Goal: Task Accomplishment & Management: Manage account settings

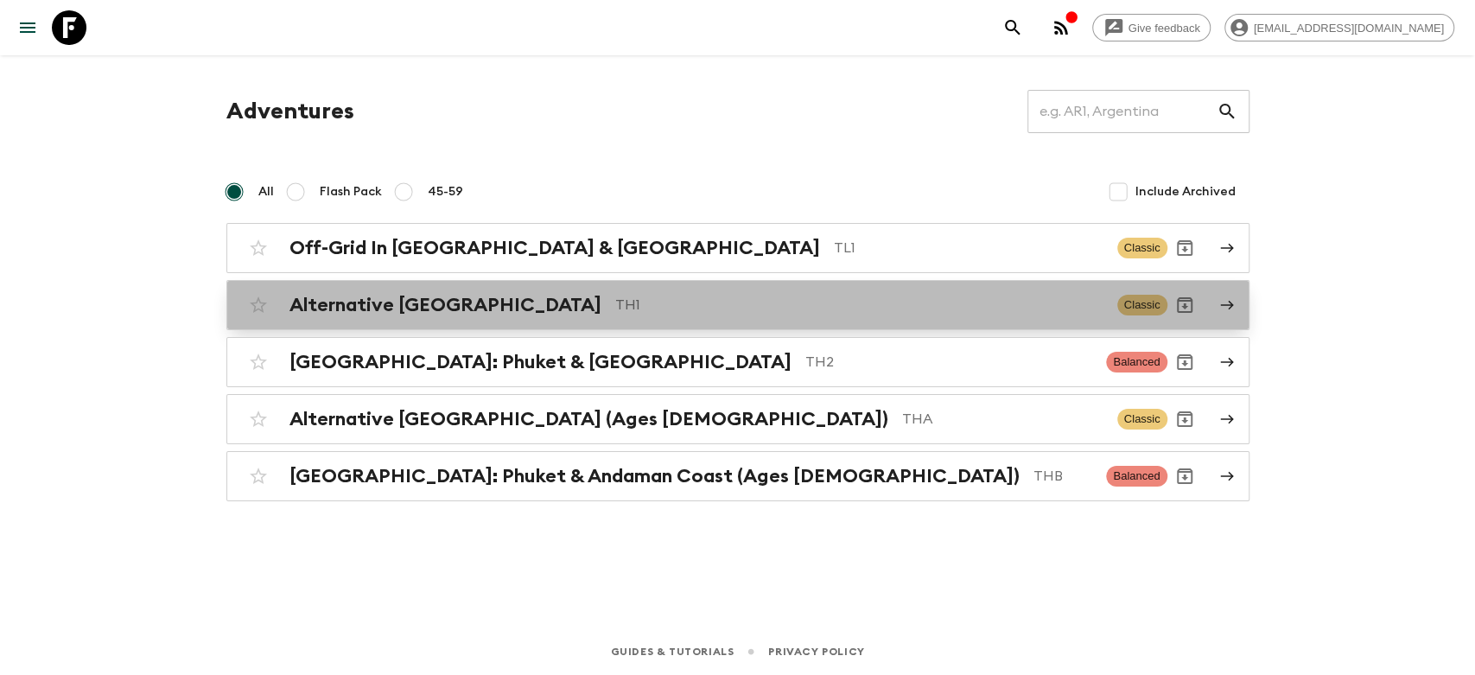
click at [615, 309] on p "TH1" at bounding box center [859, 305] width 488 height 21
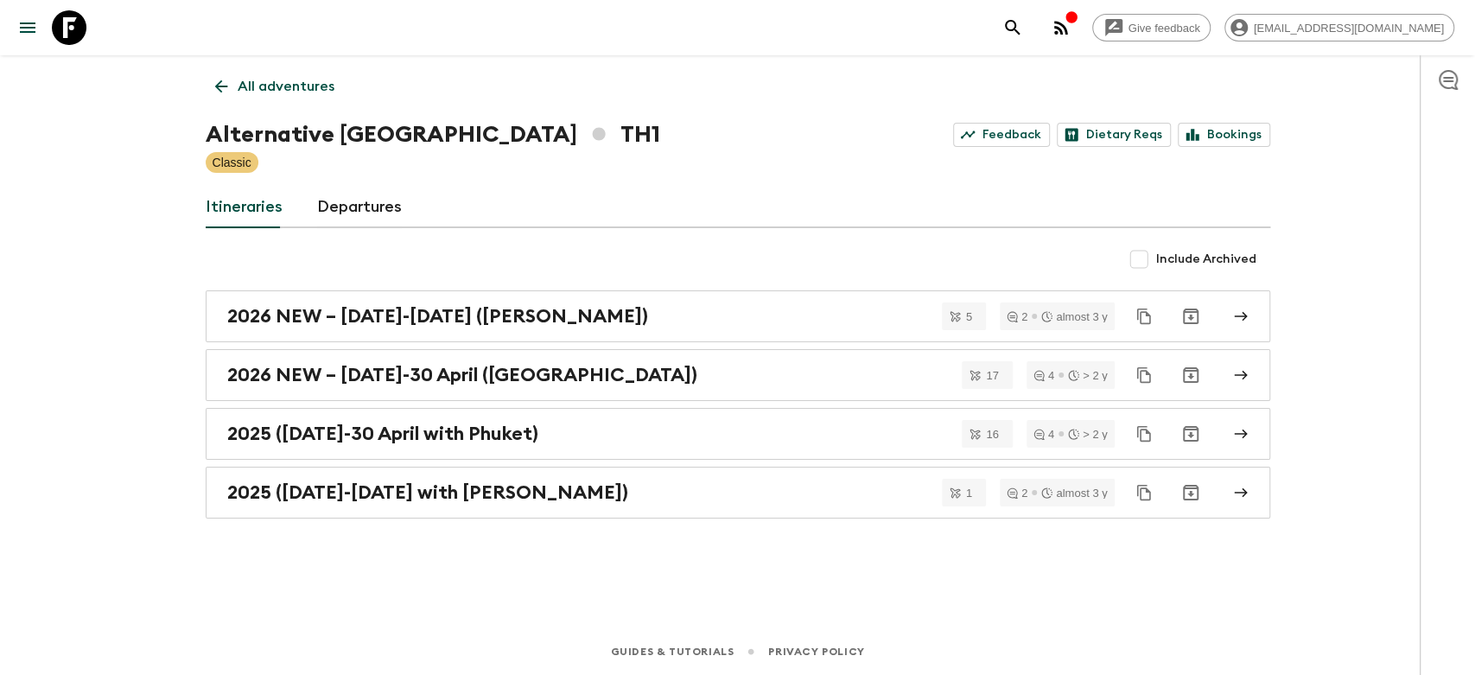
click at [218, 83] on icon at bounding box center [220, 86] width 13 height 13
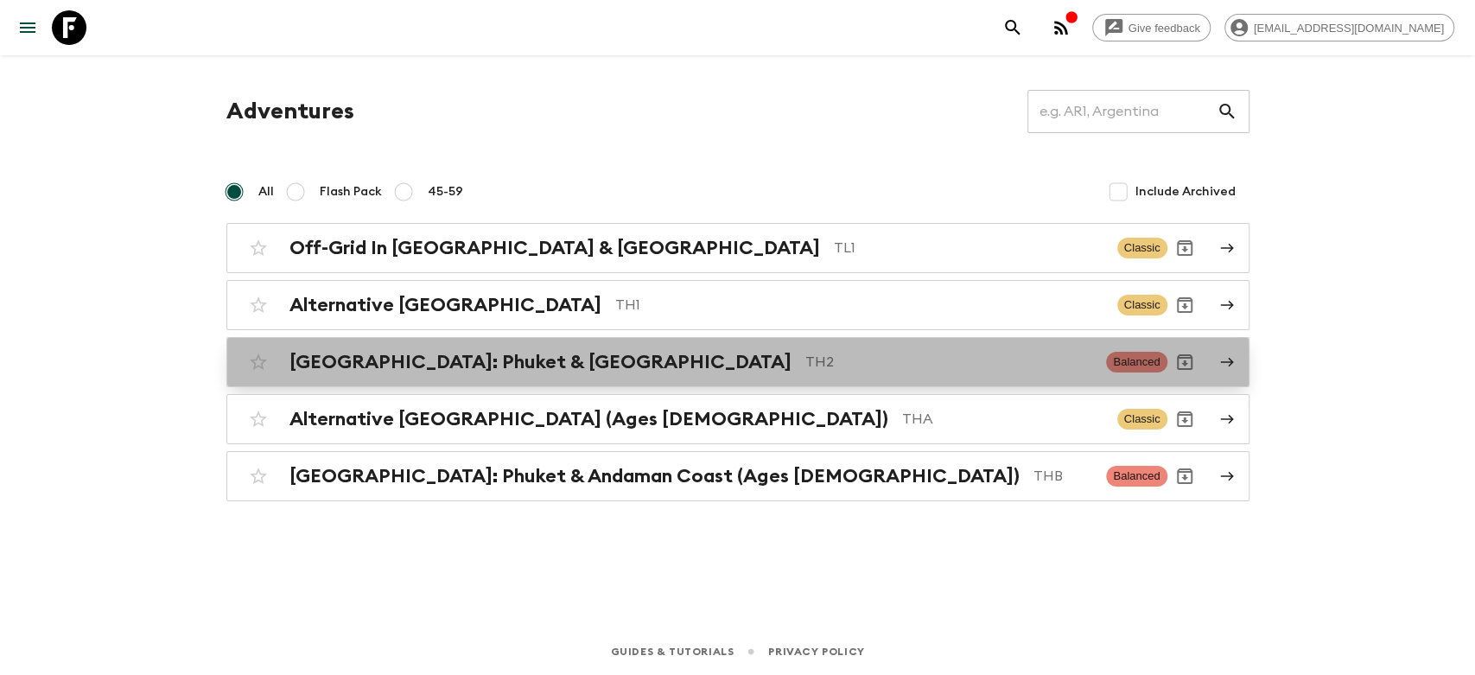
click at [406, 372] on h2 "[GEOGRAPHIC_DATA]: Phuket & [GEOGRAPHIC_DATA]" at bounding box center [540, 362] width 502 height 22
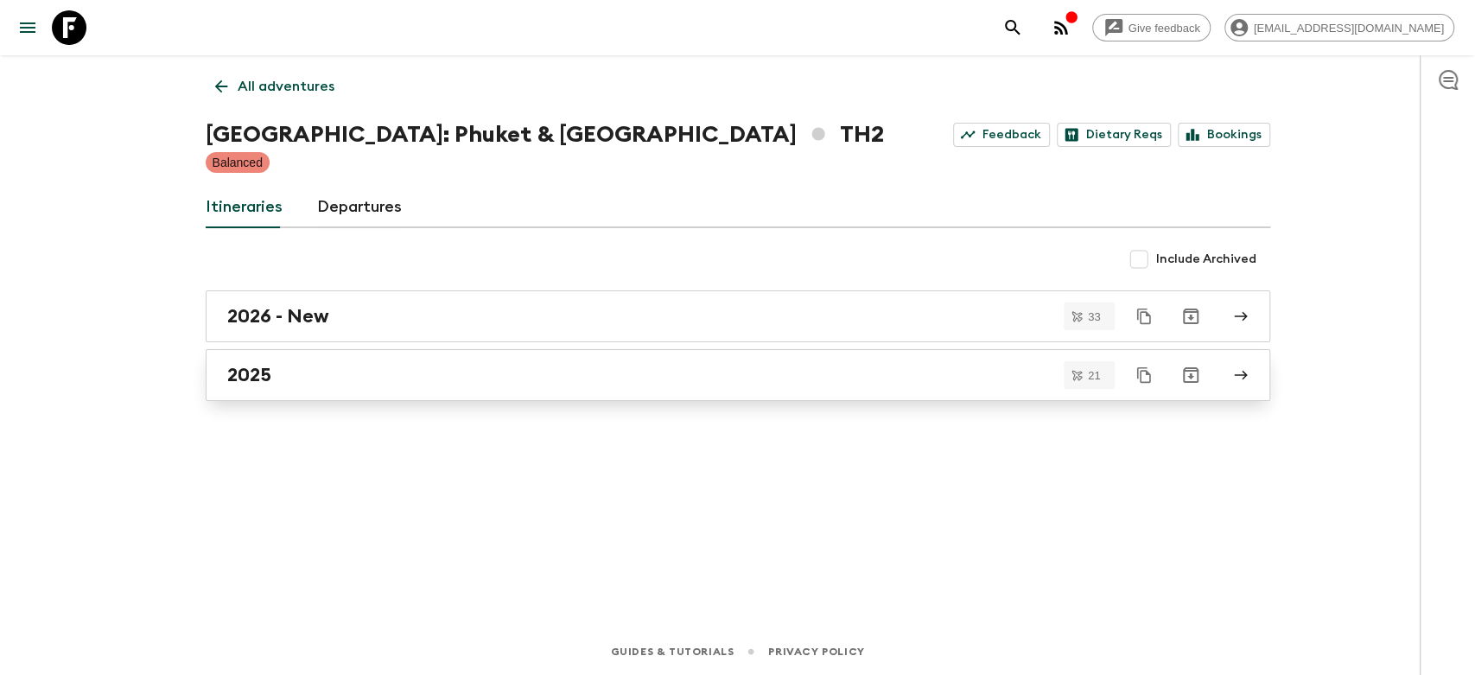
click at [288, 383] on div "2025" at bounding box center [721, 375] width 989 height 22
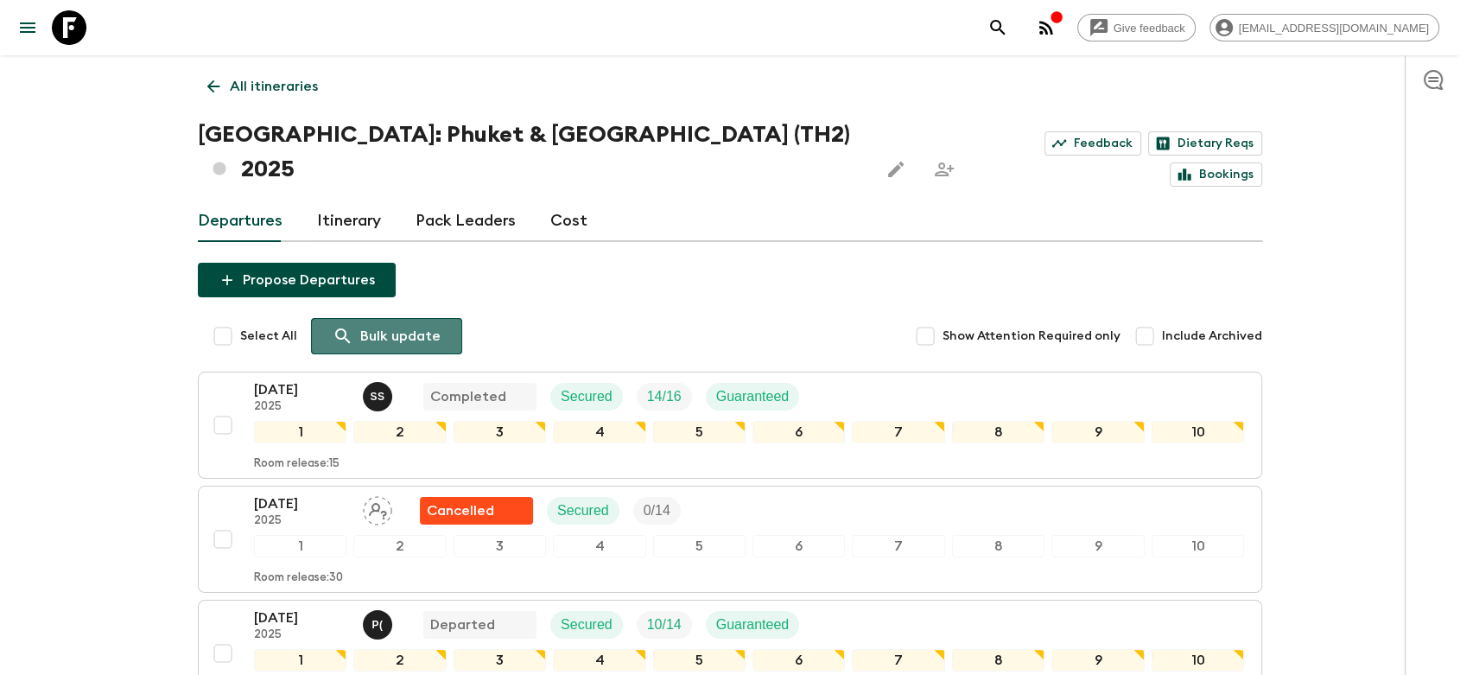
click at [416, 326] on p "Bulk update" at bounding box center [400, 336] width 80 height 21
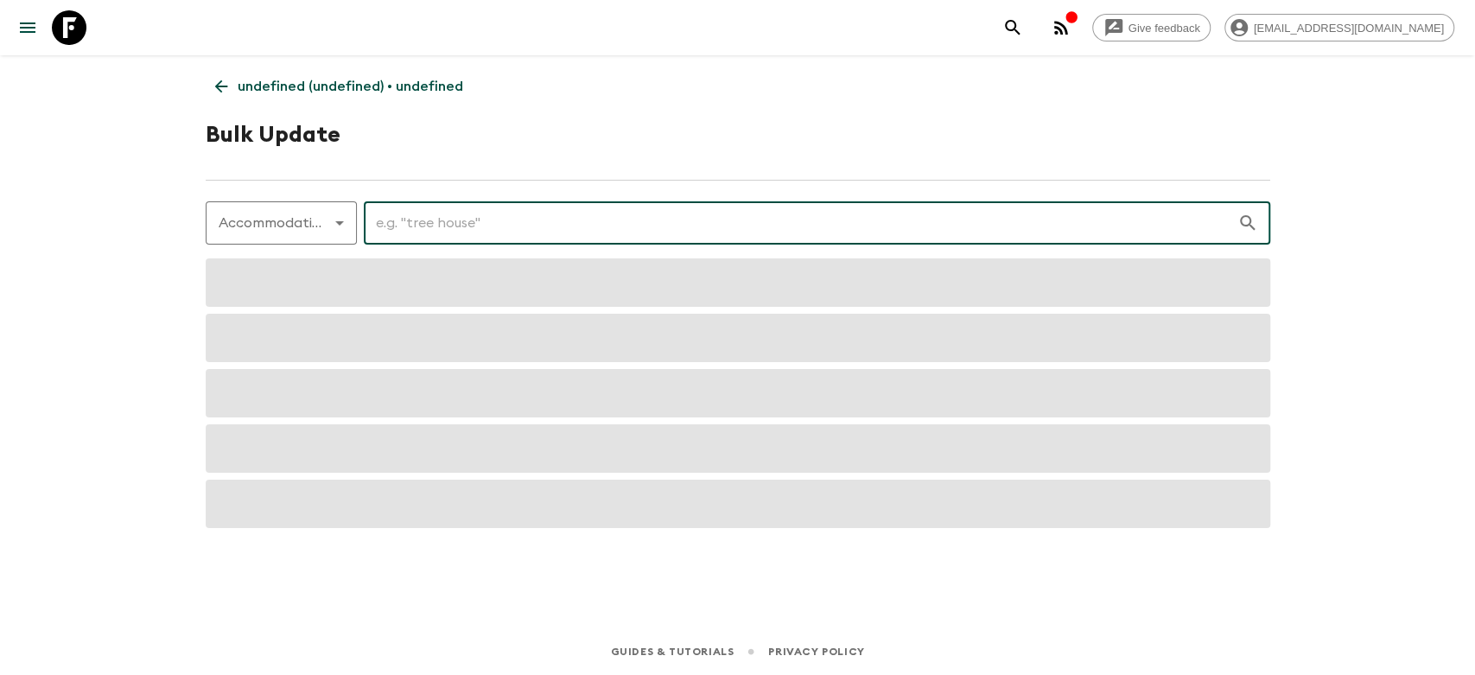
click at [435, 213] on input "text" at bounding box center [801, 223] width 874 height 48
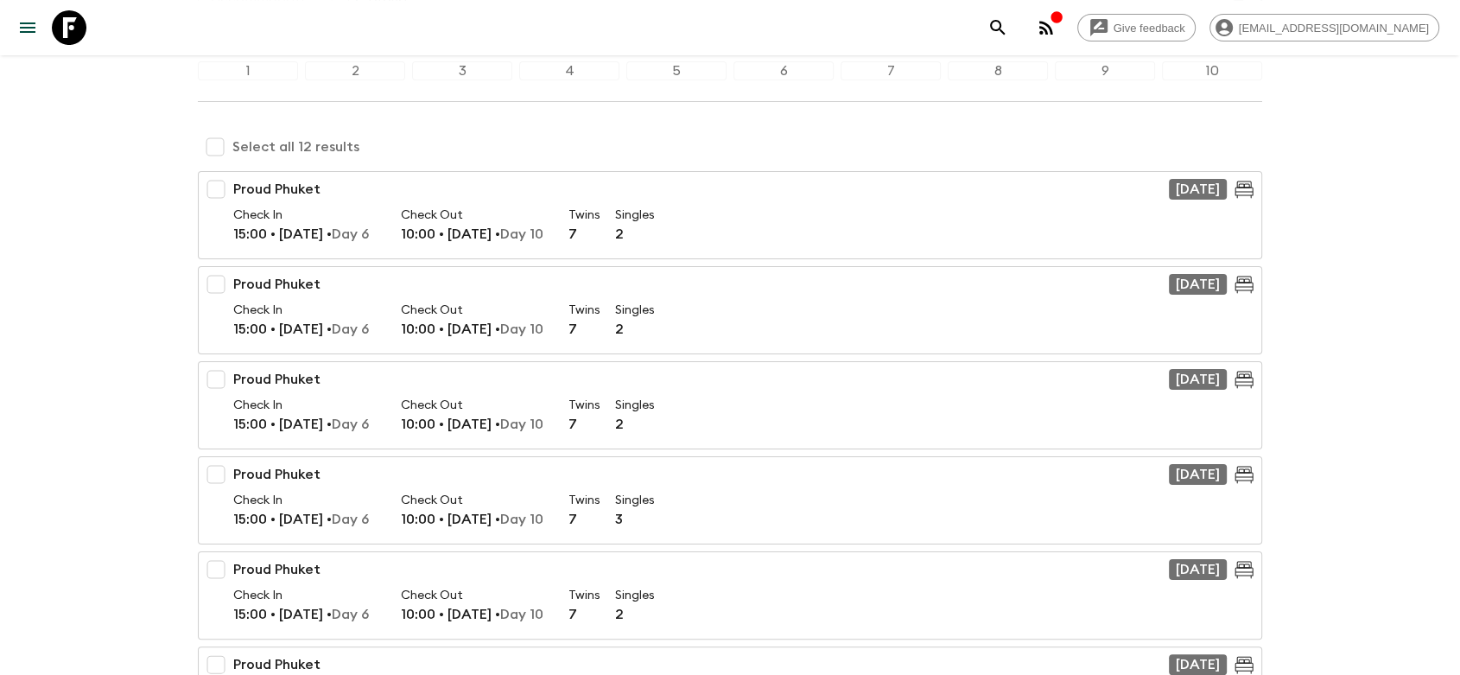
scroll to position [192, 0]
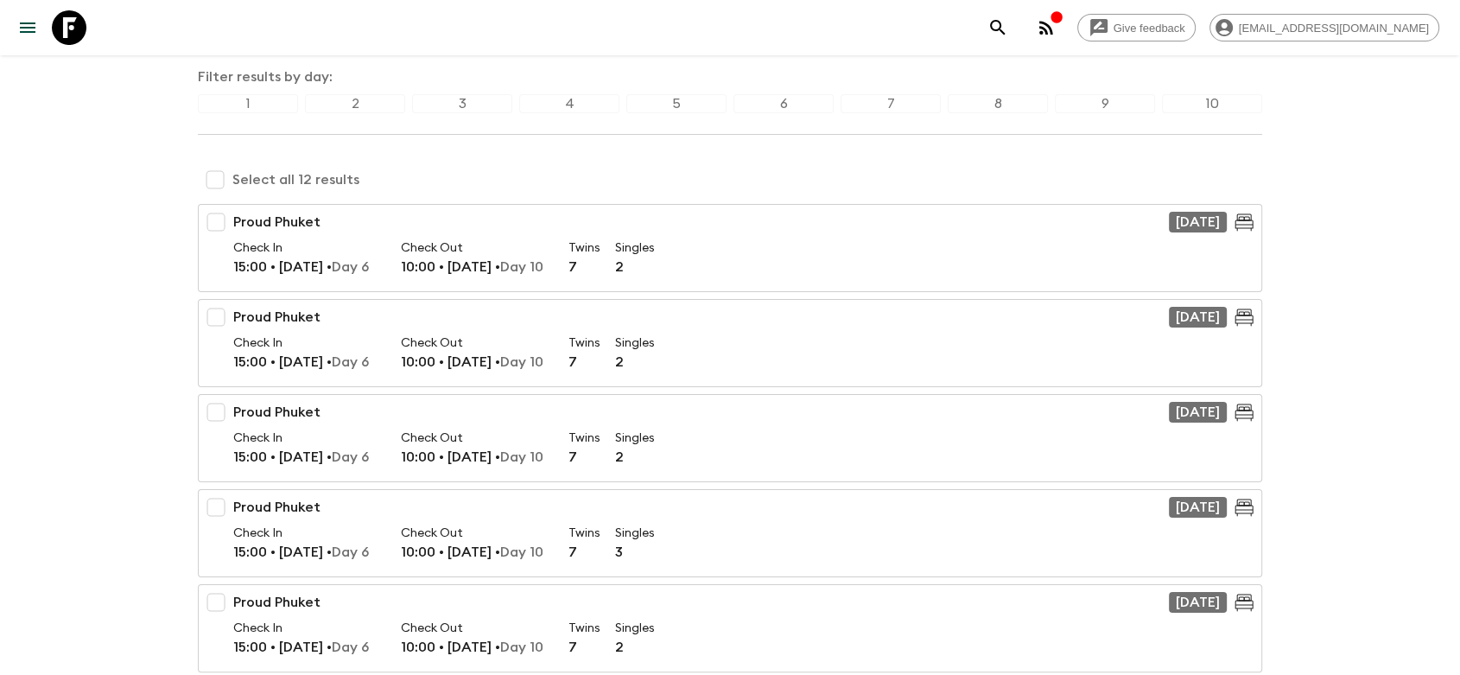
type input "proud"
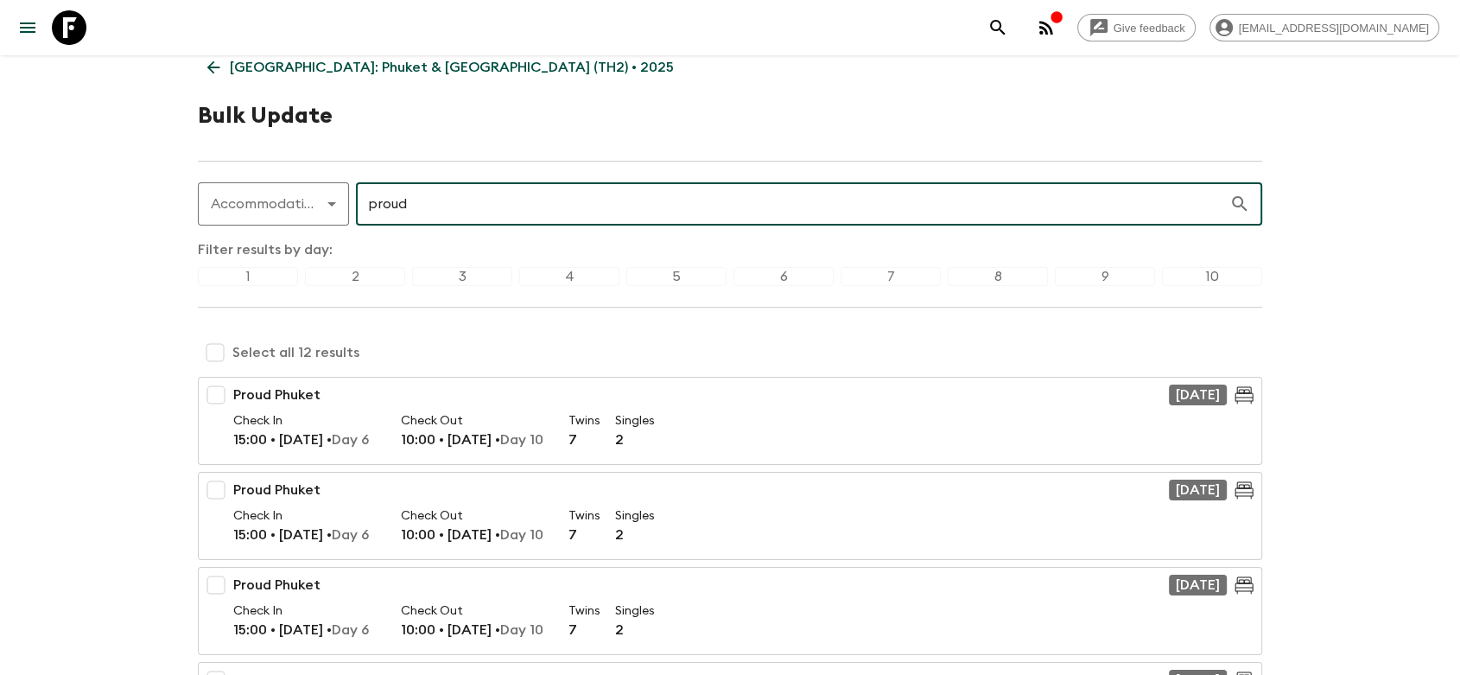
scroll to position [0, 0]
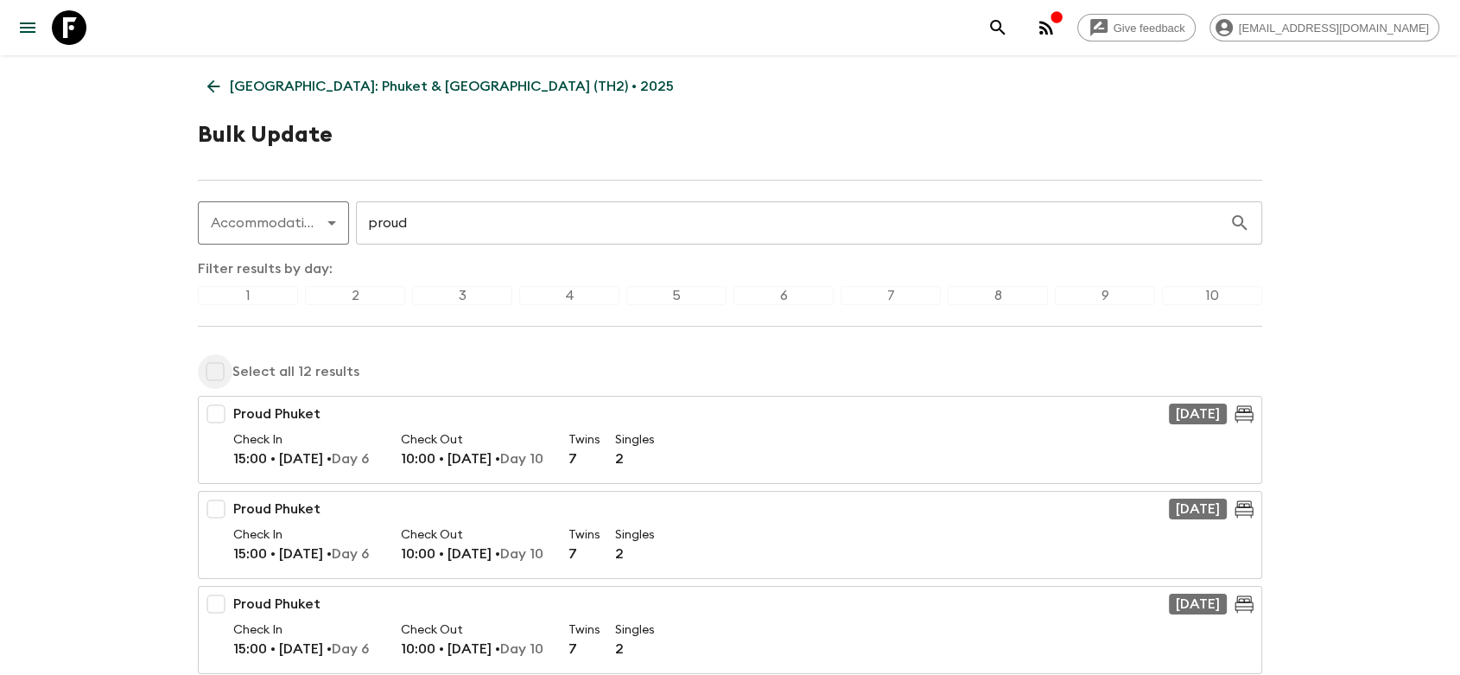
click at [221, 367] on input "checkbox" at bounding box center [215, 371] width 35 height 35
checkbox input "true"
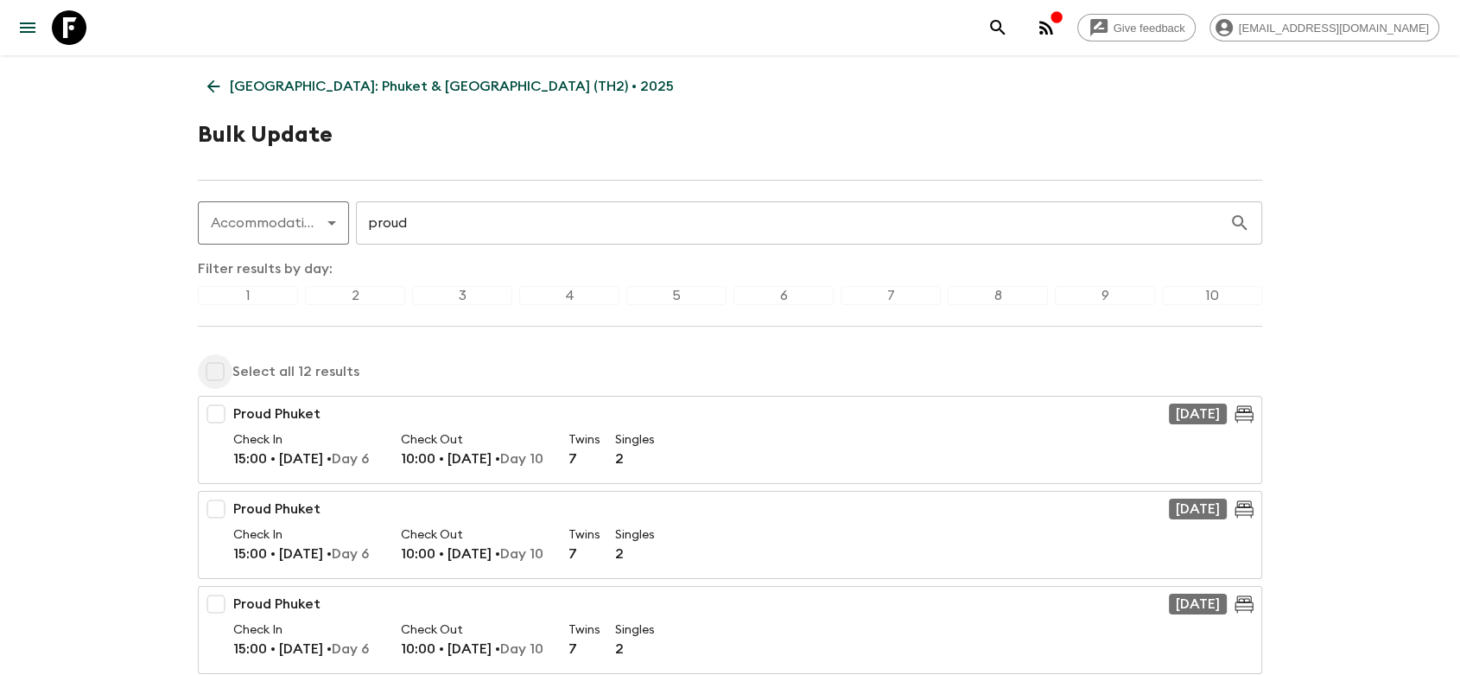
checkbox input "true"
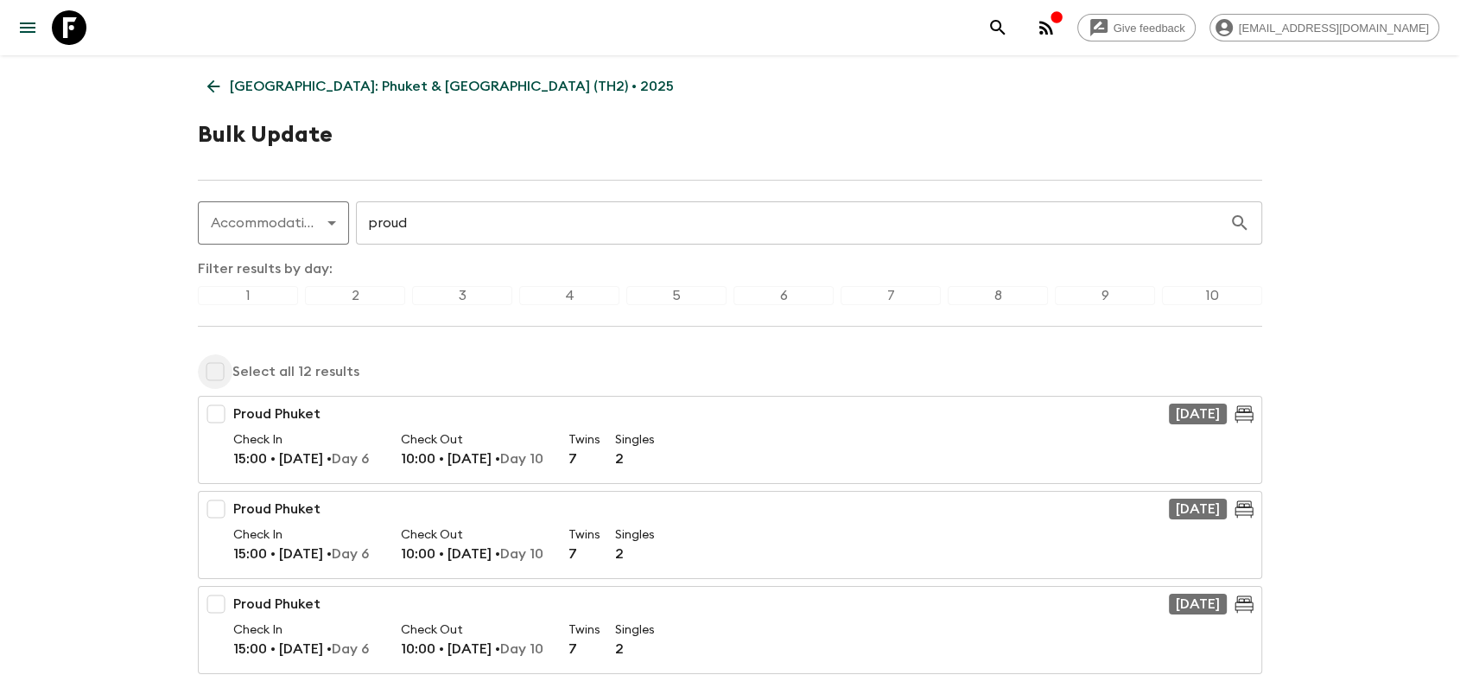
checkbox input "true"
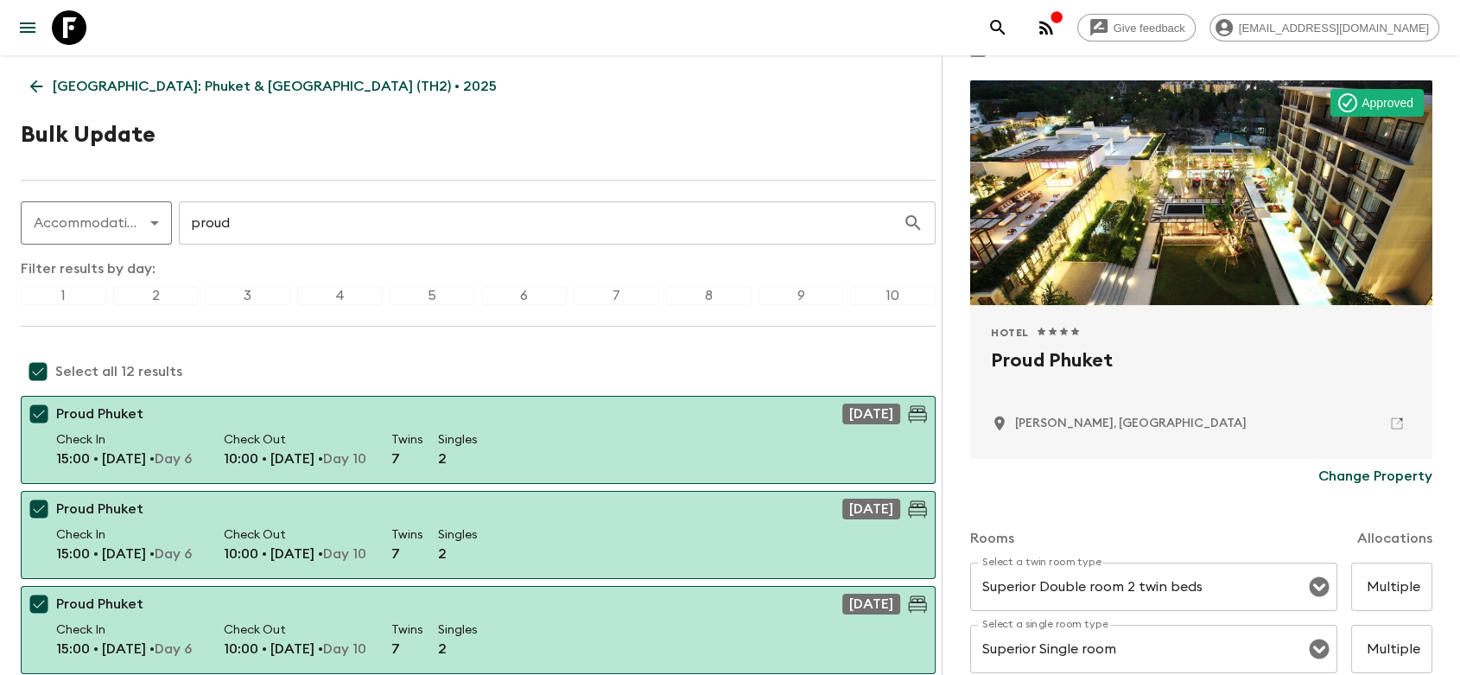
scroll to position [96, 0]
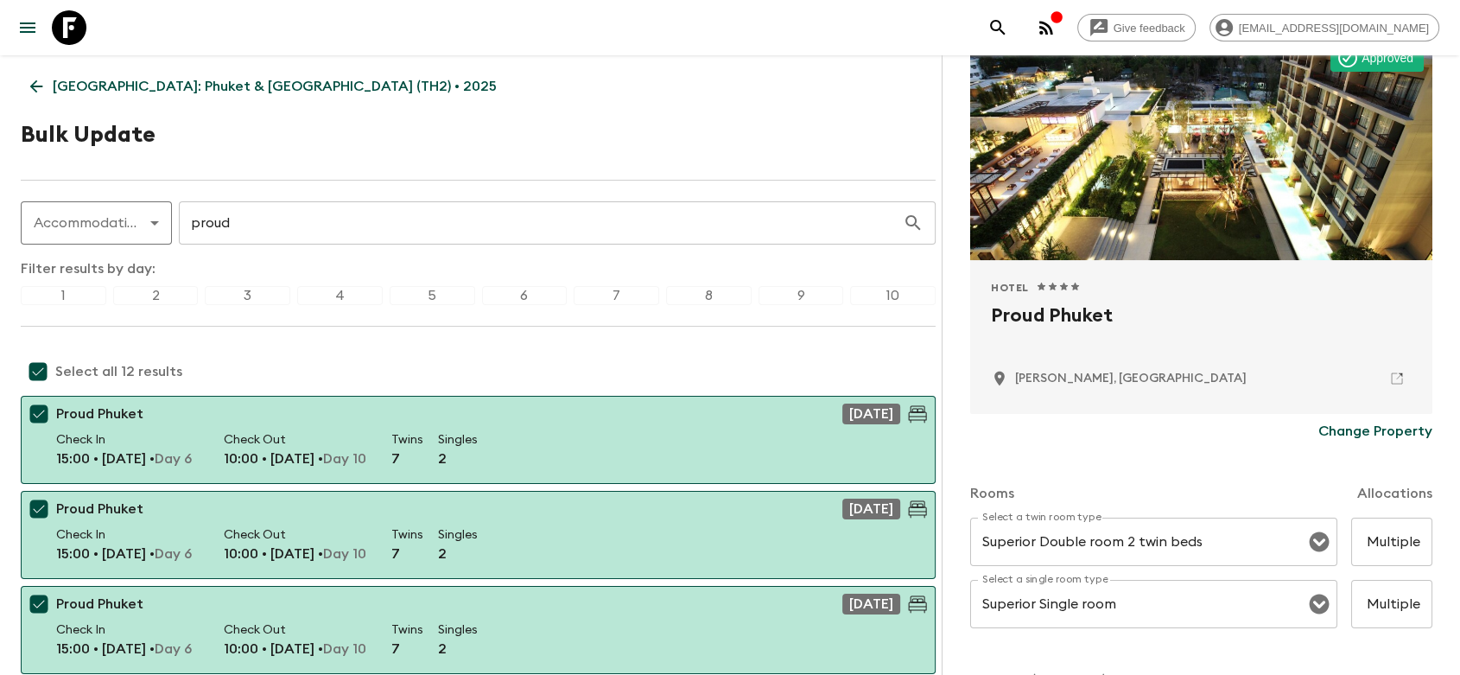
click at [1362, 426] on p "Change Property" at bounding box center [1376, 431] width 114 height 21
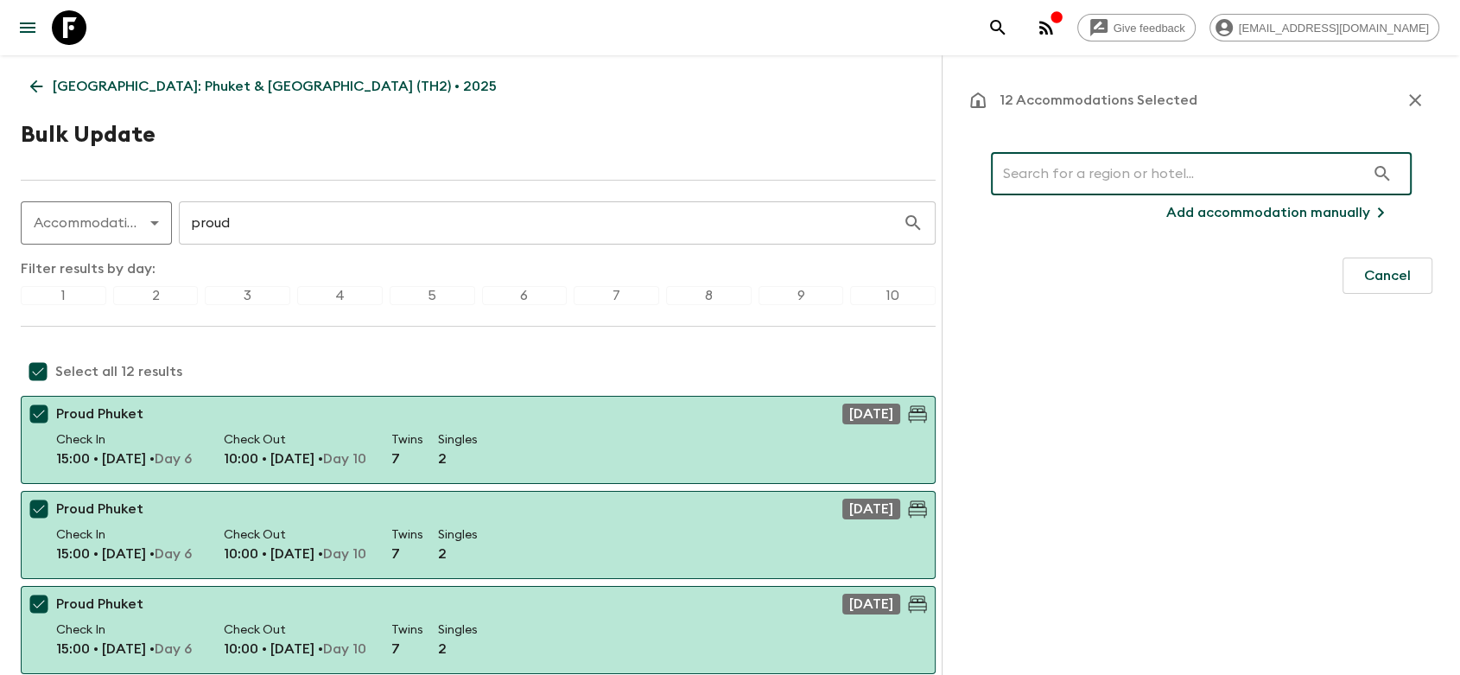
scroll to position [0, 0]
click at [1071, 177] on input "text" at bounding box center [1178, 173] width 374 height 48
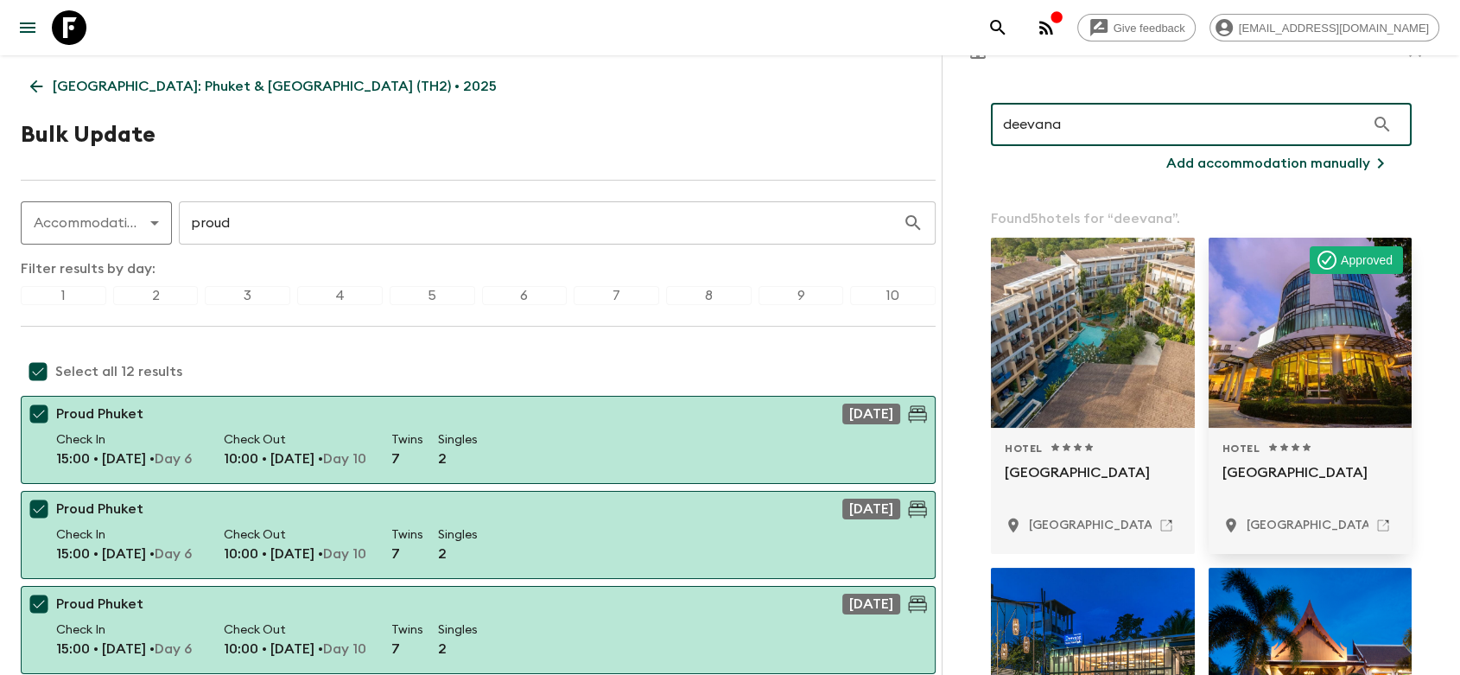
scroll to position [192, 0]
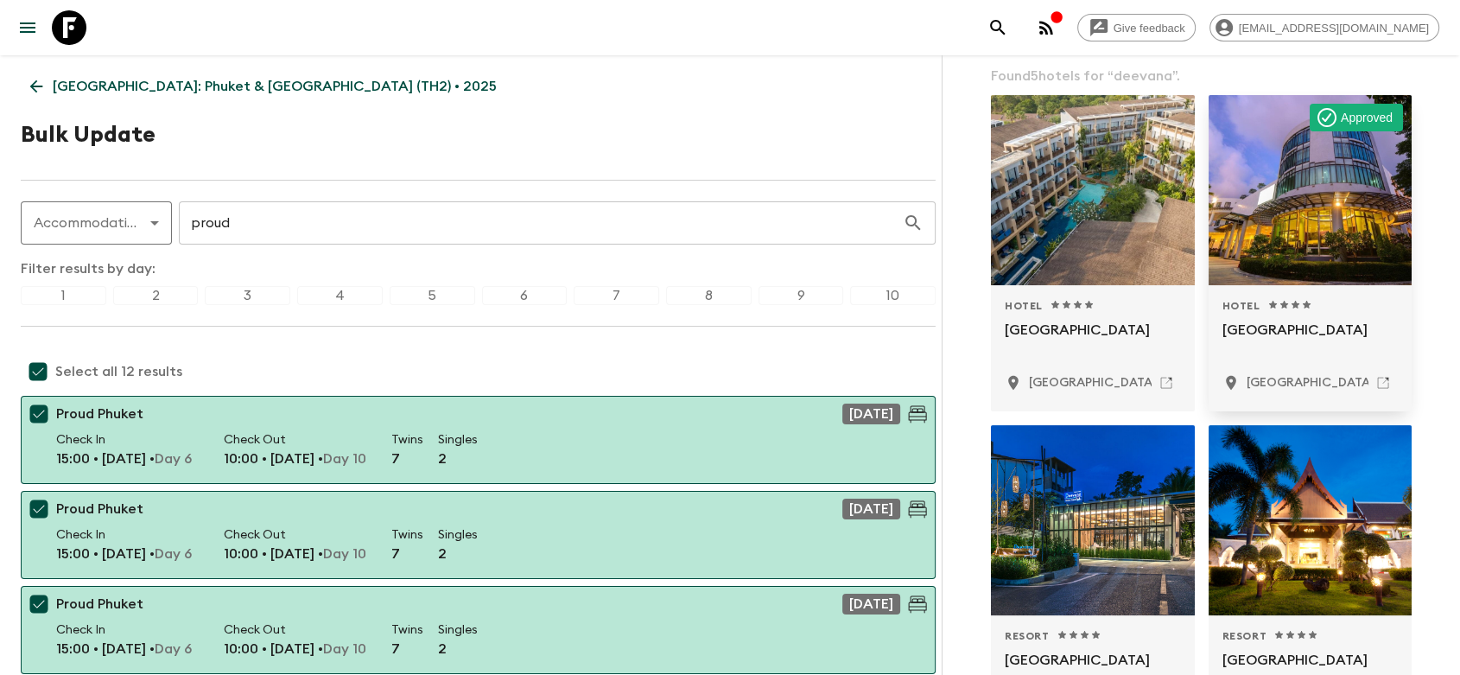
type input "deevana"
click at [1269, 333] on p "[GEOGRAPHIC_DATA]" at bounding box center [1311, 340] width 176 height 41
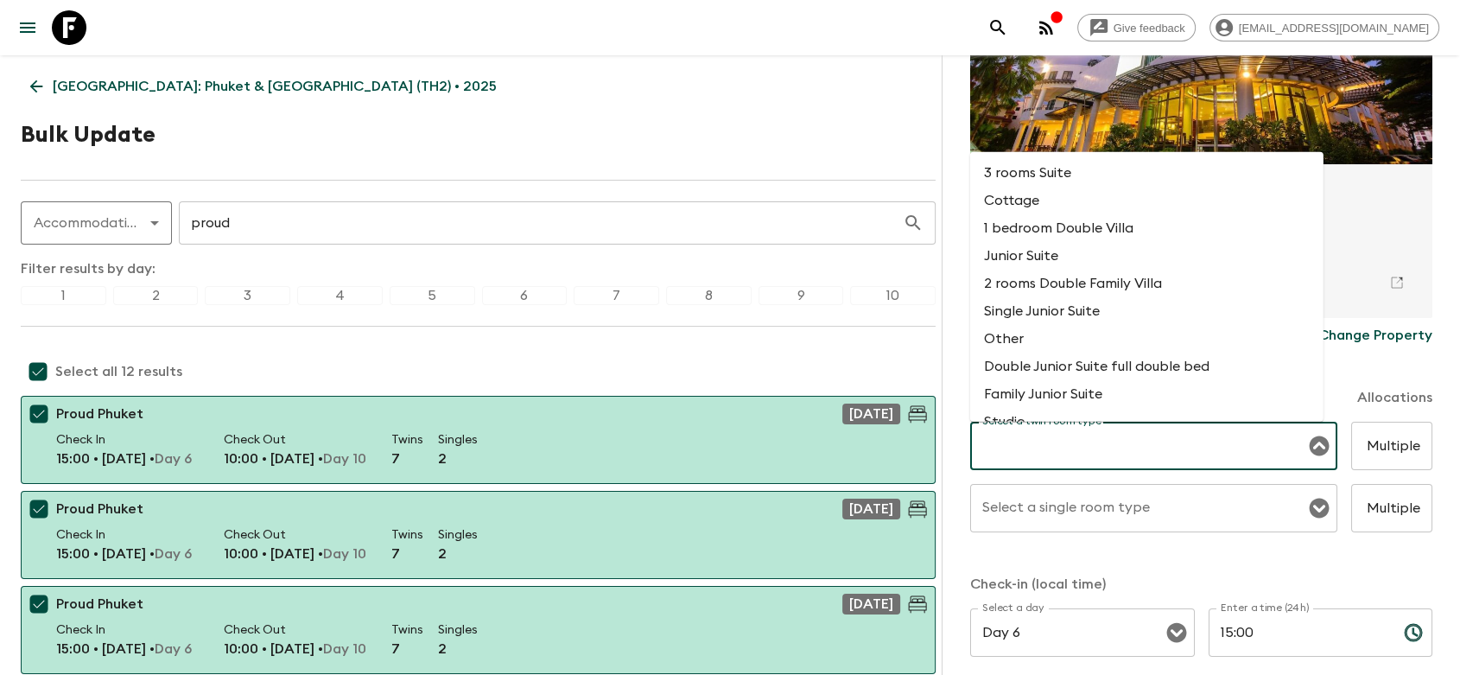
click at [1170, 449] on input "Select a twin room type" at bounding box center [1141, 445] width 326 height 33
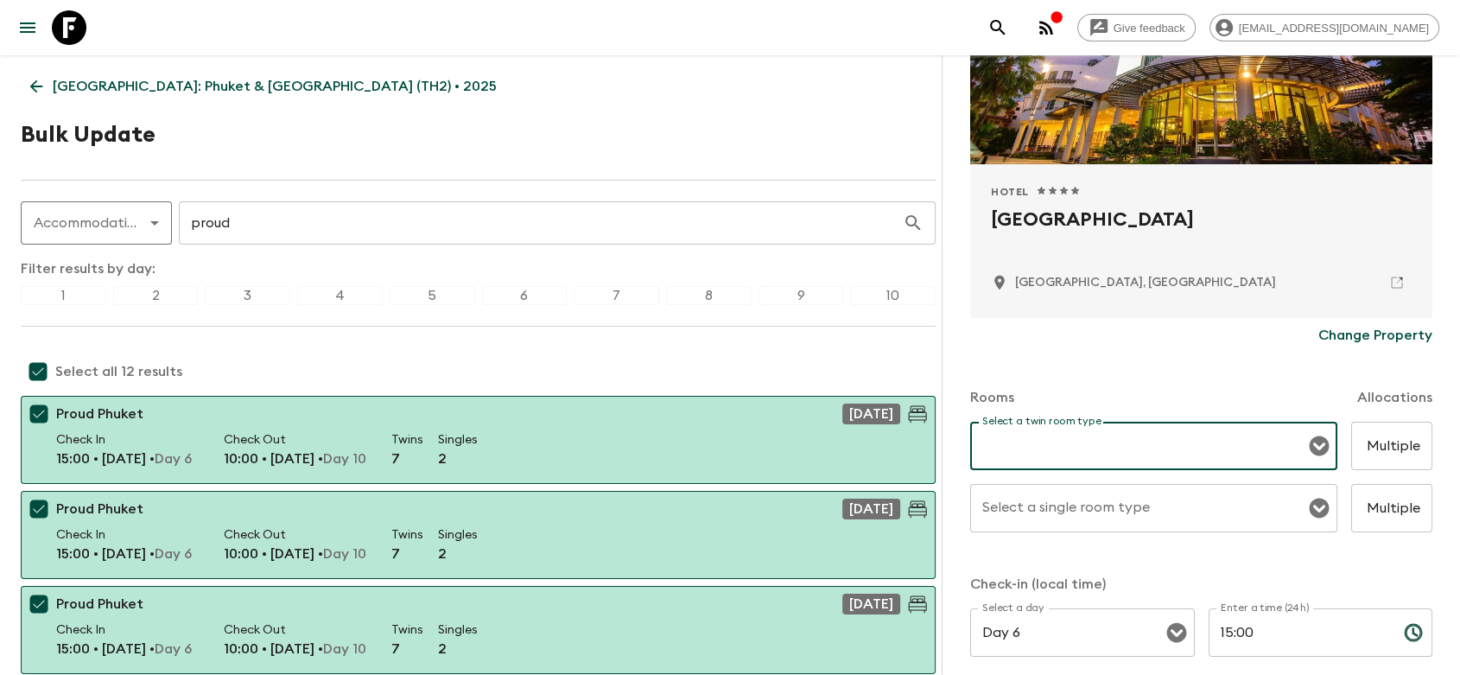
click at [1309, 448] on icon "Open" at bounding box center [1319, 445] width 21 height 21
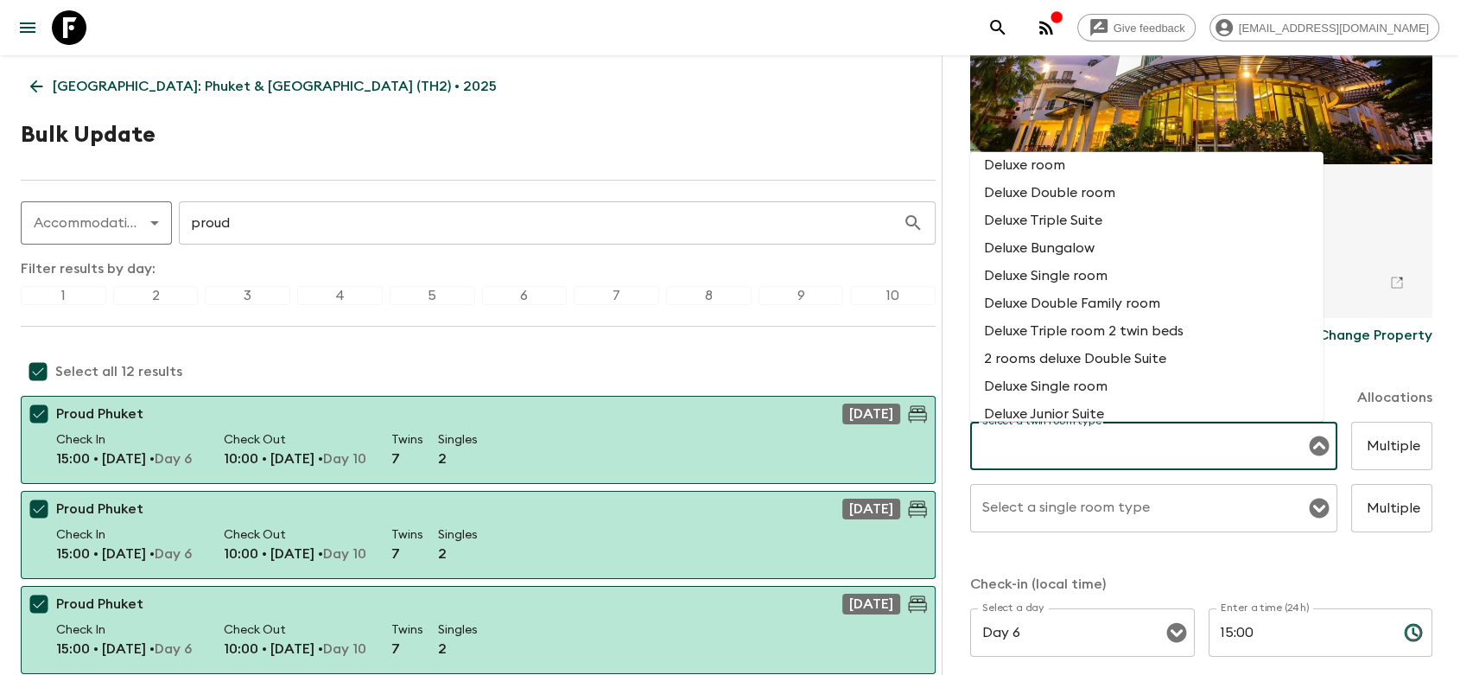
scroll to position [2400, 0]
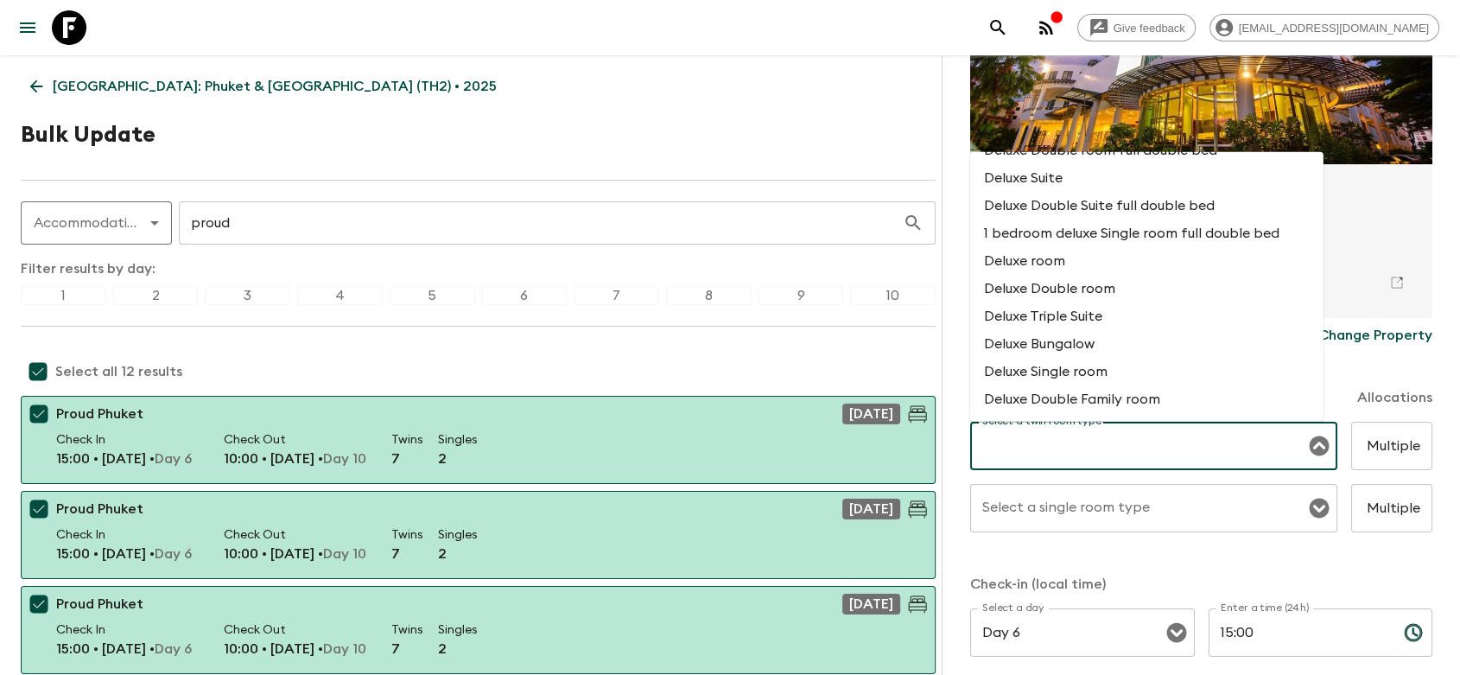
click at [1093, 385] on li "Deluxe Single room" at bounding box center [1146, 372] width 353 height 28
type input "Deluxe Single room"
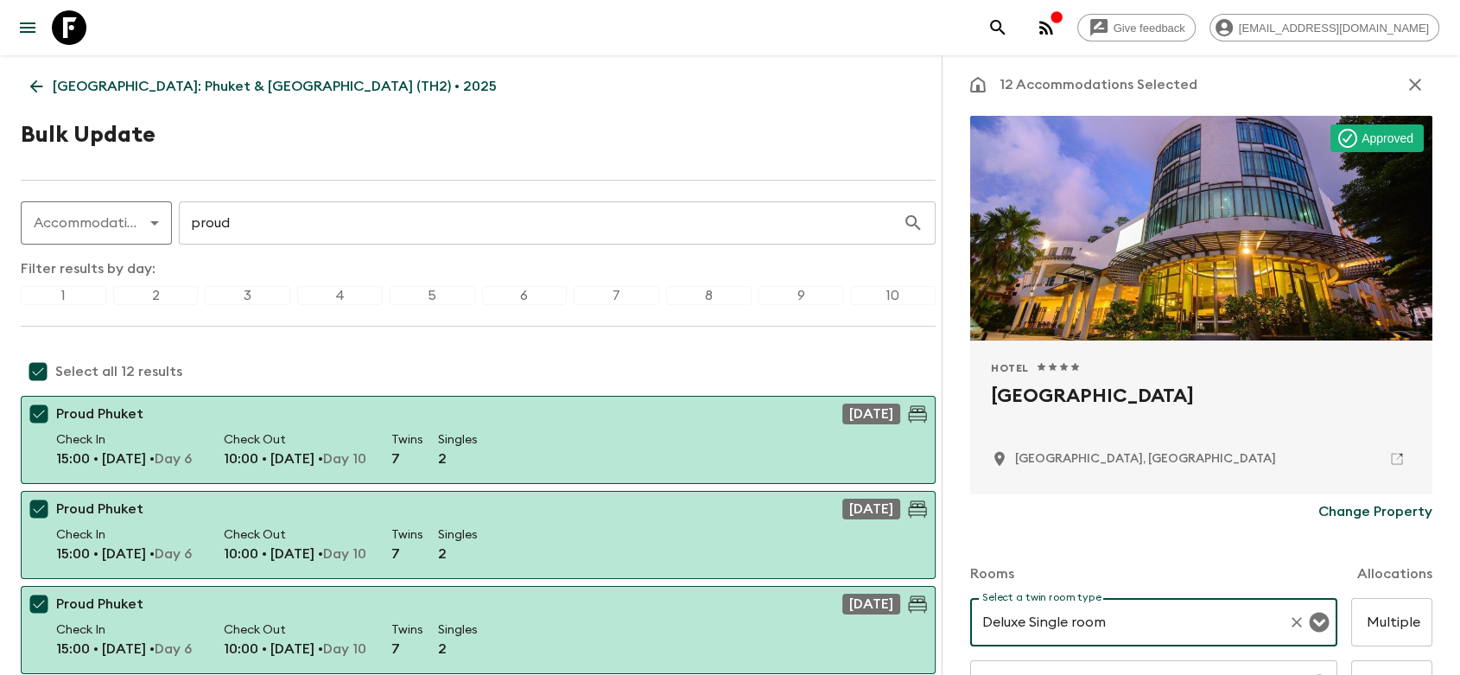
scroll to position [0, 0]
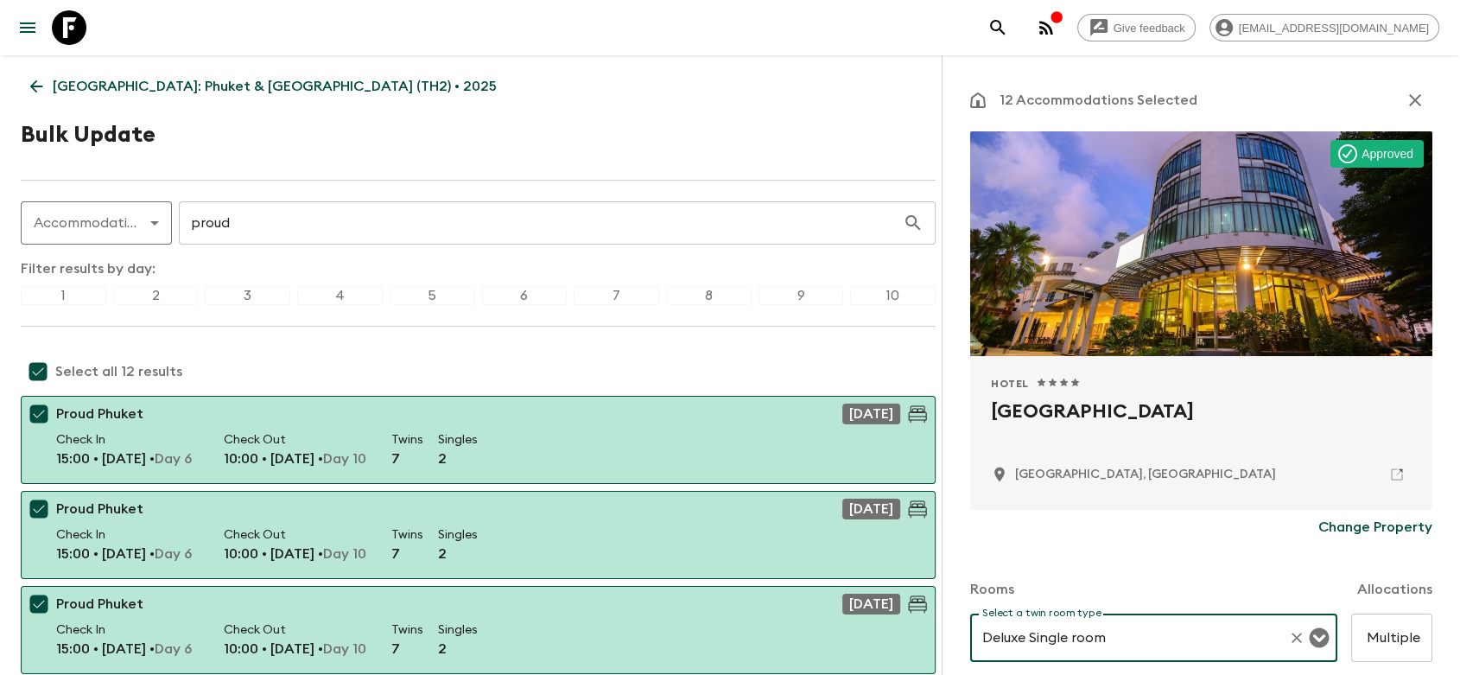
click at [1405, 99] on icon "button" at bounding box center [1415, 100] width 21 height 21
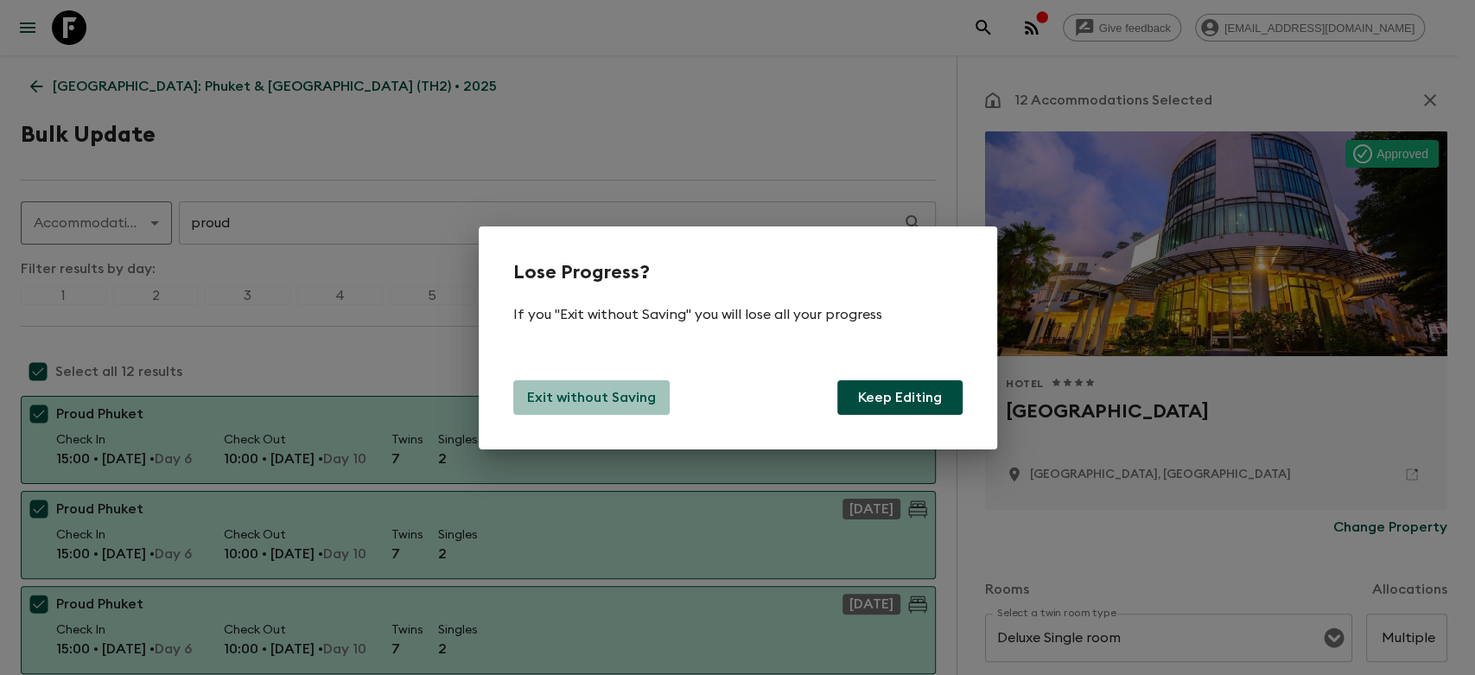
click at [594, 399] on p "Exit without Saving" at bounding box center [591, 397] width 129 height 21
checkbox input "false"
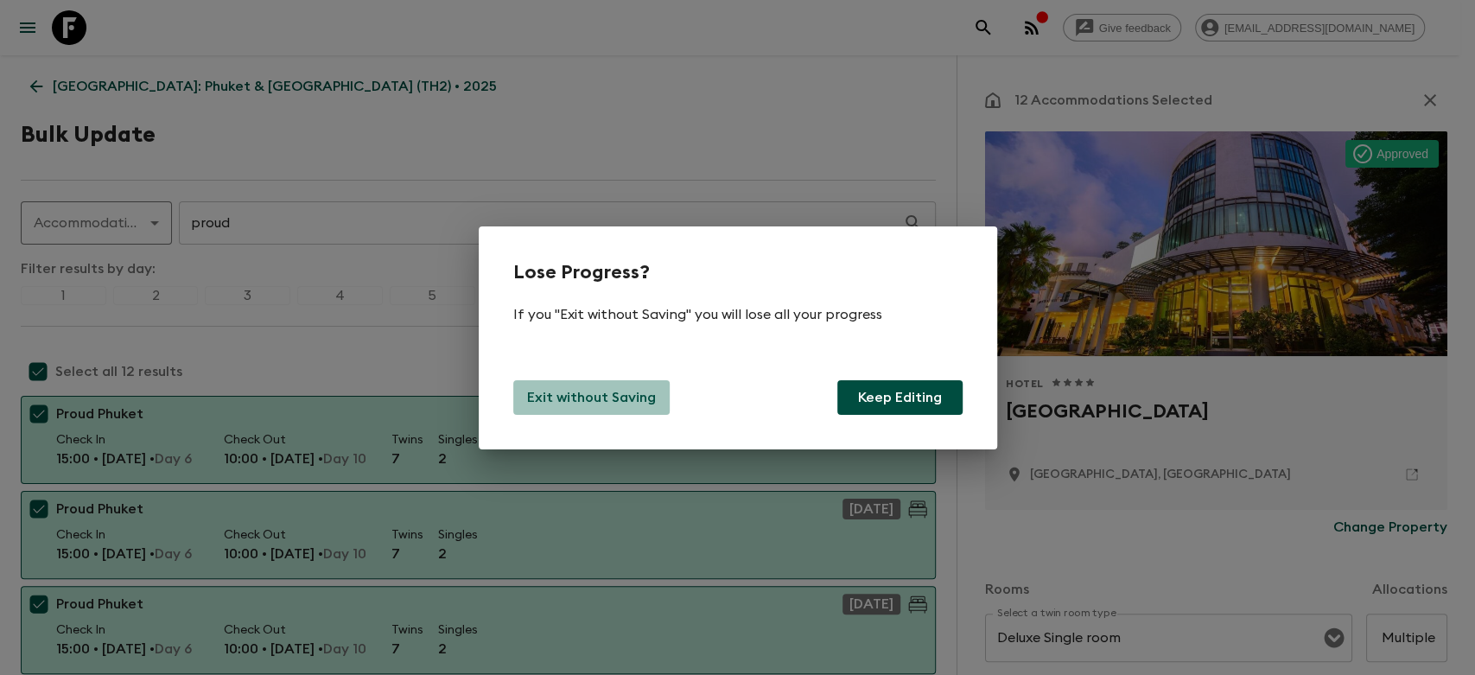
checkbox input "false"
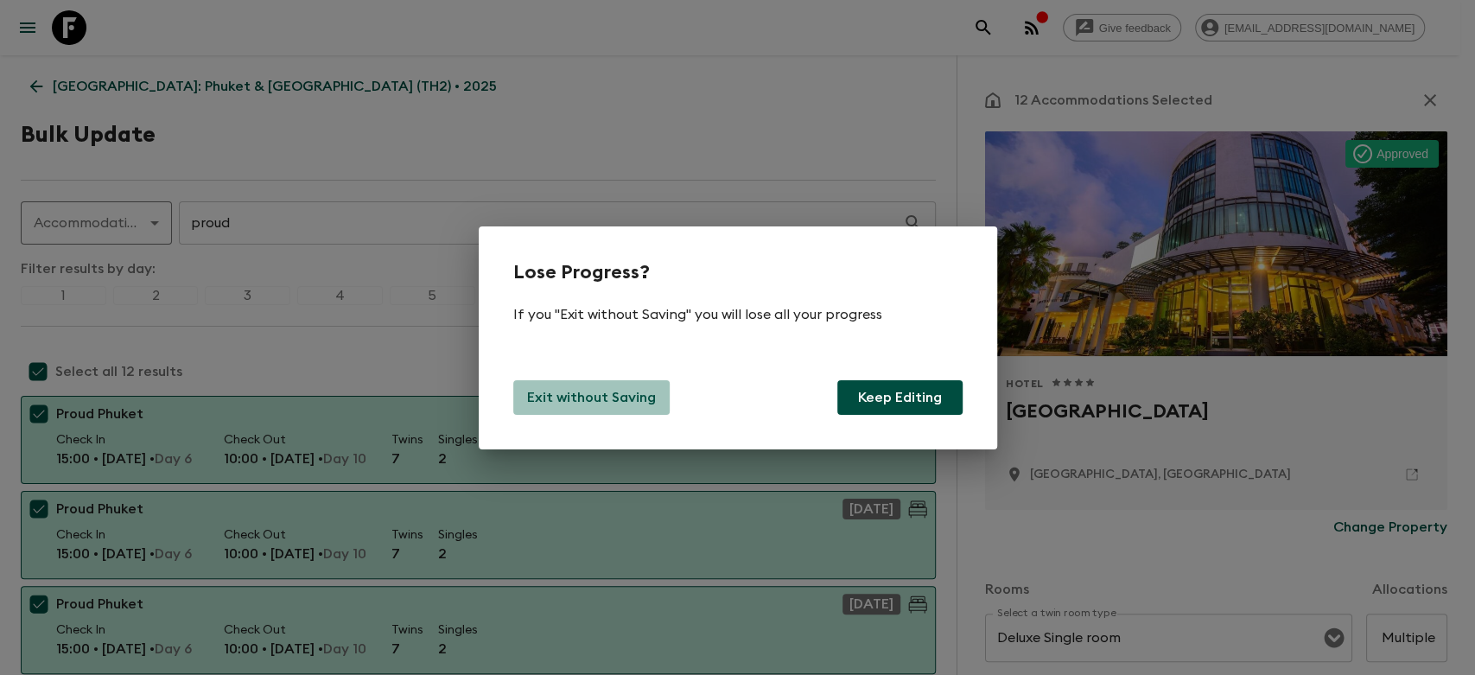
checkbox input "false"
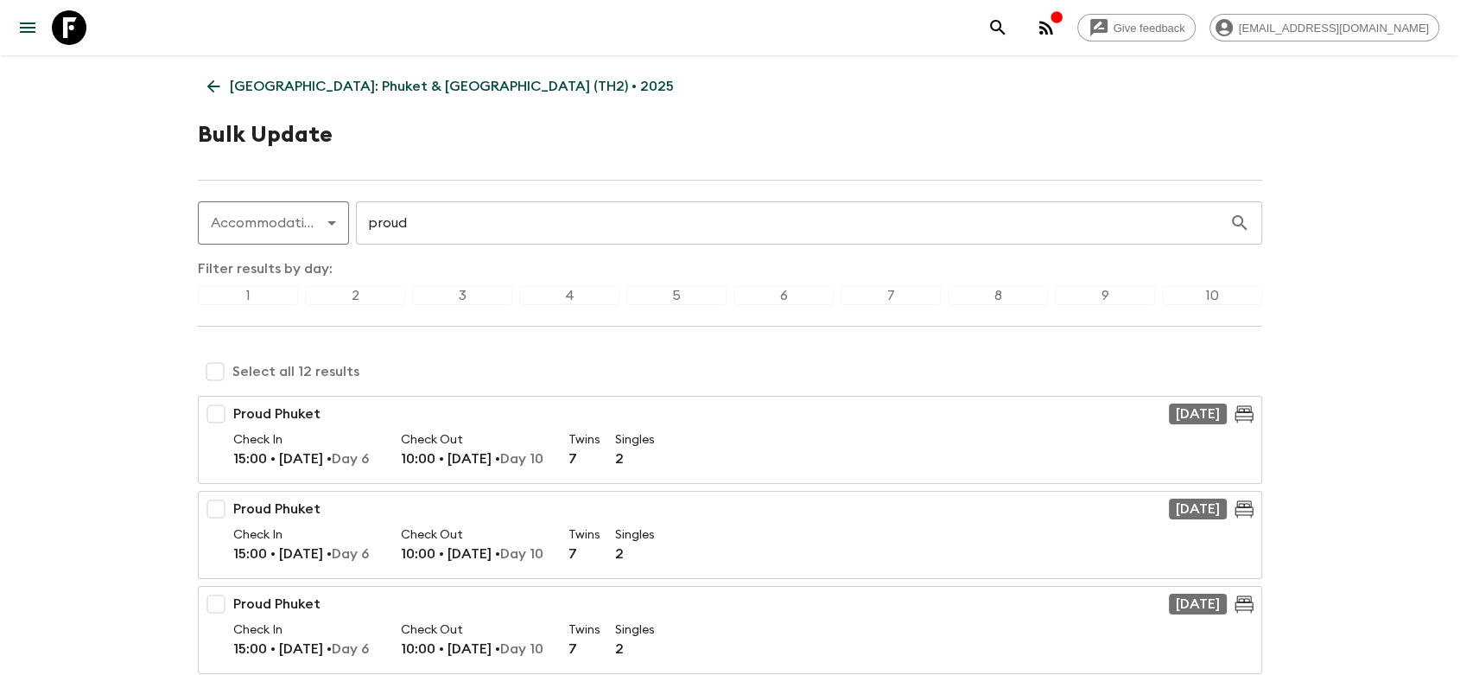
click at [214, 365] on input "checkbox" at bounding box center [215, 371] width 35 height 35
checkbox input "true"
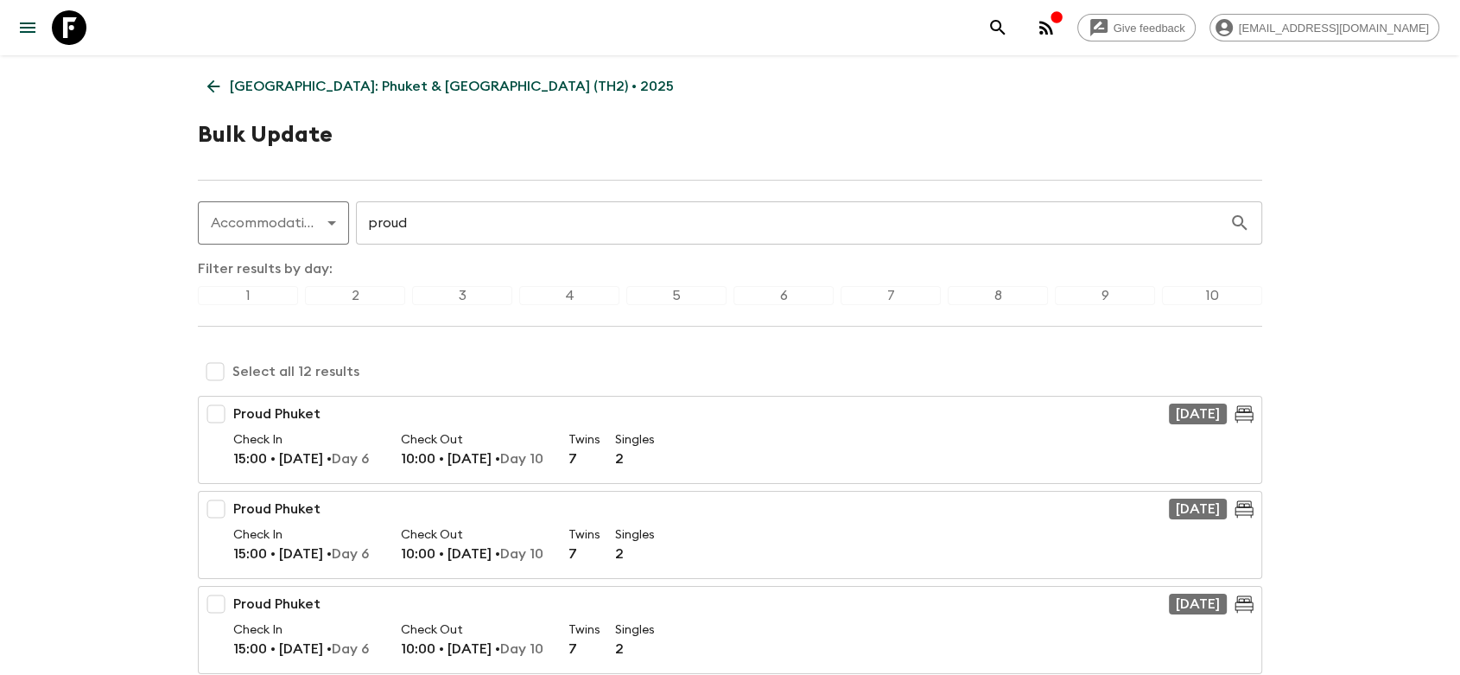
checkbox input "true"
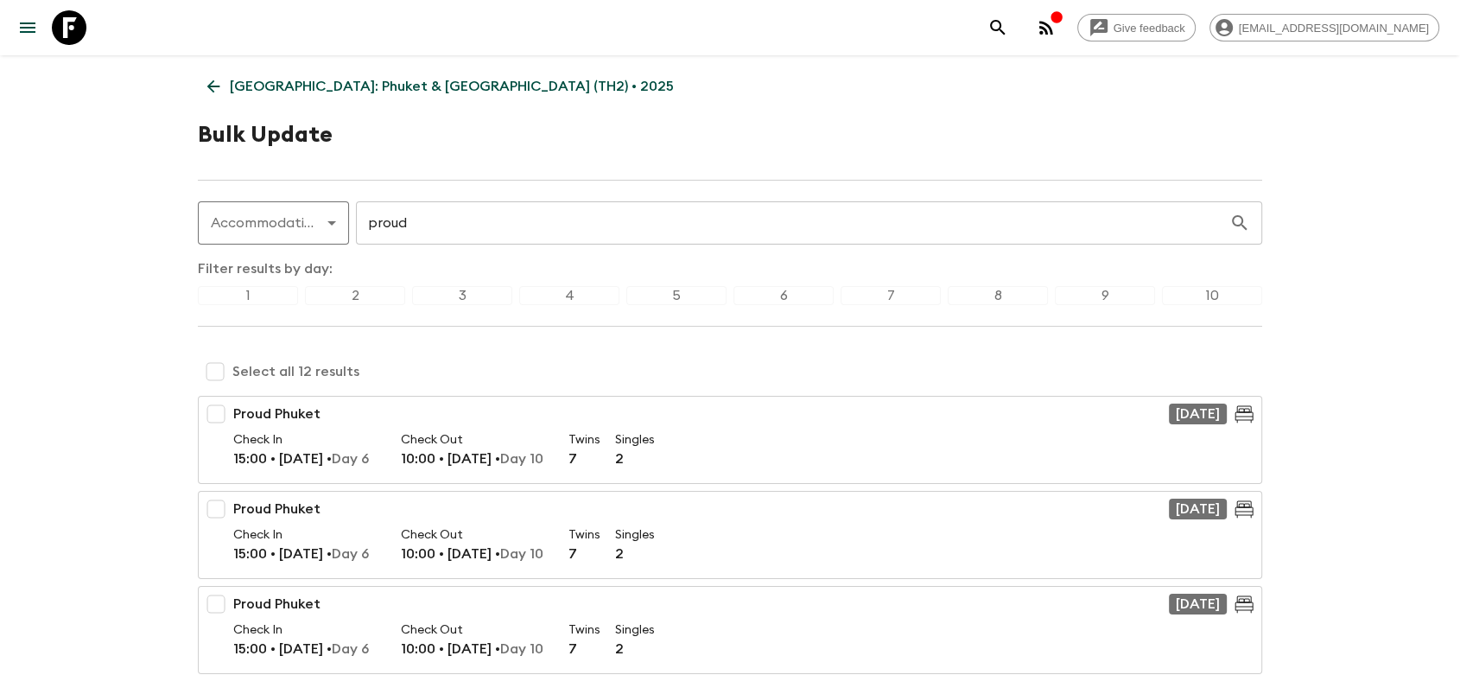
checkbox input "true"
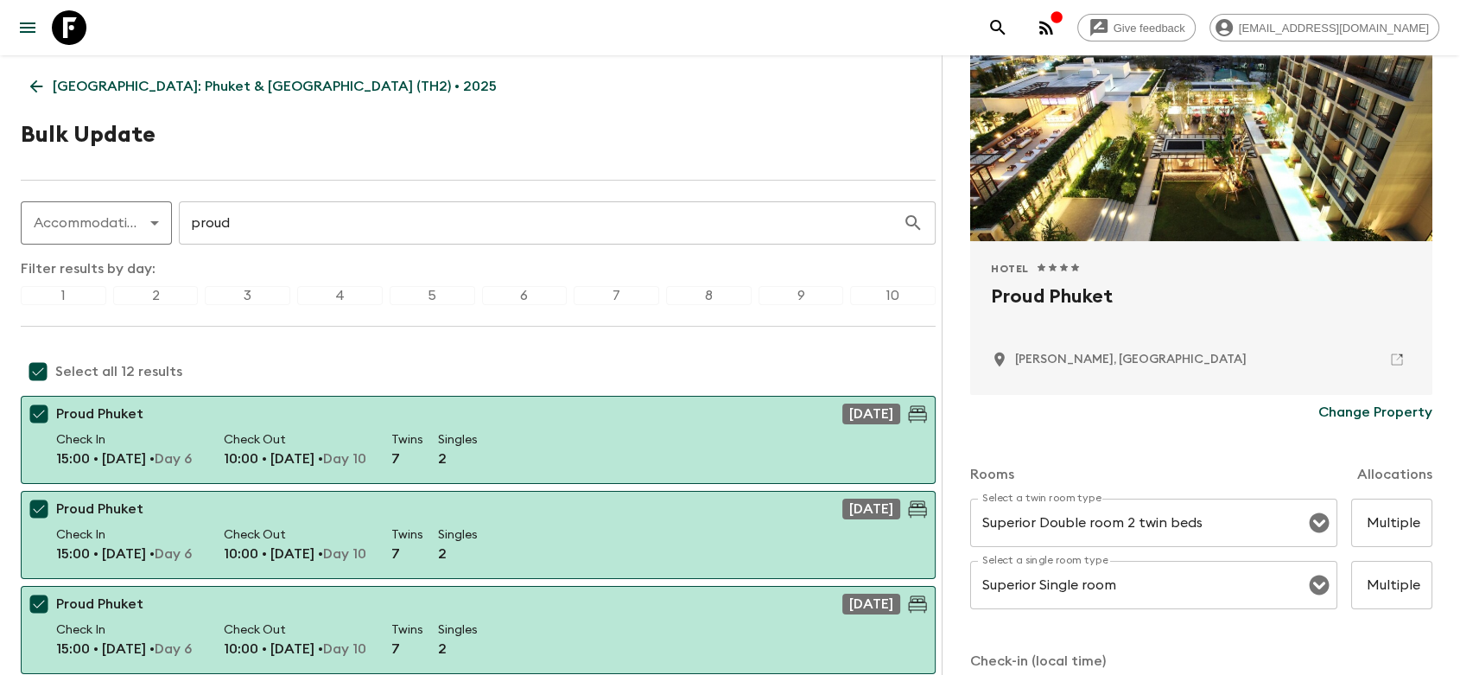
scroll to position [192, 0]
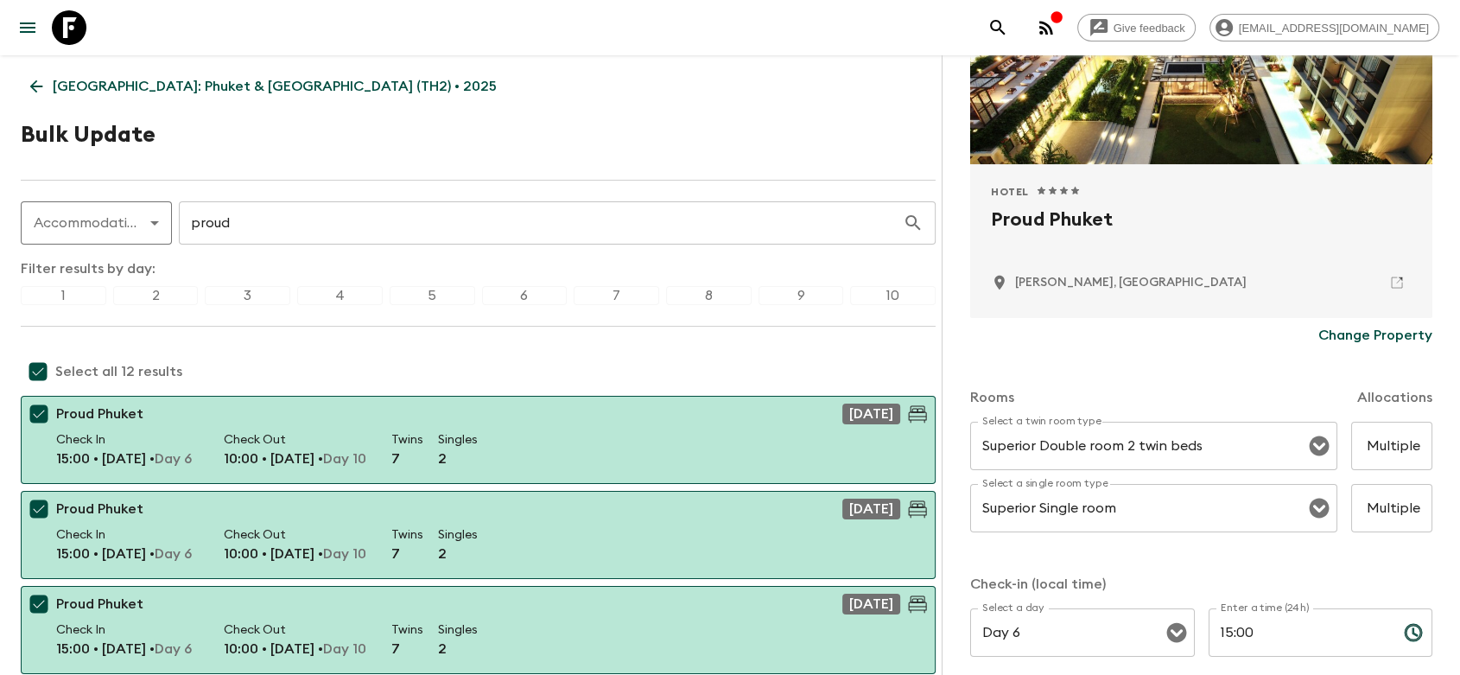
click at [1357, 337] on p "Change Property" at bounding box center [1376, 335] width 114 height 21
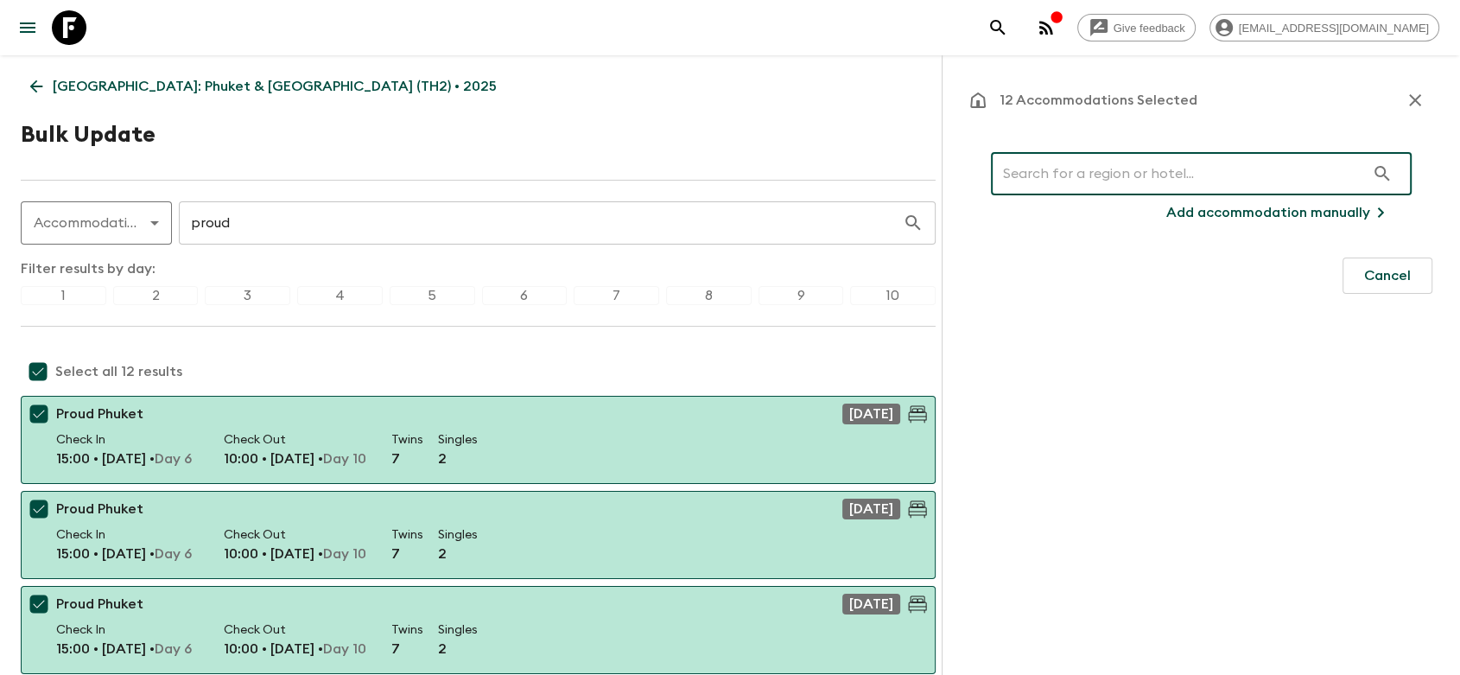
scroll to position [0, 0]
click at [1154, 177] on input "text" at bounding box center [1178, 173] width 374 height 48
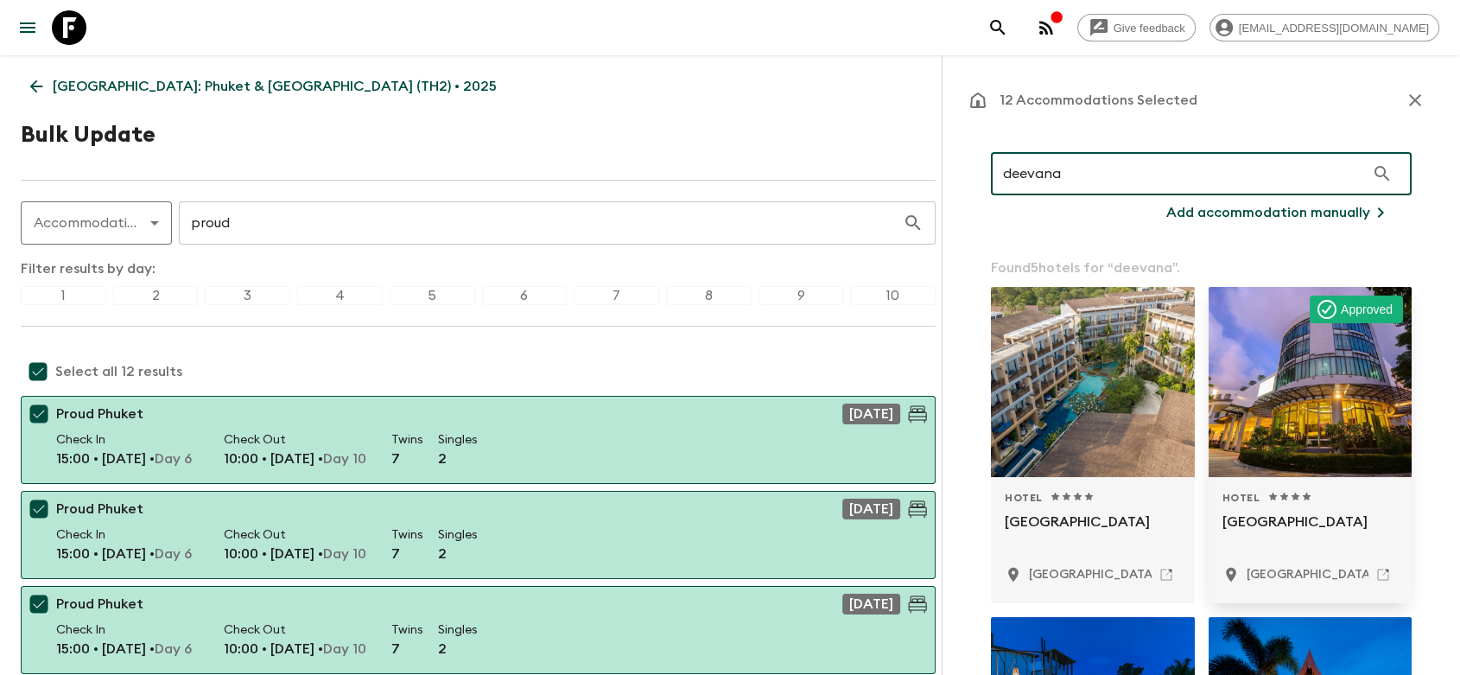
type input "deevana"
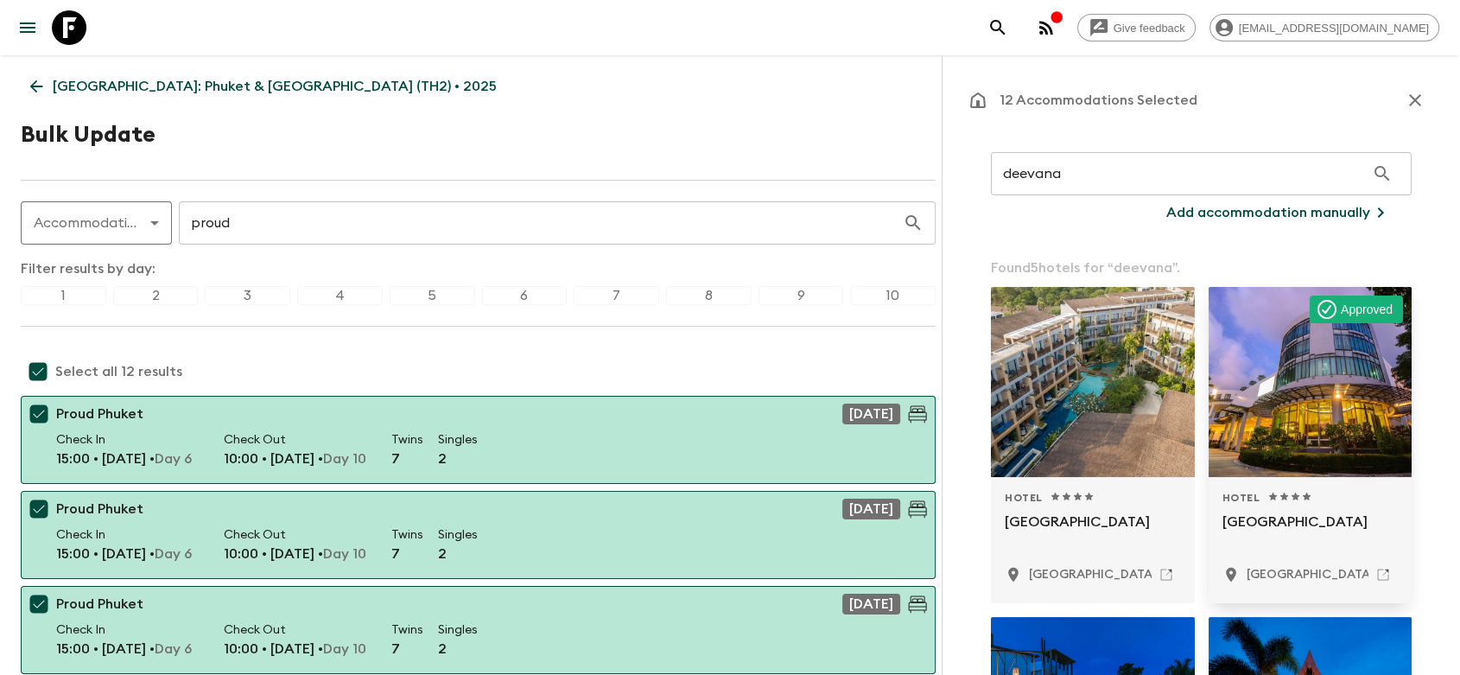
click at [1291, 507] on div "Hotel 1 Star 2 Stars 3 Stars 4 Stars 5 Stars Deevana Plaza Phuket [GEOGRAPHIC_D…" at bounding box center [1311, 540] width 176 height 99
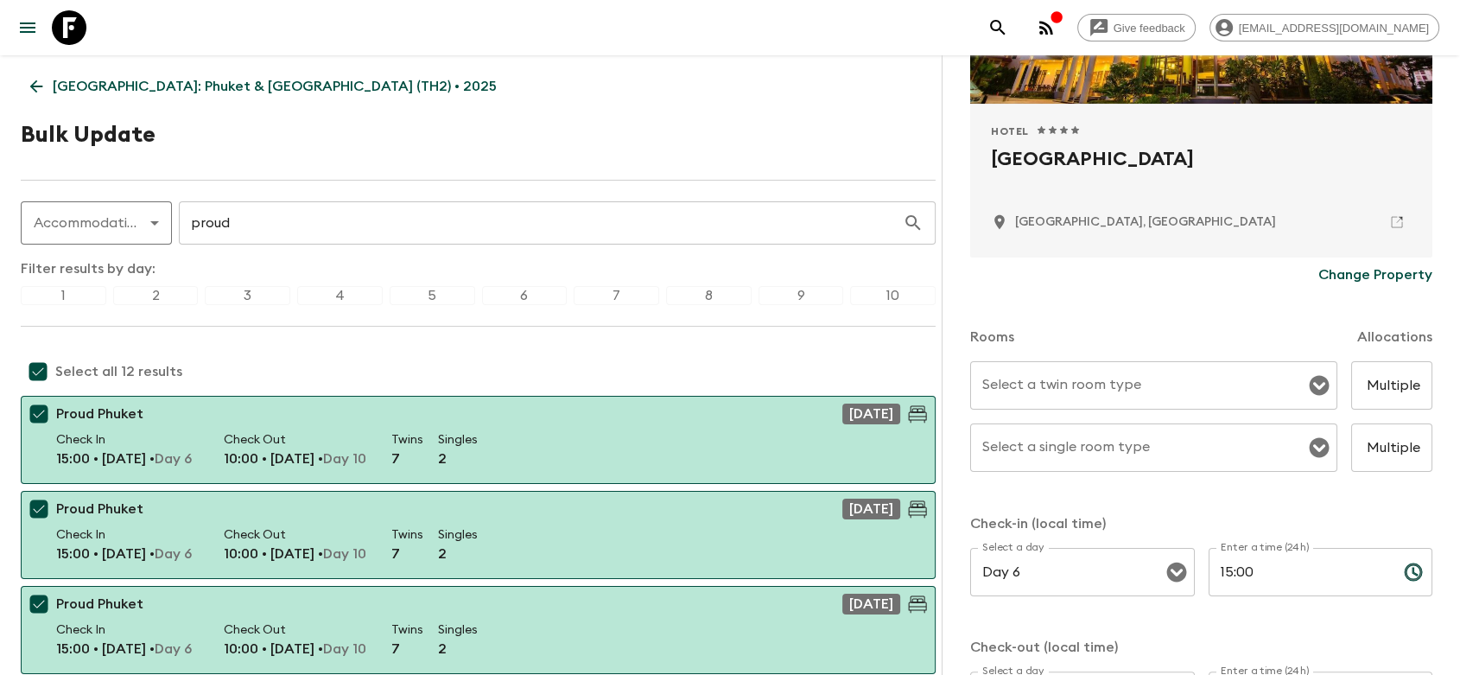
scroll to position [288, 0]
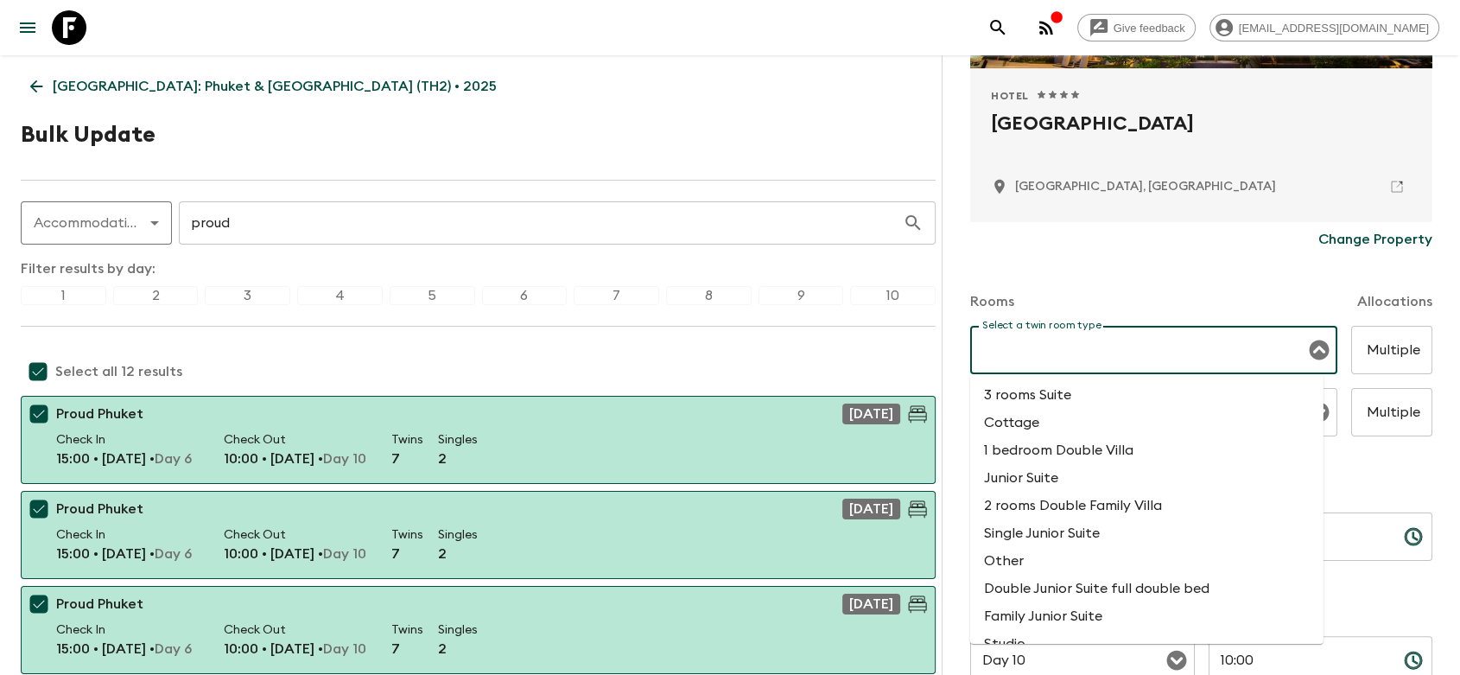
click at [1120, 348] on input "Select a twin room type" at bounding box center [1141, 350] width 326 height 33
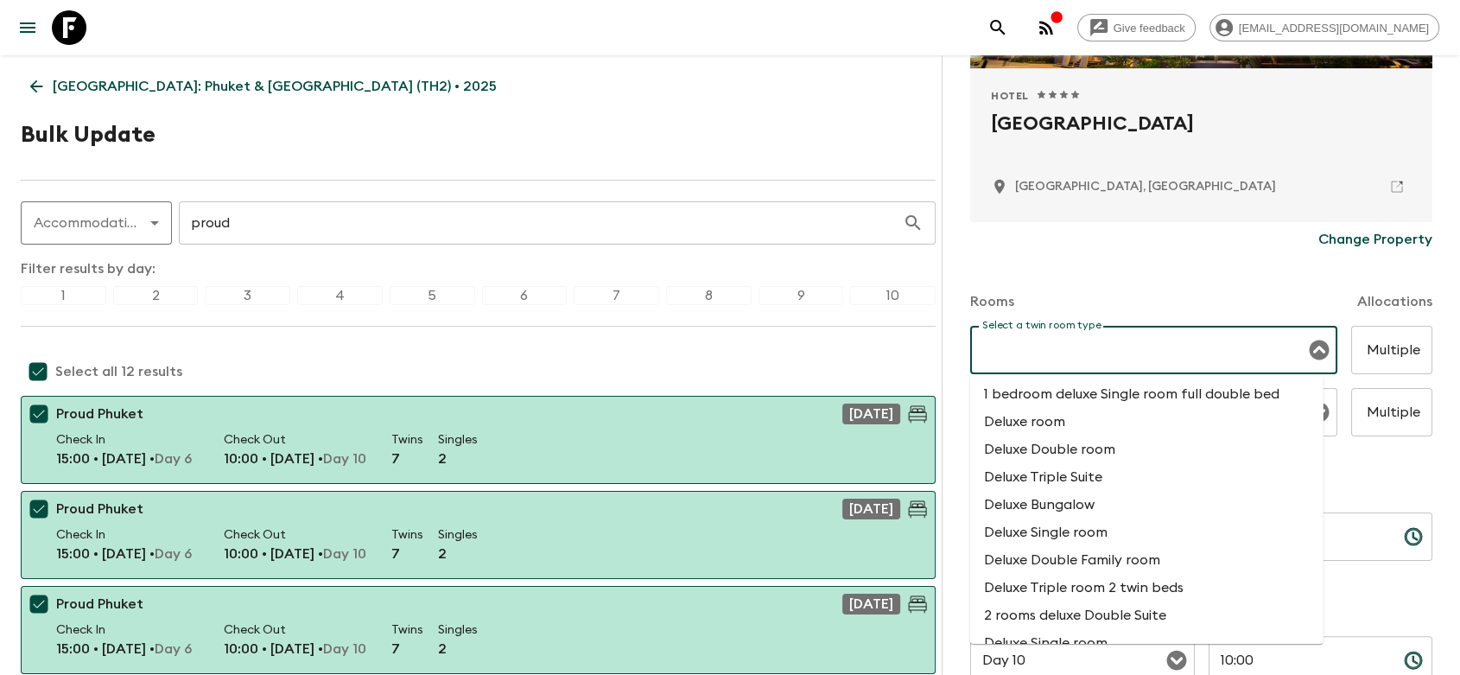
scroll to position [2495, 0]
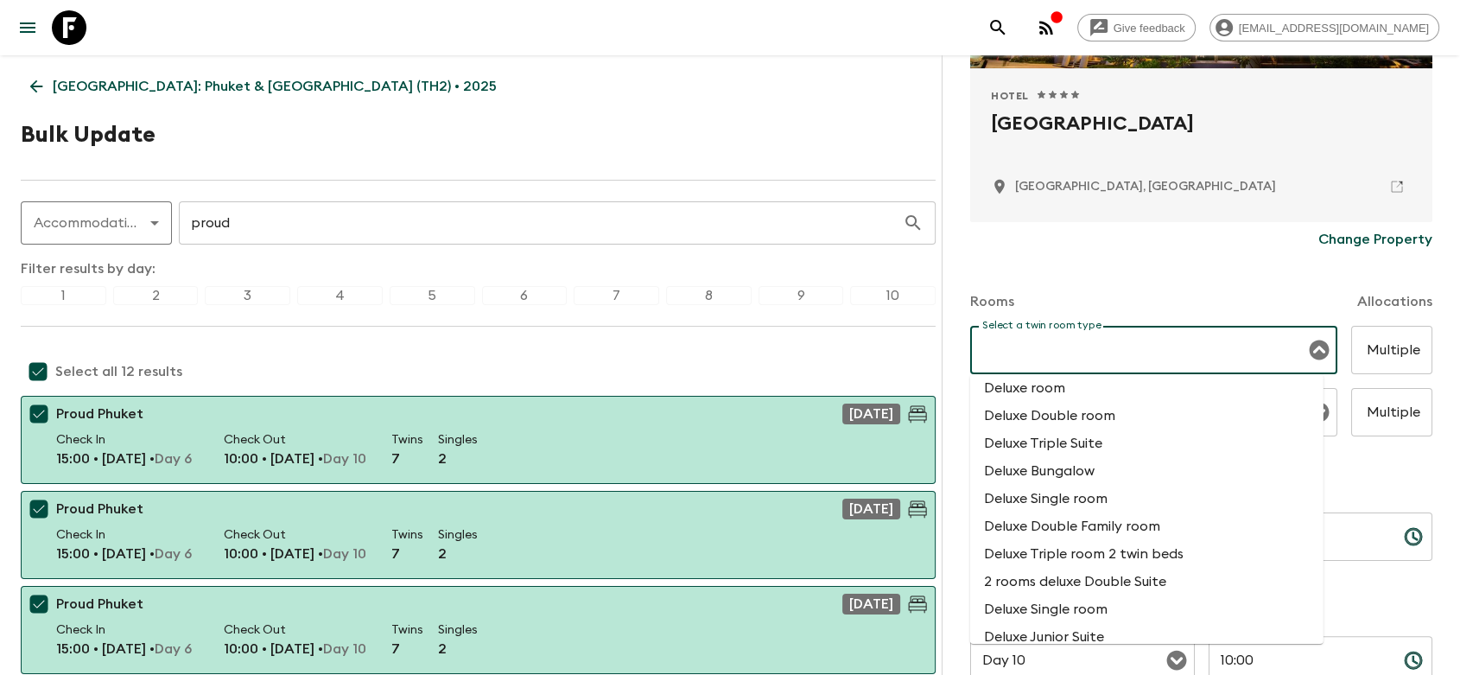
click at [1102, 429] on li "Deluxe Double room" at bounding box center [1146, 416] width 353 height 28
type input "Deluxe Double room"
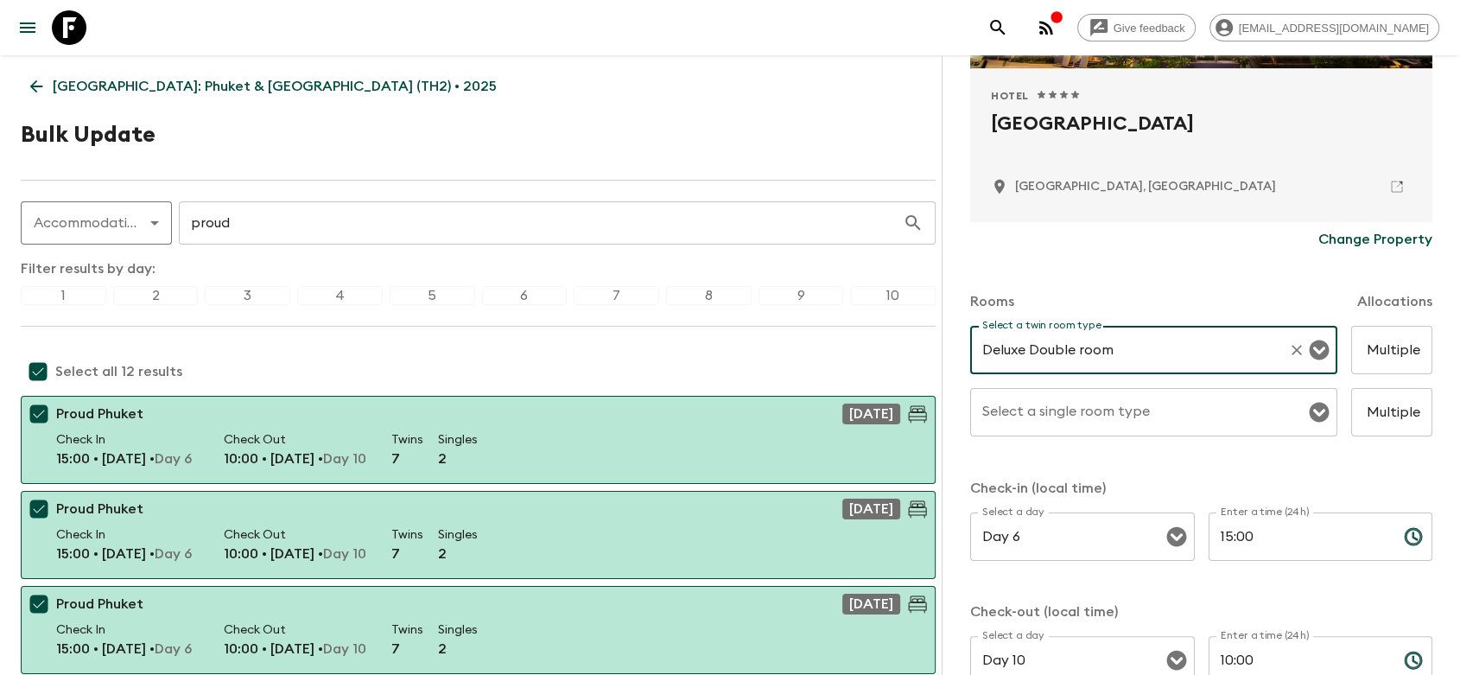
click at [1105, 409] on input "Select a single room type" at bounding box center [1141, 412] width 326 height 33
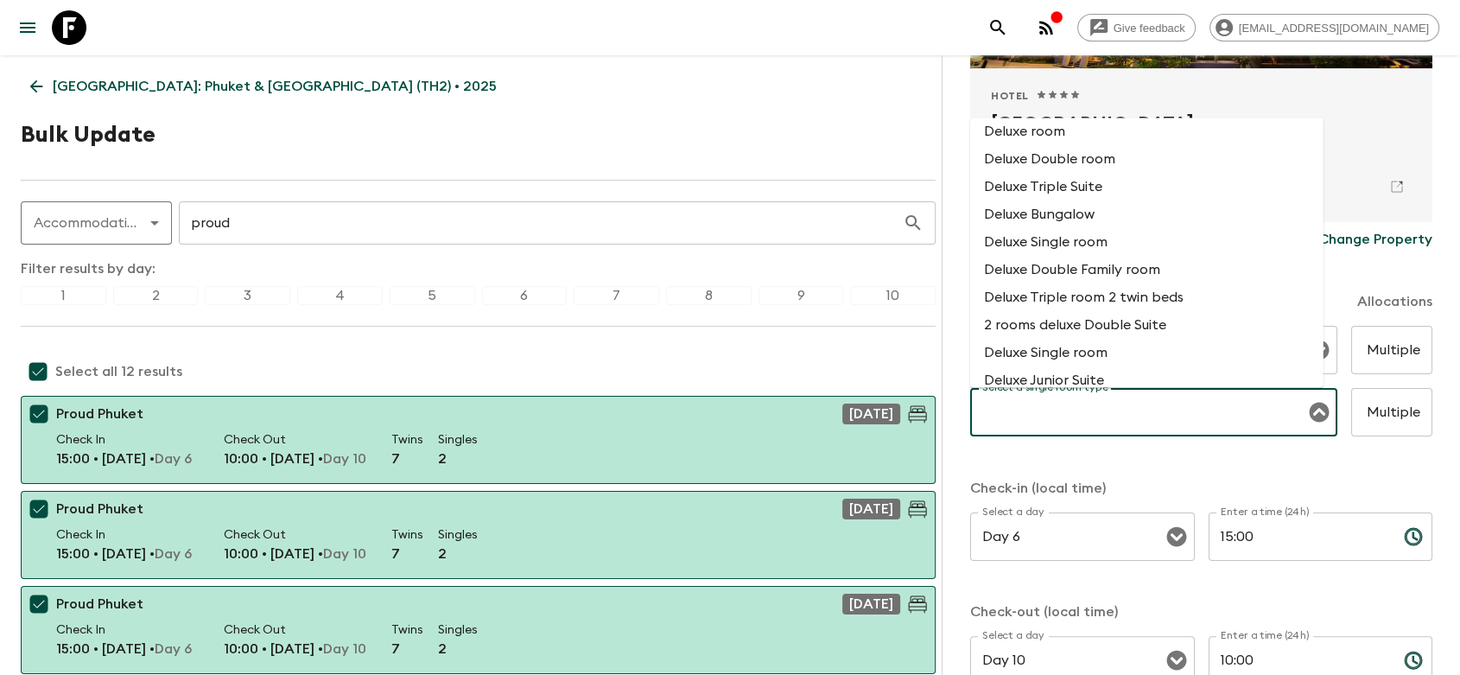
click at [1056, 256] on li "Deluxe Single room" at bounding box center [1146, 242] width 353 height 28
type input "Deluxe Single room"
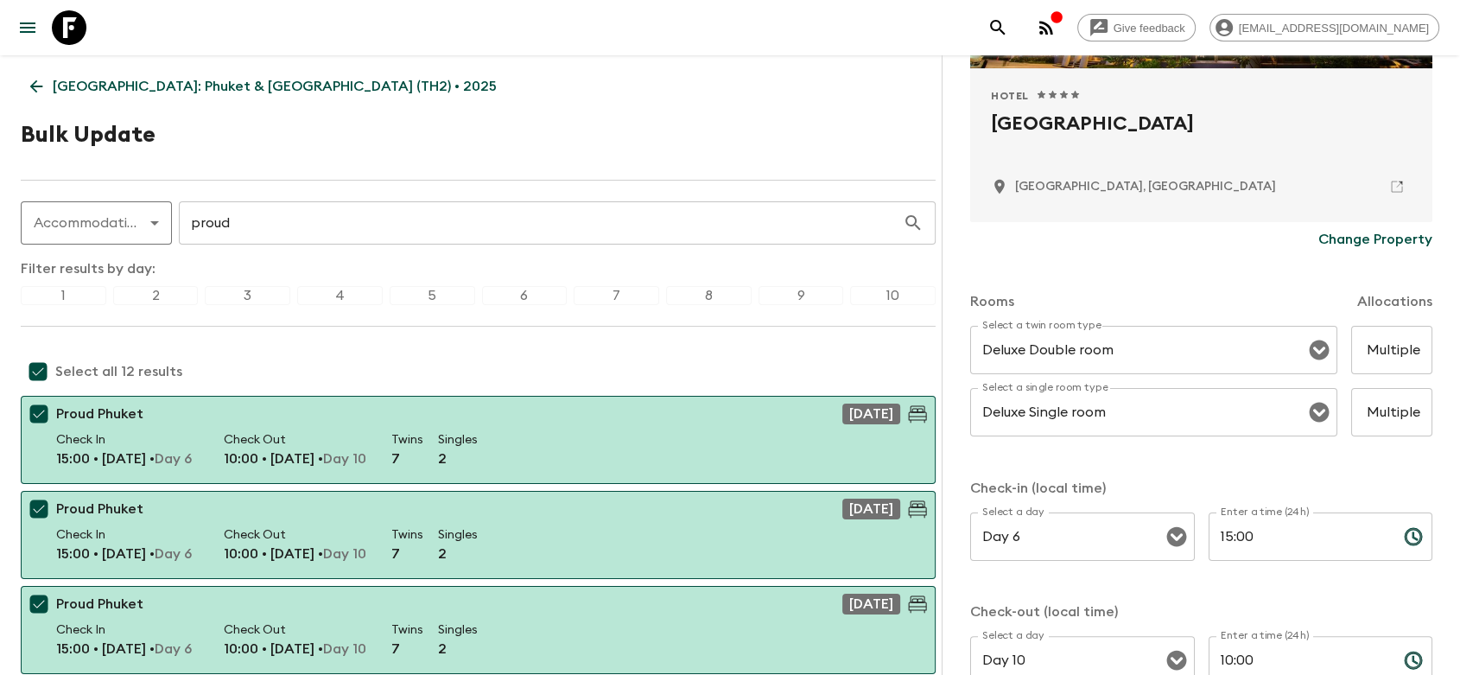
click at [1332, 482] on p "Check-in (local time)" at bounding box center [1201, 488] width 462 height 21
click at [1365, 359] on input "Multiple" at bounding box center [1391, 350] width 81 height 48
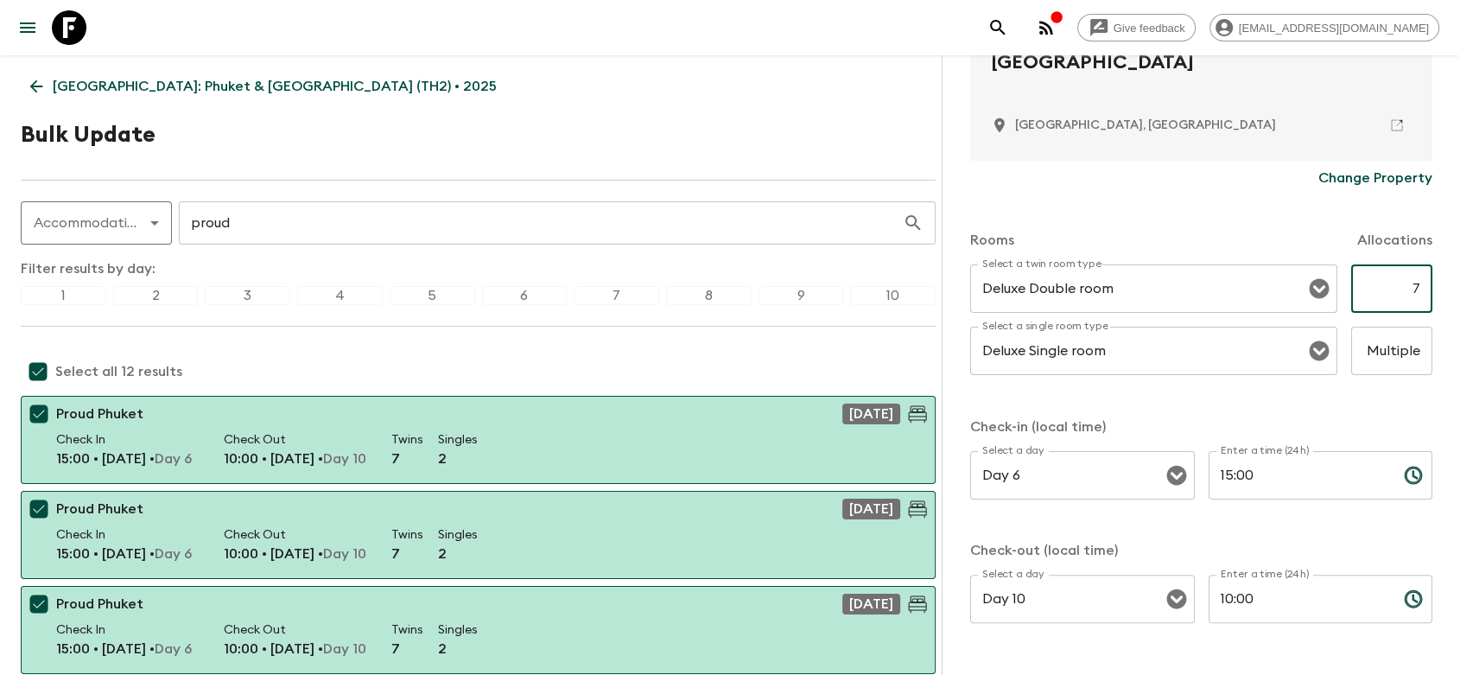
scroll to position [408, 0]
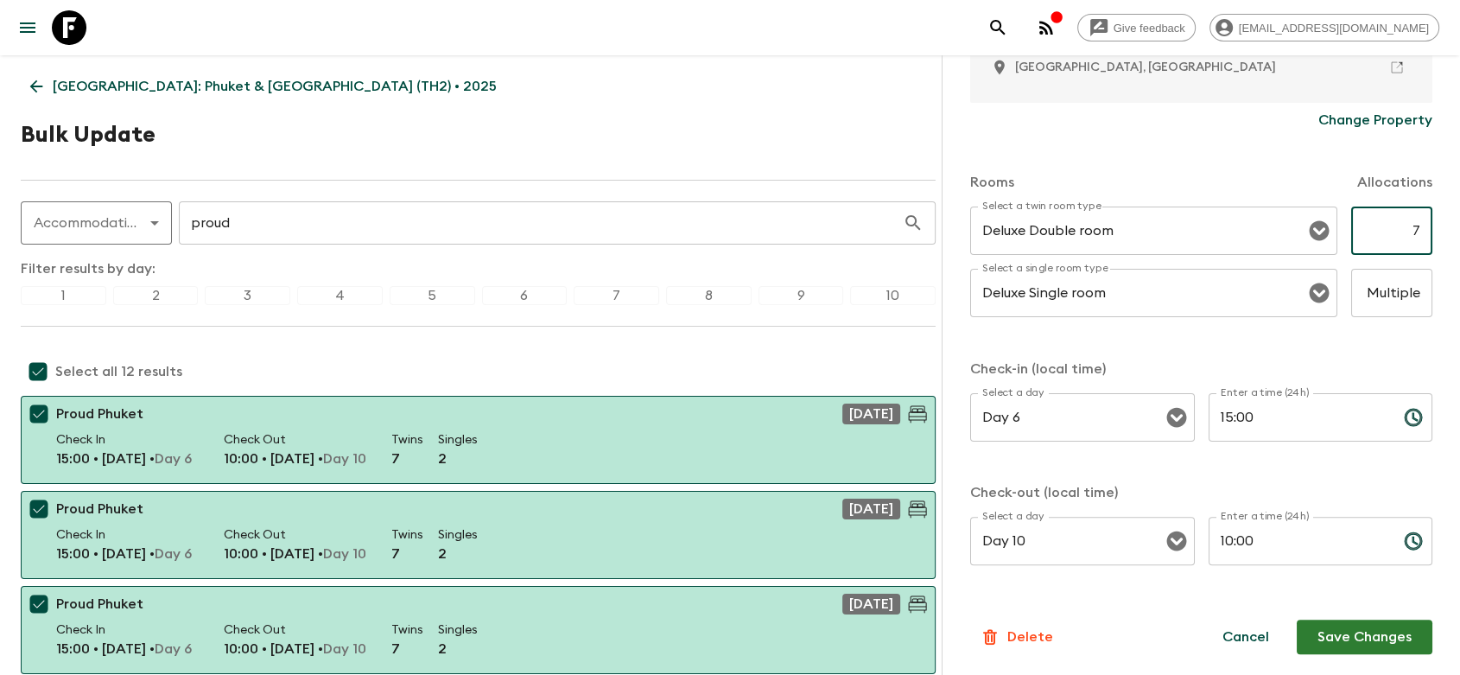
type input "7"
click at [1240, 640] on button "Cancel" at bounding box center [1246, 637] width 88 height 35
checkbox input "false"
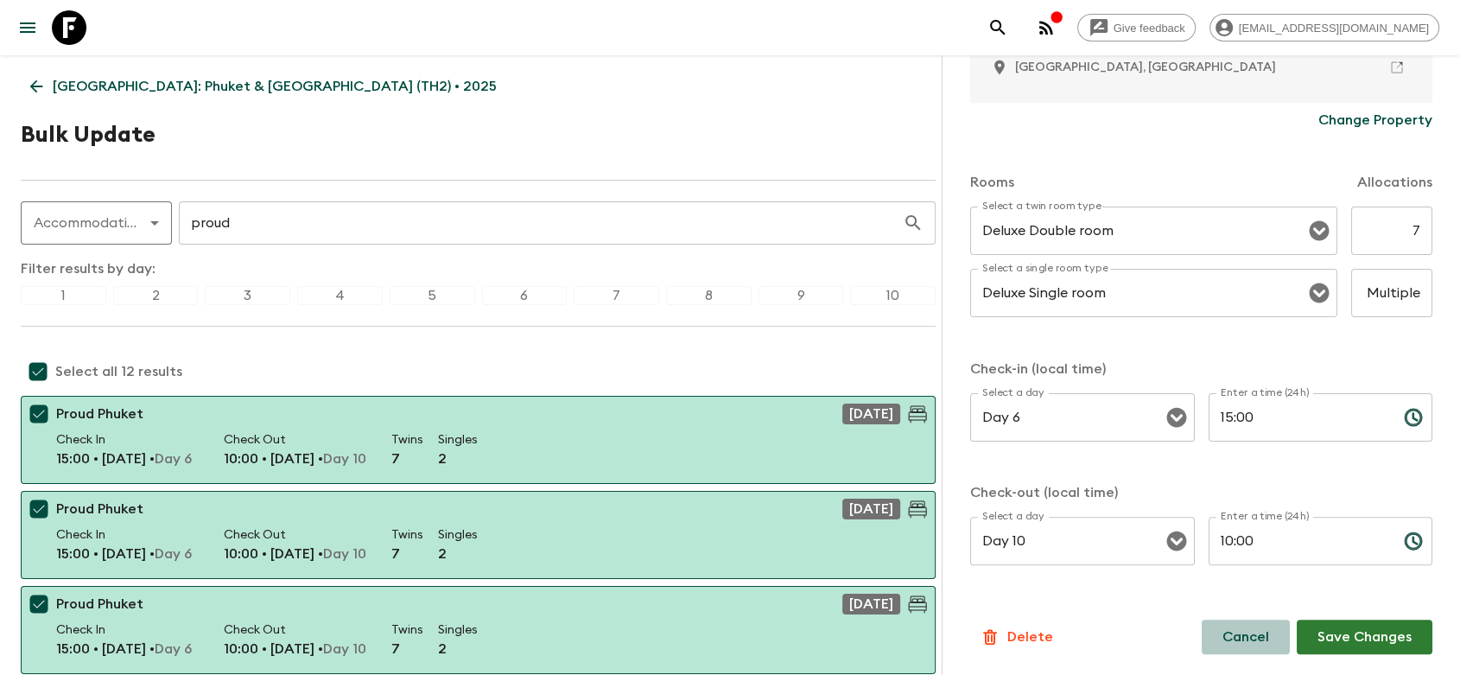
checkbox input "false"
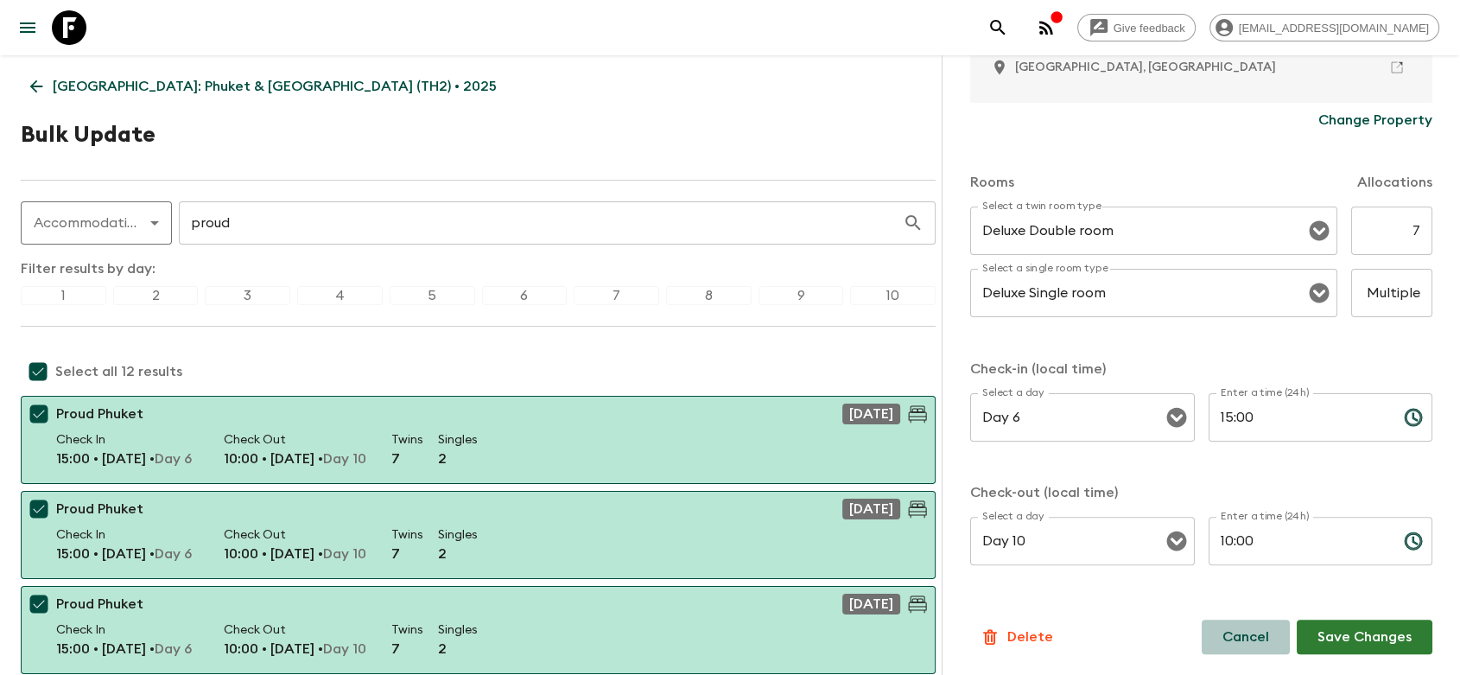
checkbox input "false"
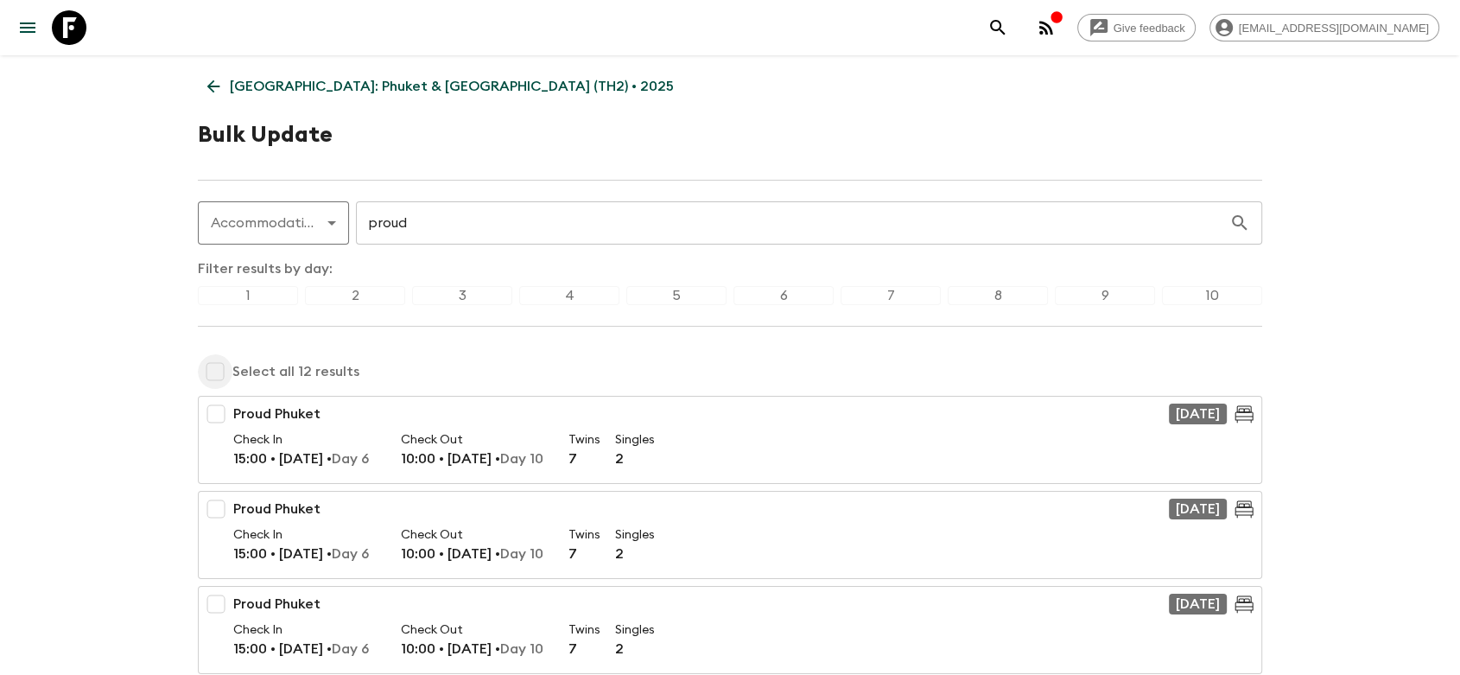
click at [209, 371] on input "checkbox" at bounding box center [215, 371] width 35 height 35
checkbox input "true"
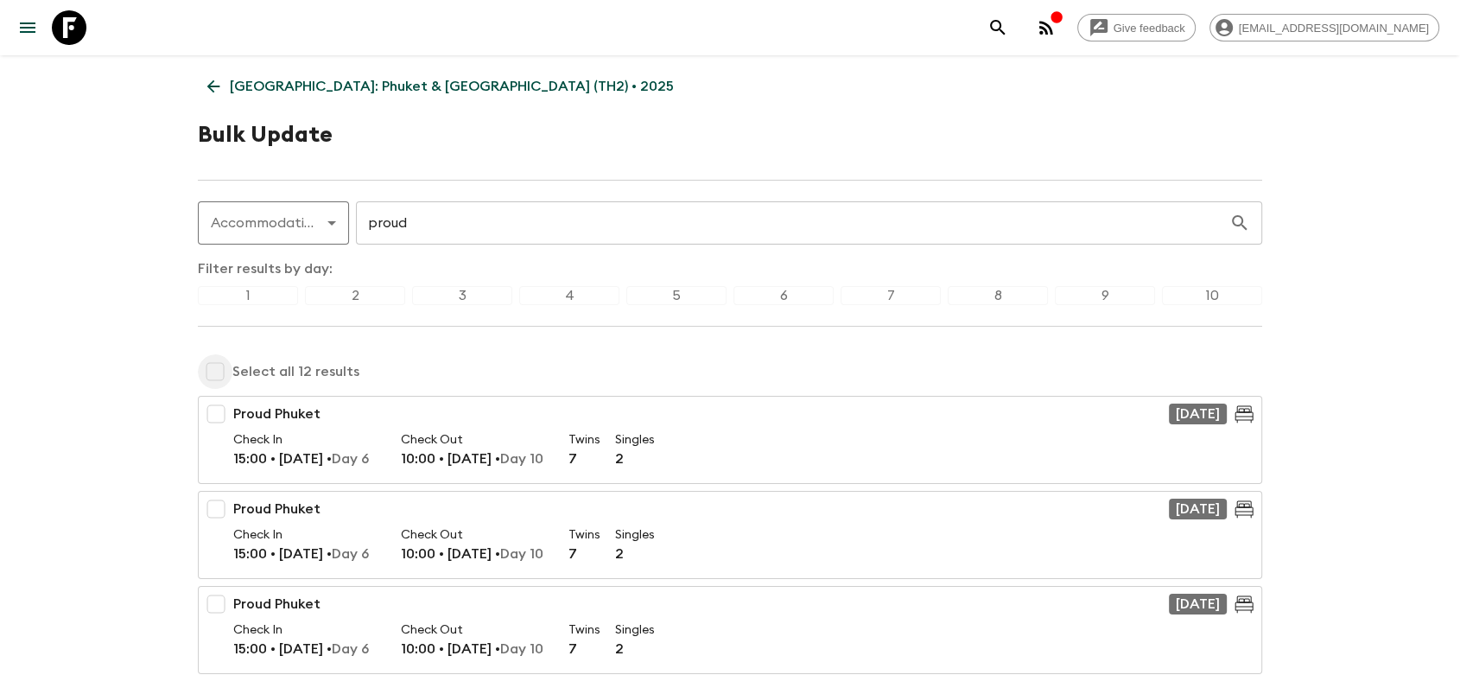
checkbox input "true"
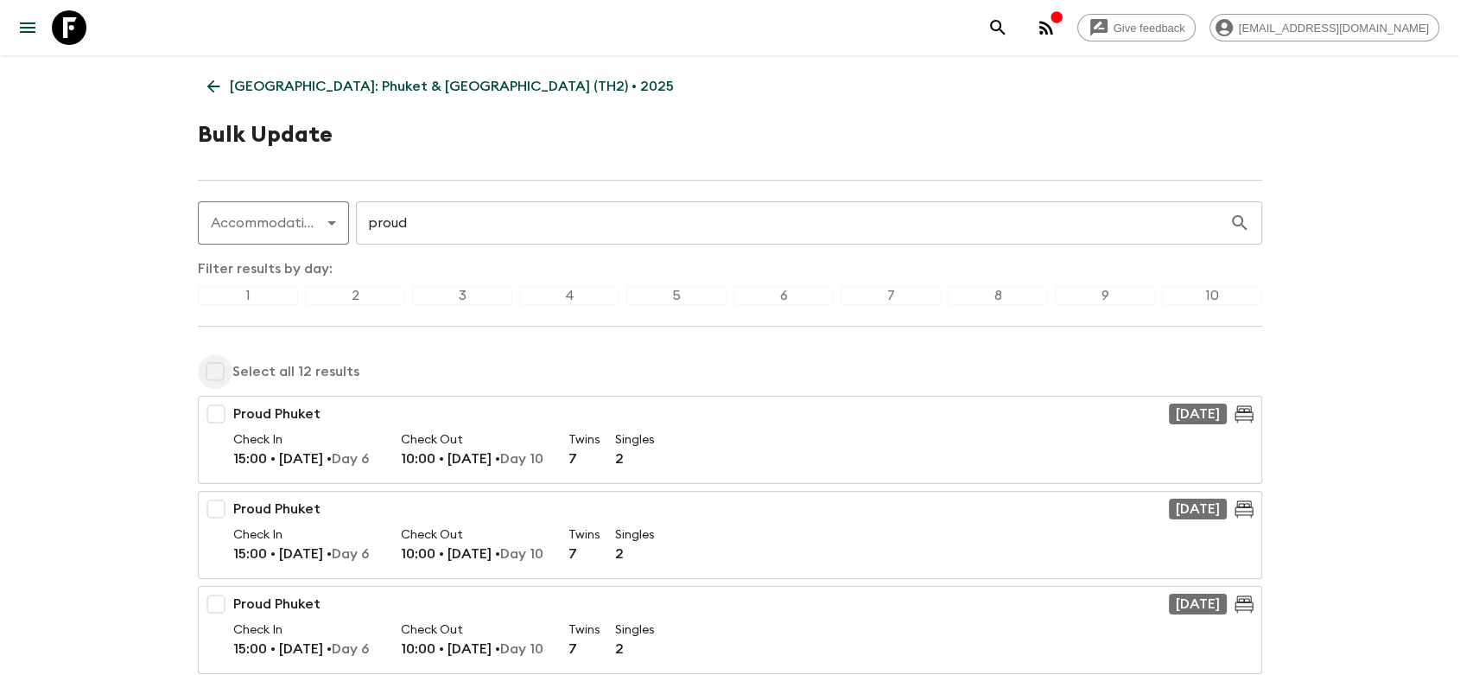
checkbox input "true"
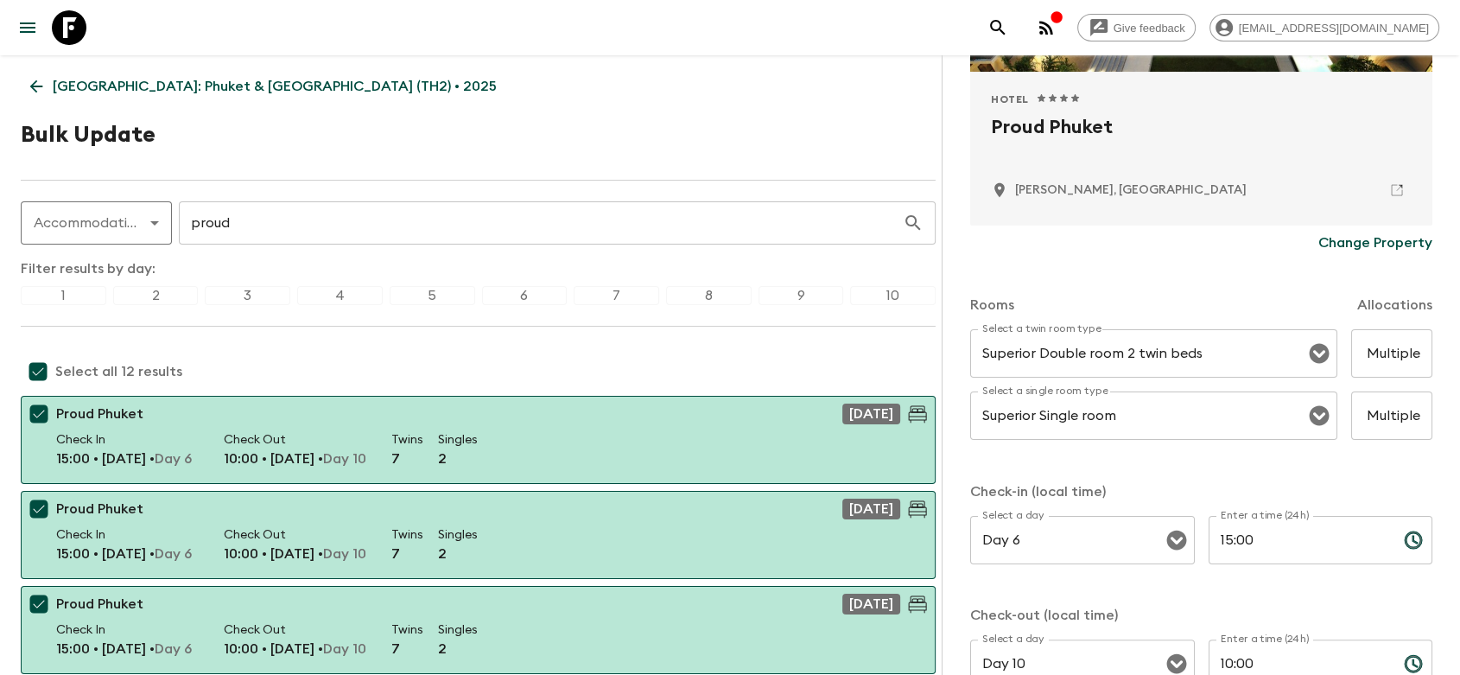
scroll to position [288, 0]
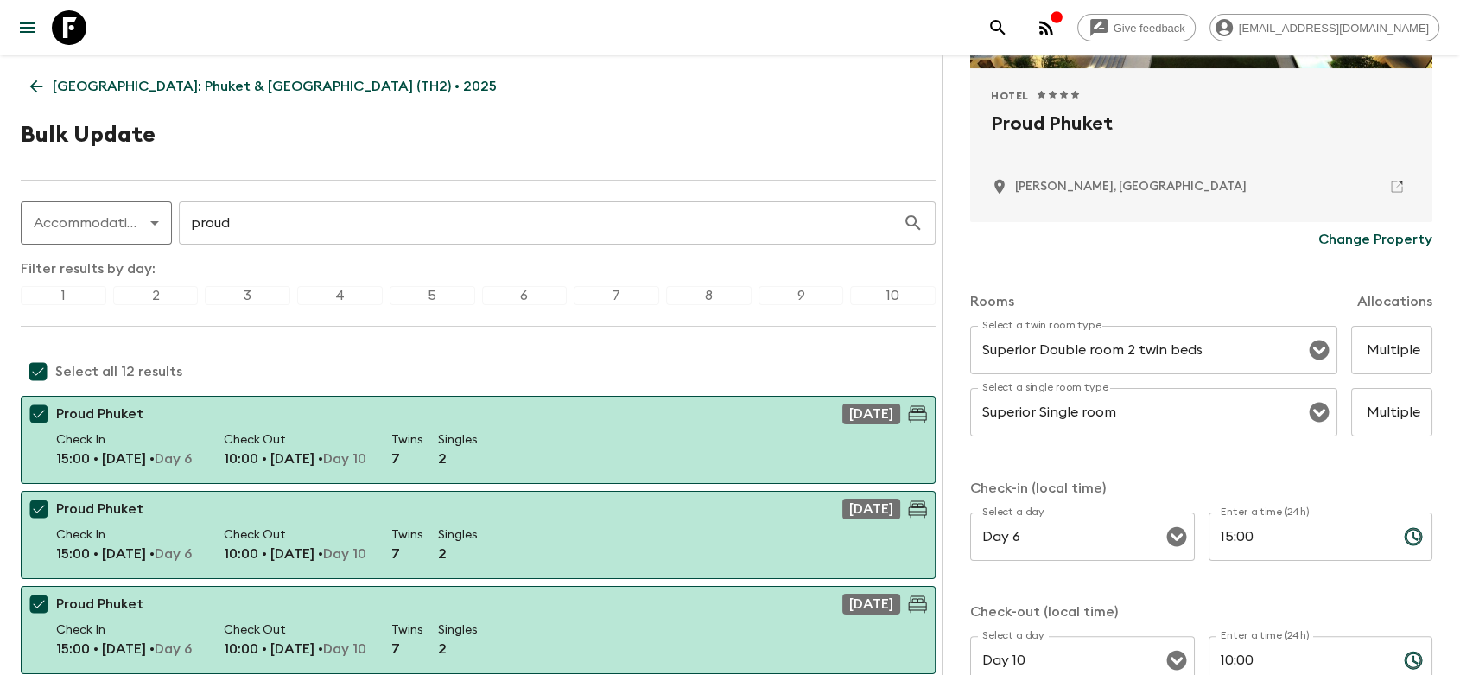
click at [35, 372] on input "checkbox" at bounding box center [38, 371] width 35 height 35
checkbox input "false"
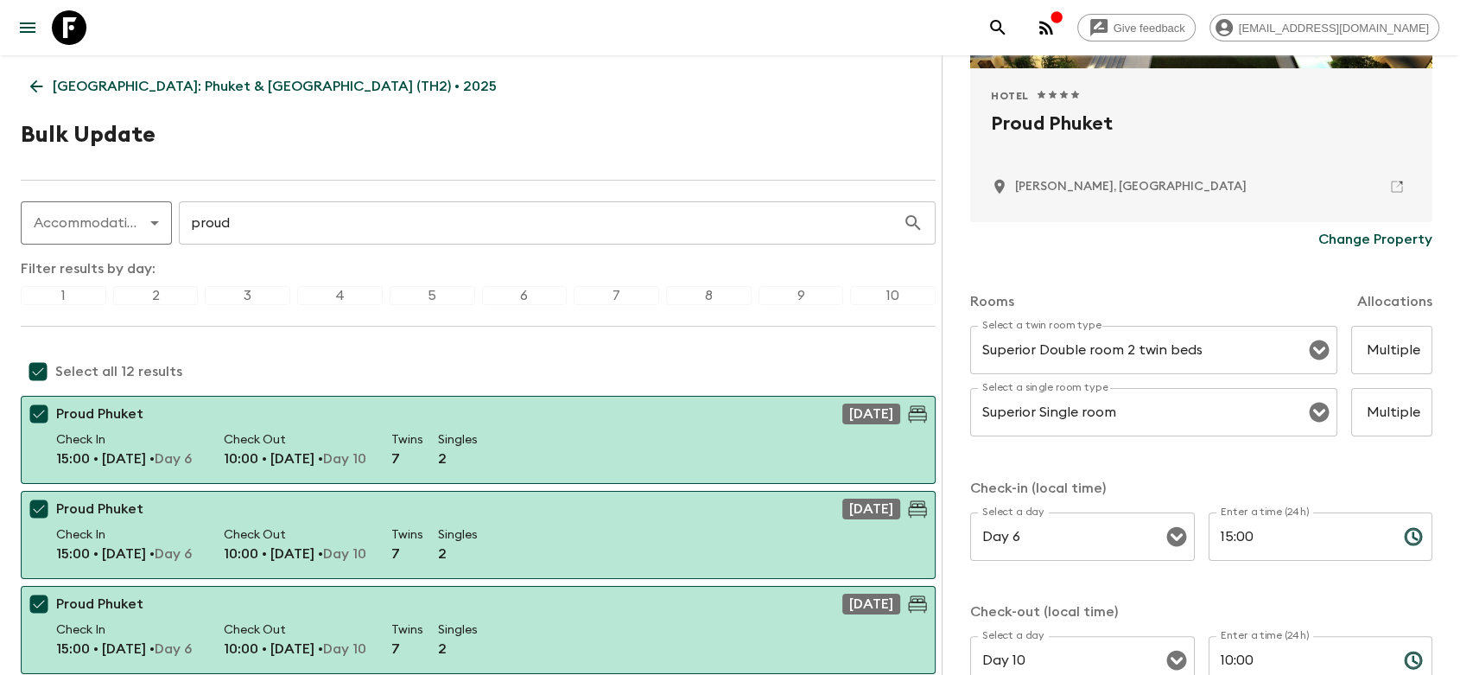
checkbox input "false"
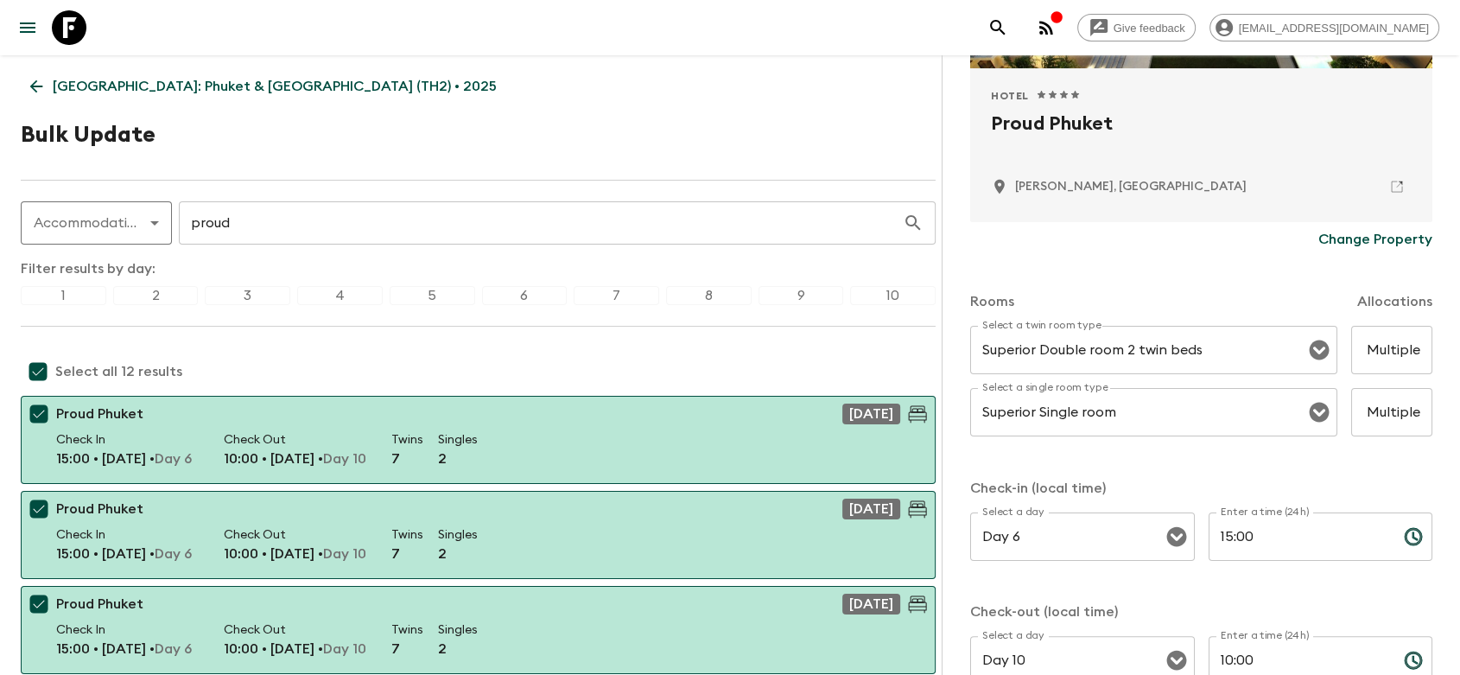
checkbox input "false"
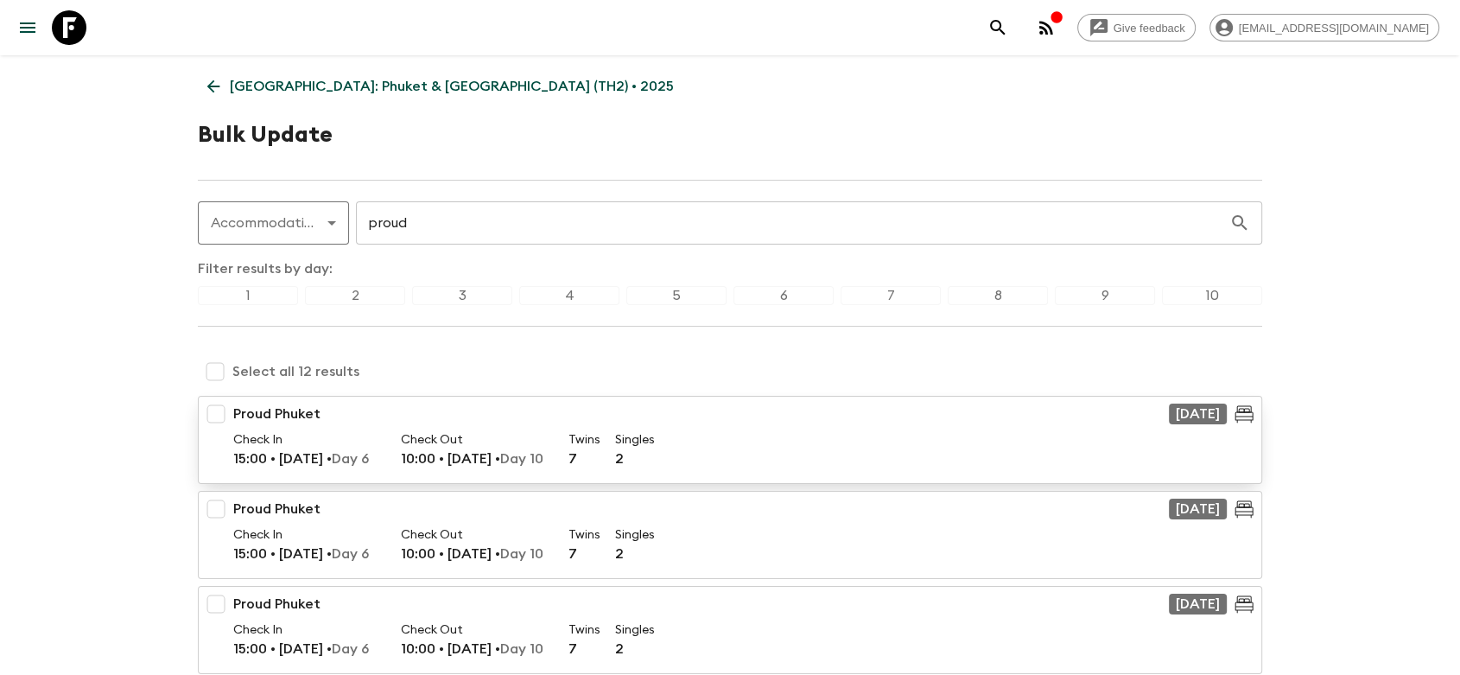
click at [213, 416] on input "checkbox" at bounding box center [216, 414] width 35 height 35
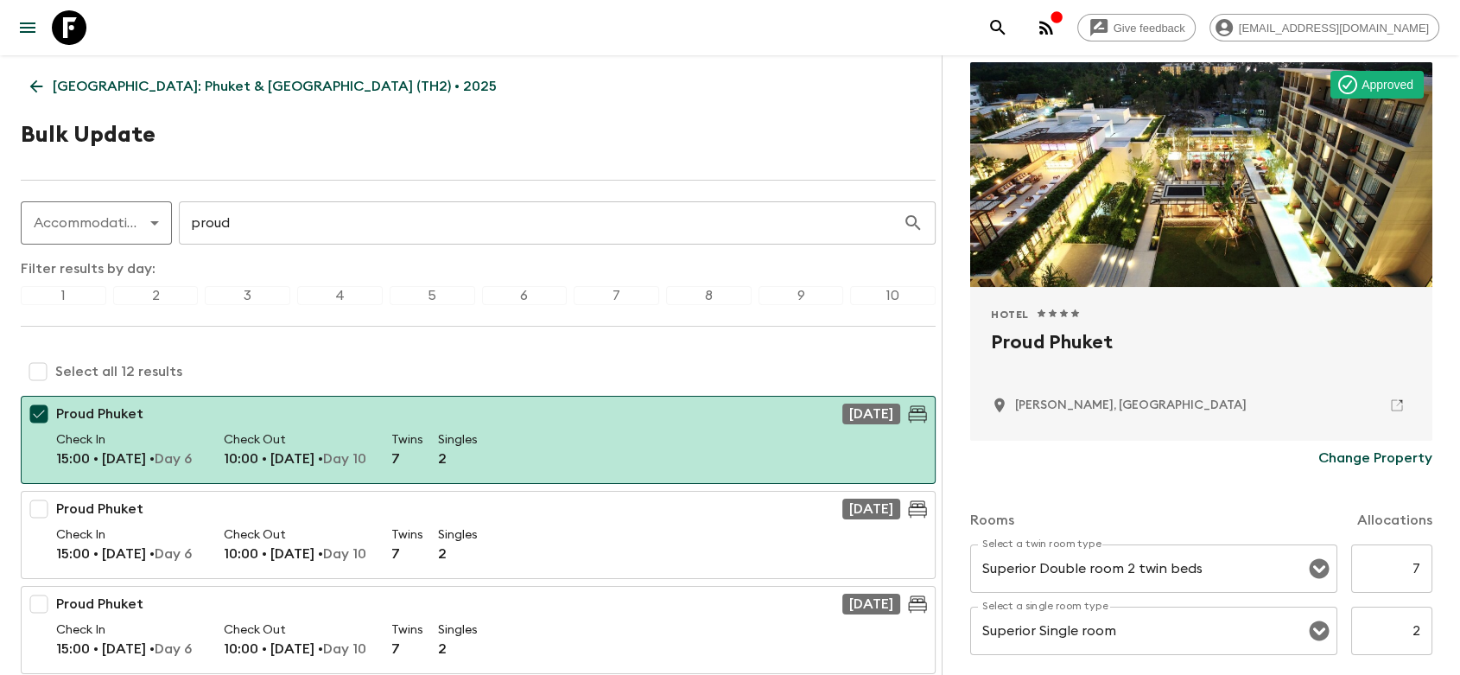
scroll to position [192, 0]
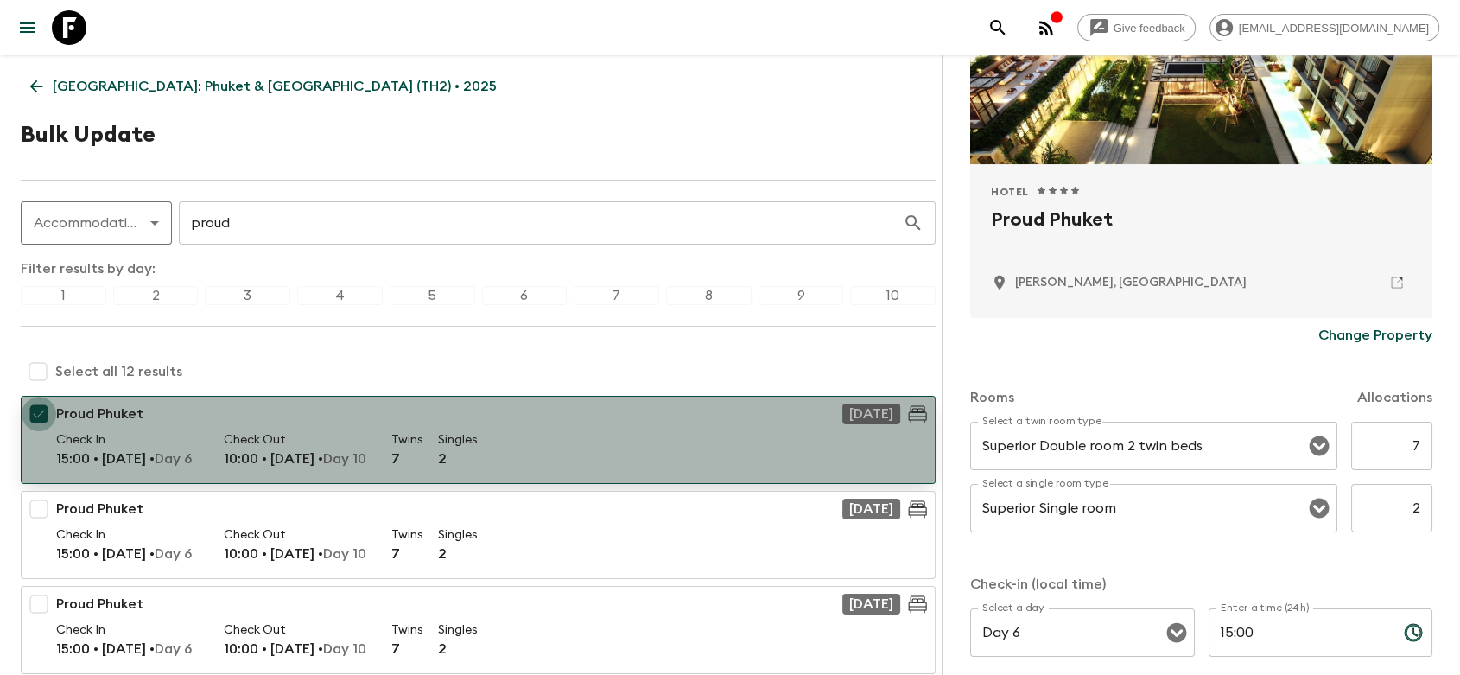
click at [28, 416] on input "checkbox" at bounding box center [39, 414] width 35 height 35
checkbox input "false"
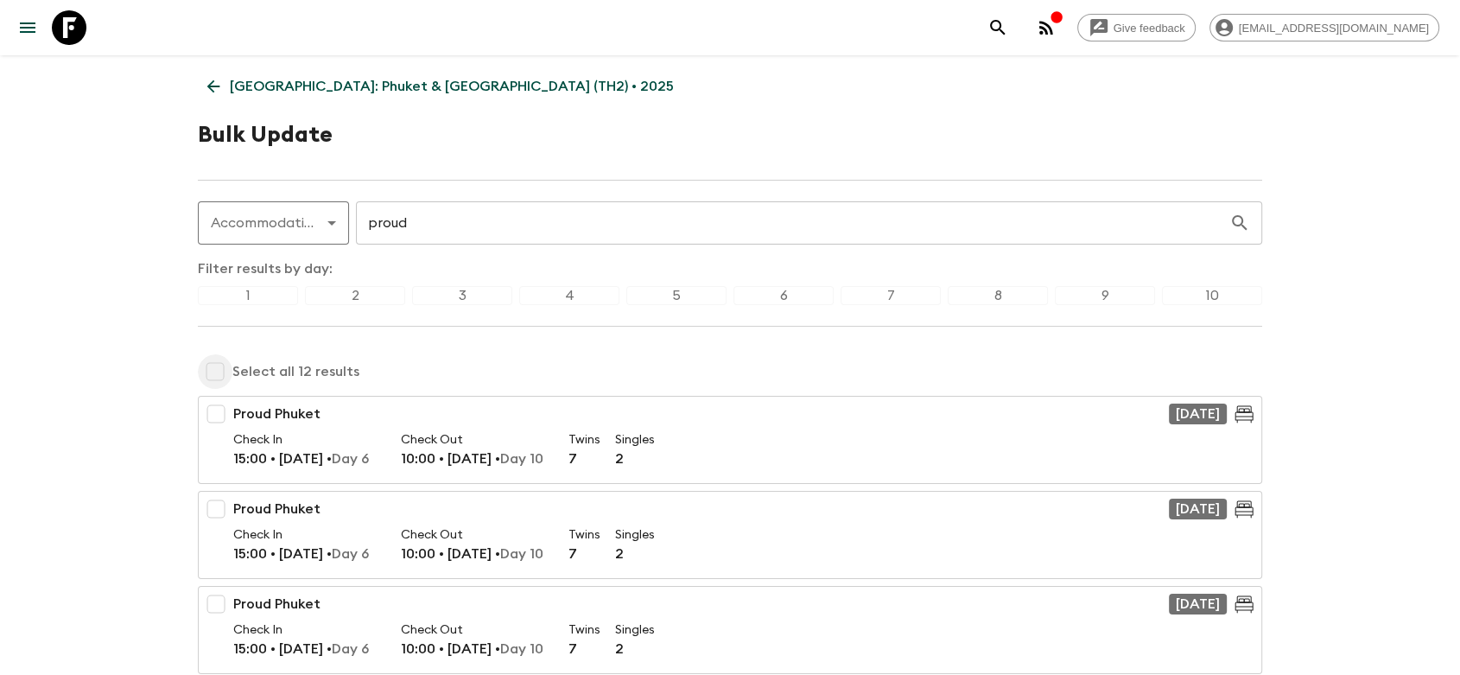
click at [221, 368] on input "checkbox" at bounding box center [215, 371] width 35 height 35
checkbox input "true"
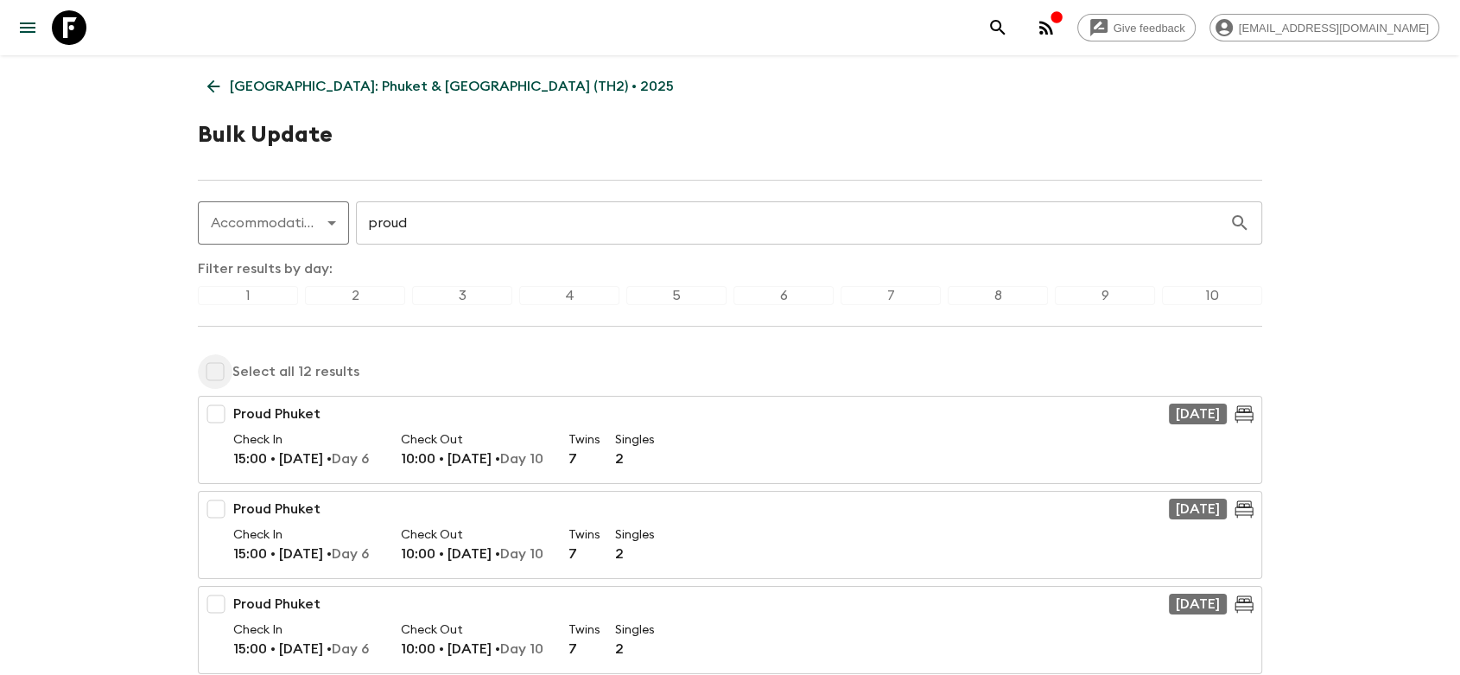
checkbox input "true"
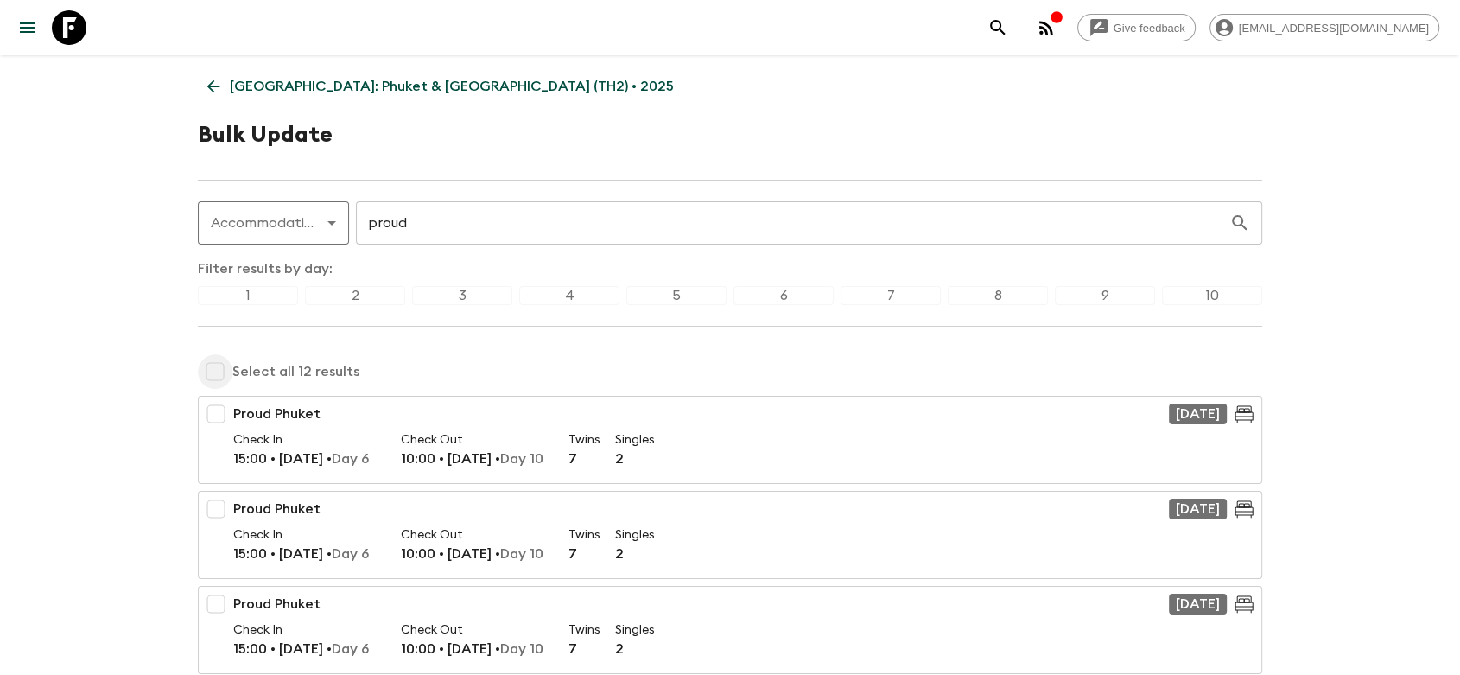
checkbox input "true"
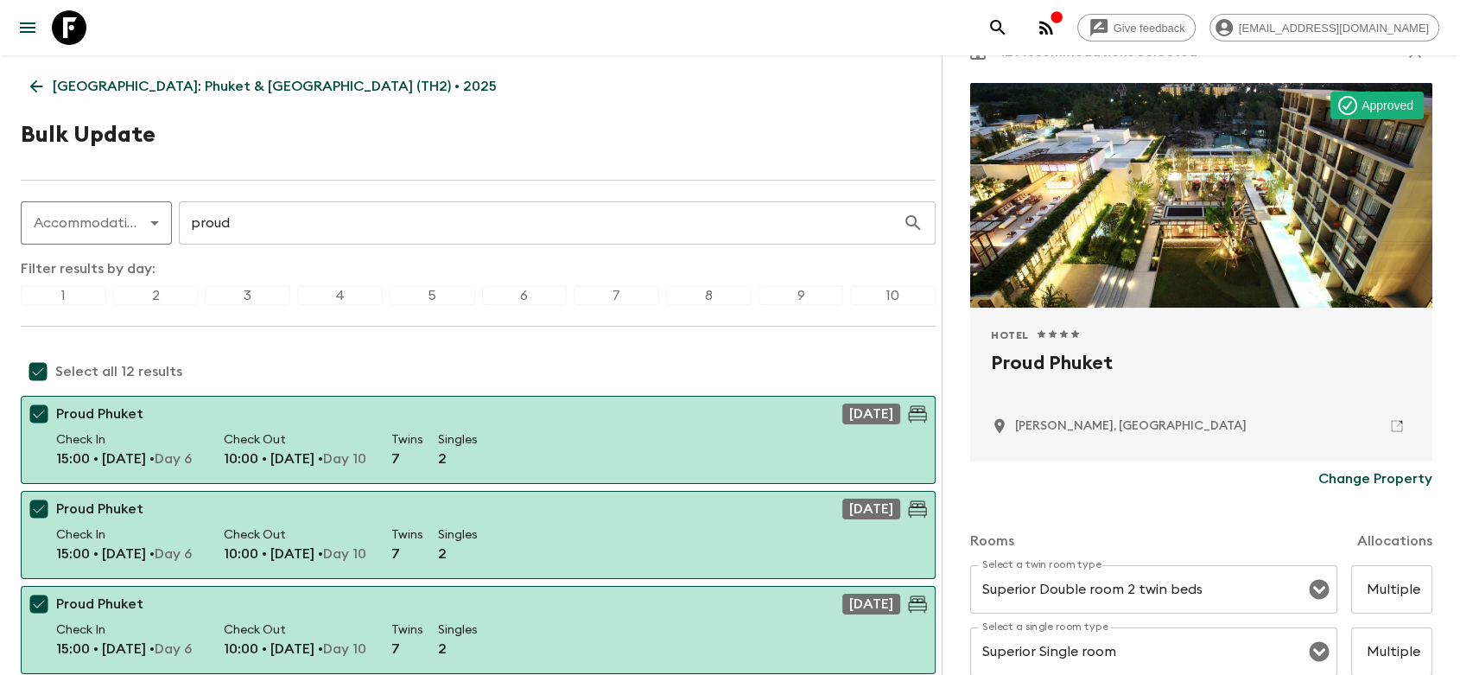
scroll to position [96, 0]
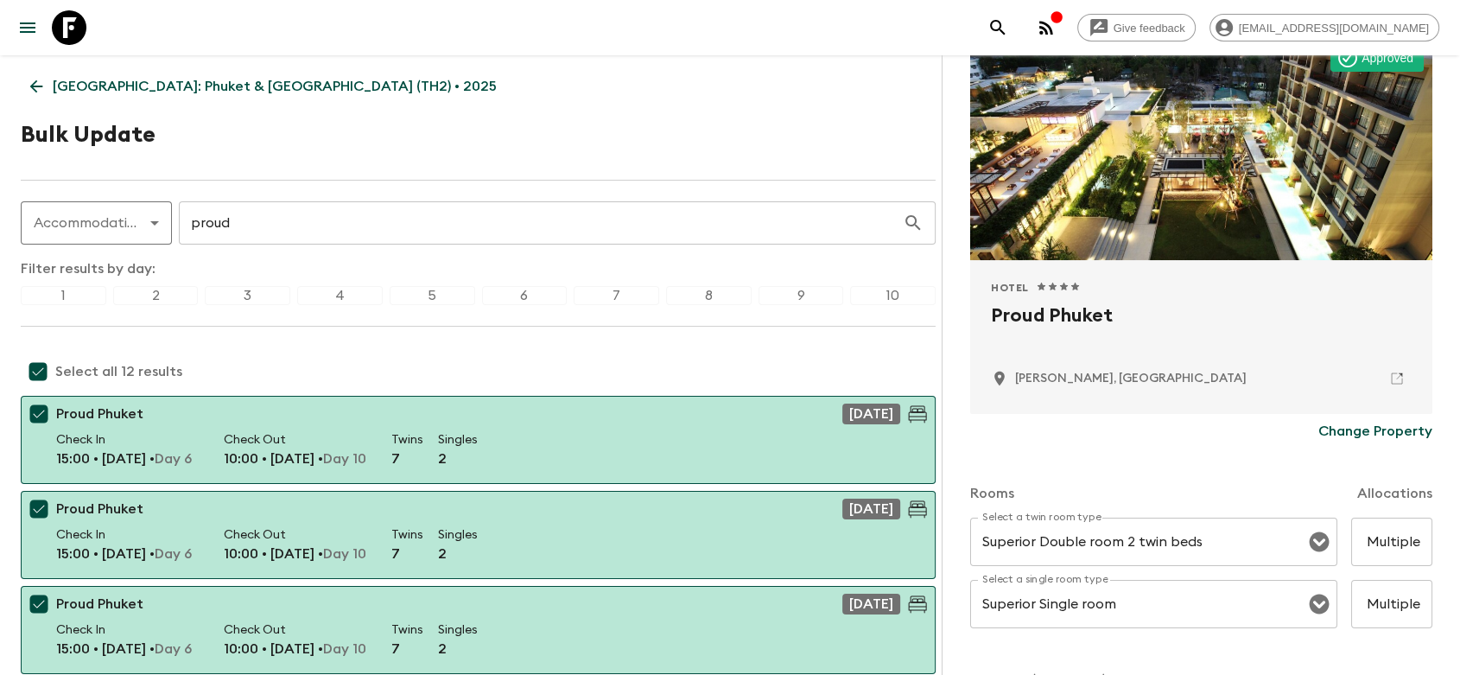
click at [1375, 432] on p "Change Property" at bounding box center [1376, 431] width 114 height 21
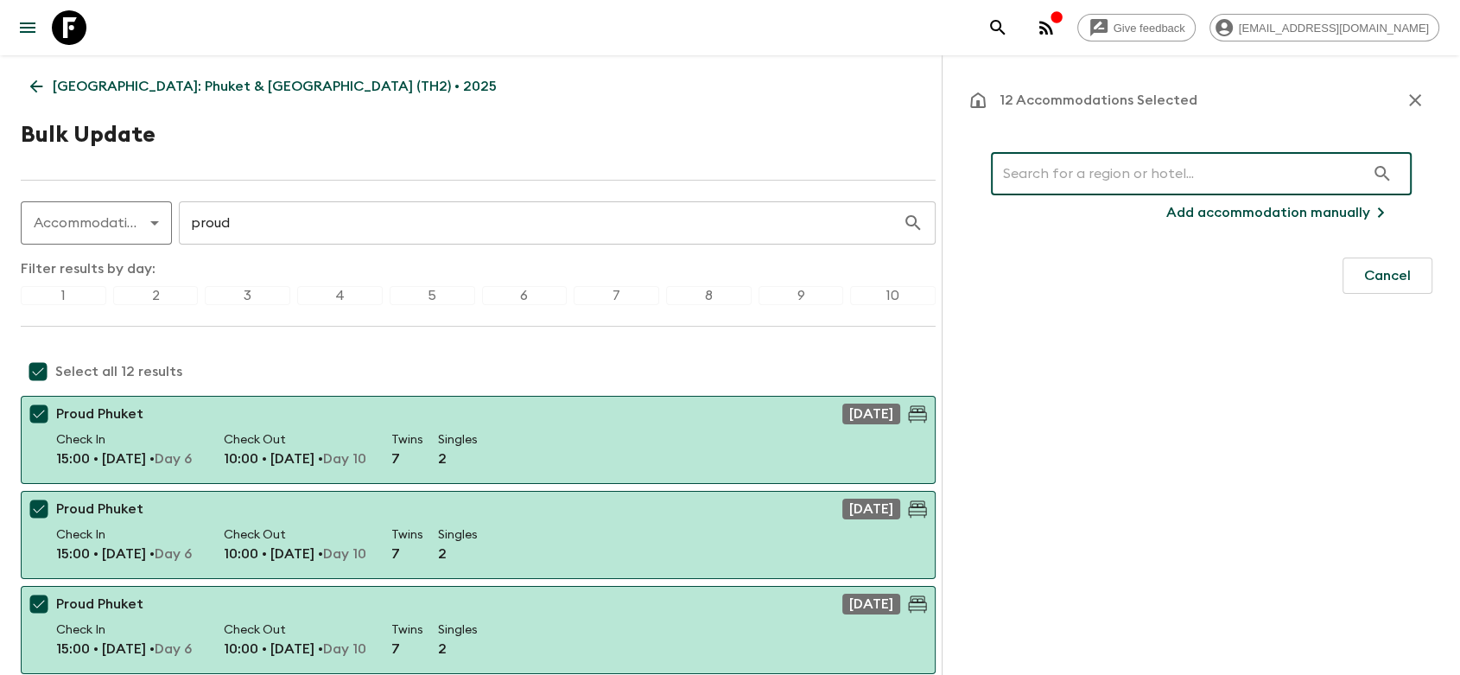
click at [1102, 186] on input "text" at bounding box center [1178, 173] width 374 height 48
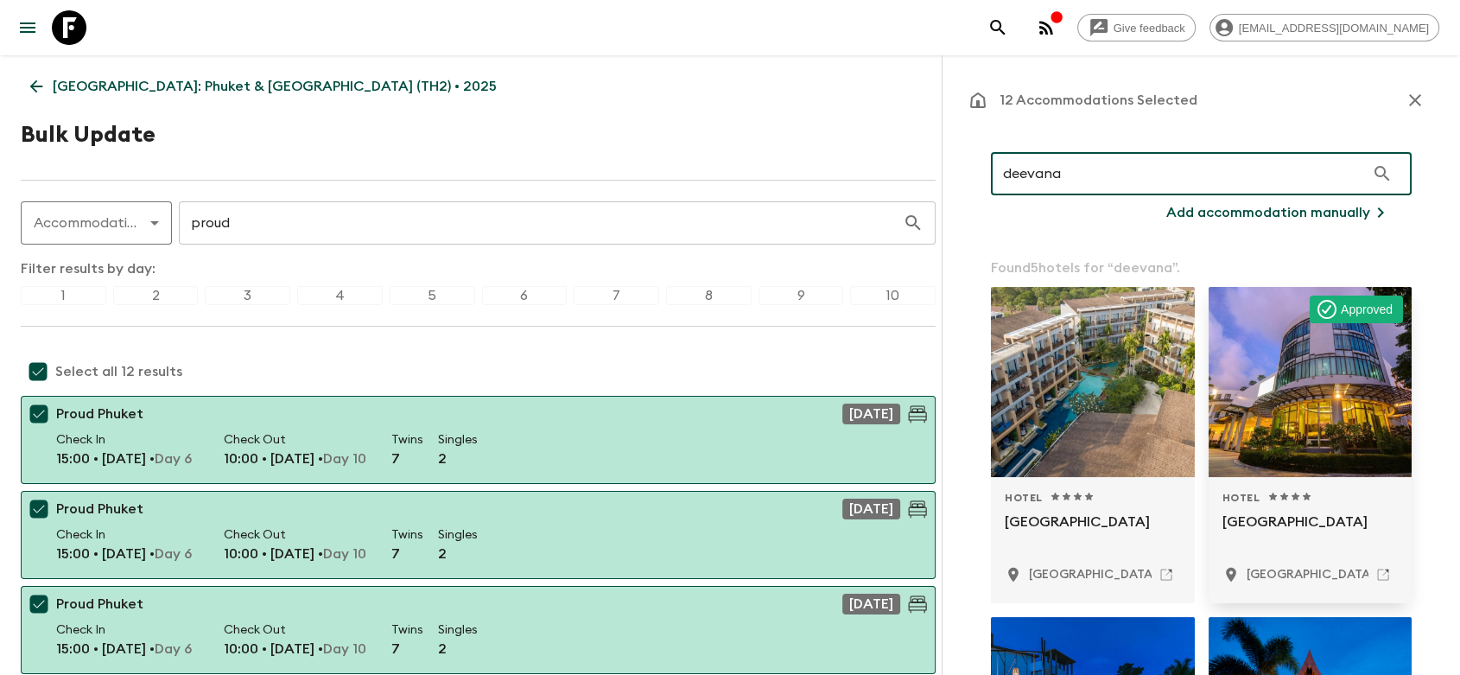
type input "deevana"
click at [1282, 386] on div at bounding box center [1311, 382] width 204 height 190
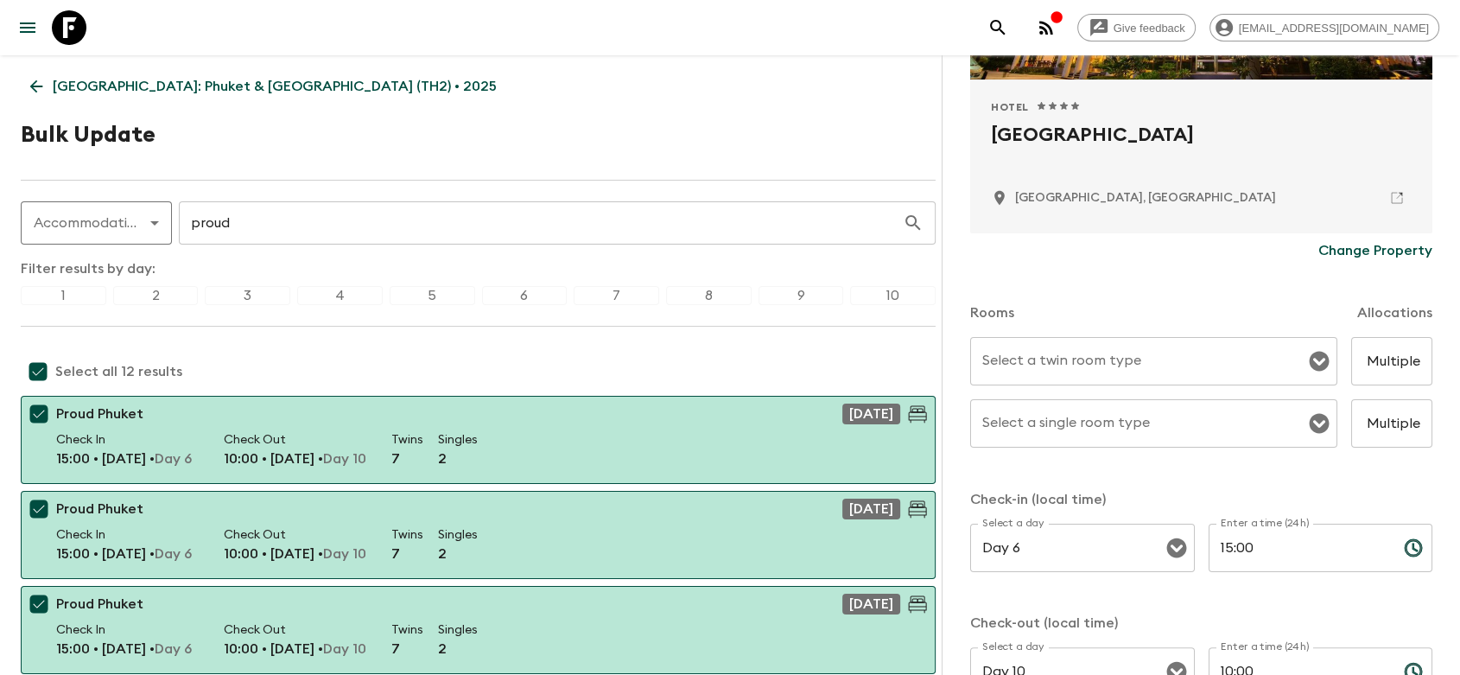
scroll to position [288, 0]
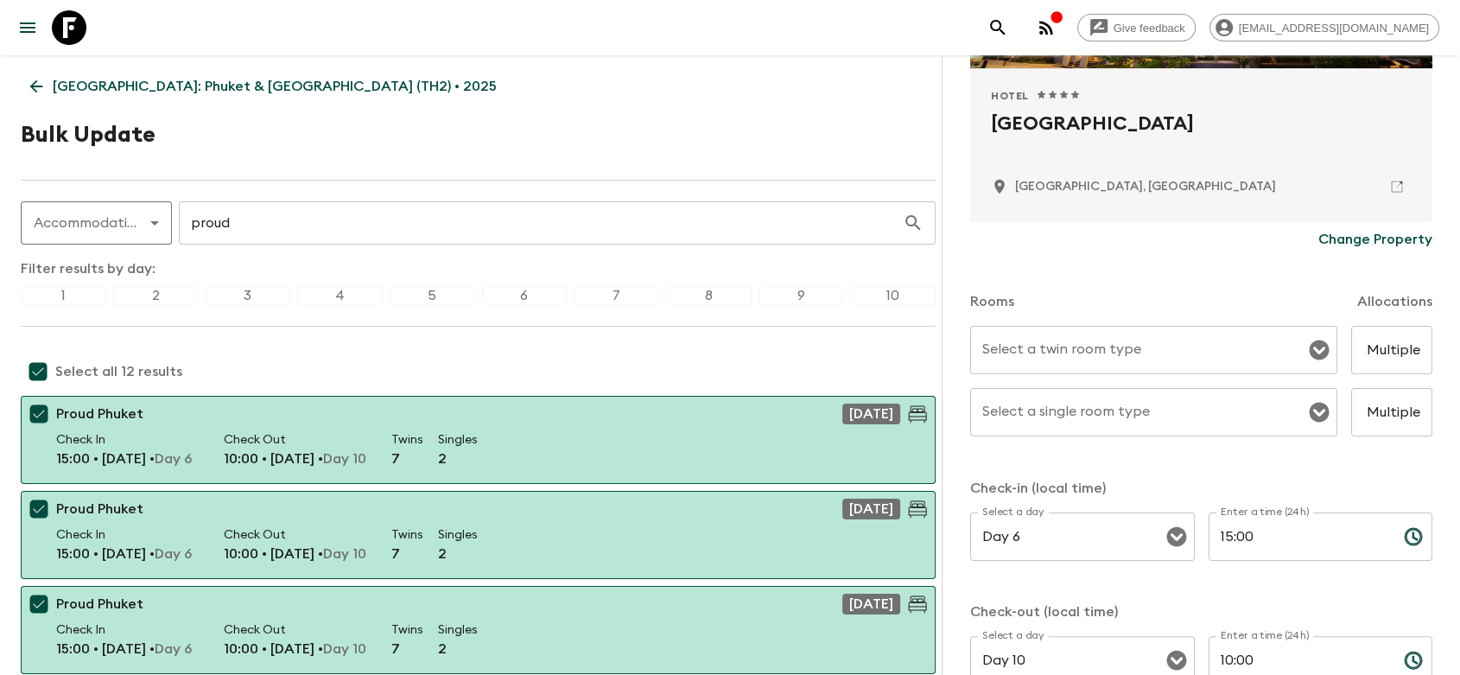
click at [1230, 356] on input "Select a twin room type" at bounding box center [1141, 350] width 326 height 33
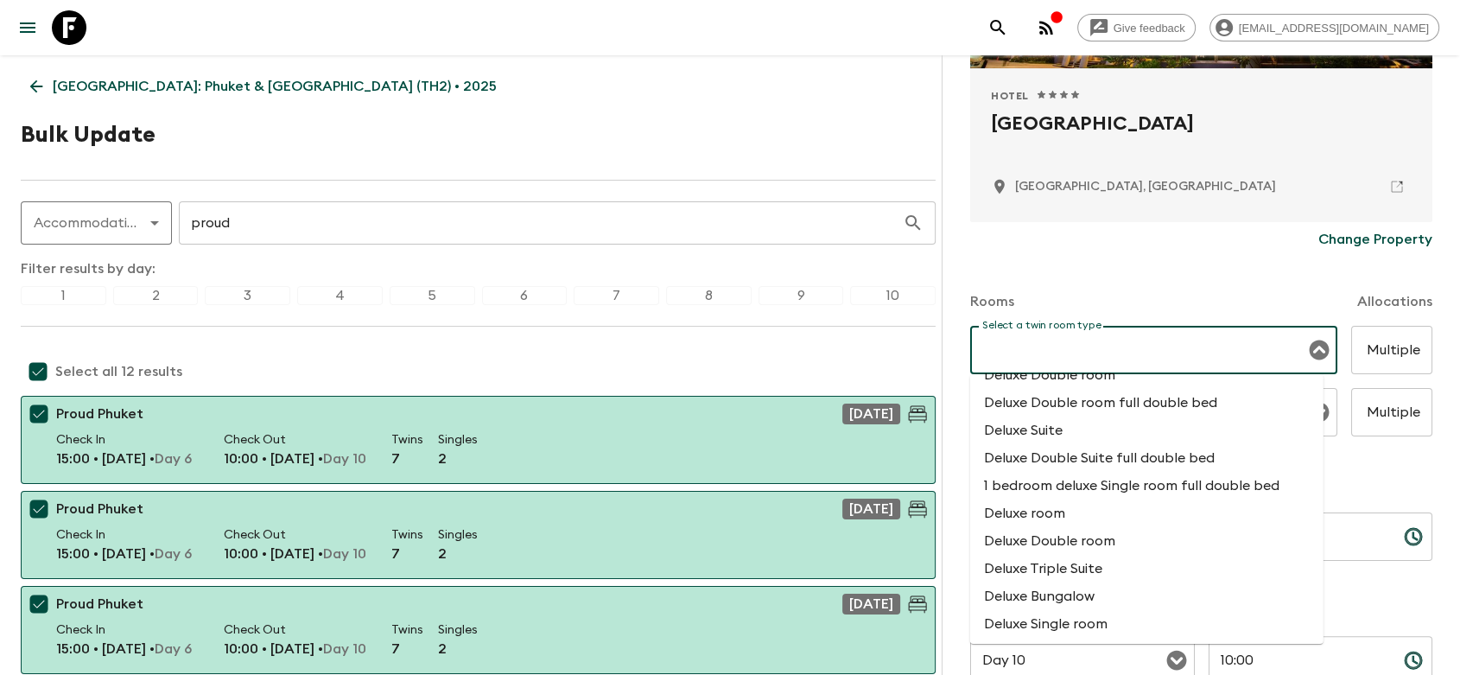
scroll to position [2400, 0]
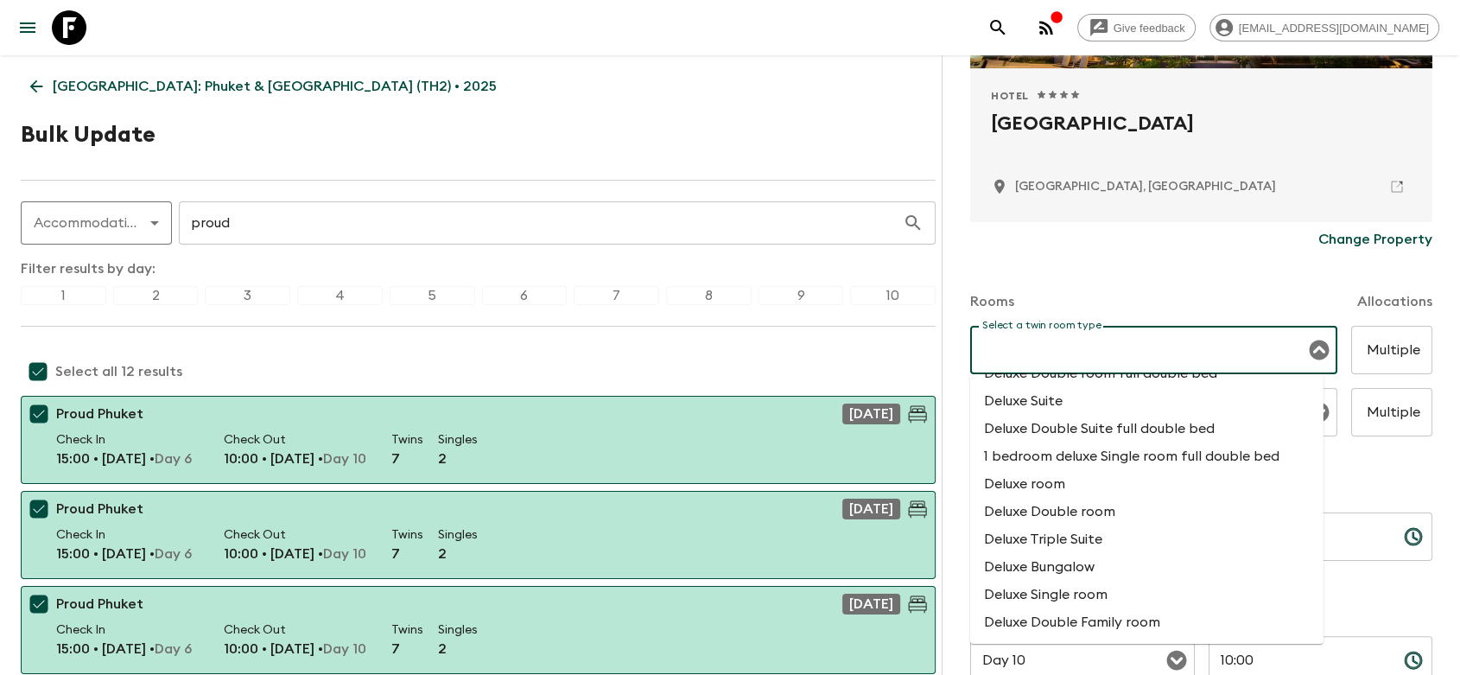
click at [1077, 525] on li "Deluxe Double room" at bounding box center [1146, 512] width 353 height 28
type input "Deluxe Double room"
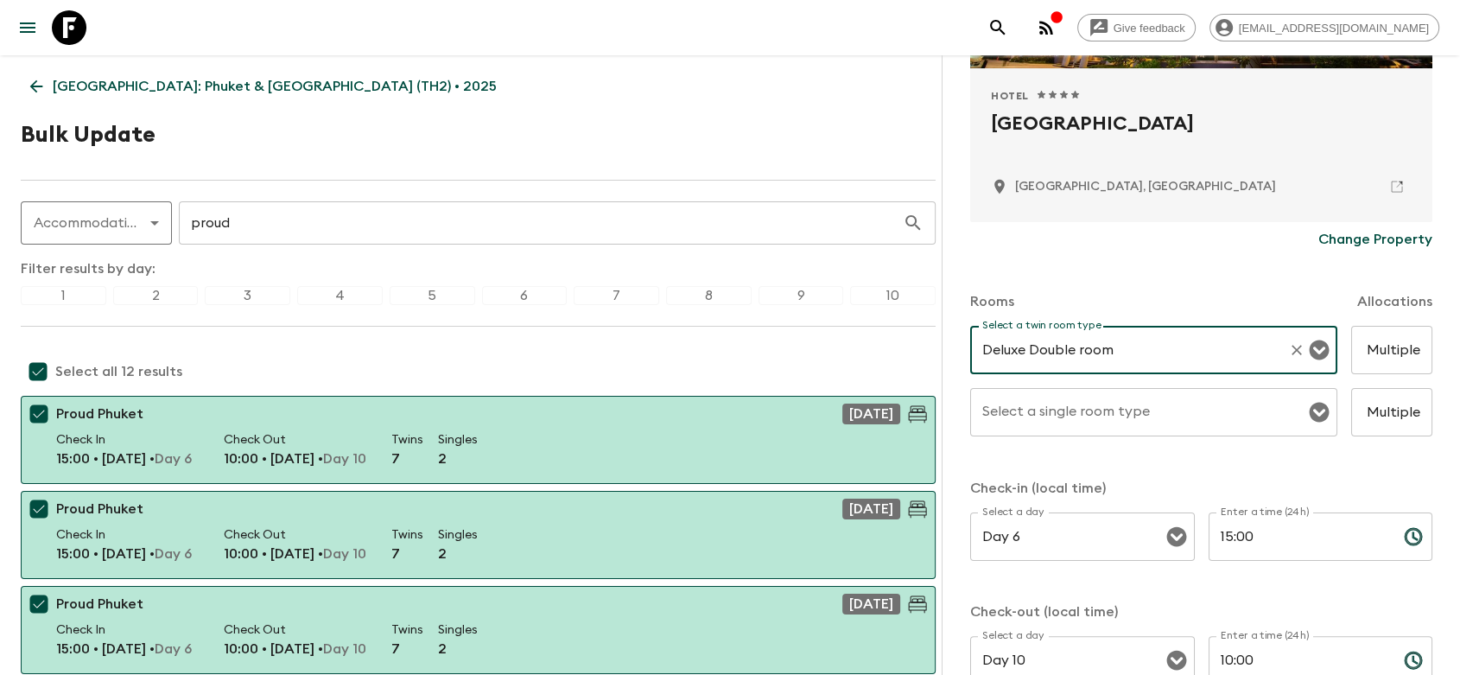
click at [1400, 350] on input "Multiple" at bounding box center [1391, 350] width 81 height 48
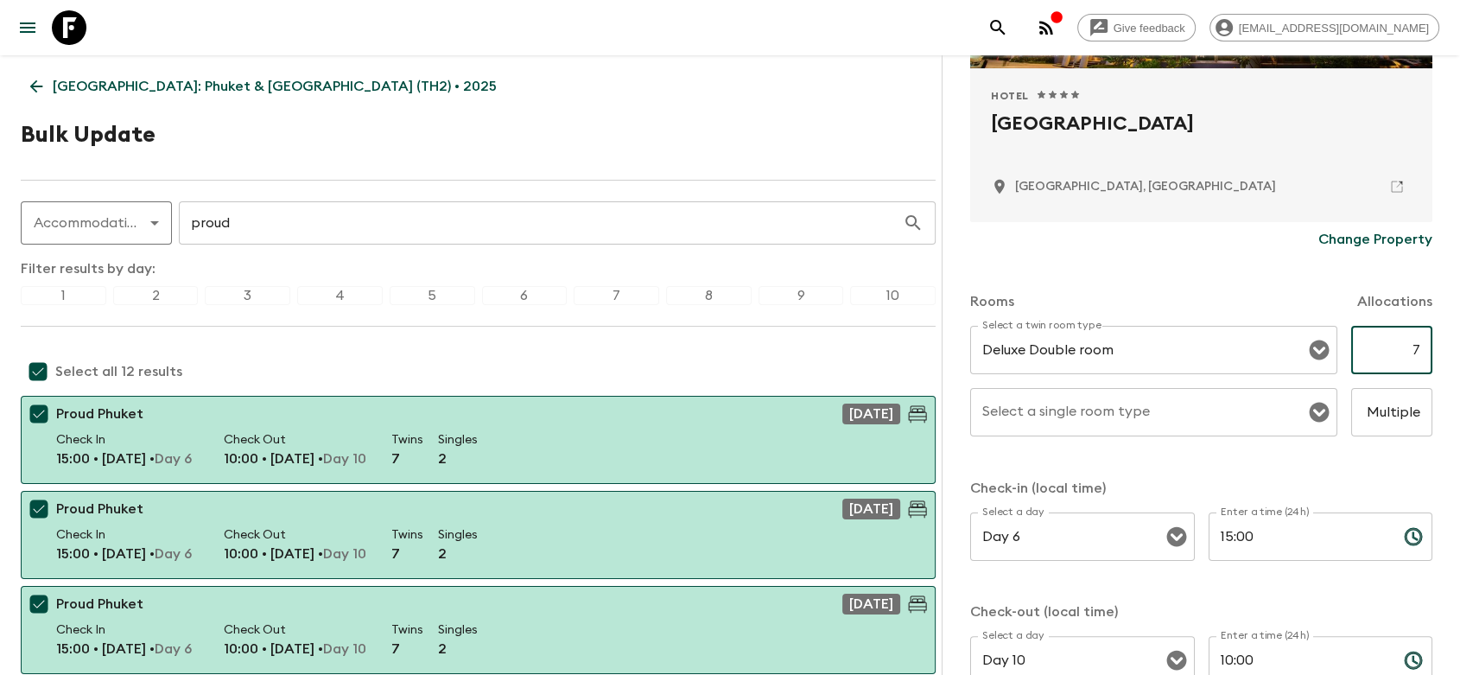
type input "7"
click at [1374, 419] on input "Multiple" at bounding box center [1391, 412] width 81 height 48
type input "2"
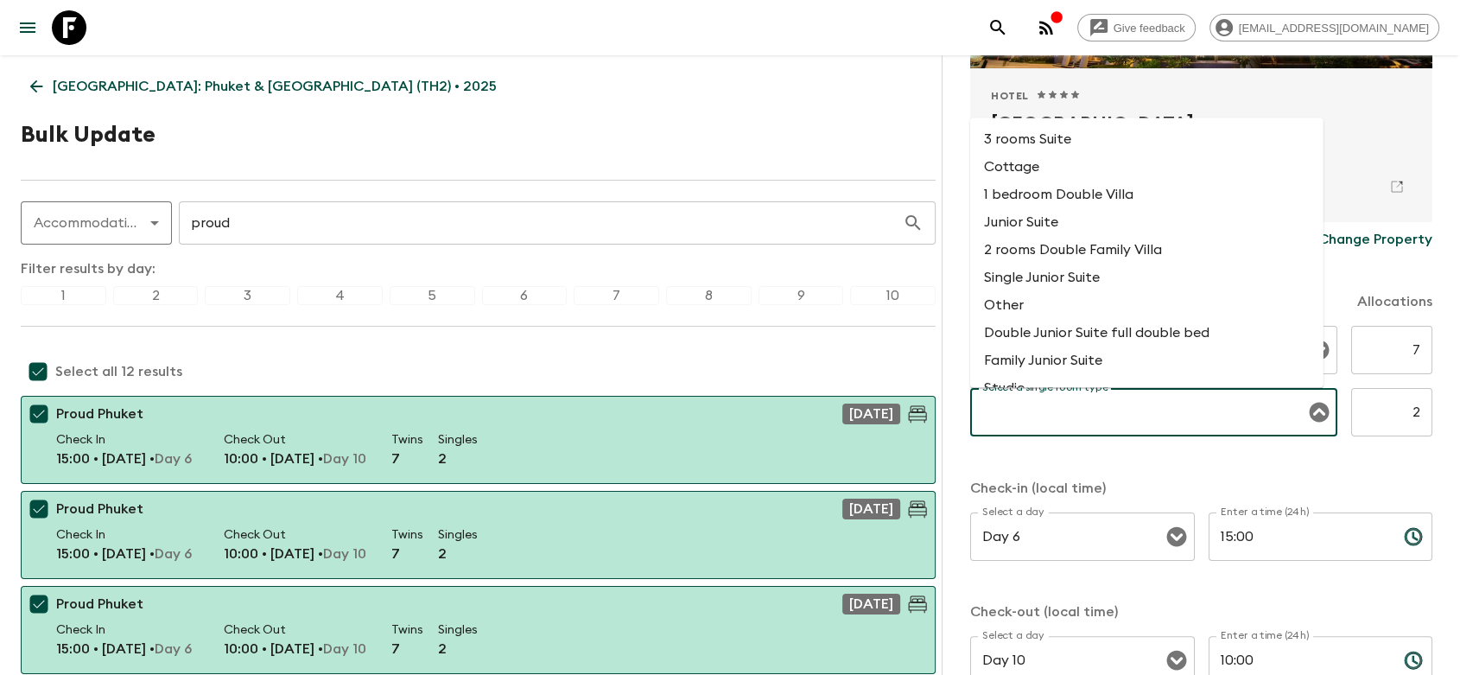
click at [1084, 419] on input "Select a single room type" at bounding box center [1141, 412] width 326 height 33
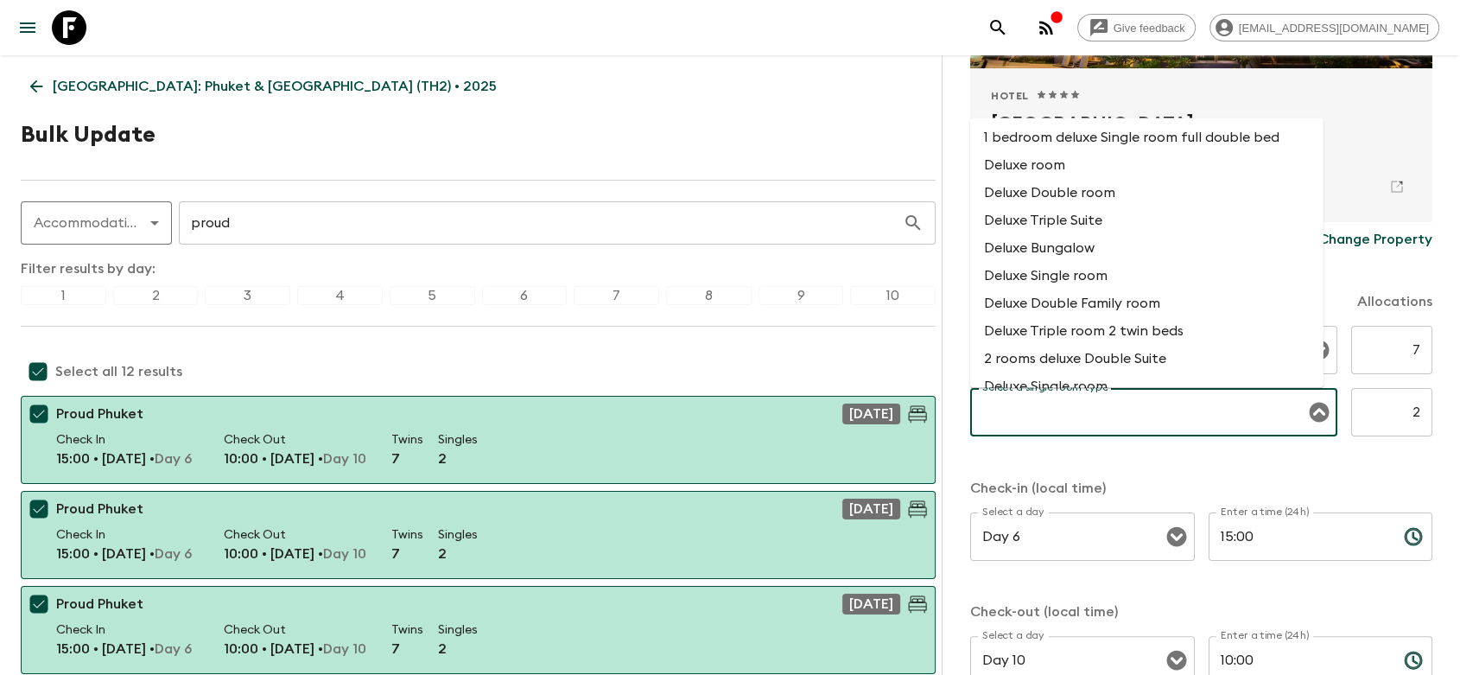
scroll to position [2495, 0]
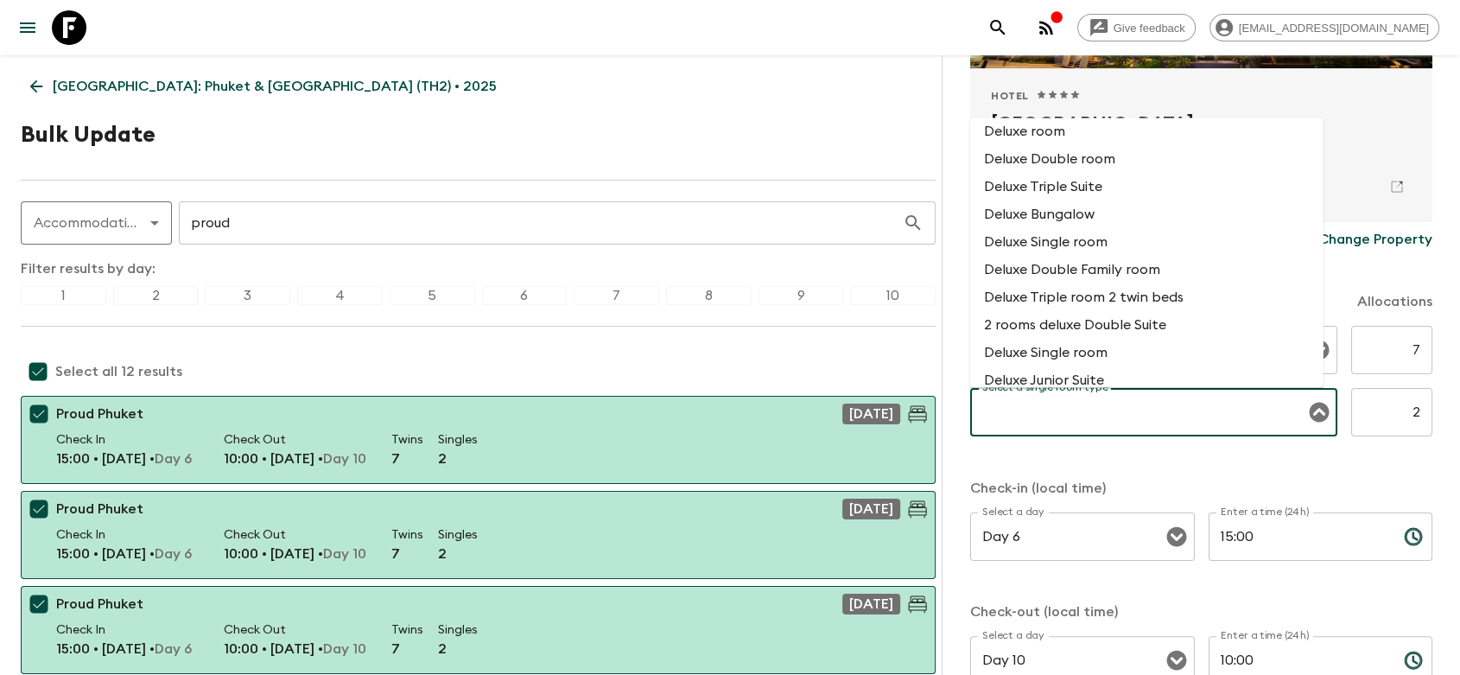
click at [1062, 256] on li "Deluxe Single room" at bounding box center [1146, 242] width 353 height 28
type input "Deluxe Single room"
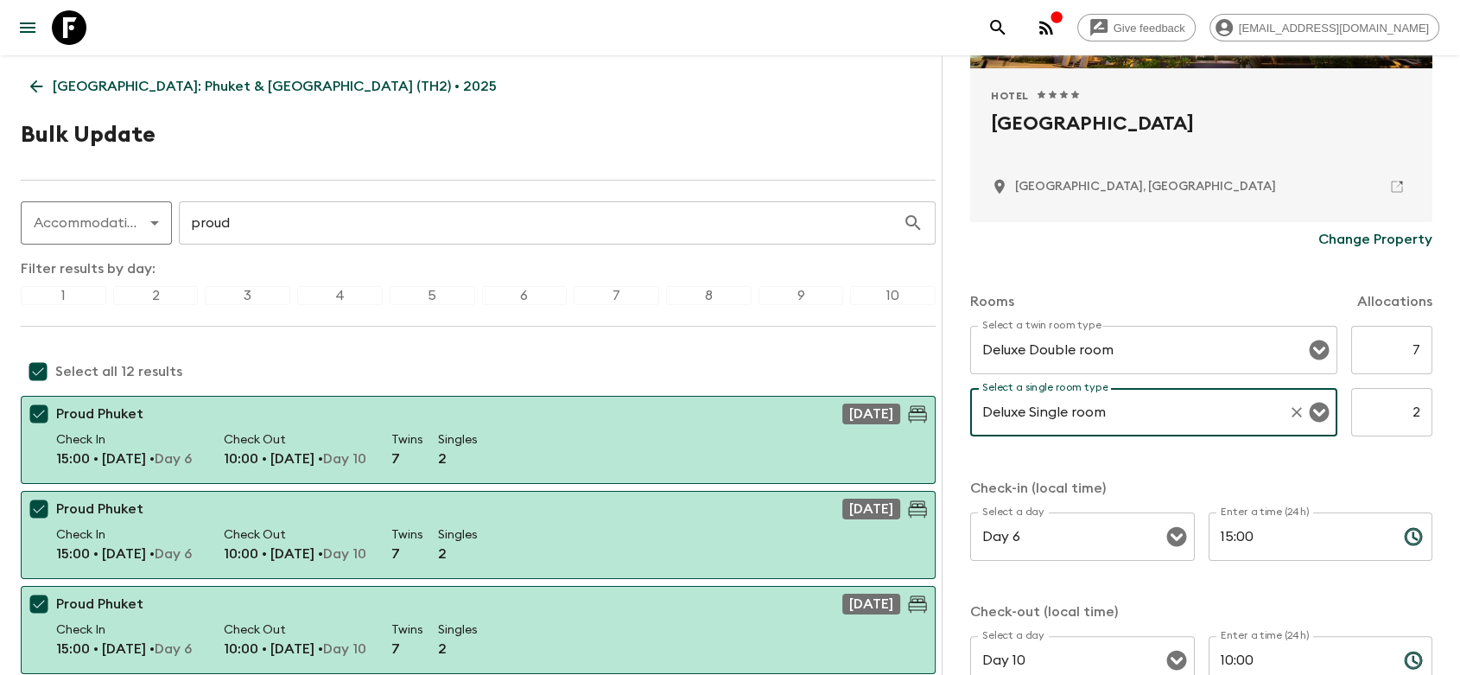
click at [1118, 451] on div "Select a twin room type Deluxe Double room Select a twin room type 7 ​ Select a…" at bounding box center [1201, 391] width 462 height 131
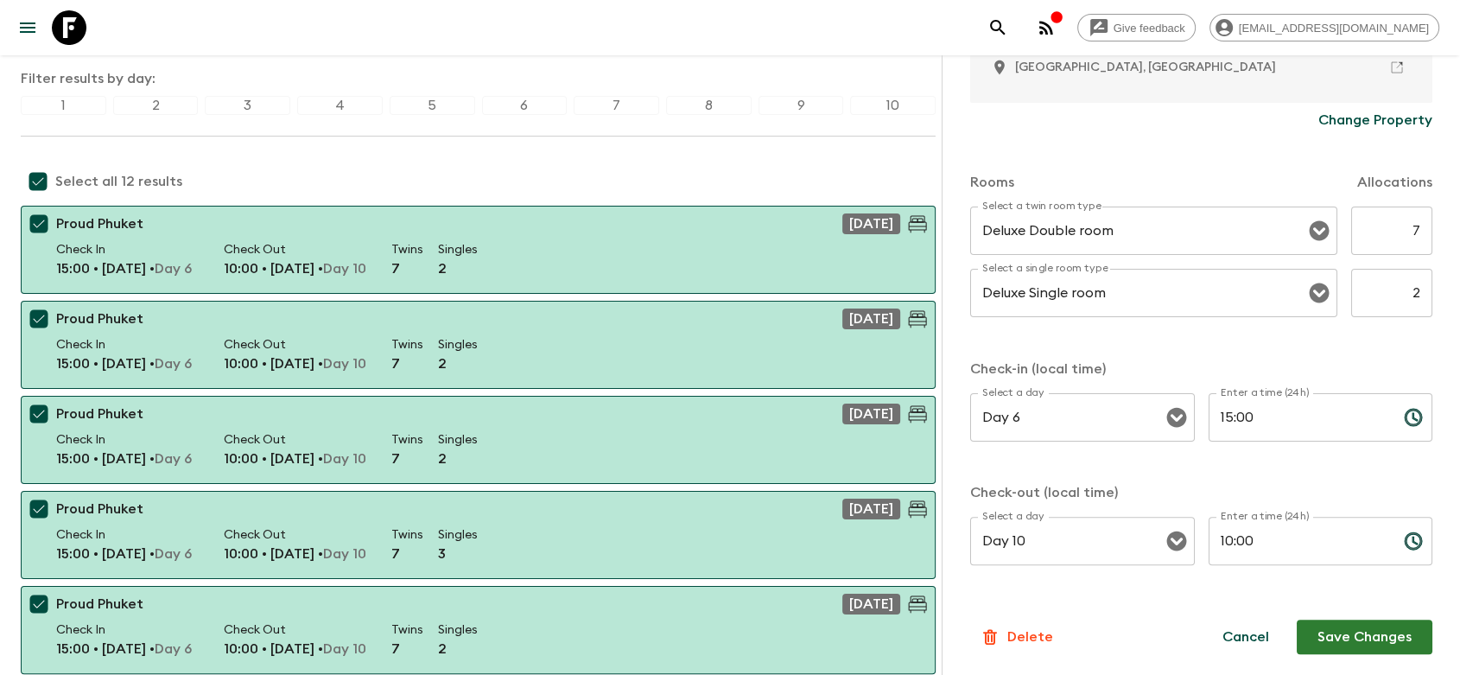
scroll to position [192, 0]
click at [1358, 636] on button "Save Changes" at bounding box center [1365, 637] width 136 height 35
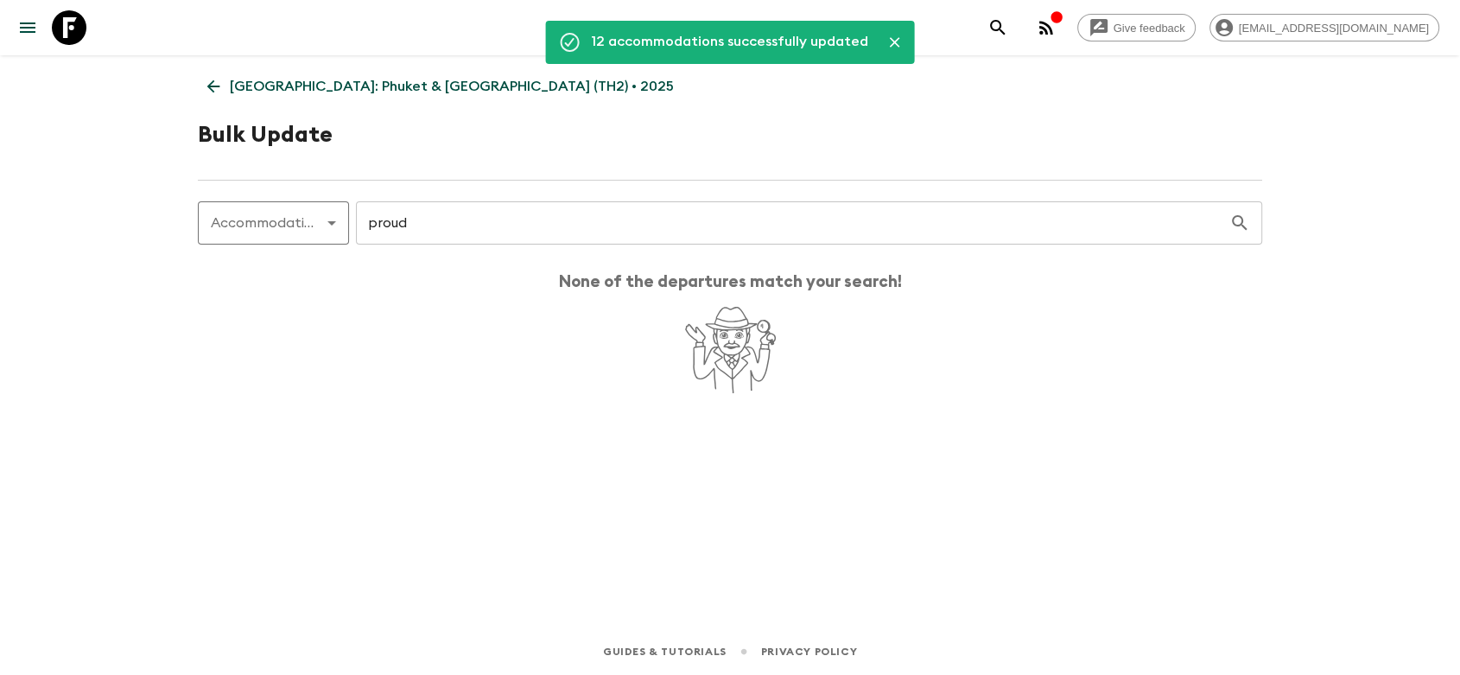
scroll to position [0, 0]
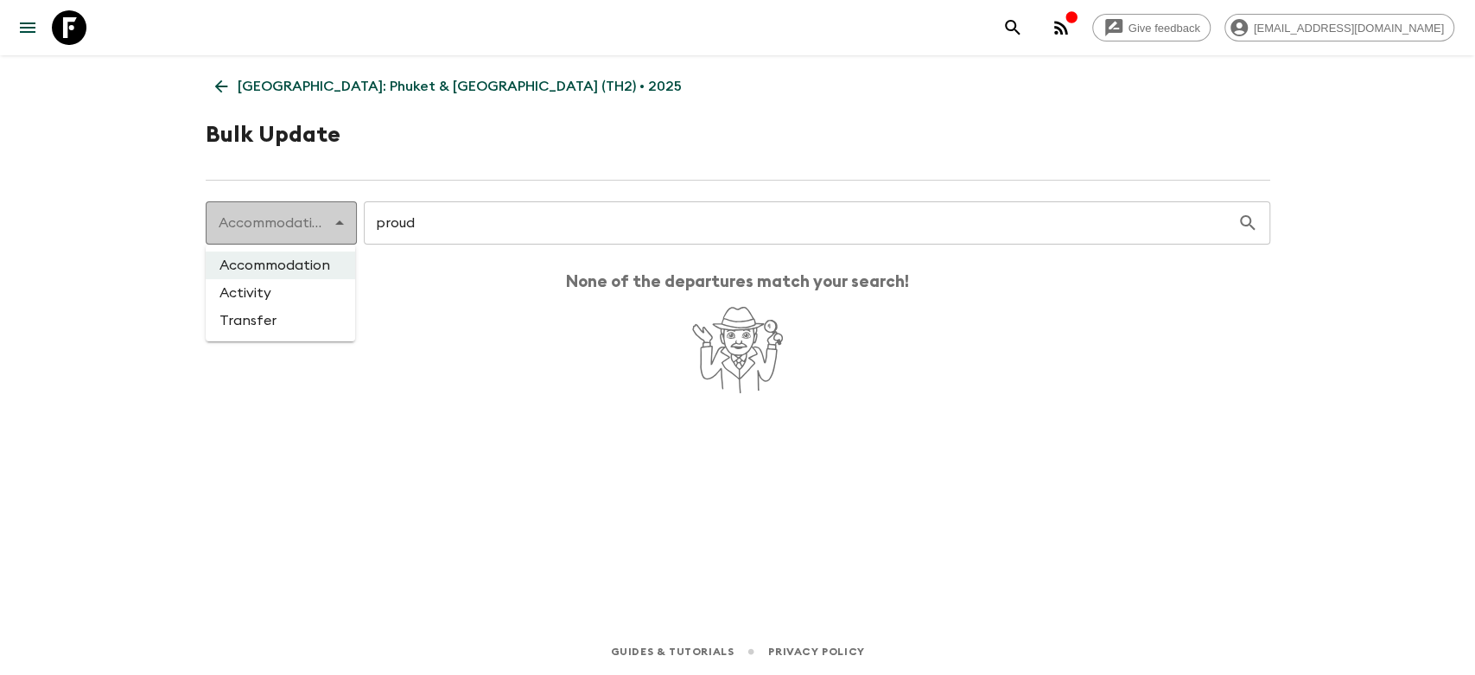
click at [322, 224] on body "Give feedback [EMAIL_ADDRESS][DOMAIN_NAME] [GEOGRAPHIC_DATA]: [GEOGRAPHIC_DATA]…" at bounding box center [737, 337] width 1475 height 675
click at [294, 289] on li "Activity" at bounding box center [280, 293] width 149 height 28
type input "activity"
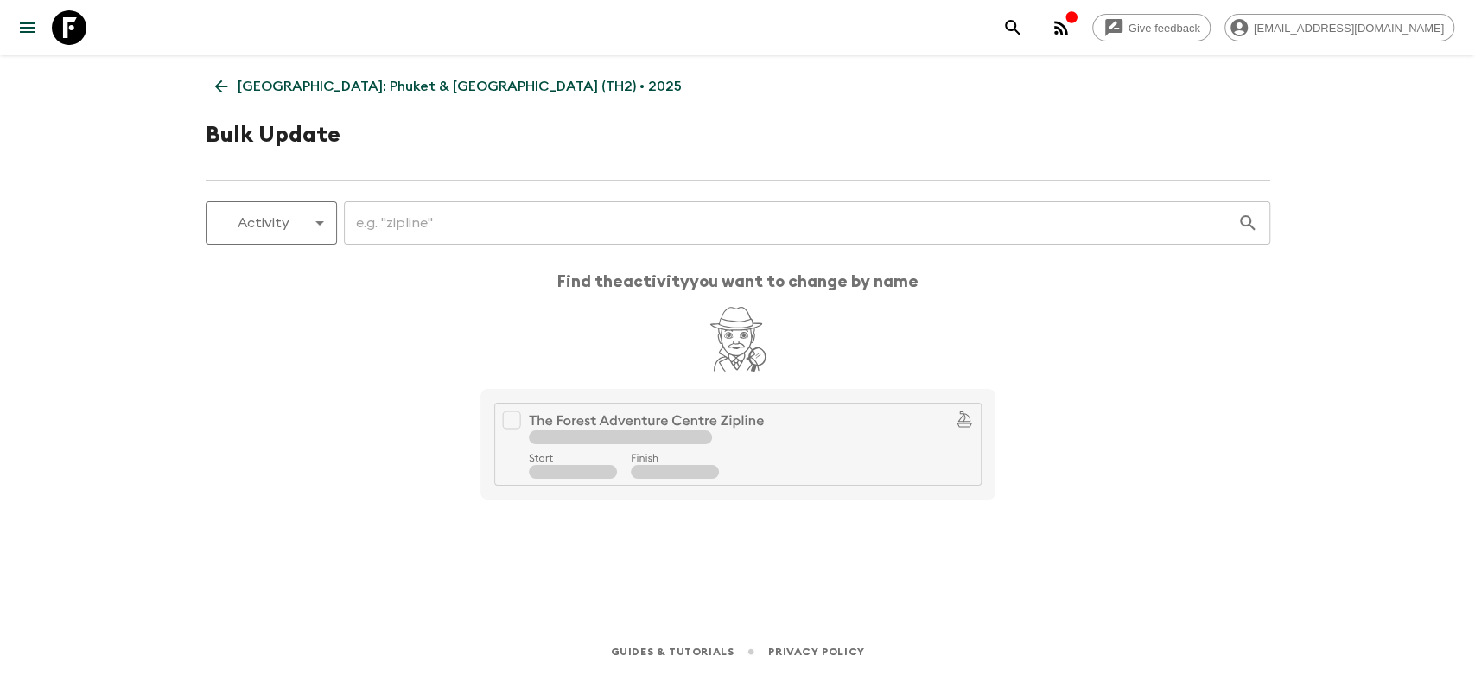
click at [477, 216] on input "text" at bounding box center [790, 223] width 893 height 48
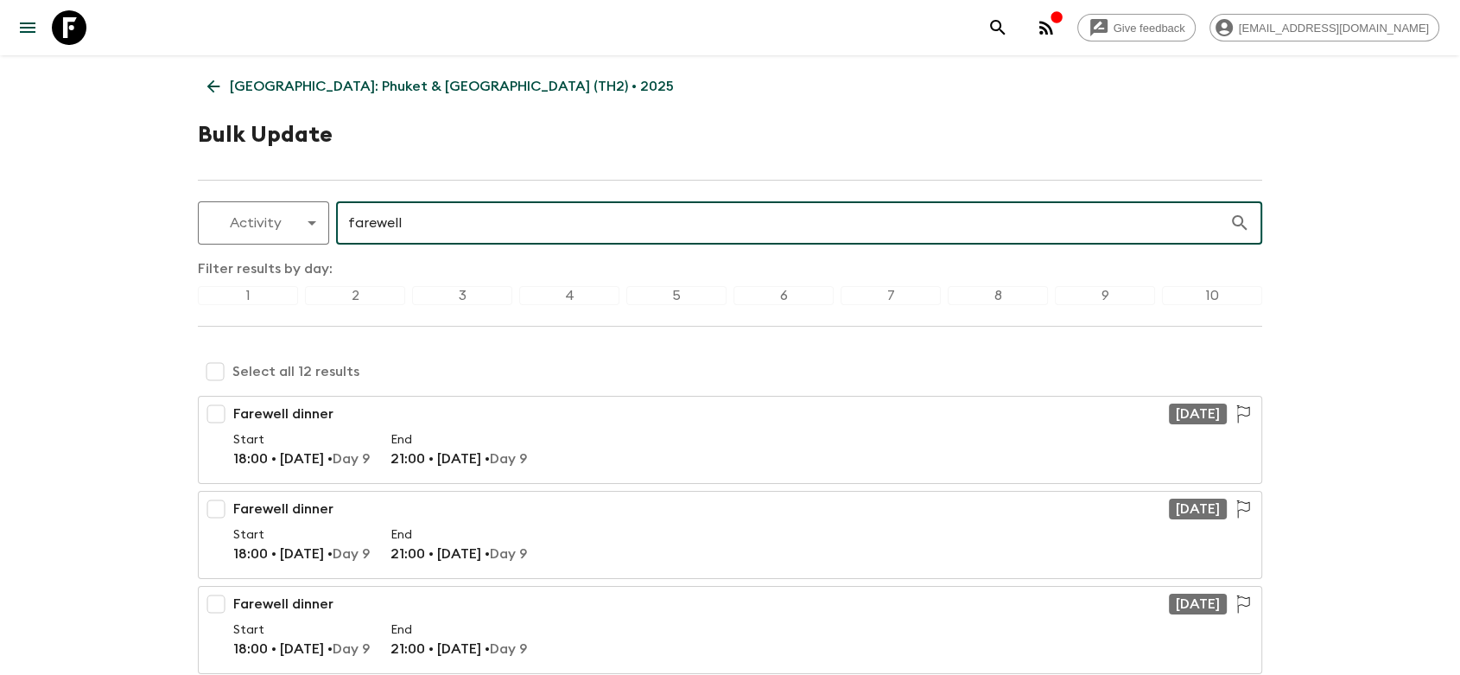
type input "farewell"
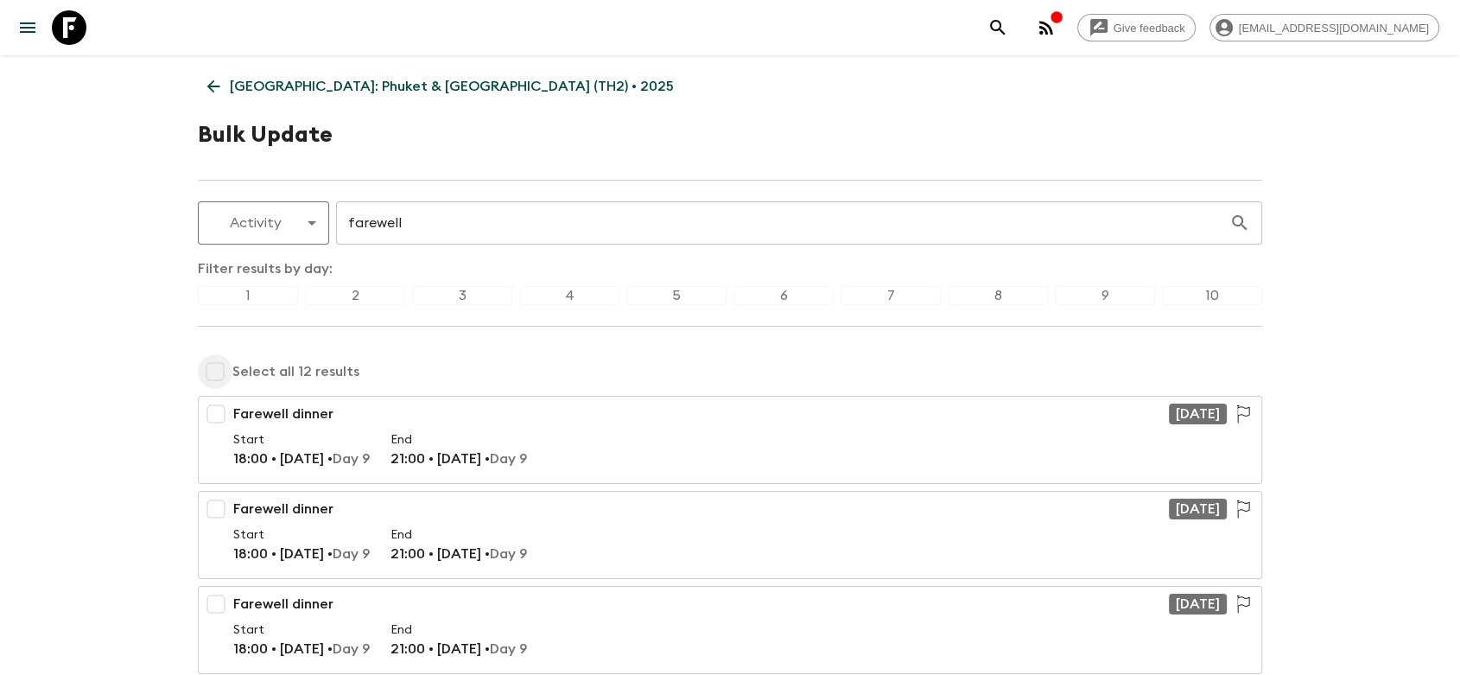
click at [221, 373] on input "checkbox" at bounding box center [215, 371] width 35 height 35
checkbox input "true"
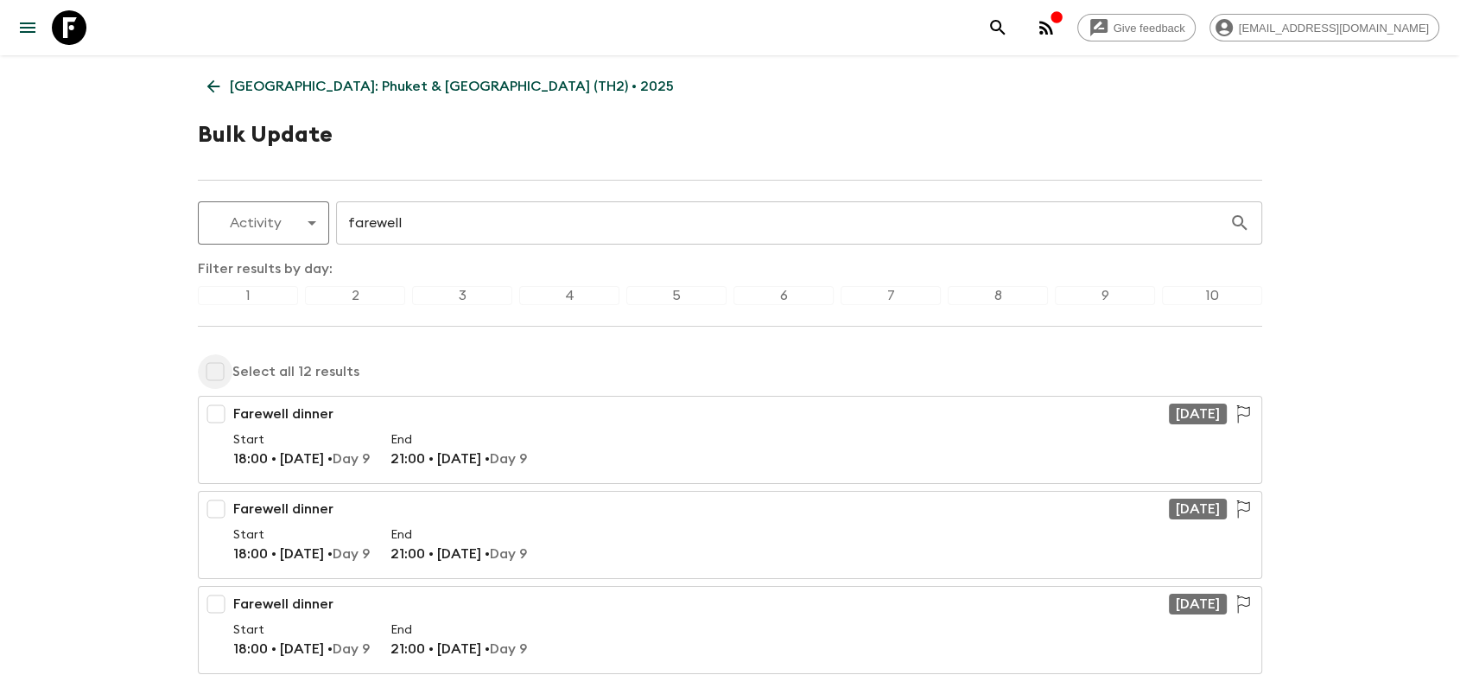
checkbox input "true"
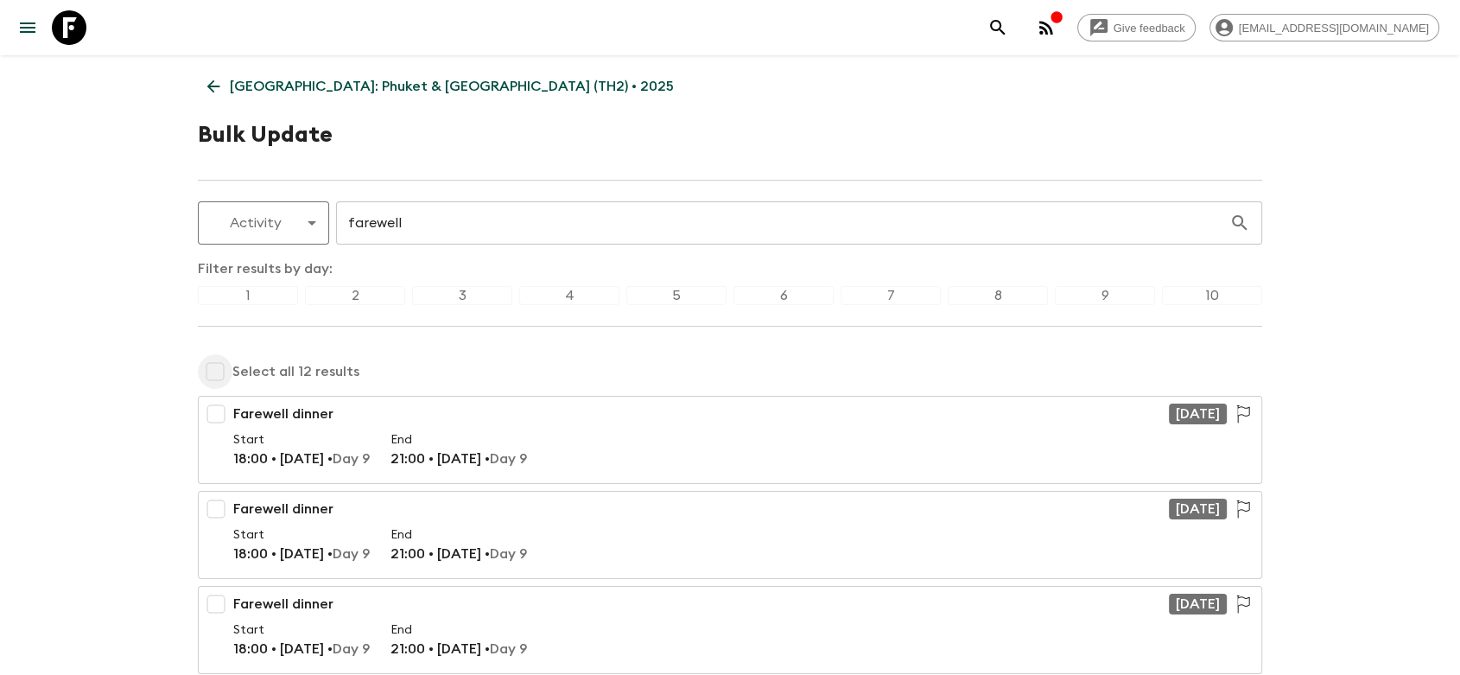
checkbox input "true"
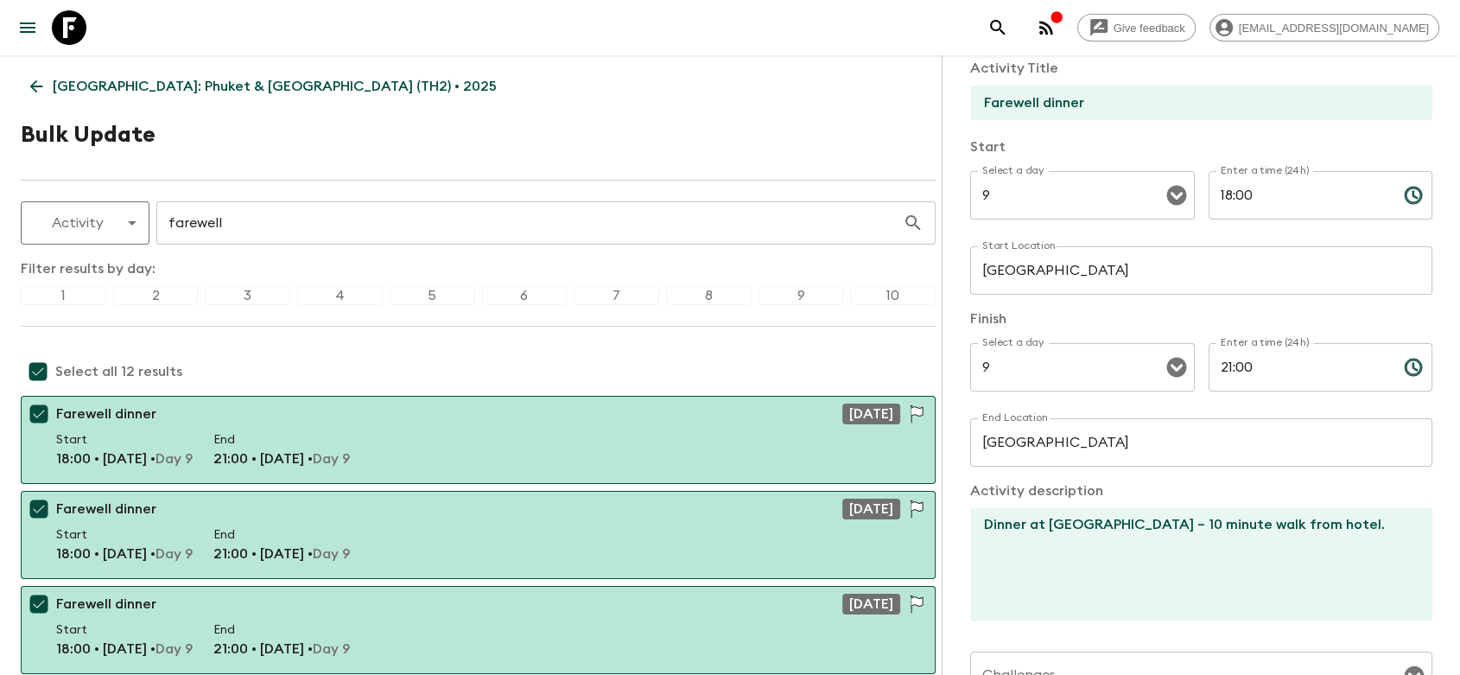
scroll to position [192, 0]
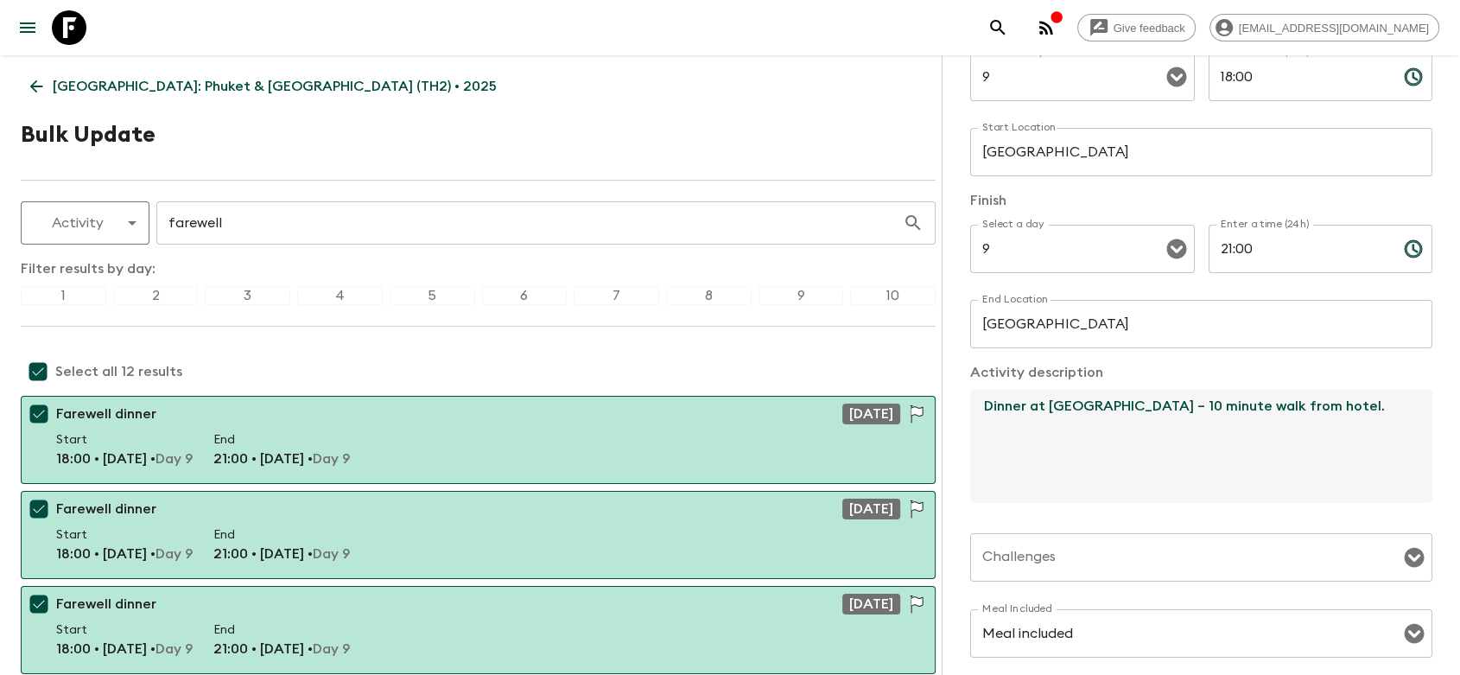
click at [1033, 417] on textarea "Dinner at [GEOGRAPHIC_DATA] – 10 minute walk from hotel." at bounding box center [1194, 446] width 448 height 113
click at [1060, 404] on textarea "Dinner at [GEOGRAPHIC_DATA] – 10 minute walk from hotel." at bounding box center [1194, 446] width 448 height 113
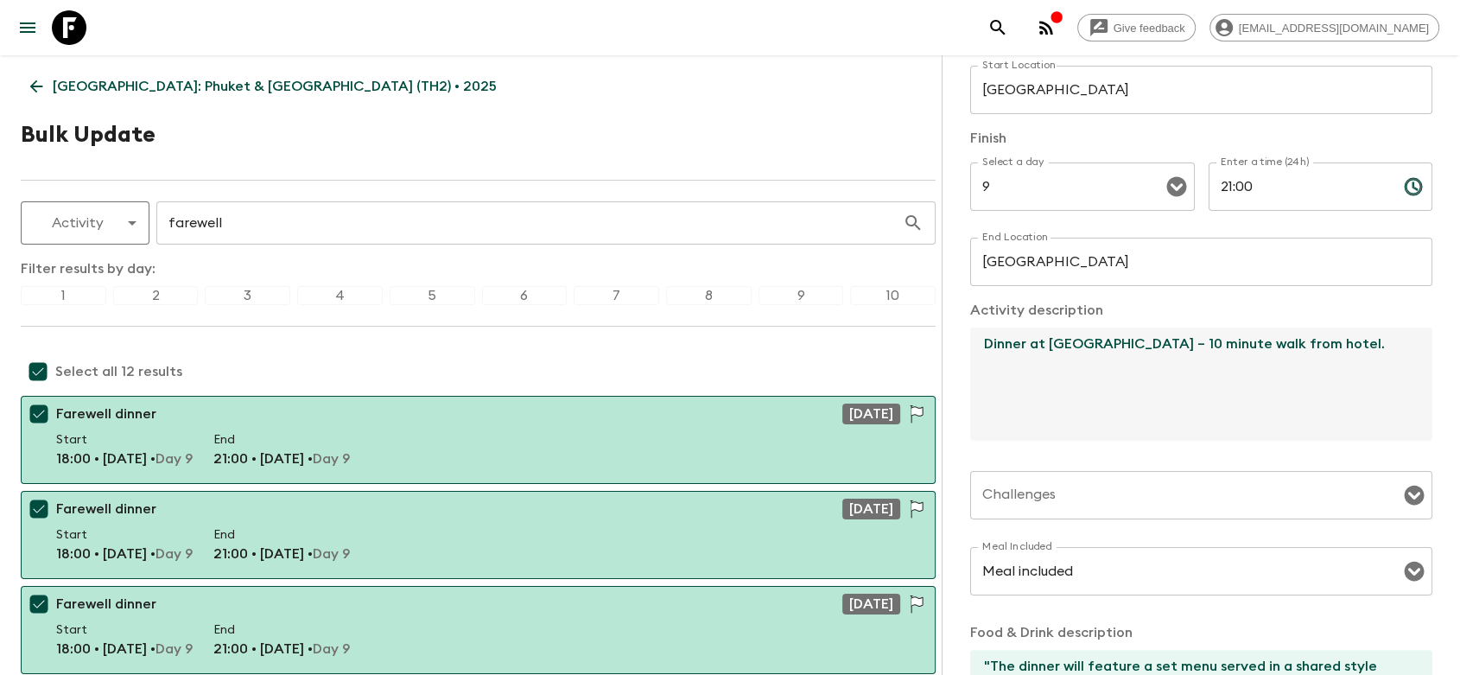
scroll to position [288, 0]
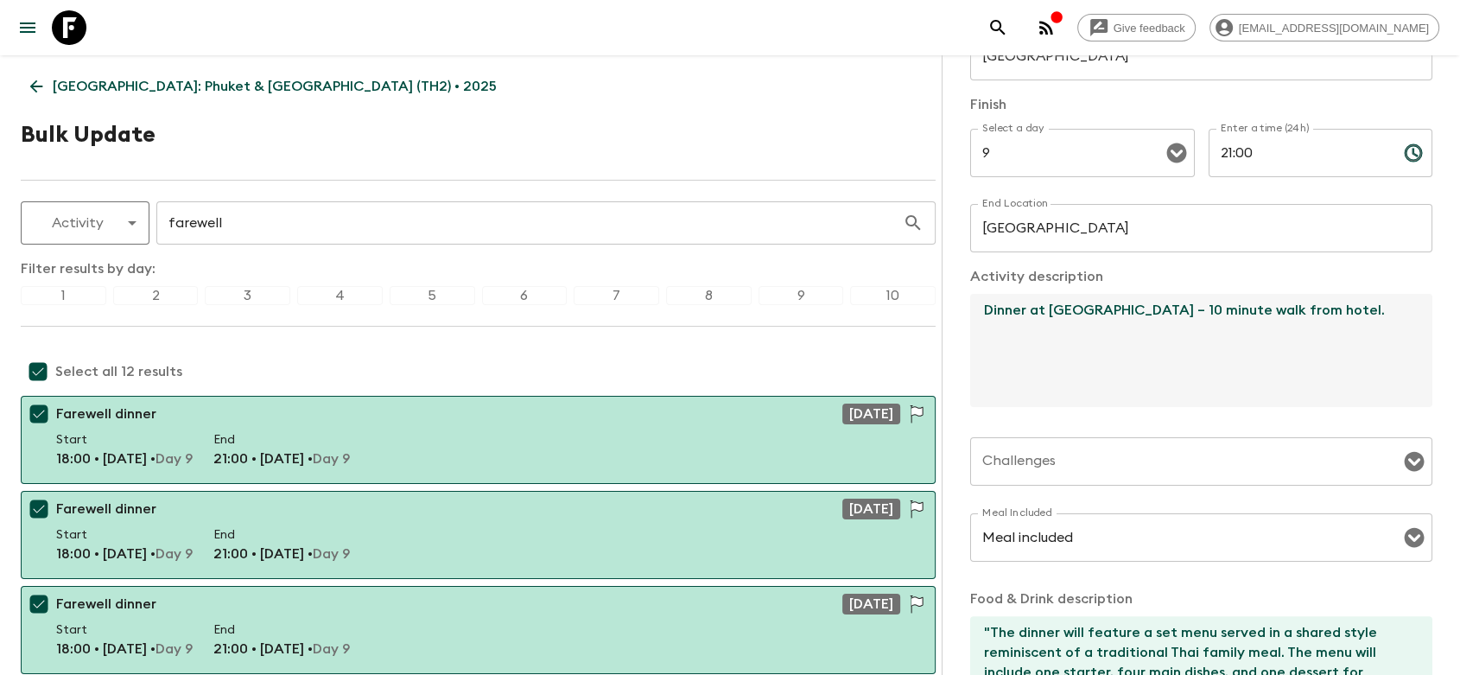
click at [1058, 341] on textarea "Dinner at [GEOGRAPHIC_DATA] – 10 minute walk from hotel." at bounding box center [1194, 350] width 448 height 113
drag, startPoint x: 1051, startPoint y: 309, endPoint x: 1364, endPoint y: 326, distance: 313.2
click at [1364, 326] on textarea "Dinner at [GEOGRAPHIC_DATA] – 10 minute walk from hotel." at bounding box center [1194, 350] width 448 height 113
paste textarea "[PERSON_NAME] the Sunshine and Submarine 223 Bar"
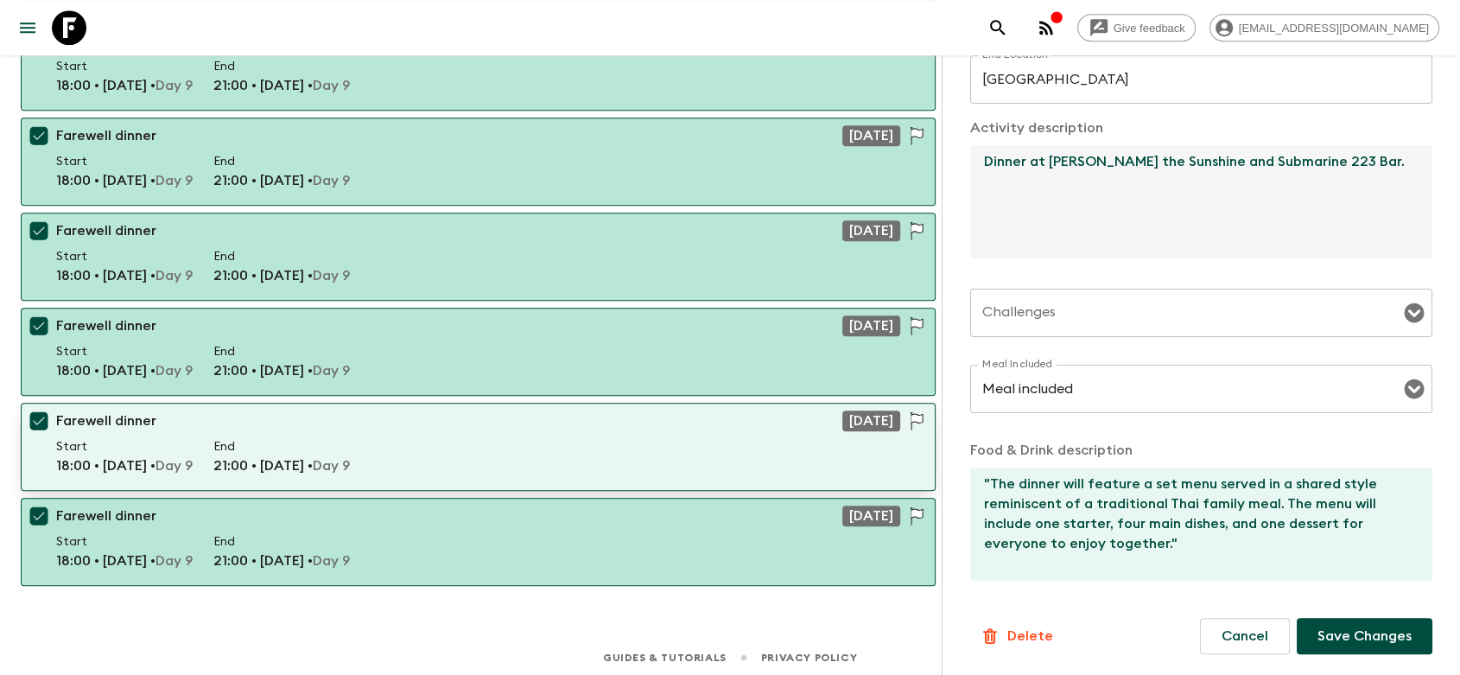
scroll to position [947, 0]
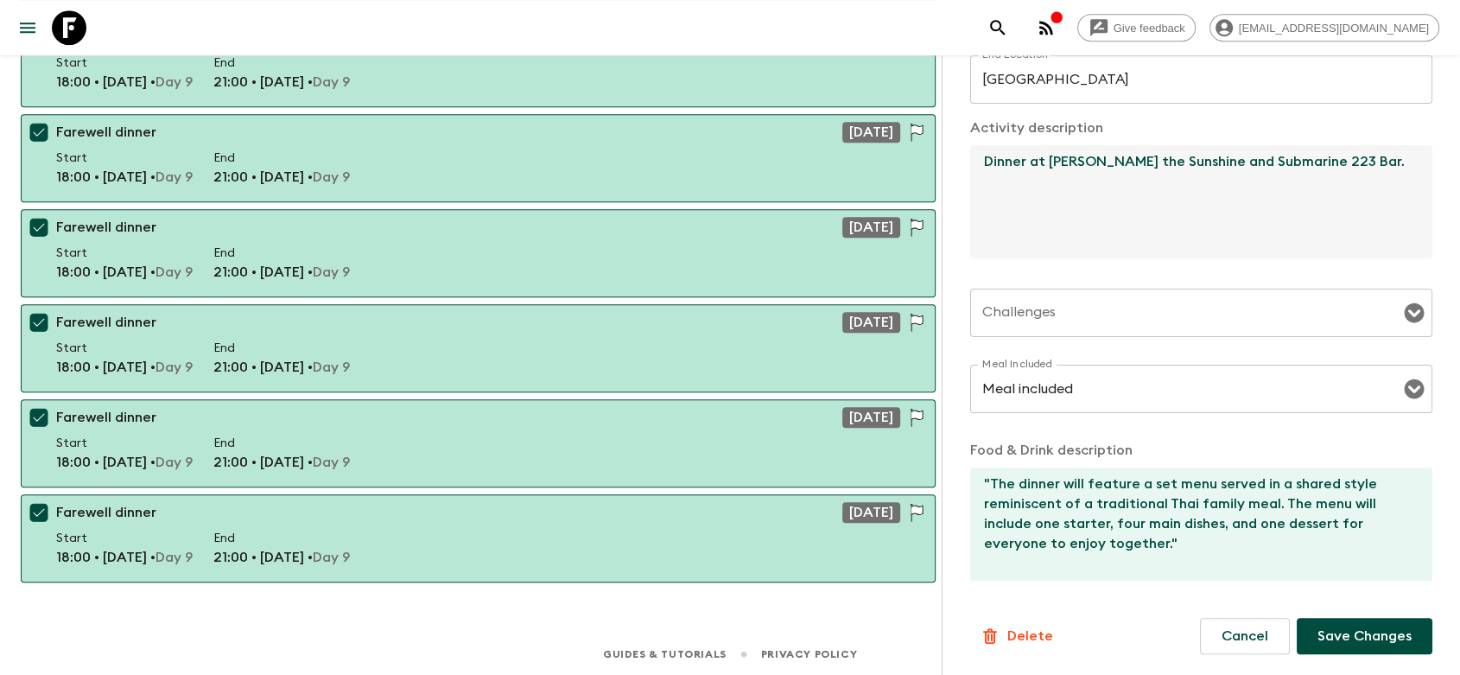
type textarea "Dinner at [PERSON_NAME] the Sunshine and Submarine 223 Bar."
click at [1391, 633] on p "Save Changes" at bounding box center [1365, 636] width 94 height 21
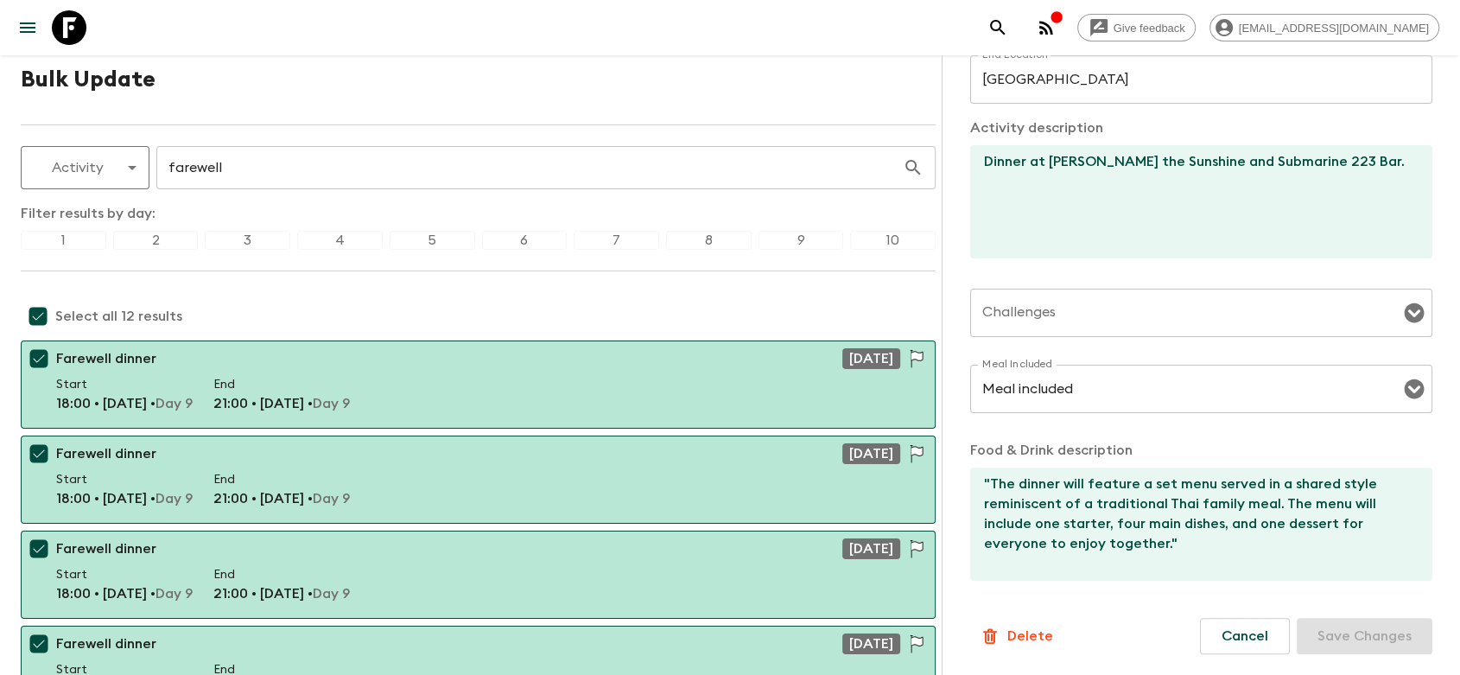
scroll to position [0, 0]
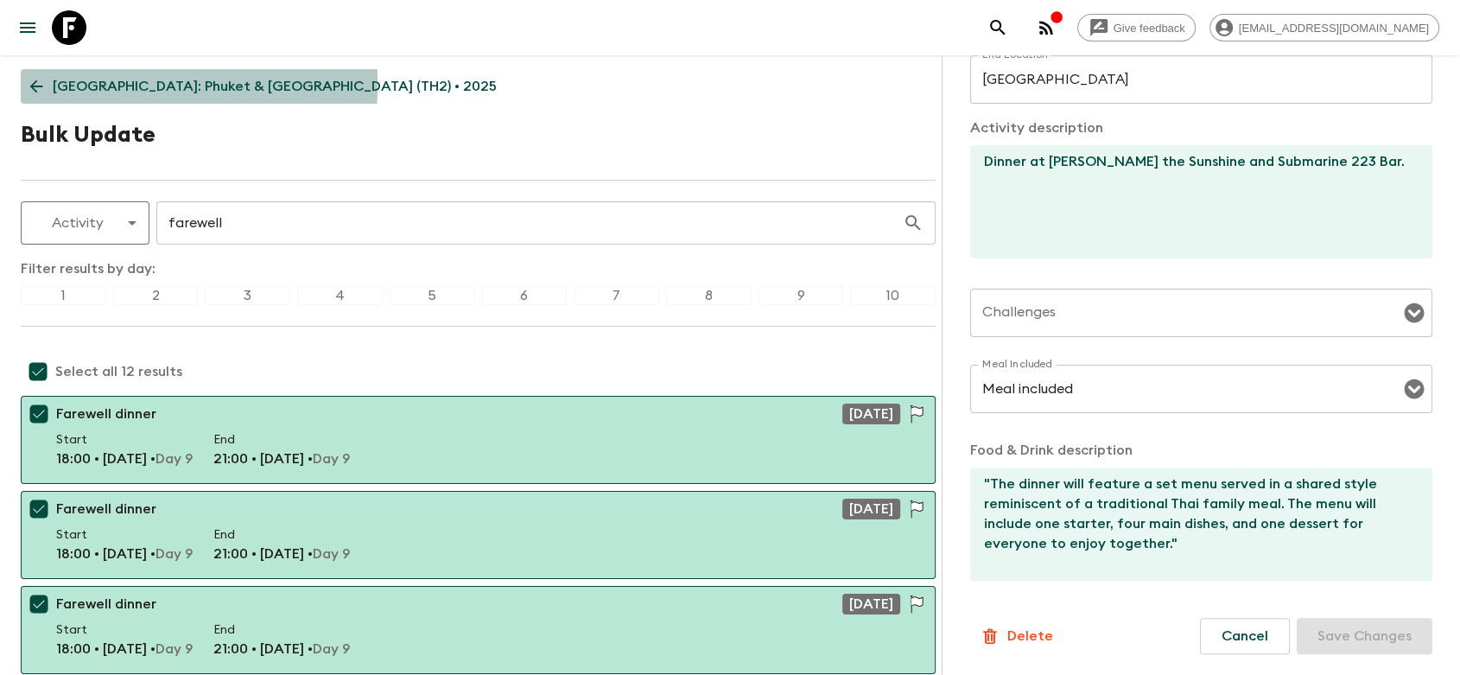
click at [37, 85] on icon at bounding box center [36, 86] width 19 height 19
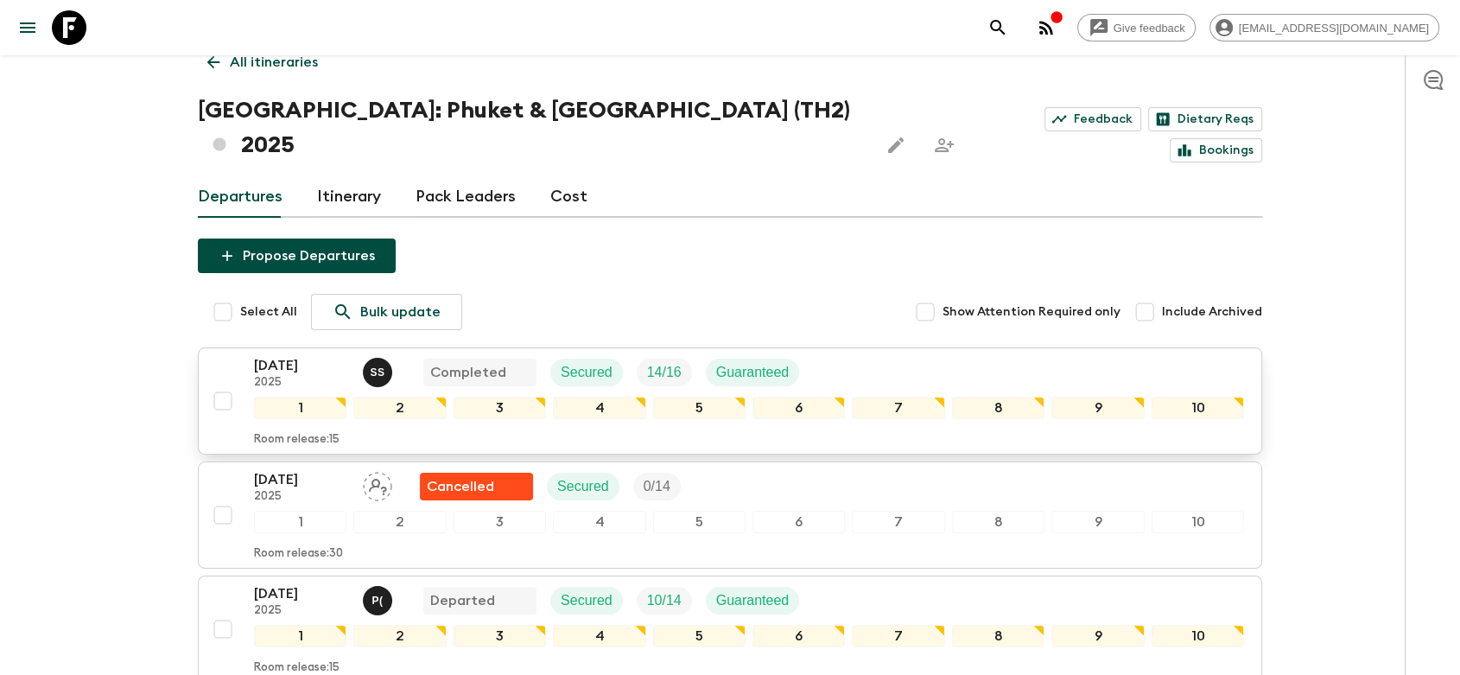
scroll to position [96, 0]
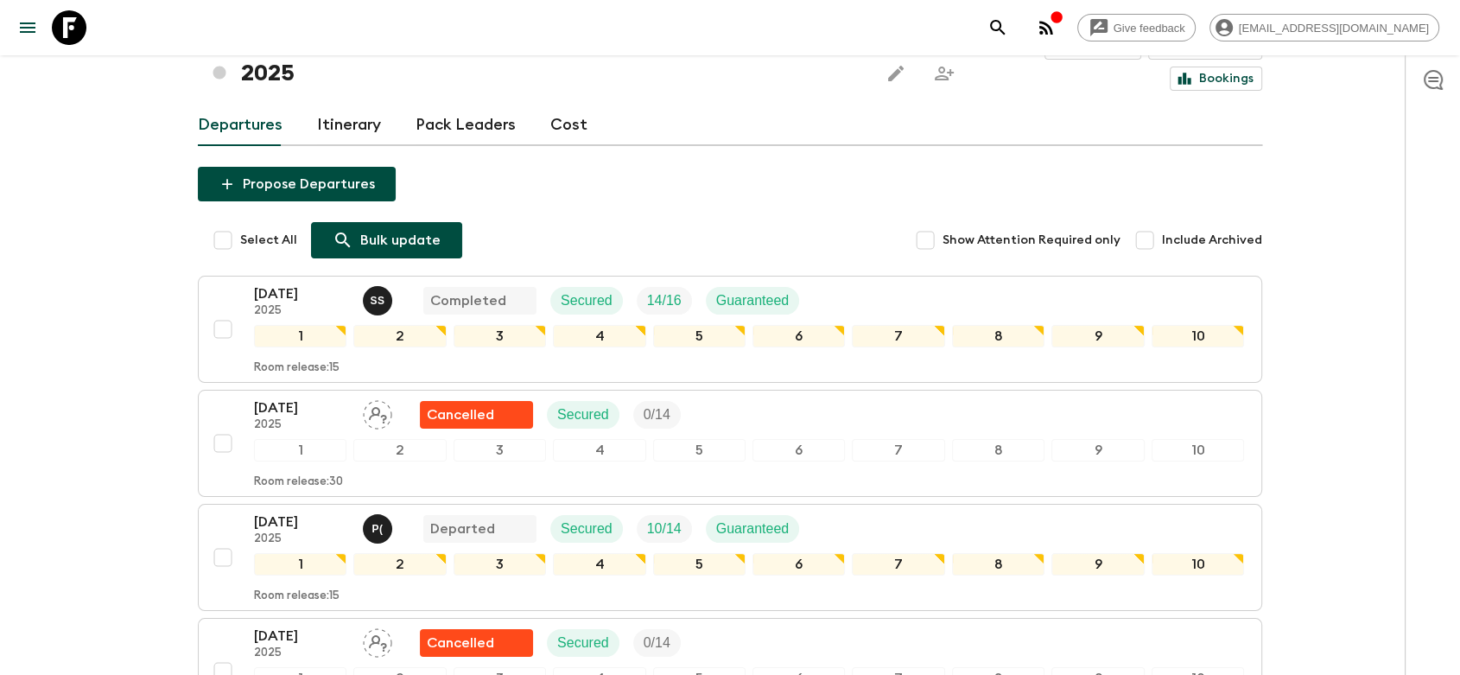
click at [415, 230] on p "Bulk update" at bounding box center [400, 240] width 80 height 21
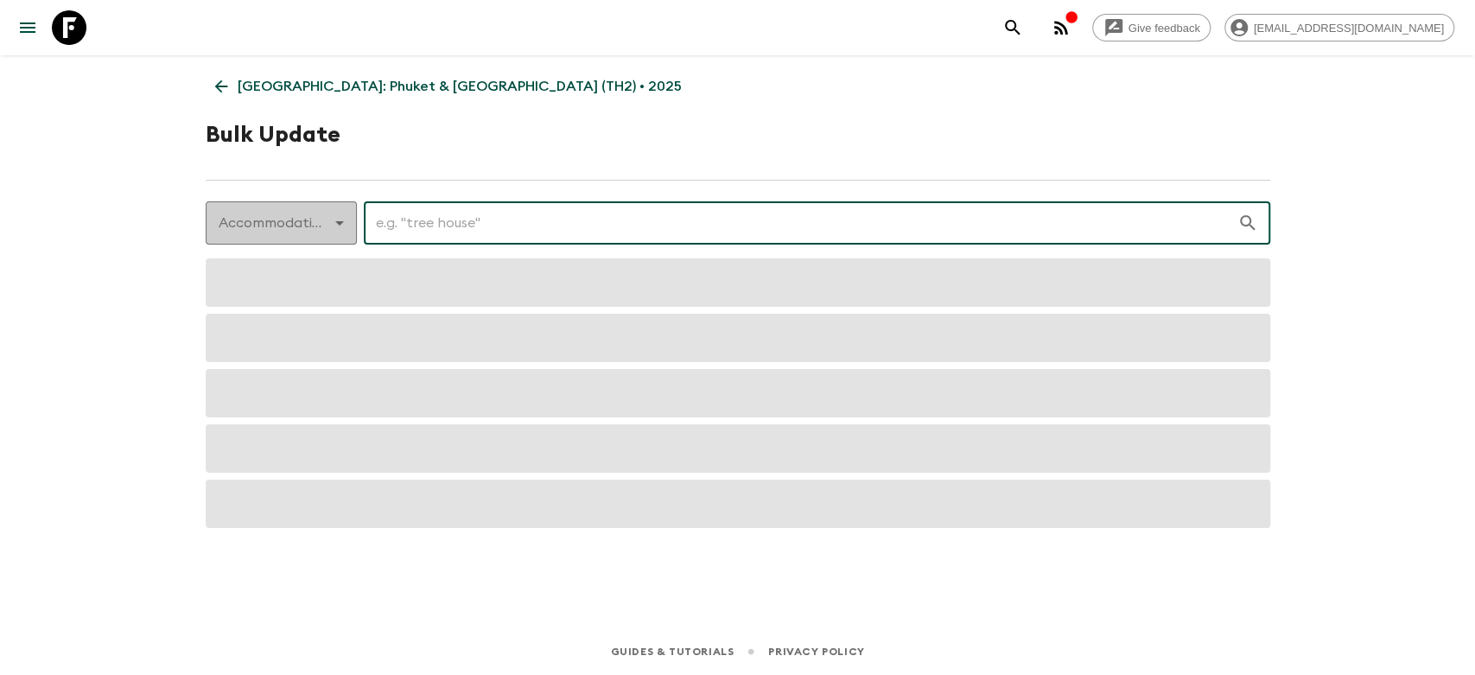
click at [311, 227] on body "Give feedback [EMAIL_ADDRESS][DOMAIN_NAME] [GEOGRAPHIC_DATA]: [GEOGRAPHIC_DATA]…" at bounding box center [737, 337] width 1475 height 675
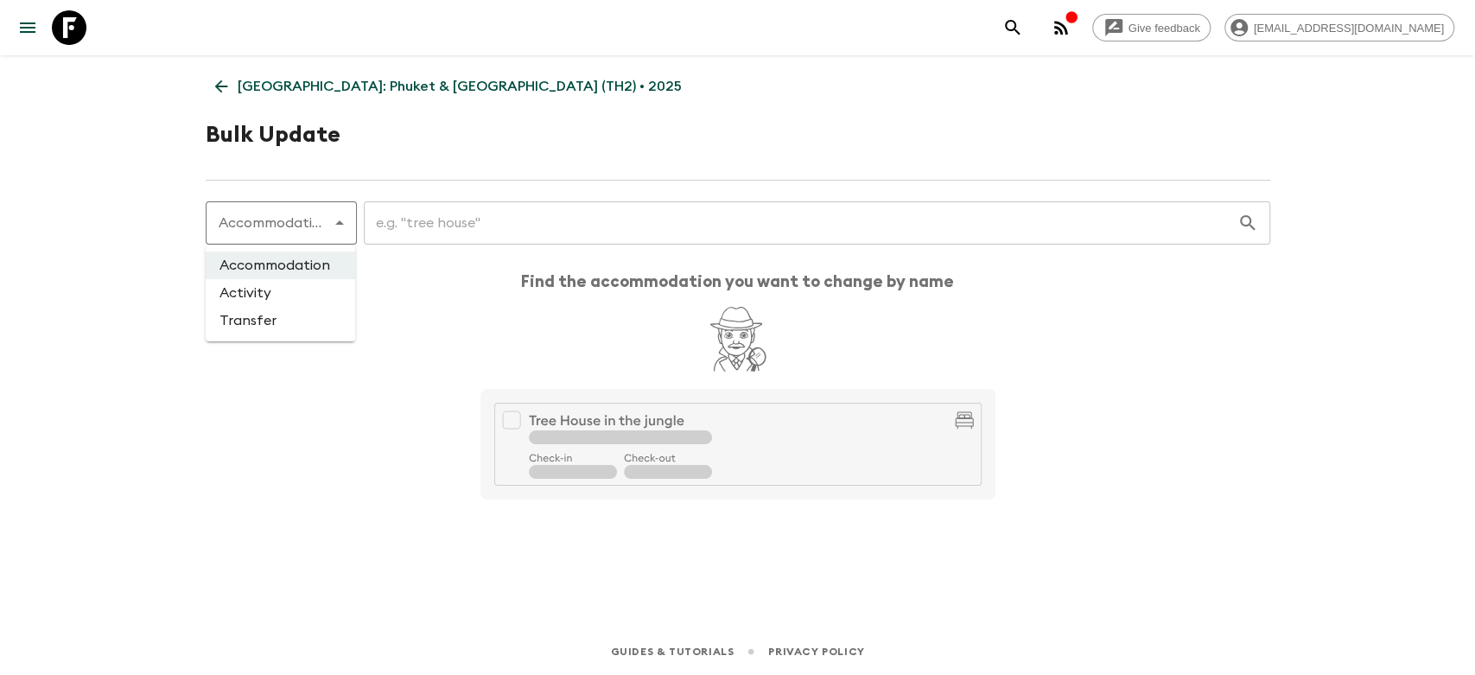
click at [269, 291] on li "Activity" at bounding box center [280, 293] width 149 height 28
type input "activity"
click at [467, 233] on input "text" at bounding box center [790, 223] width 893 height 48
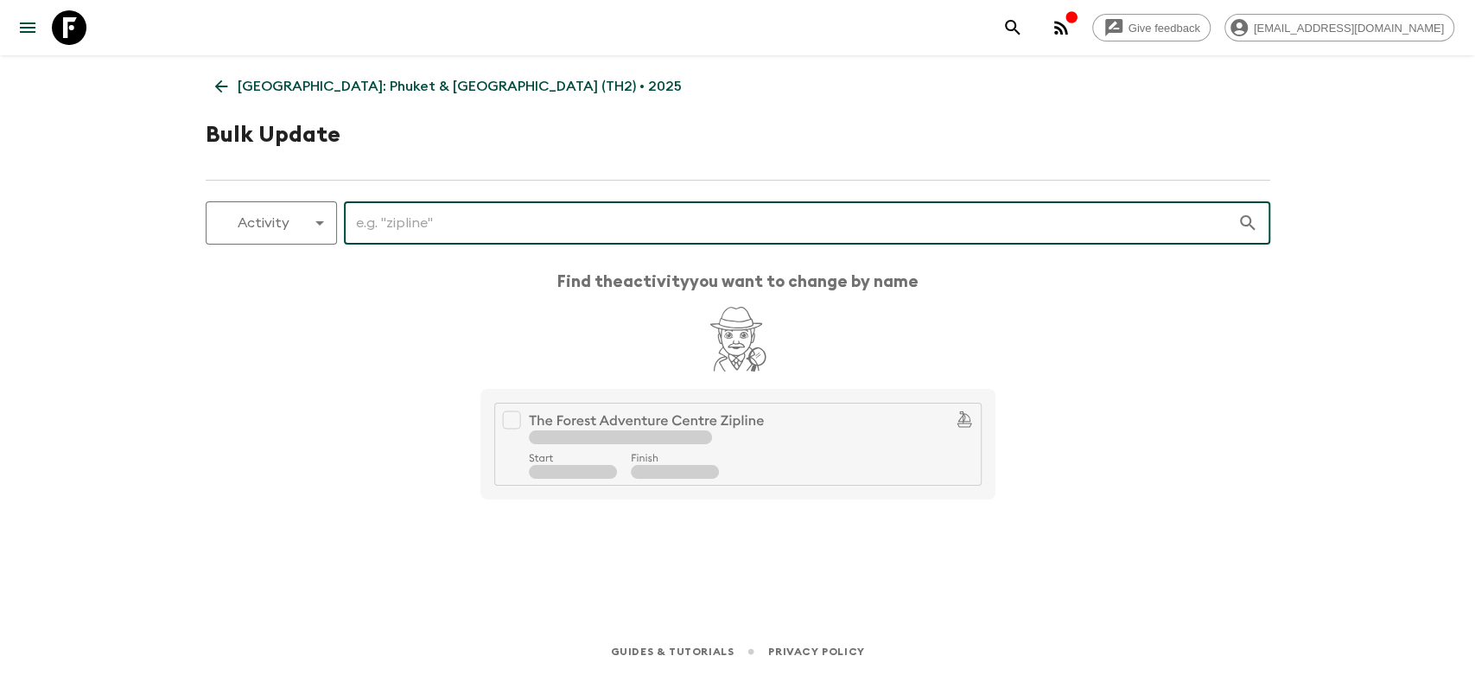
paste input "Breakfast at resort"
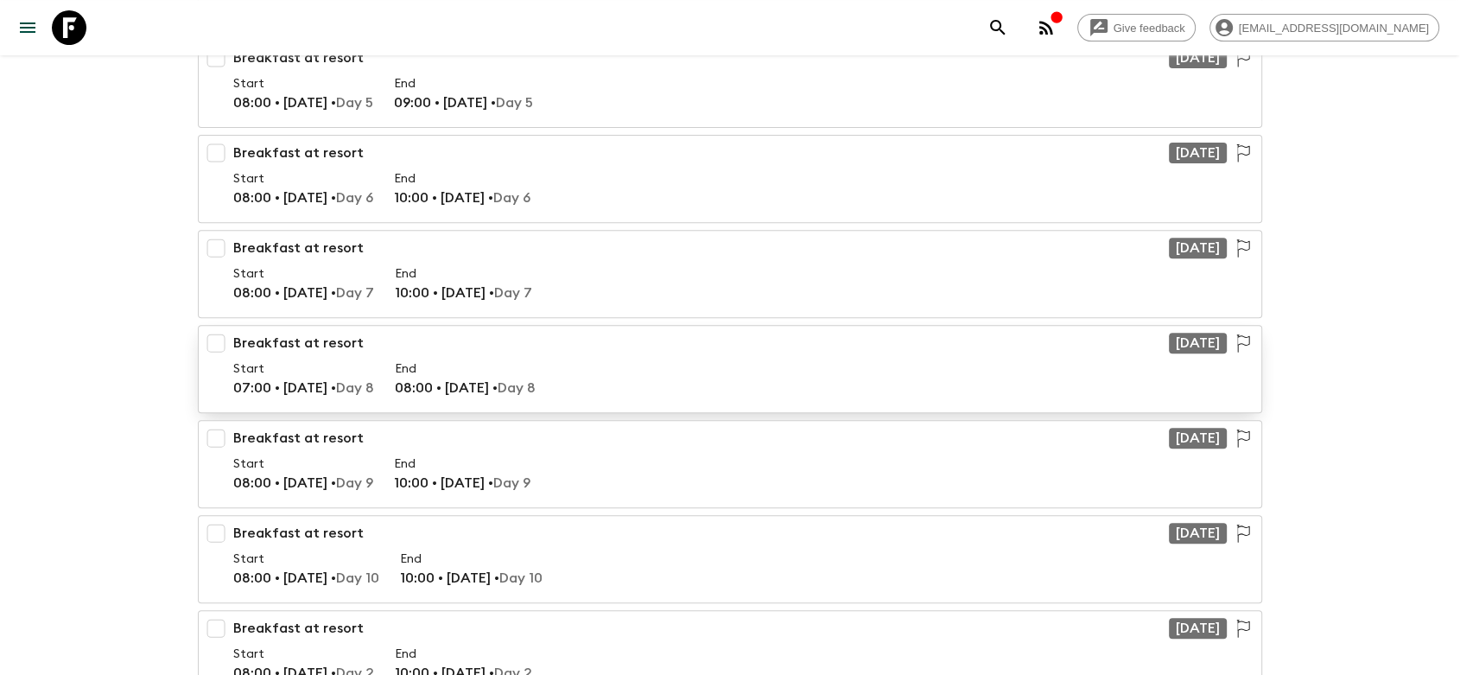
scroll to position [671, 0]
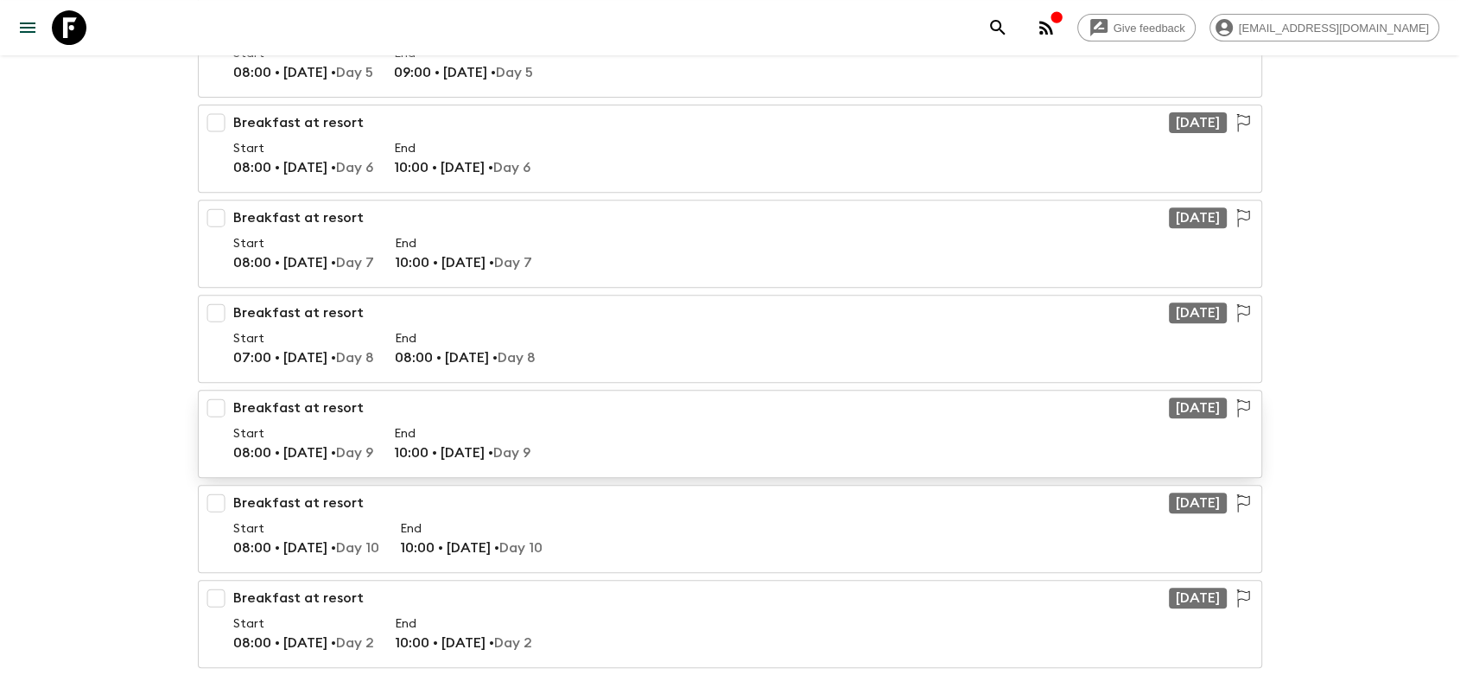
type input "Breakfast at resort"
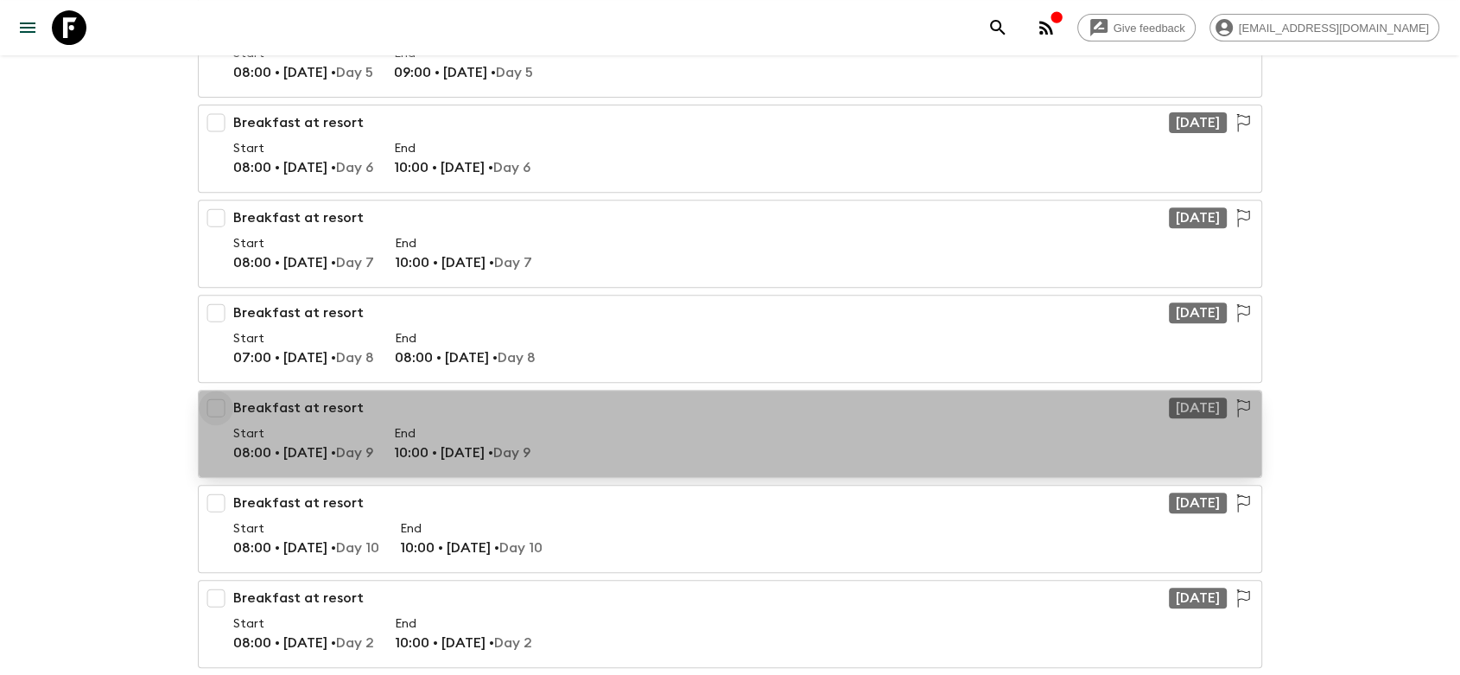
click at [211, 404] on input "checkbox" at bounding box center [216, 408] width 35 height 35
checkbox input "true"
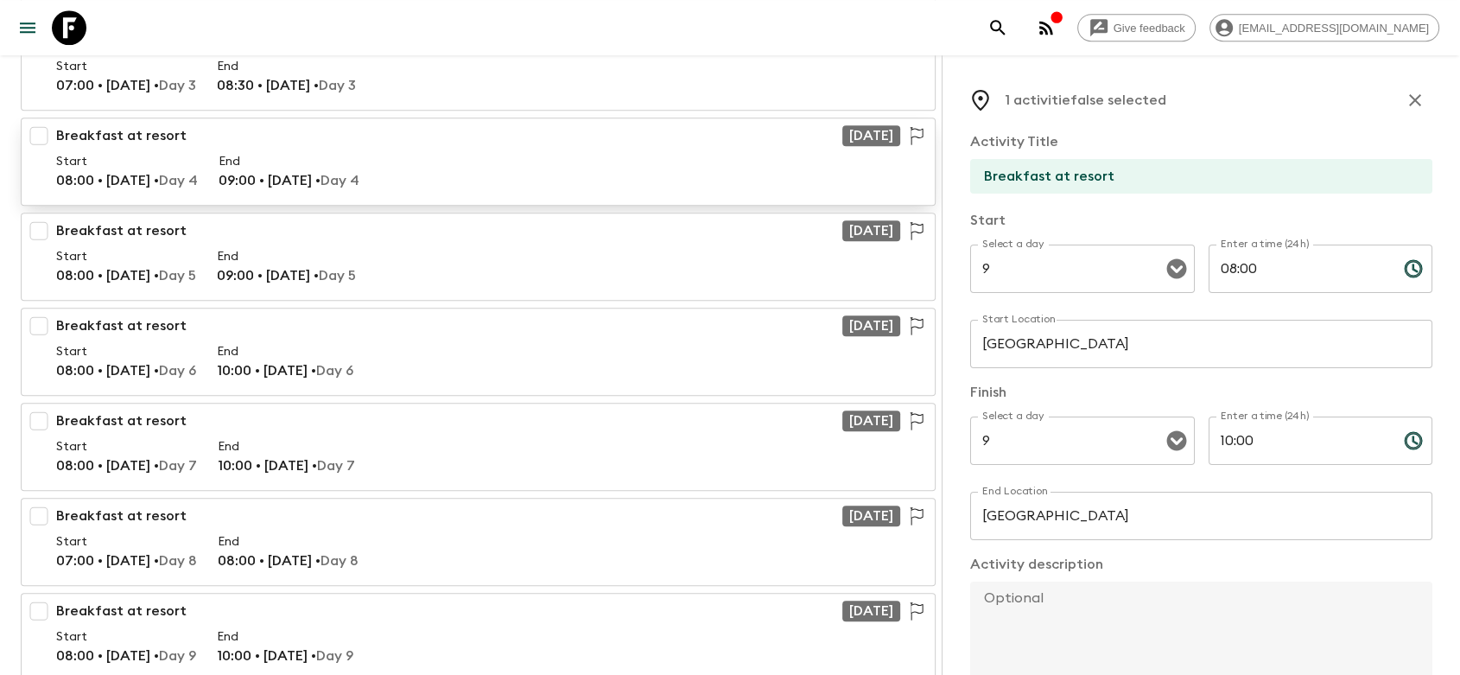
scroll to position [1440, 0]
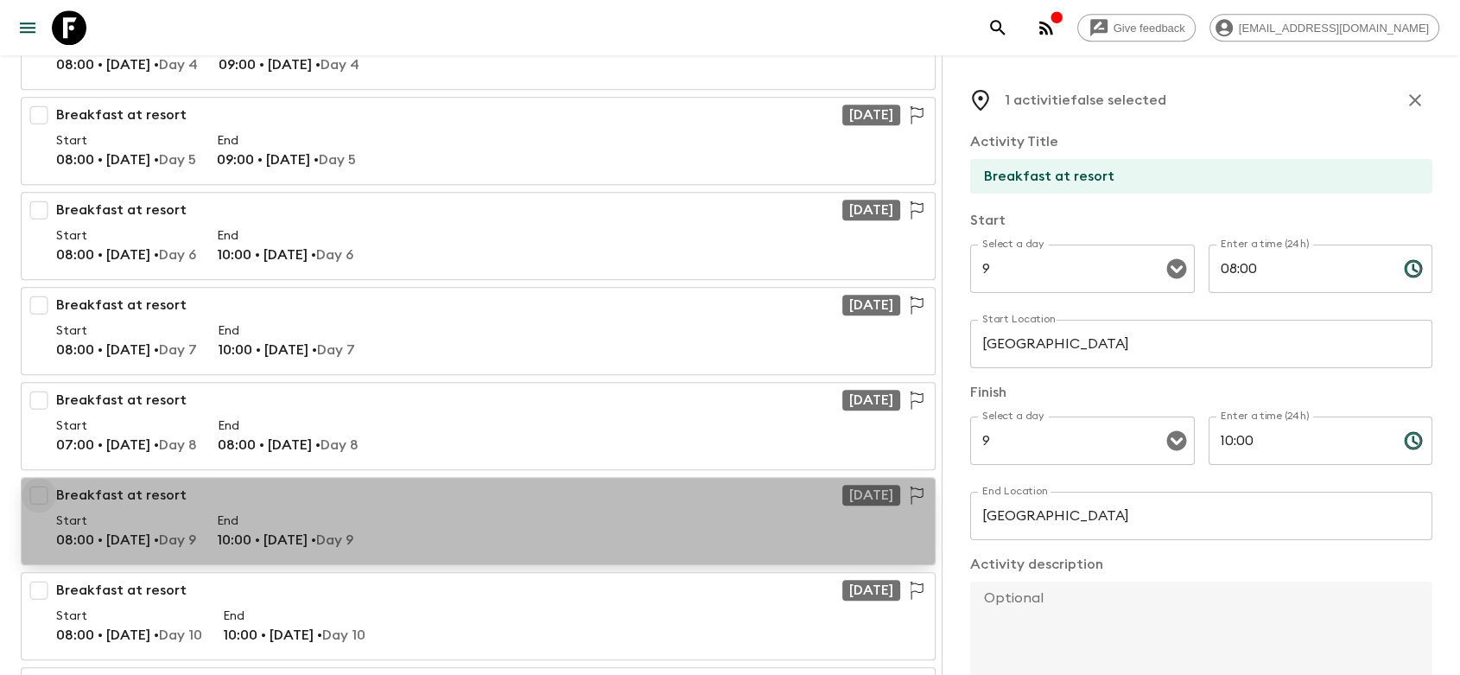
click at [41, 485] on input "checkbox" at bounding box center [39, 495] width 35 height 35
checkbox input "true"
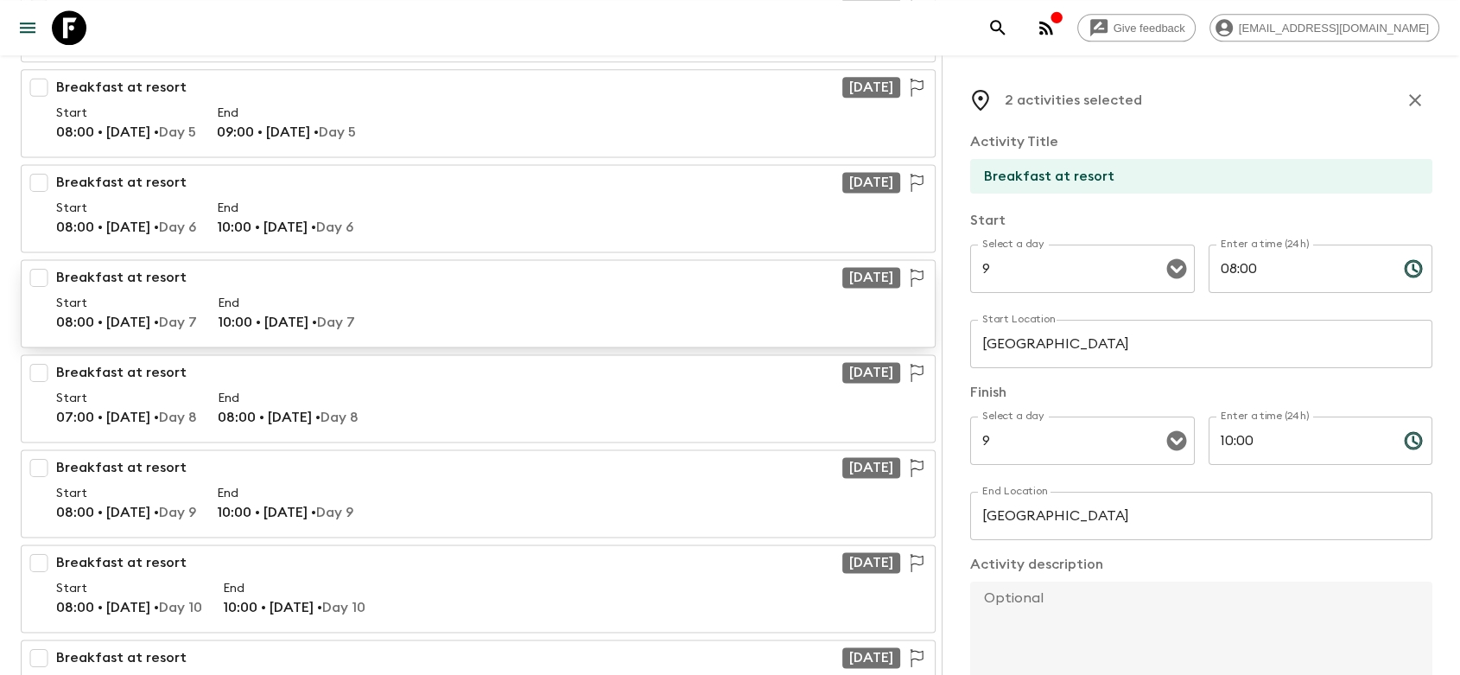
scroll to position [2400, 0]
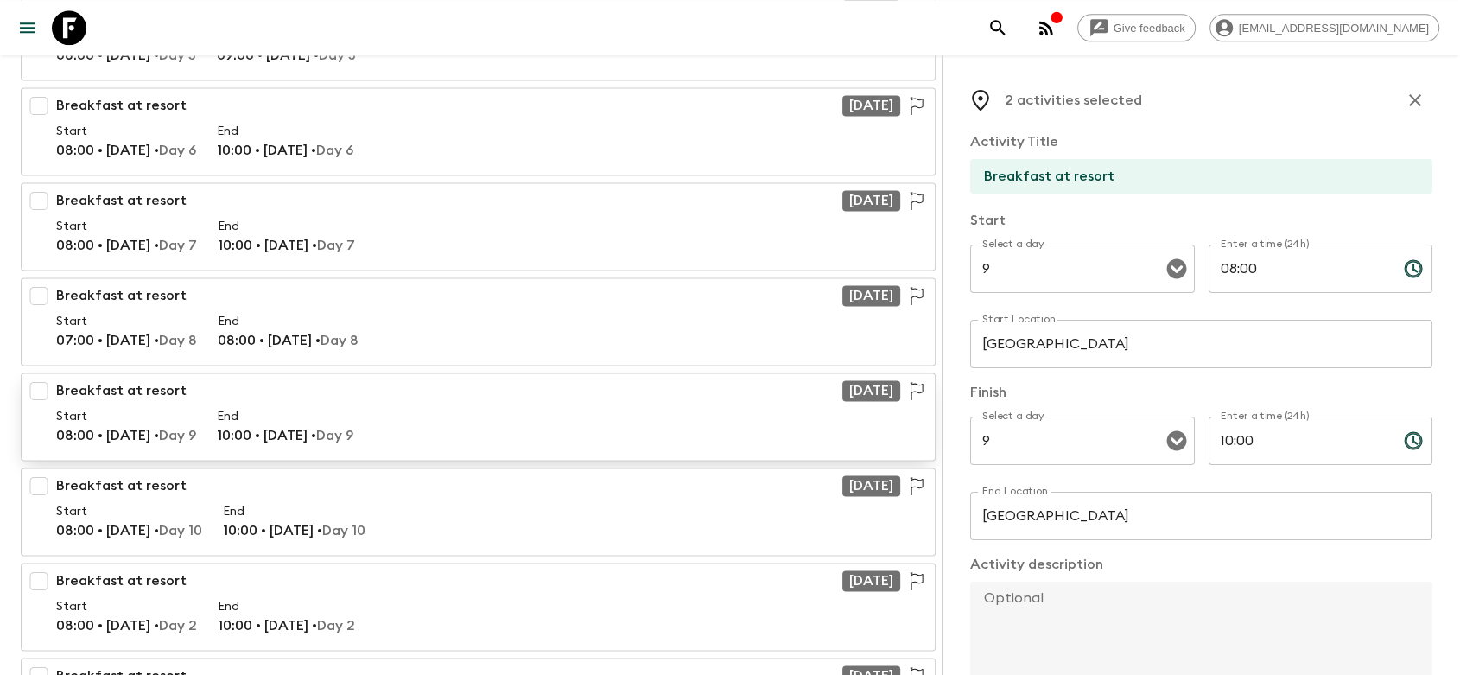
click at [31, 388] on input "checkbox" at bounding box center [39, 390] width 35 height 35
checkbox input "true"
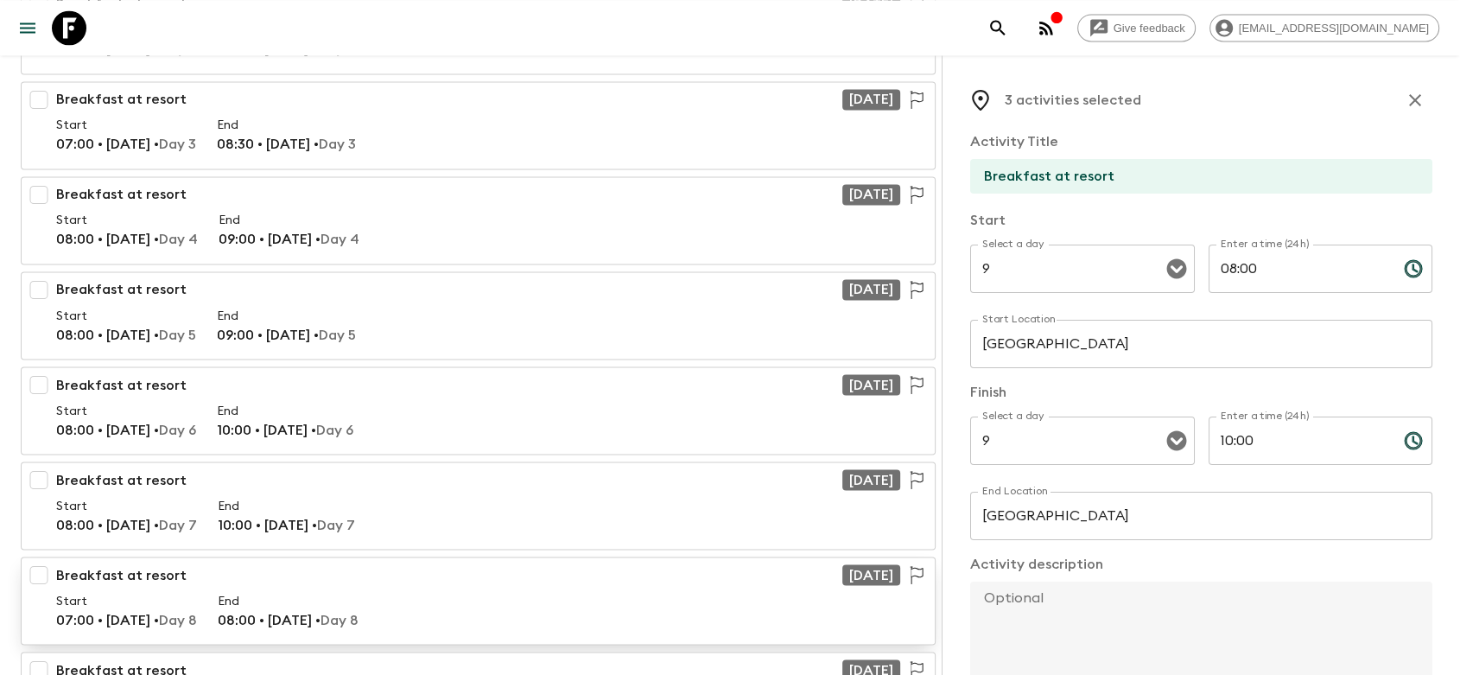
scroll to position [3168, 0]
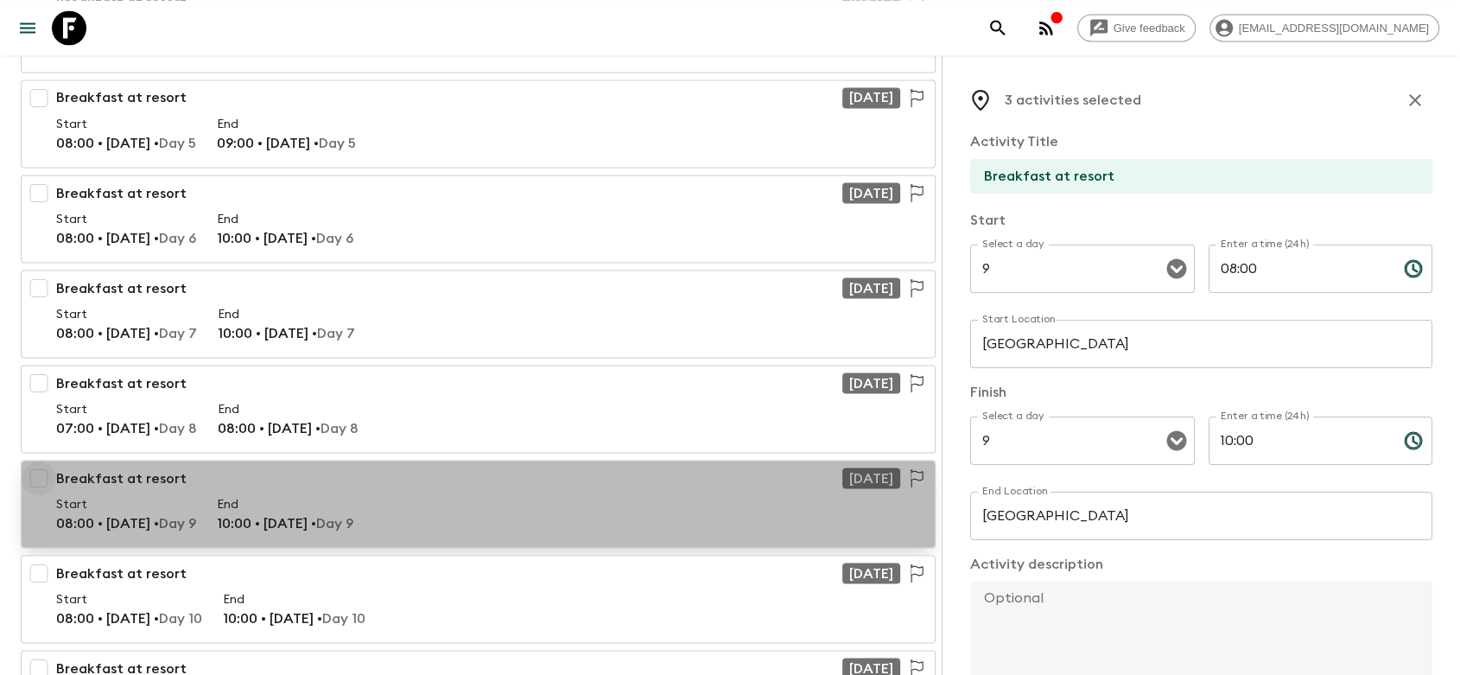
click at [44, 468] on input "checkbox" at bounding box center [39, 478] width 35 height 35
checkbox input "true"
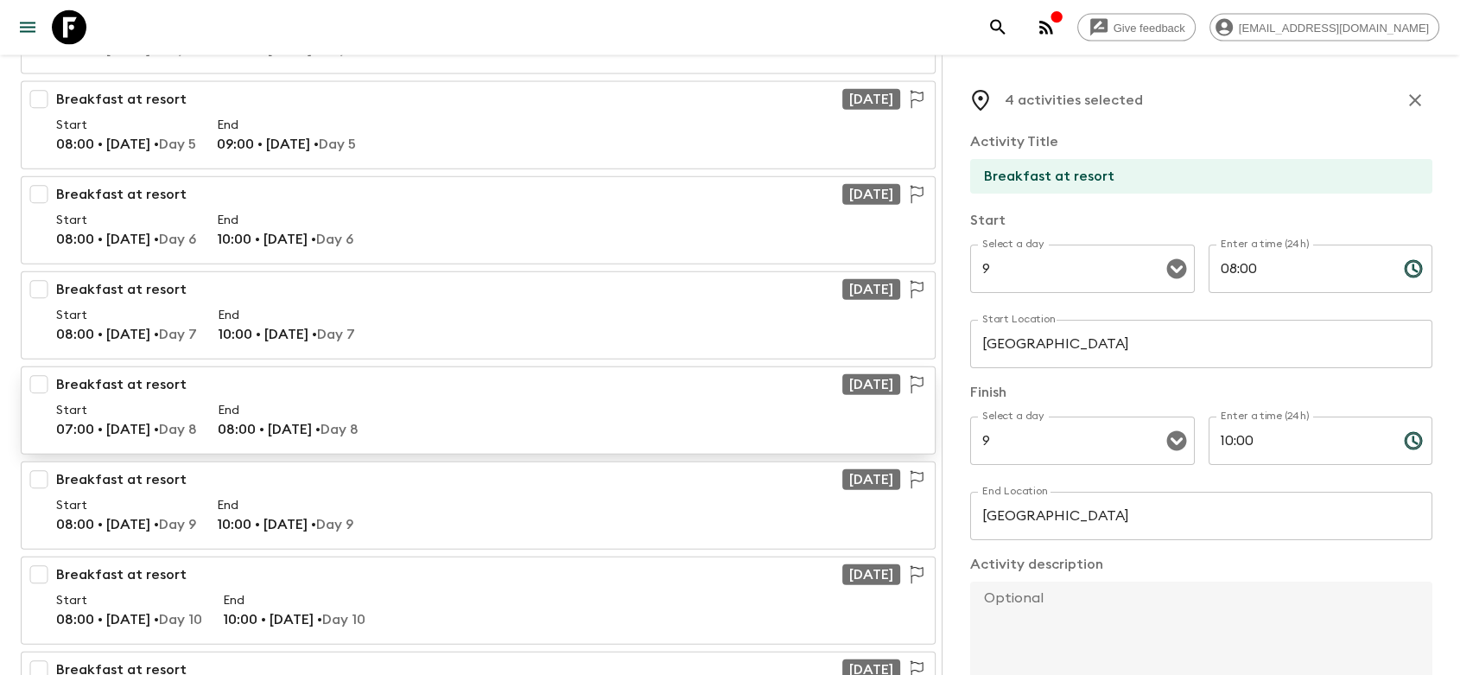
scroll to position [4032, 0]
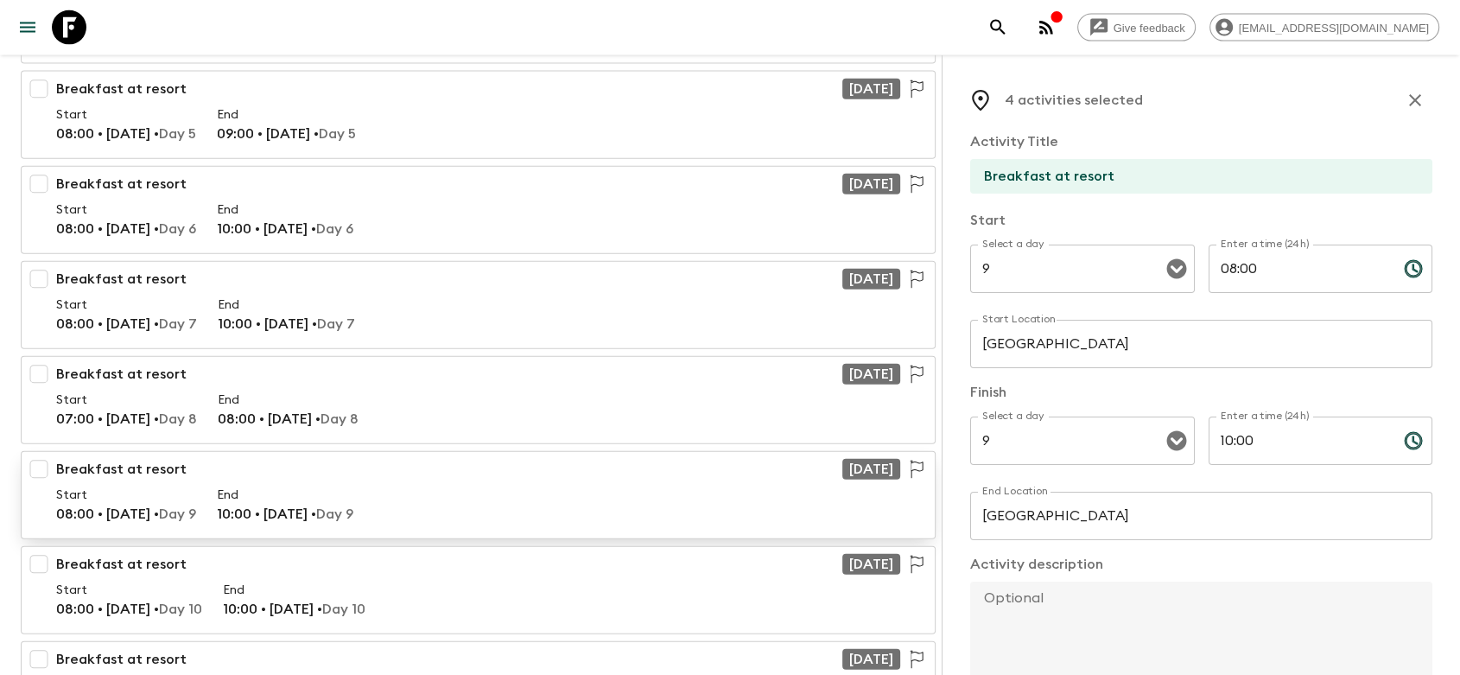
click at [47, 461] on input "checkbox" at bounding box center [39, 469] width 35 height 35
checkbox input "true"
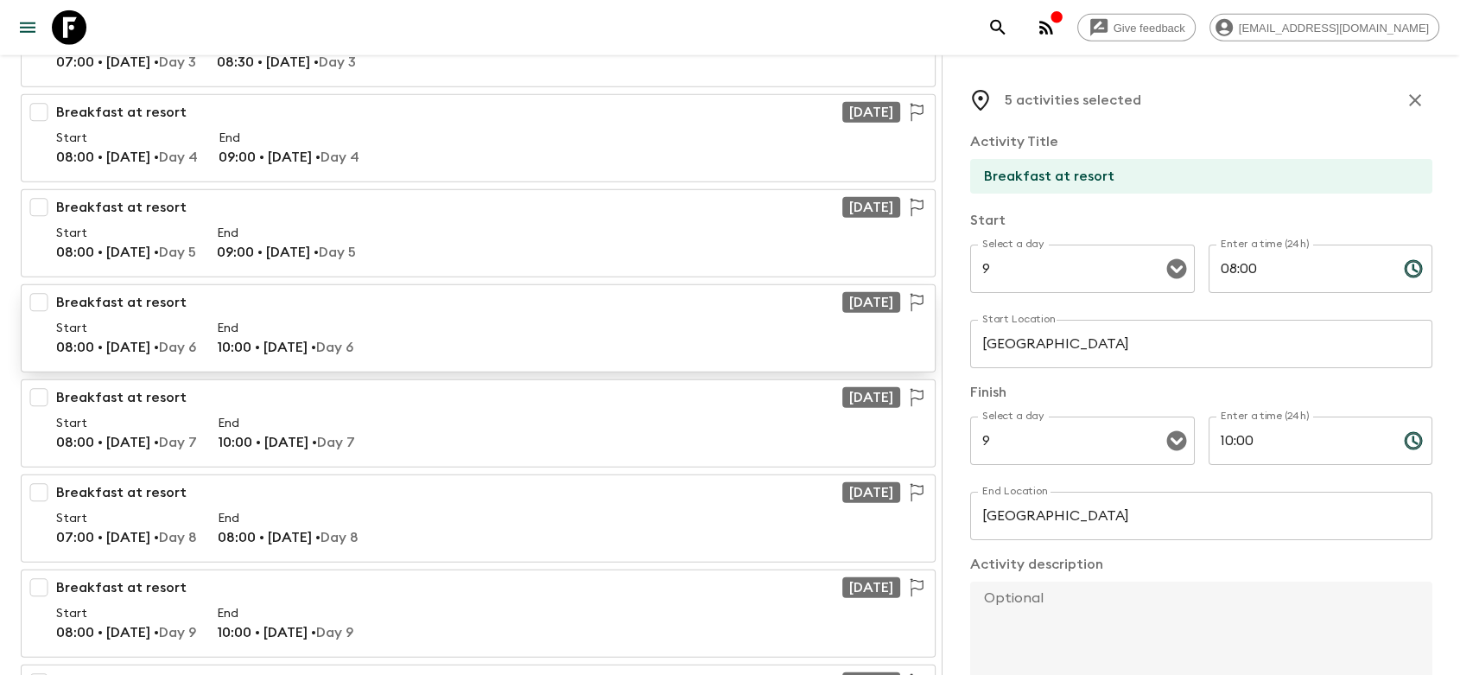
scroll to position [4896, 0]
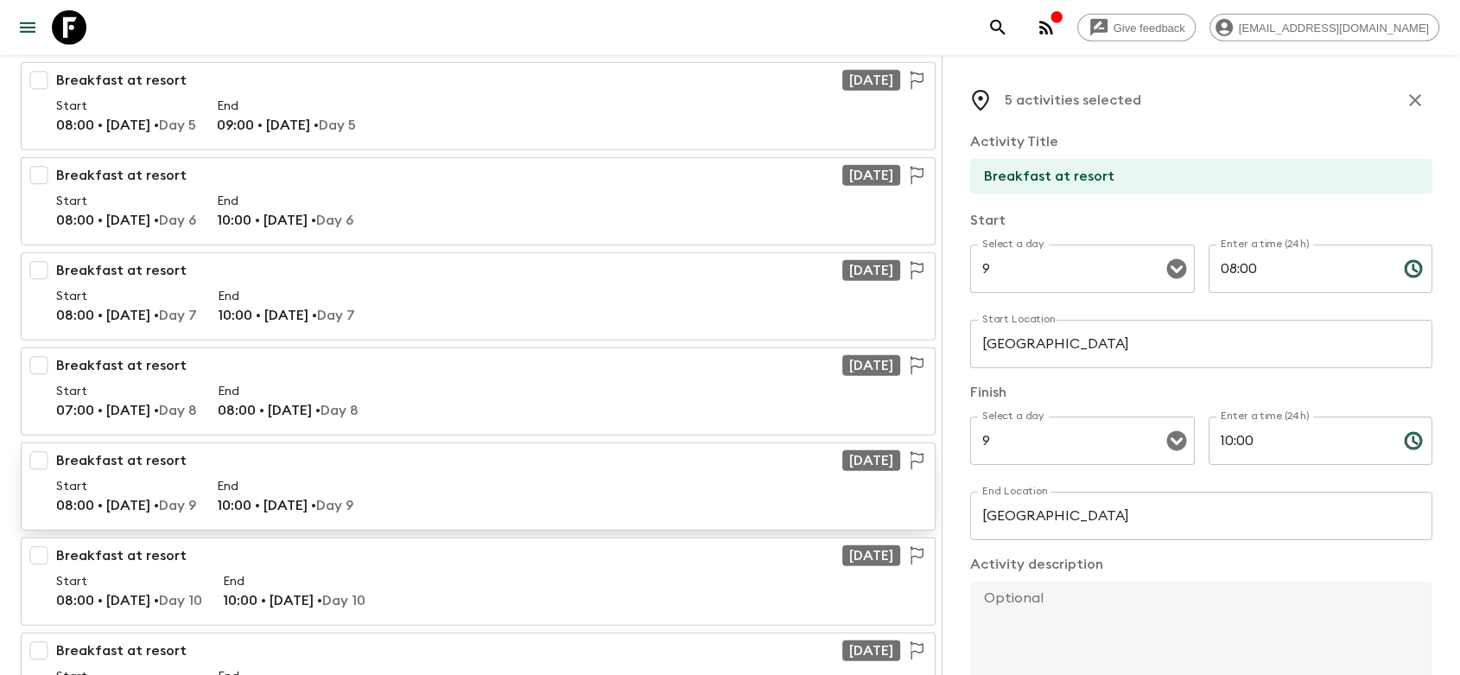
click at [41, 451] on input "checkbox" at bounding box center [39, 460] width 35 height 35
checkbox input "true"
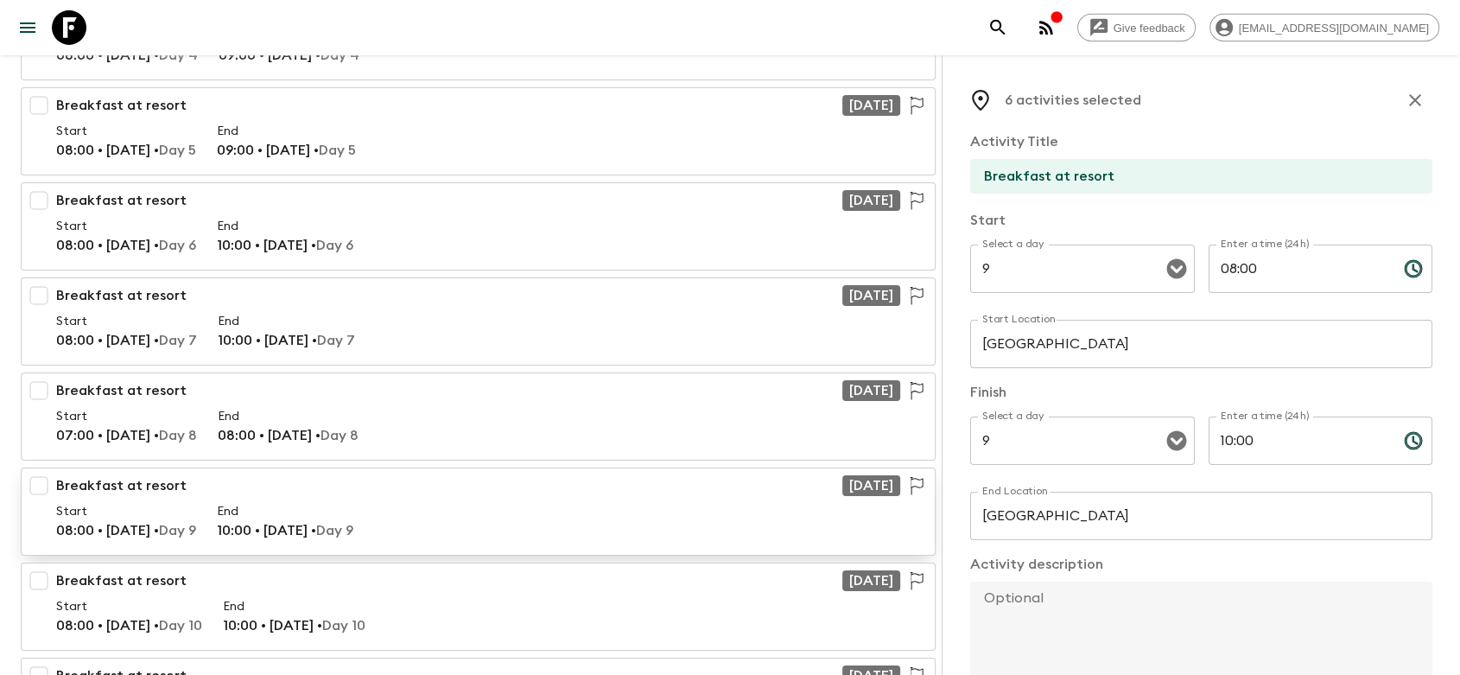
scroll to position [5760, 0]
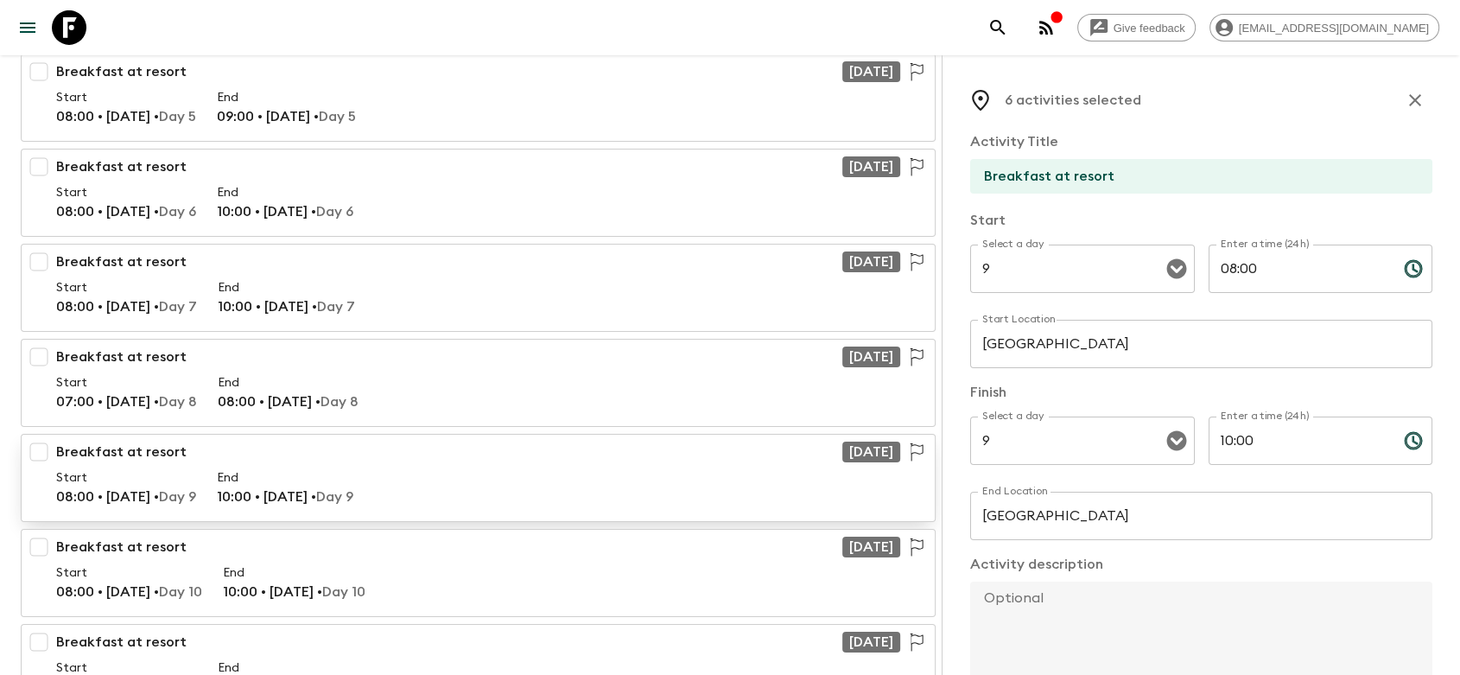
click at [35, 439] on input "checkbox" at bounding box center [39, 452] width 35 height 35
checkbox input "true"
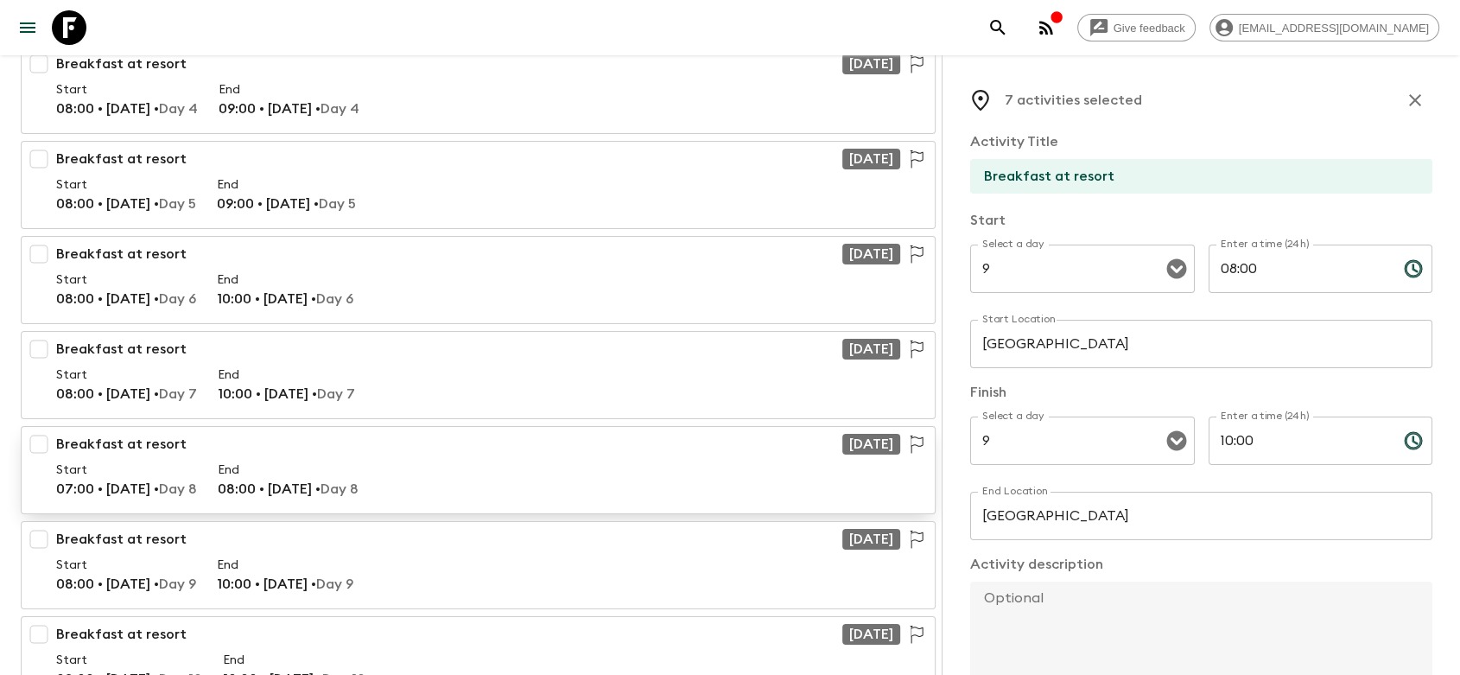
scroll to position [6624, 0]
click at [45, 426] on input "checkbox" at bounding box center [39, 443] width 35 height 35
checkbox input "true"
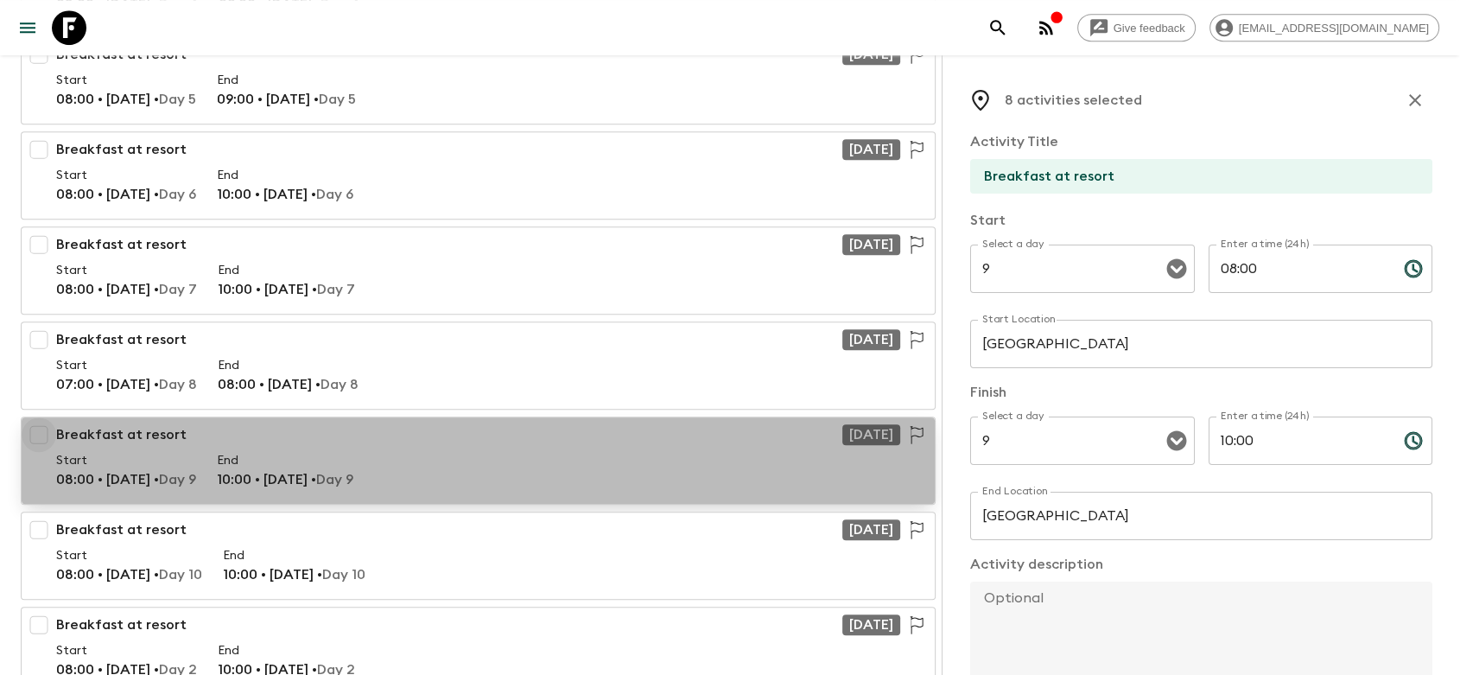
click at [41, 420] on input "checkbox" at bounding box center [39, 434] width 35 height 35
checkbox input "true"
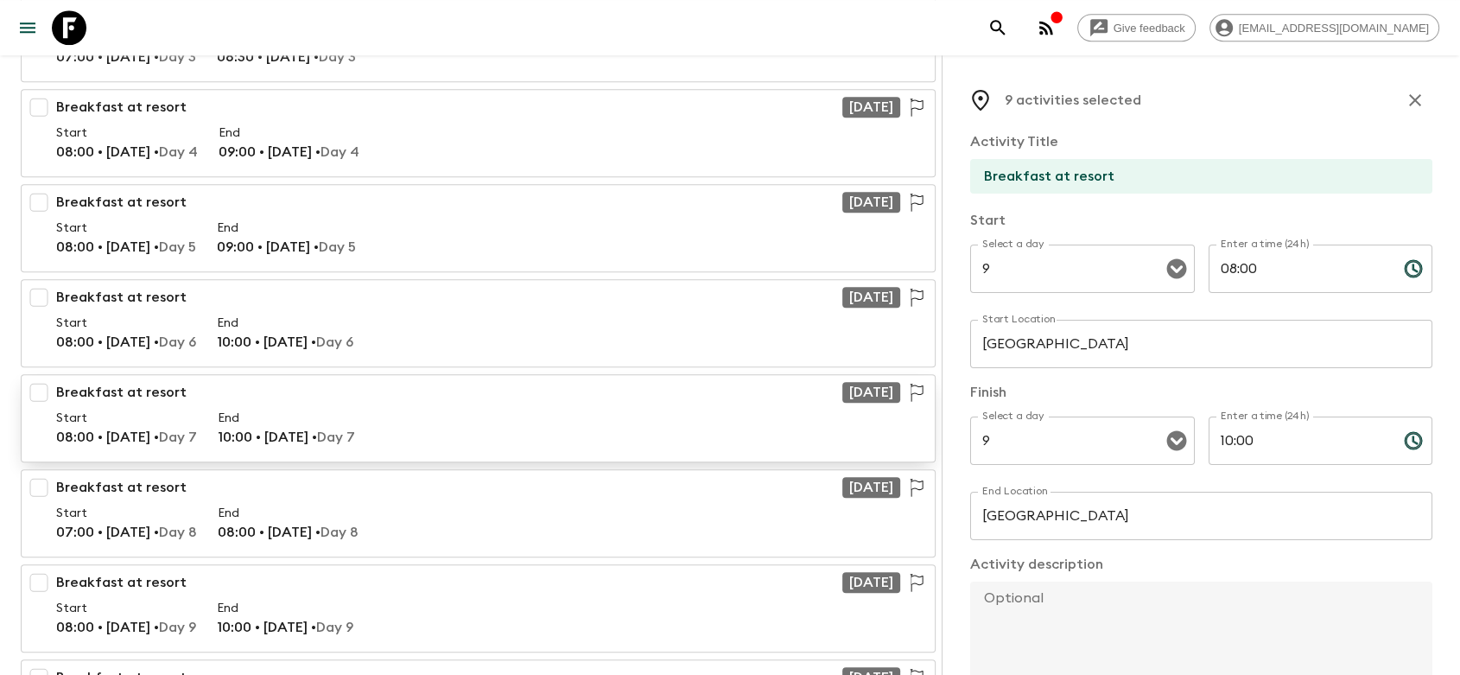
scroll to position [8256, 0]
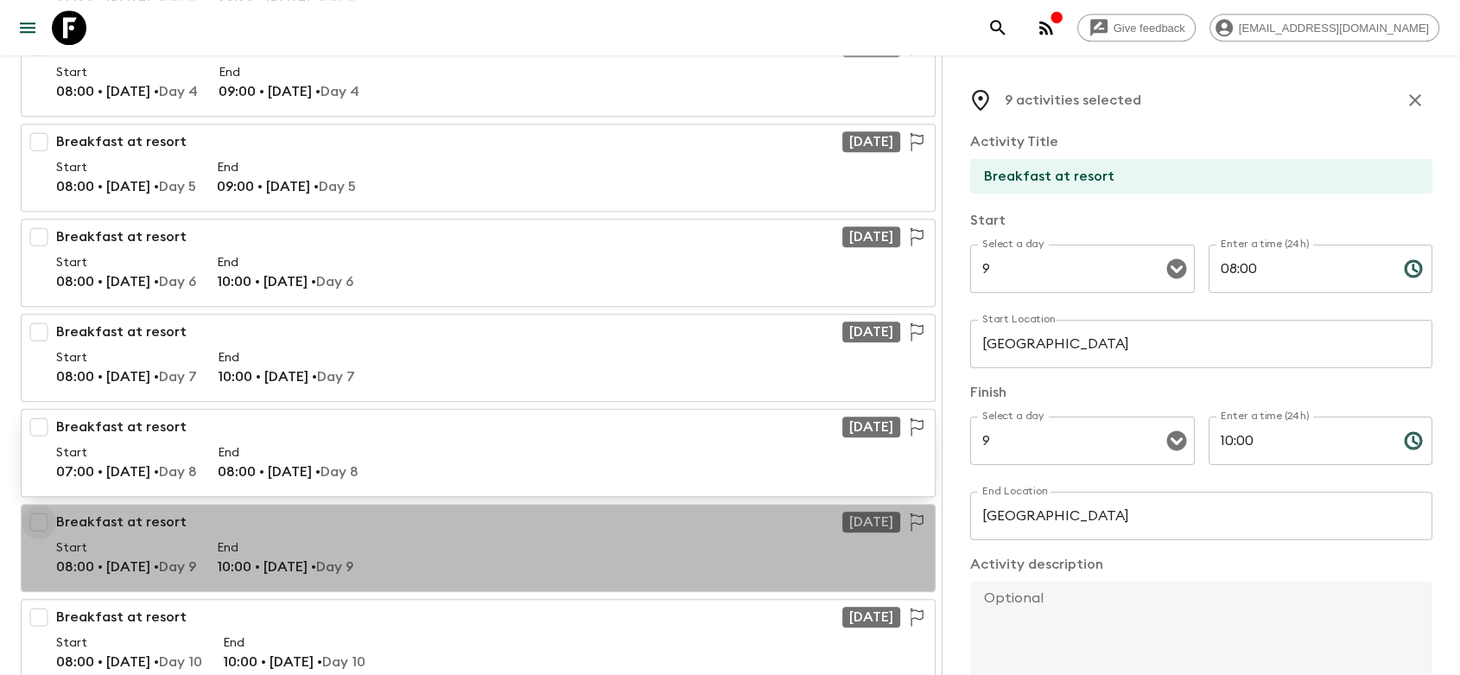
drag, startPoint x: 41, startPoint y: 497, endPoint x: 90, endPoint y: 475, distance: 53.8
click at [41, 505] on input "checkbox" at bounding box center [39, 522] width 35 height 35
checkbox input "true"
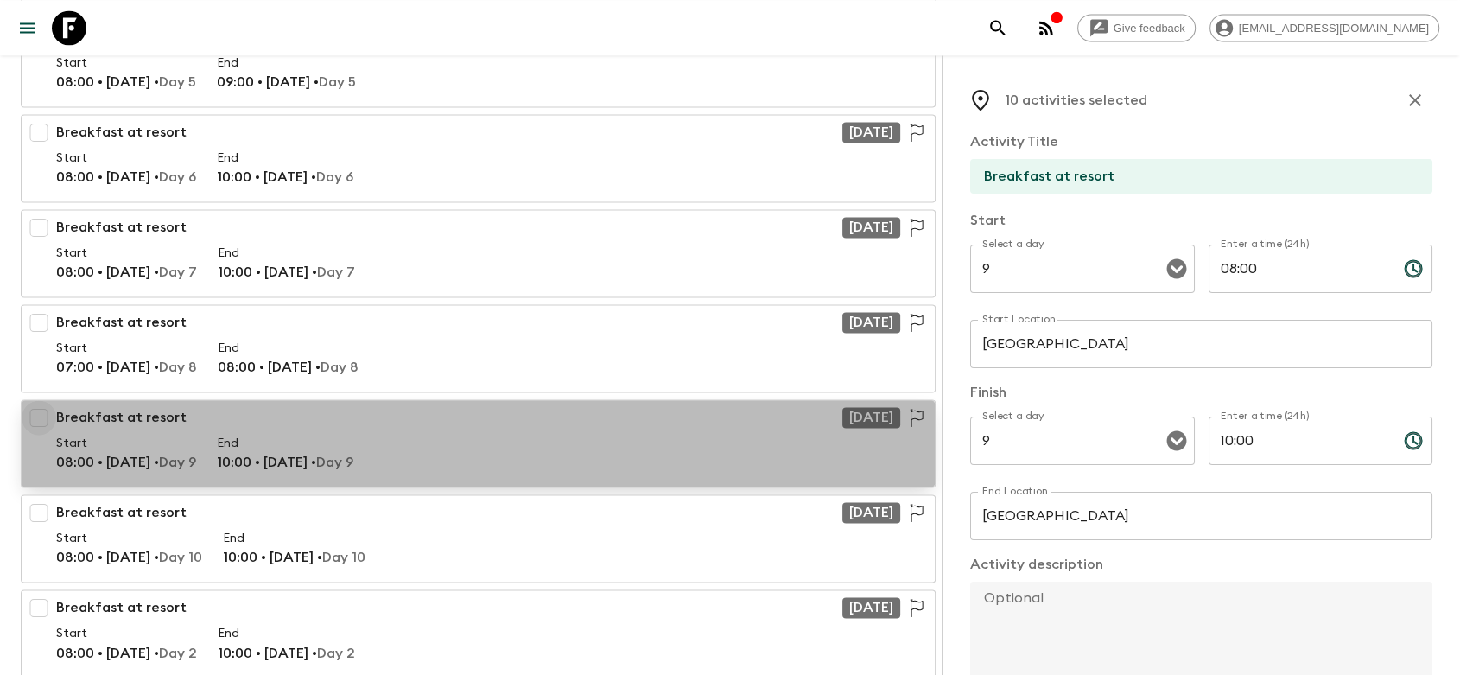
click at [41, 400] on input "checkbox" at bounding box center [39, 417] width 35 height 35
checkbox input "true"
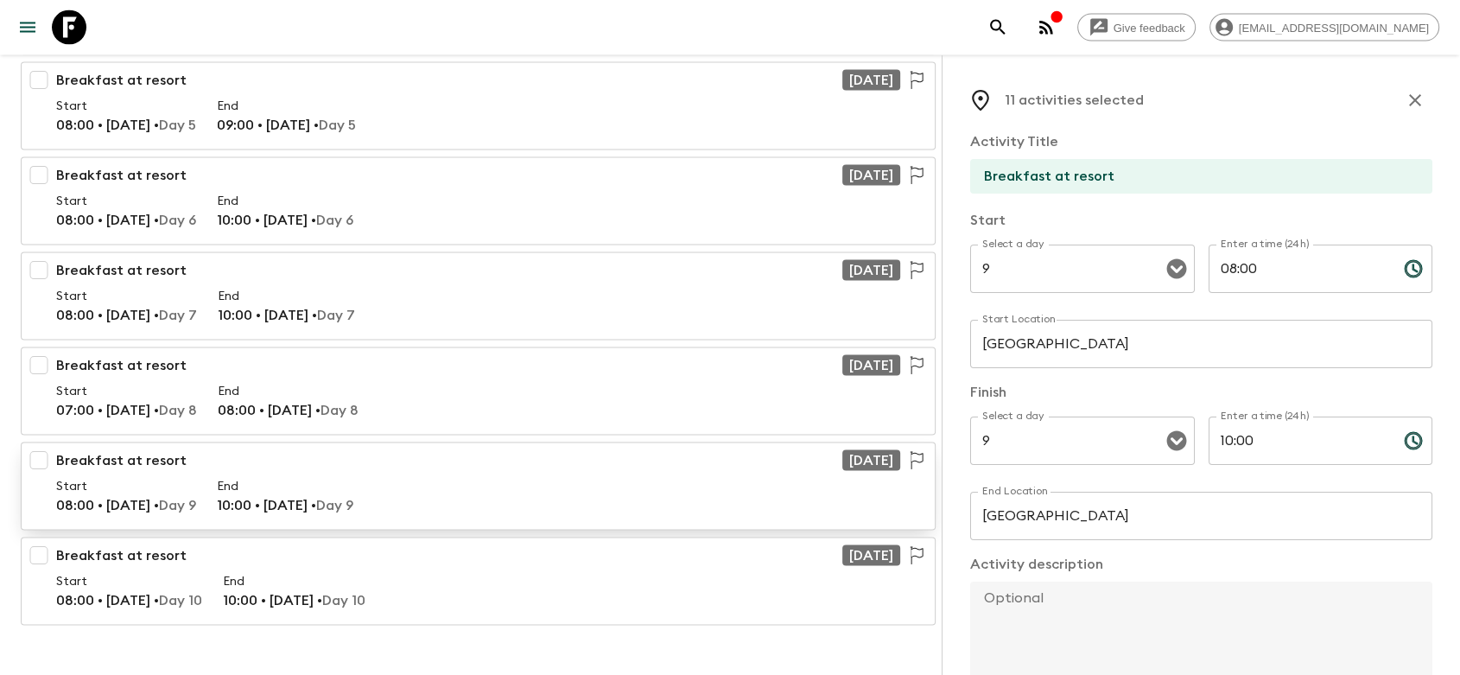
scroll to position [10053, 0]
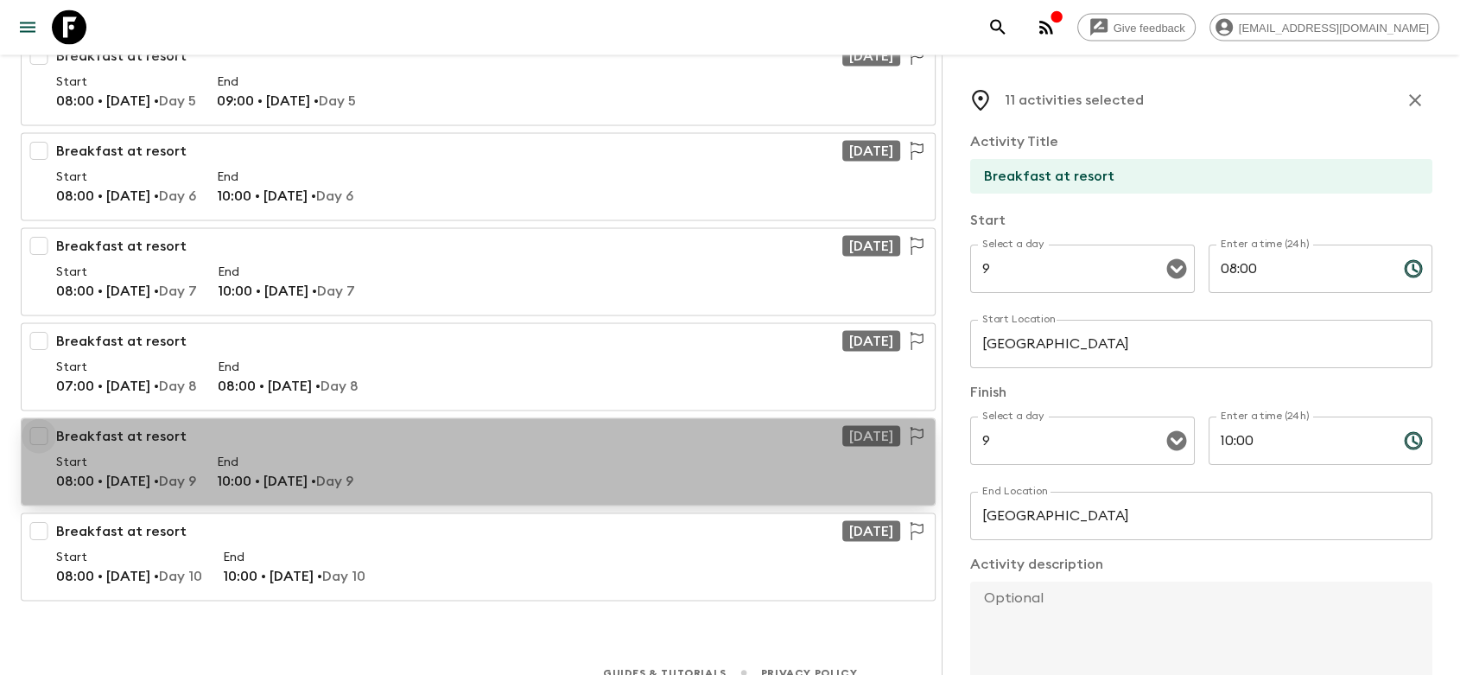
click at [41, 419] on input "checkbox" at bounding box center [39, 436] width 35 height 35
checkbox input "true"
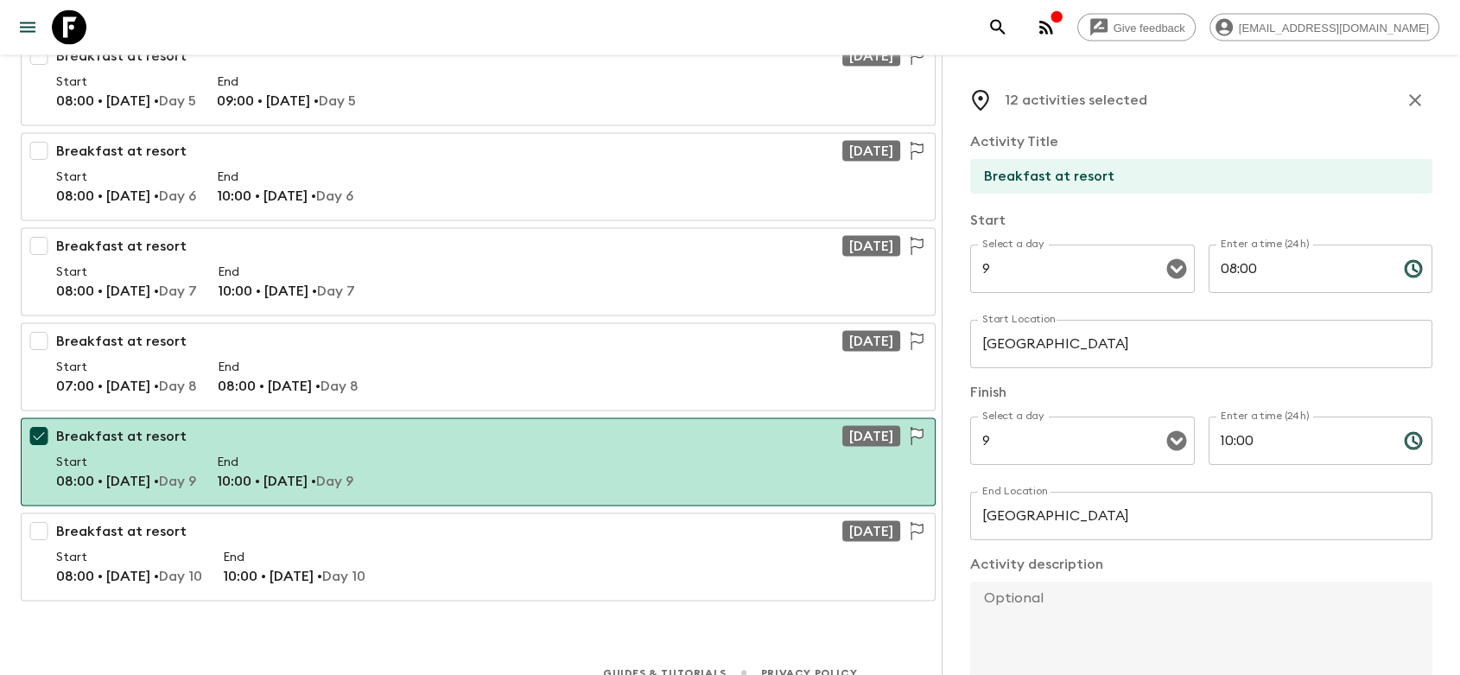
click at [1262, 268] on input "08:00" at bounding box center [1299, 269] width 181 height 48
click at [1227, 268] on input "08:00" at bounding box center [1299, 269] width 181 height 48
type input "07:00"
click at [1224, 441] on input "10:00" at bounding box center [1299, 440] width 181 height 48
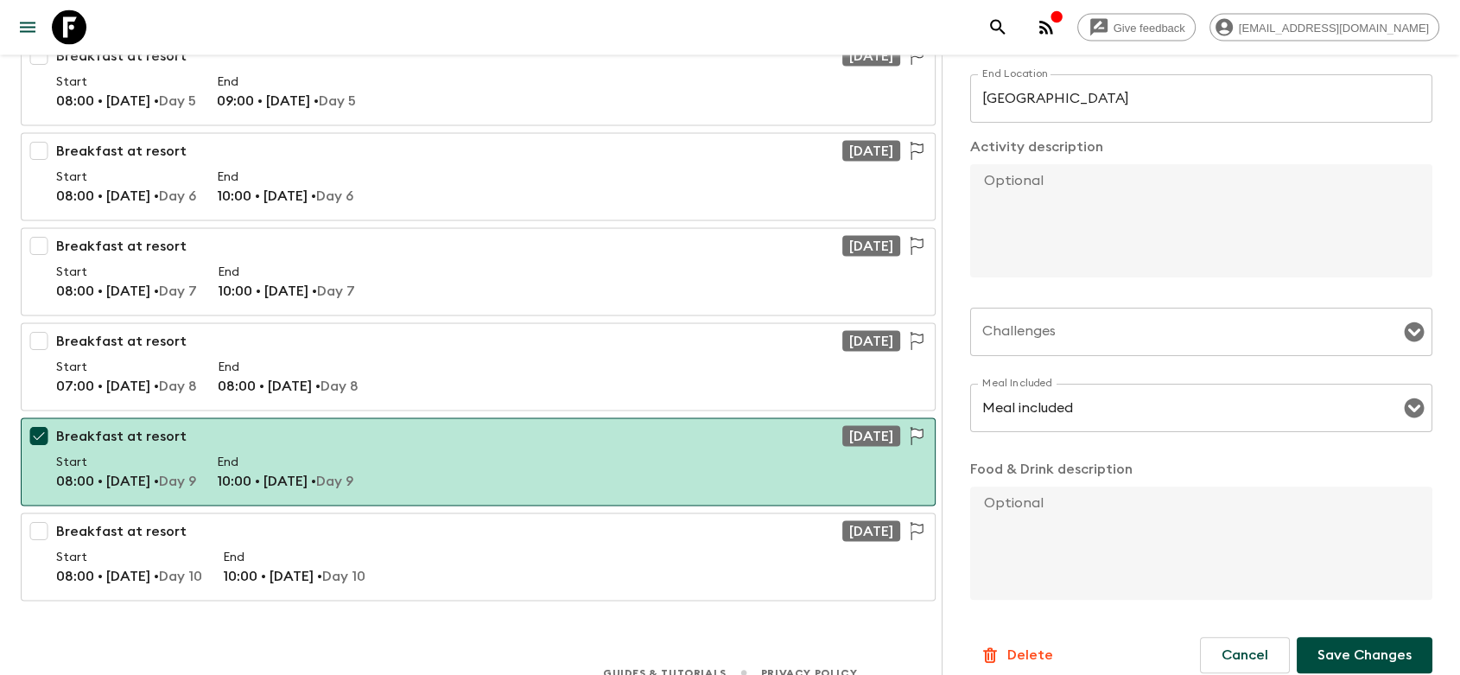
scroll to position [436, 0]
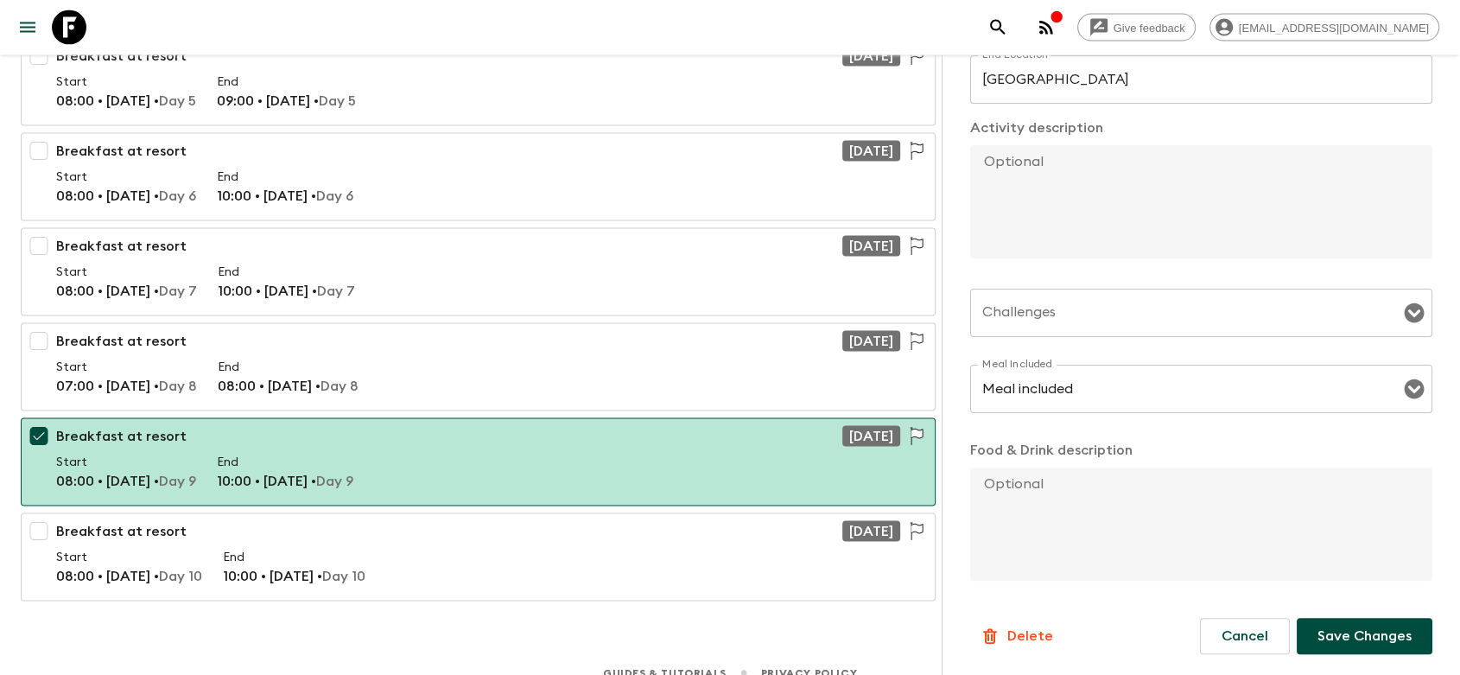
type input "08:00"
click at [1318, 635] on p "Save Changes" at bounding box center [1365, 636] width 94 height 21
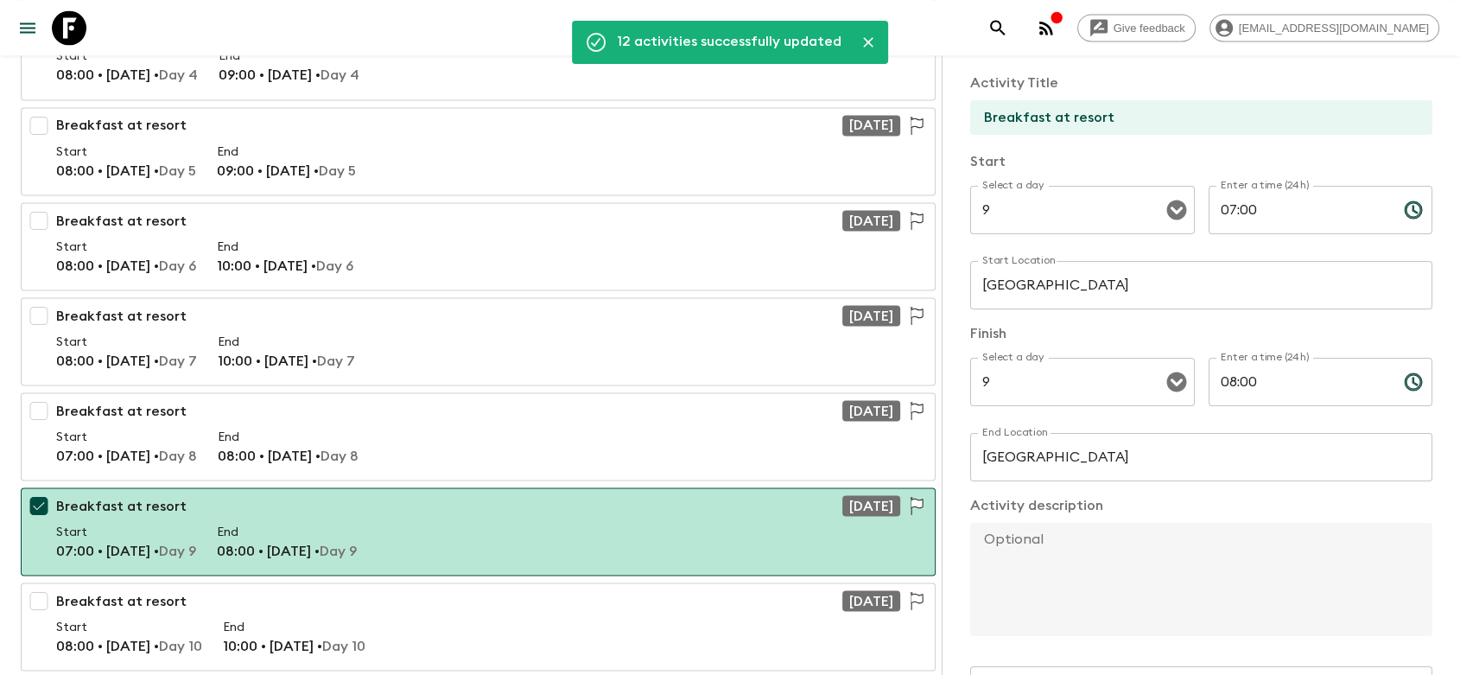
scroll to position [0, 0]
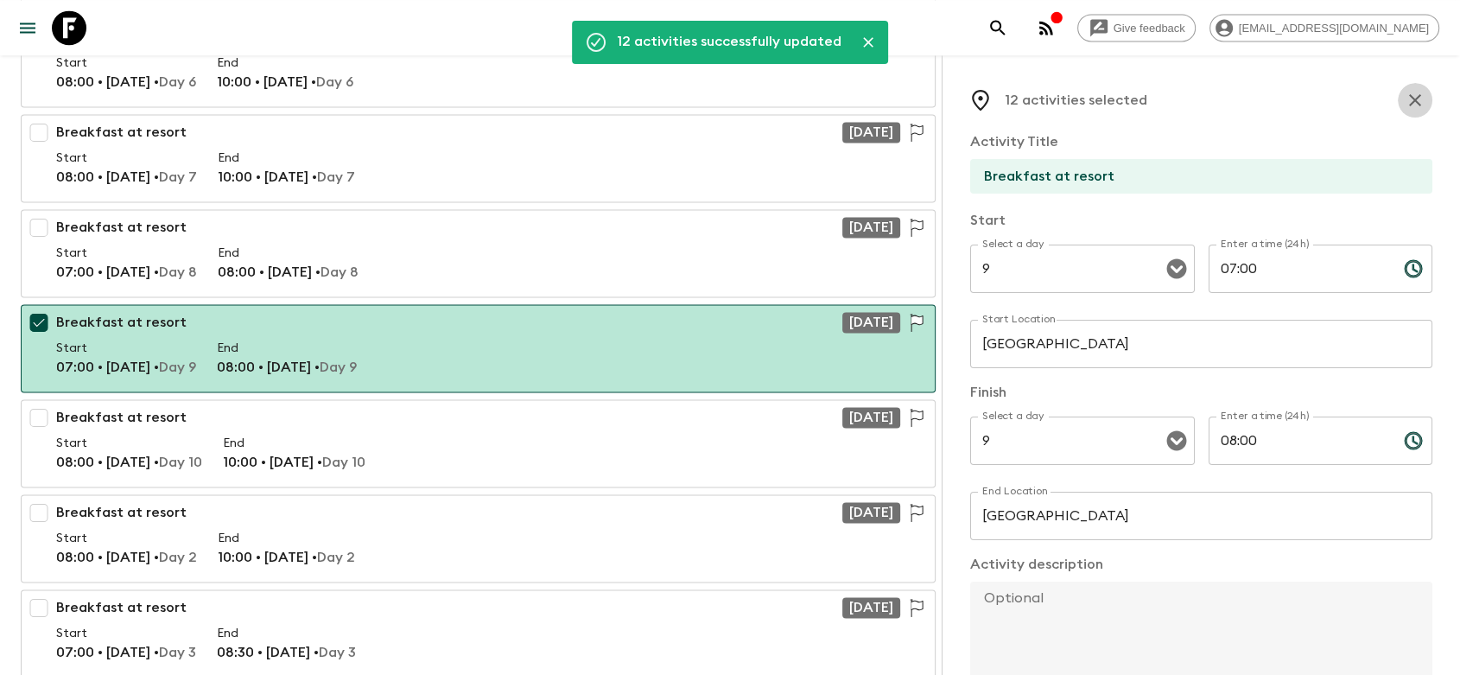
drag, startPoint x: 1403, startPoint y: 91, endPoint x: 1393, endPoint y: 92, distance: 10.5
click at [1405, 92] on icon "button" at bounding box center [1415, 100] width 21 height 21
checkbox input "false"
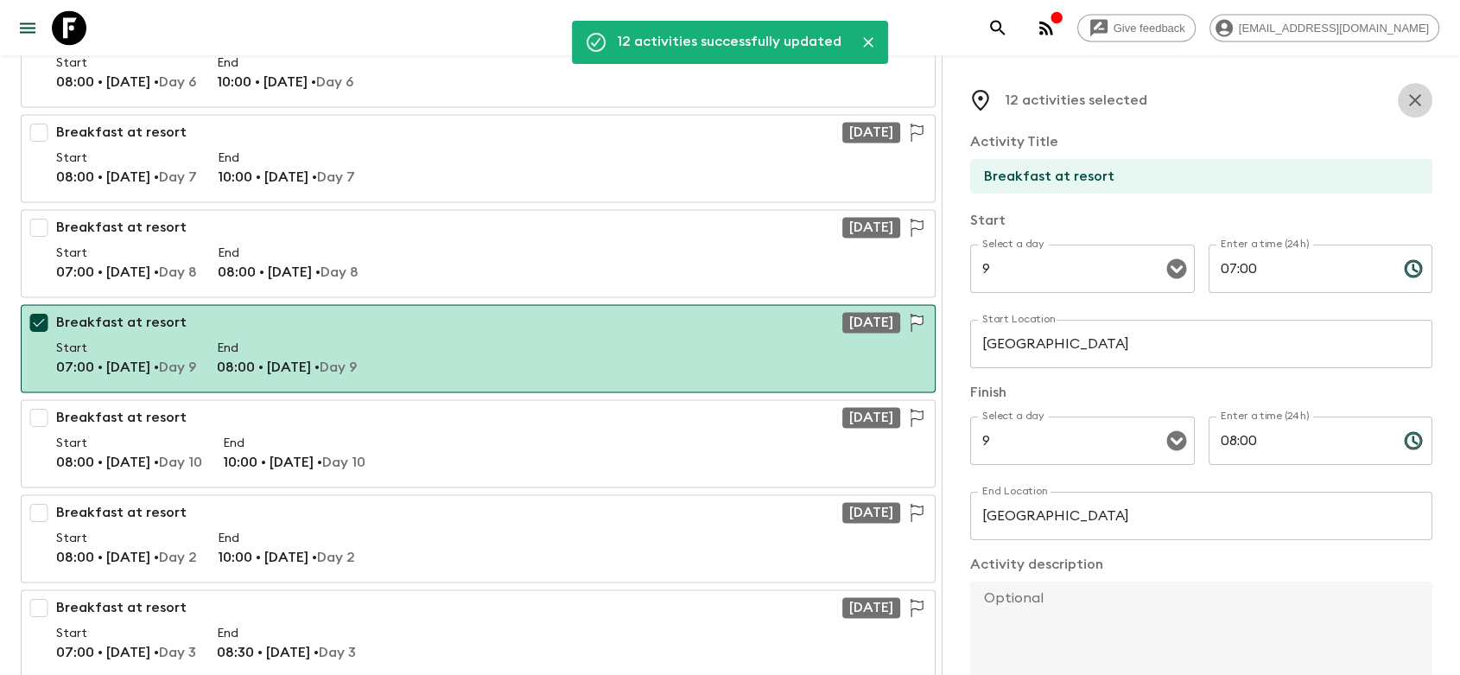
checkbox input "false"
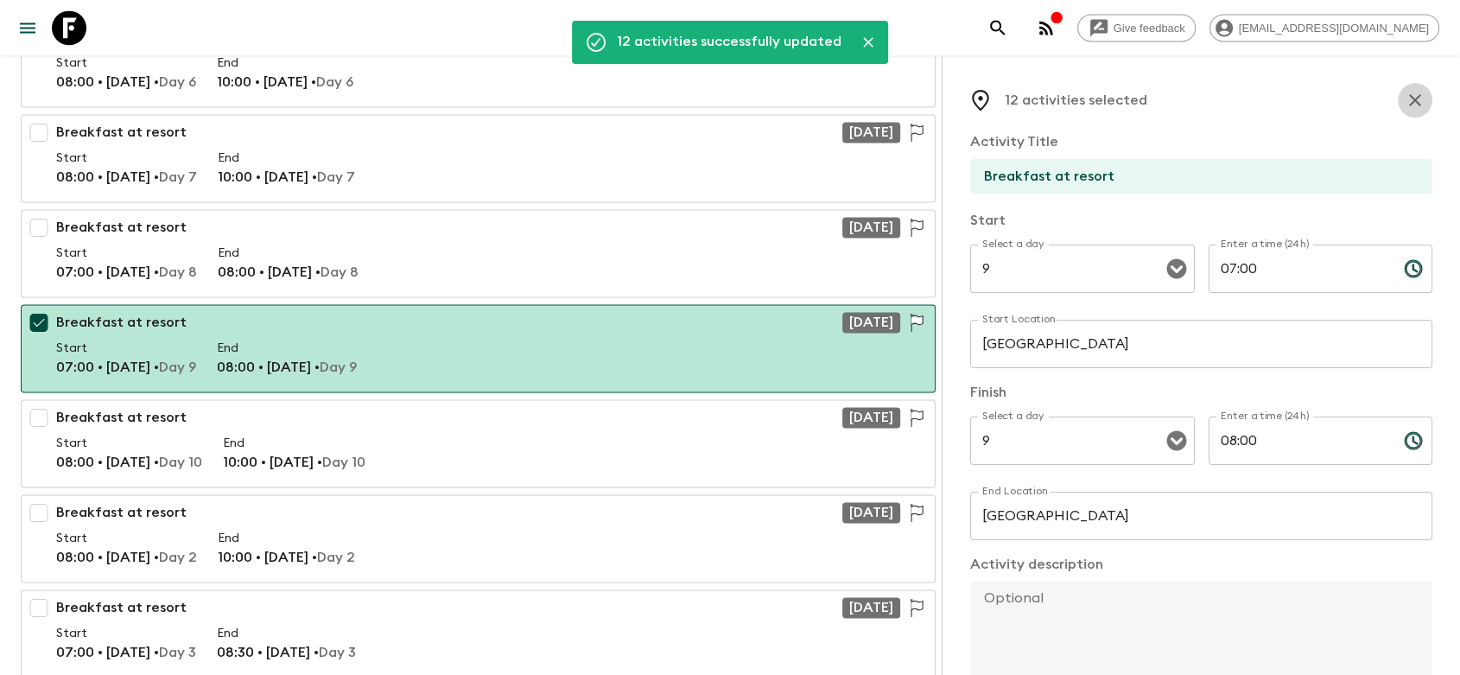
checkbox input "false"
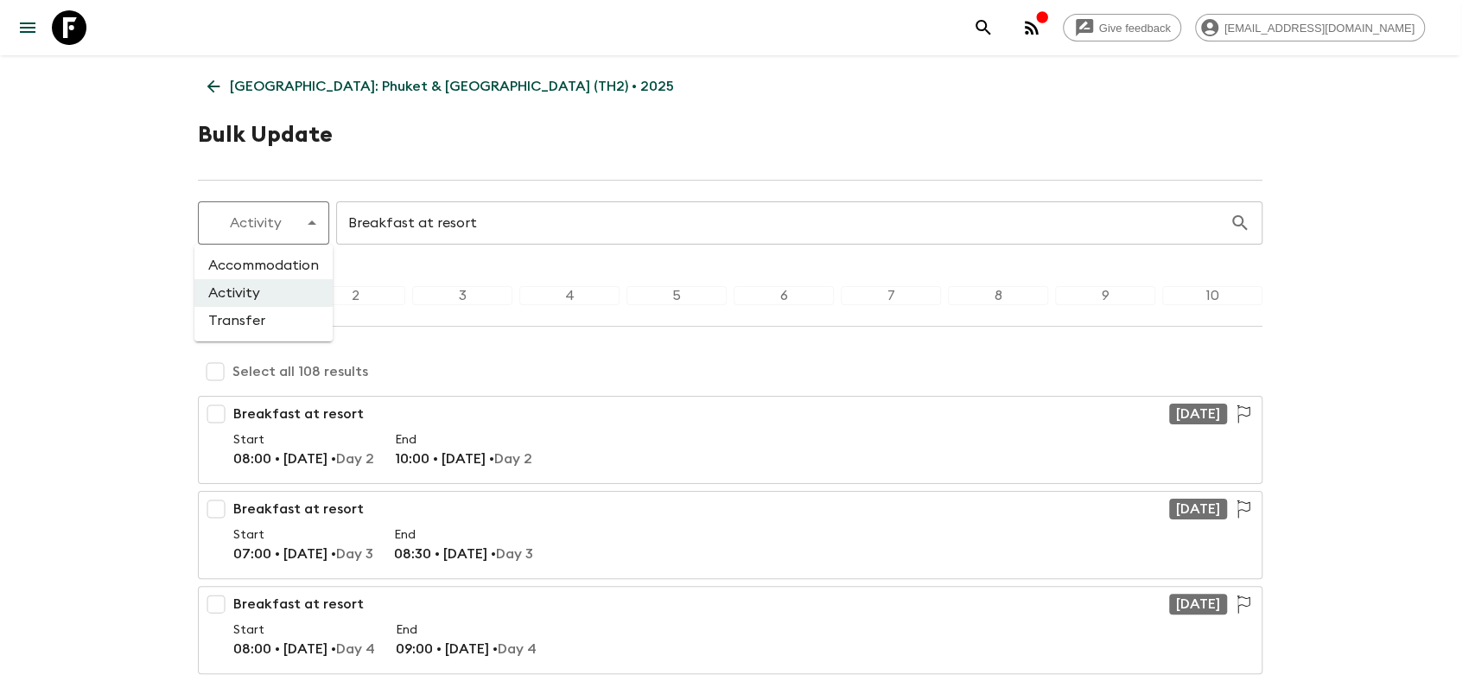
click at [251, 316] on li "Transfer" at bounding box center [263, 321] width 138 height 28
type input "transfer"
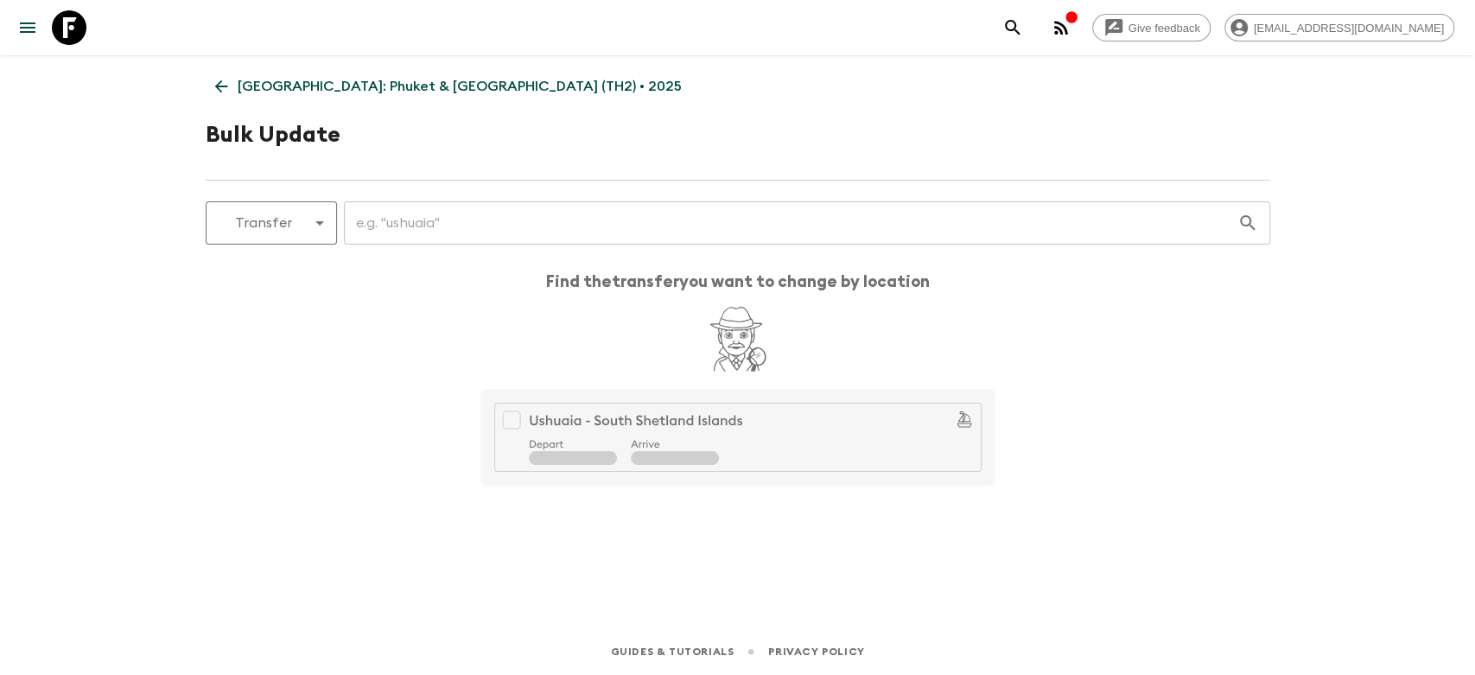
click at [418, 205] on input "text" at bounding box center [790, 223] width 893 height 48
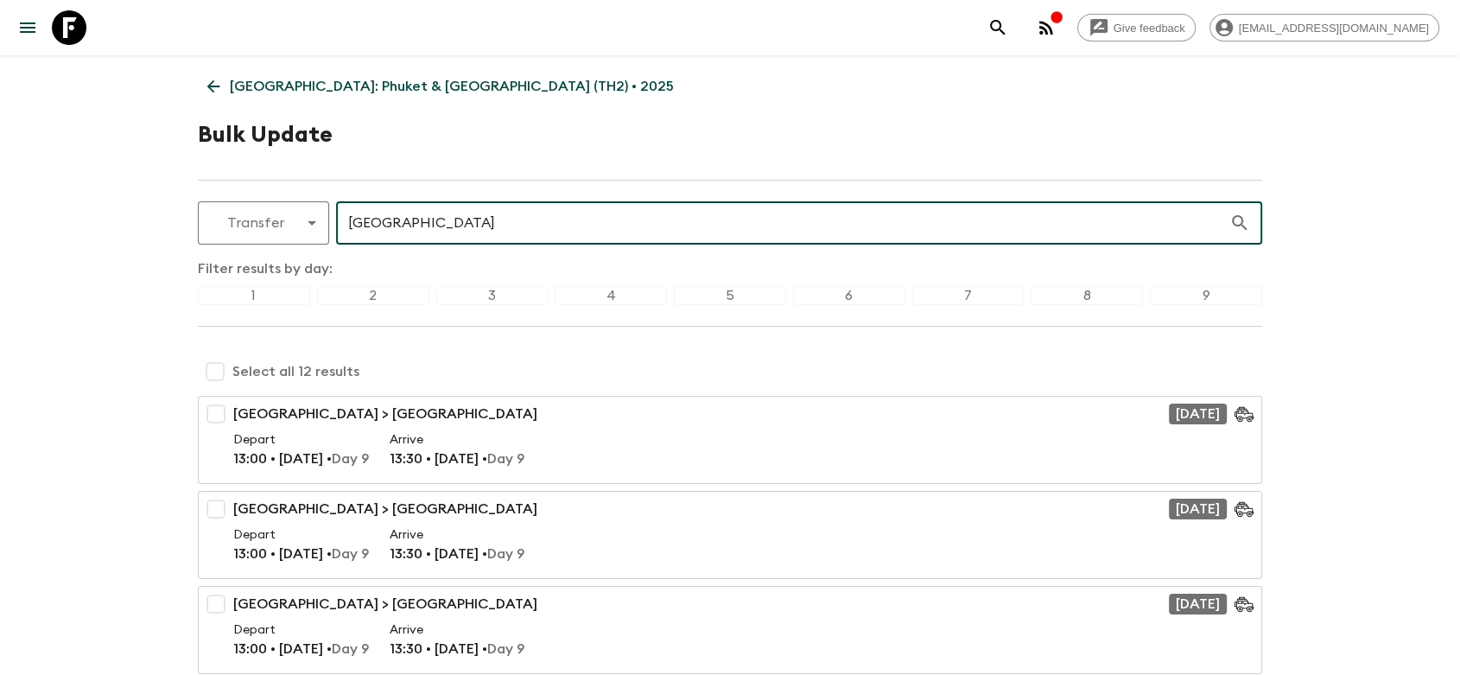
type input "[GEOGRAPHIC_DATA]"
click at [213, 376] on input "checkbox" at bounding box center [215, 371] width 35 height 35
checkbox input "true"
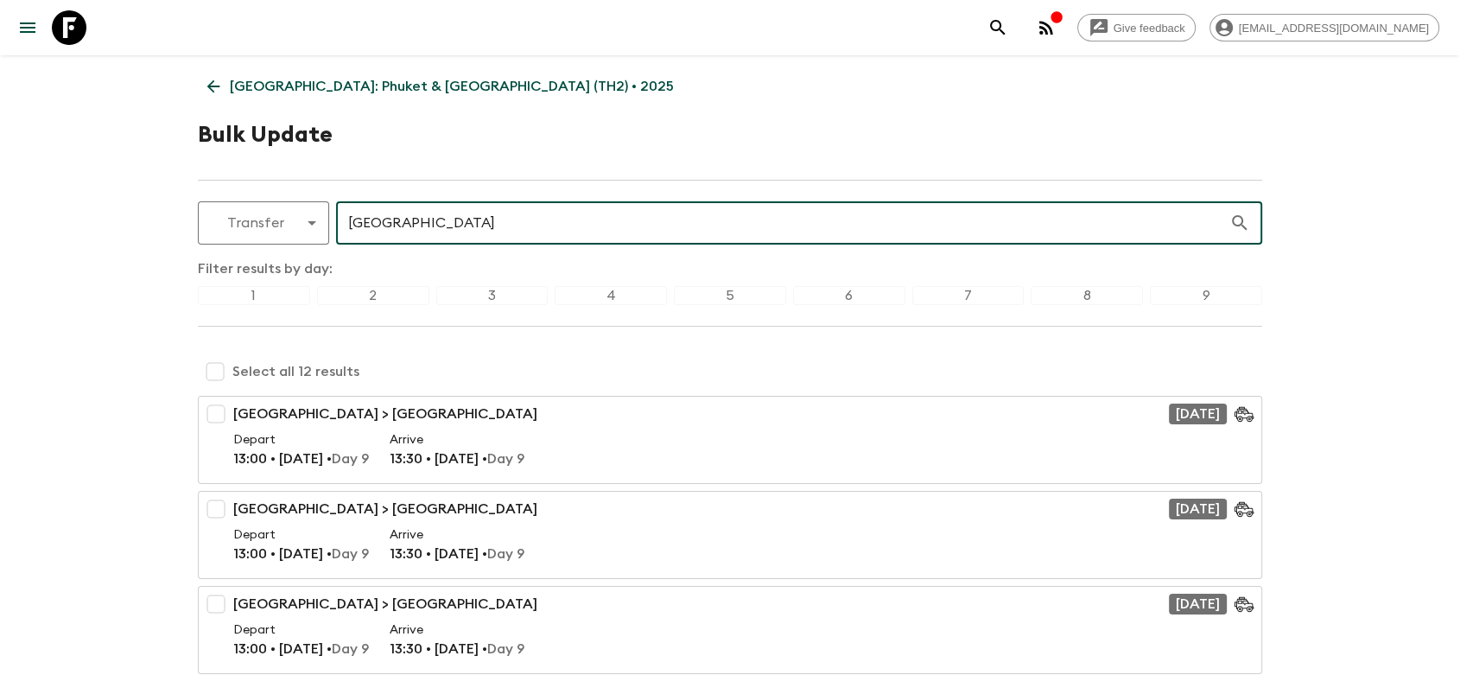
checkbox input "true"
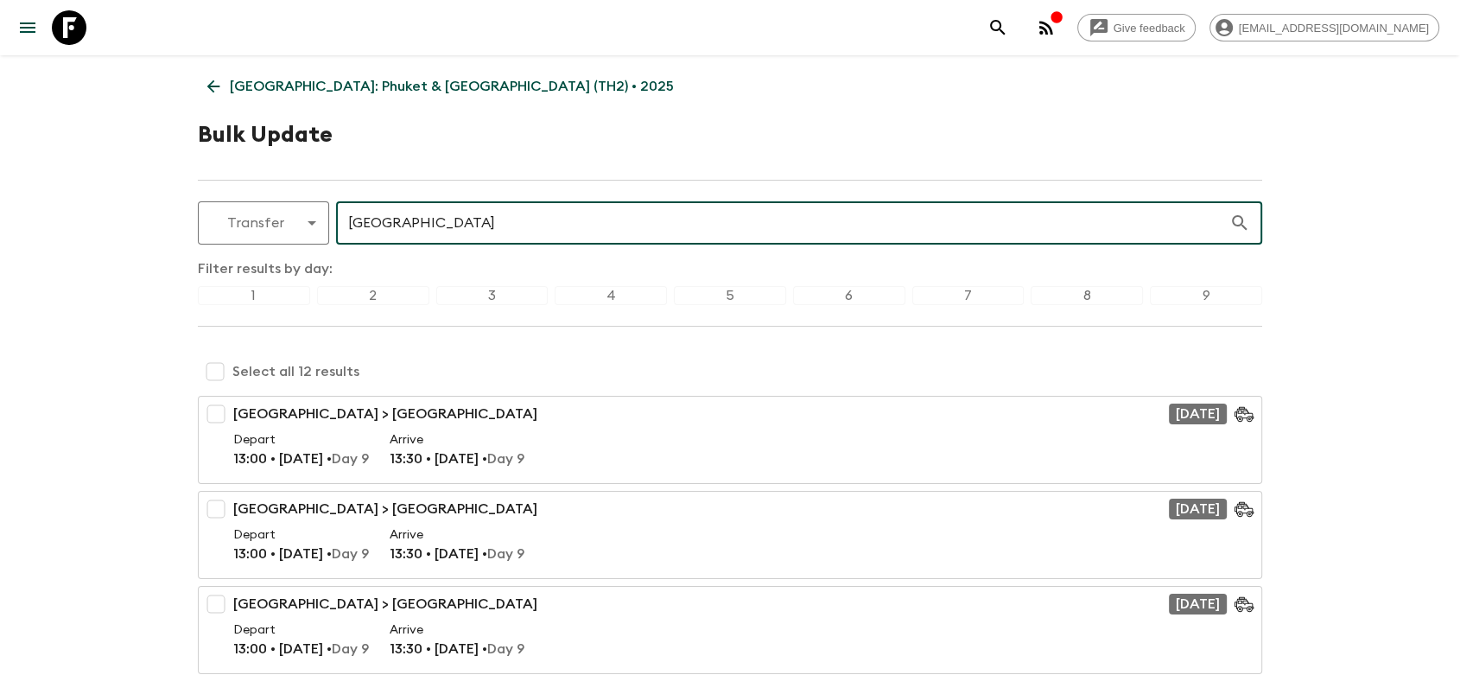
checkbox input "true"
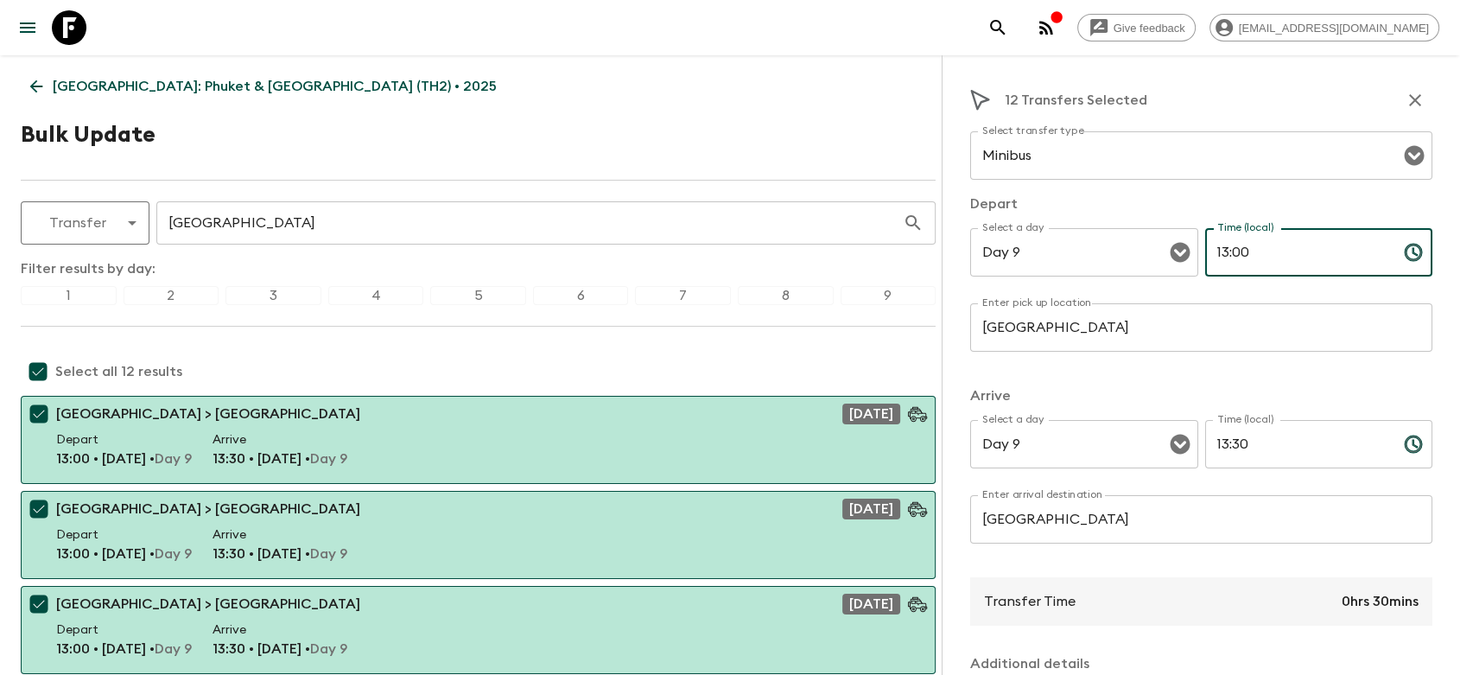
click at [1265, 258] on input "13:00" at bounding box center [1297, 252] width 185 height 48
click at [1408, 254] on icon "Choose time, selected time is 1:00 PM" at bounding box center [1413, 252] width 21 height 21
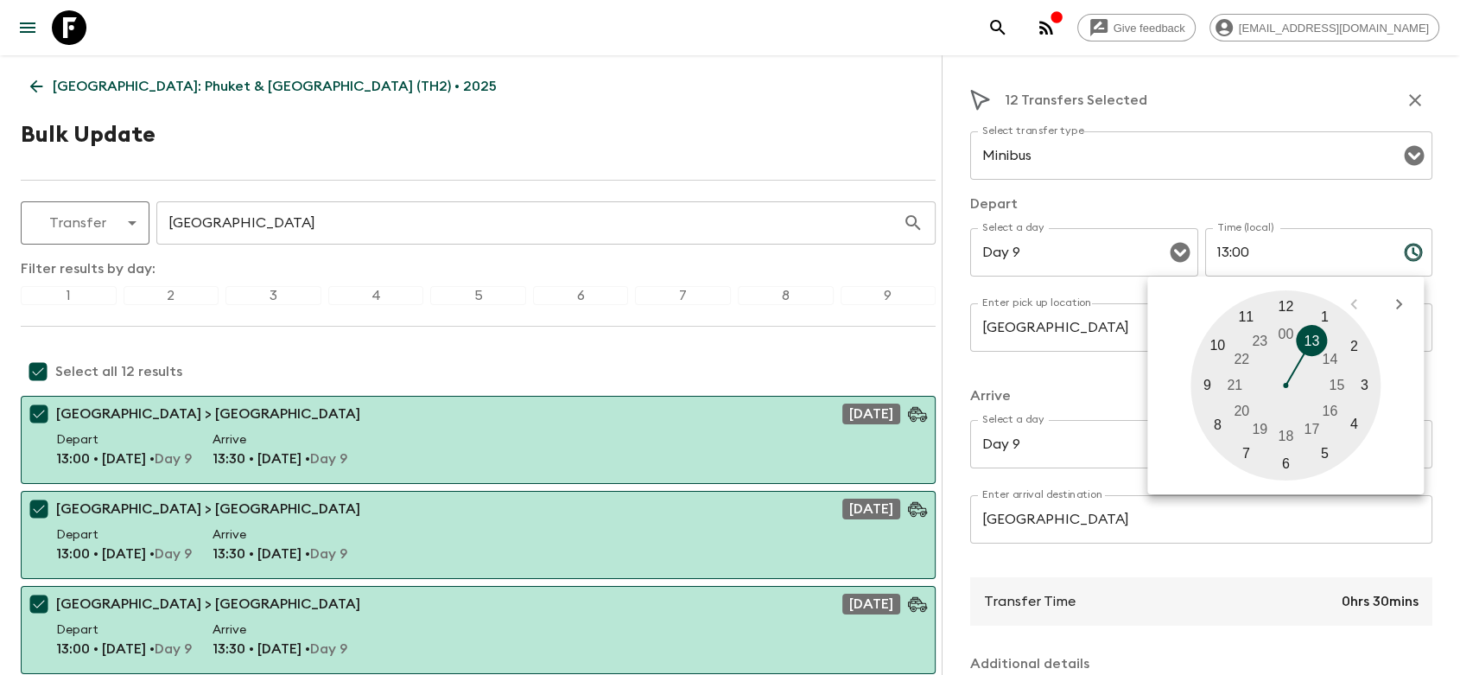
click at [1216, 422] on div at bounding box center [1286, 385] width 190 height 190
type input "08:00"
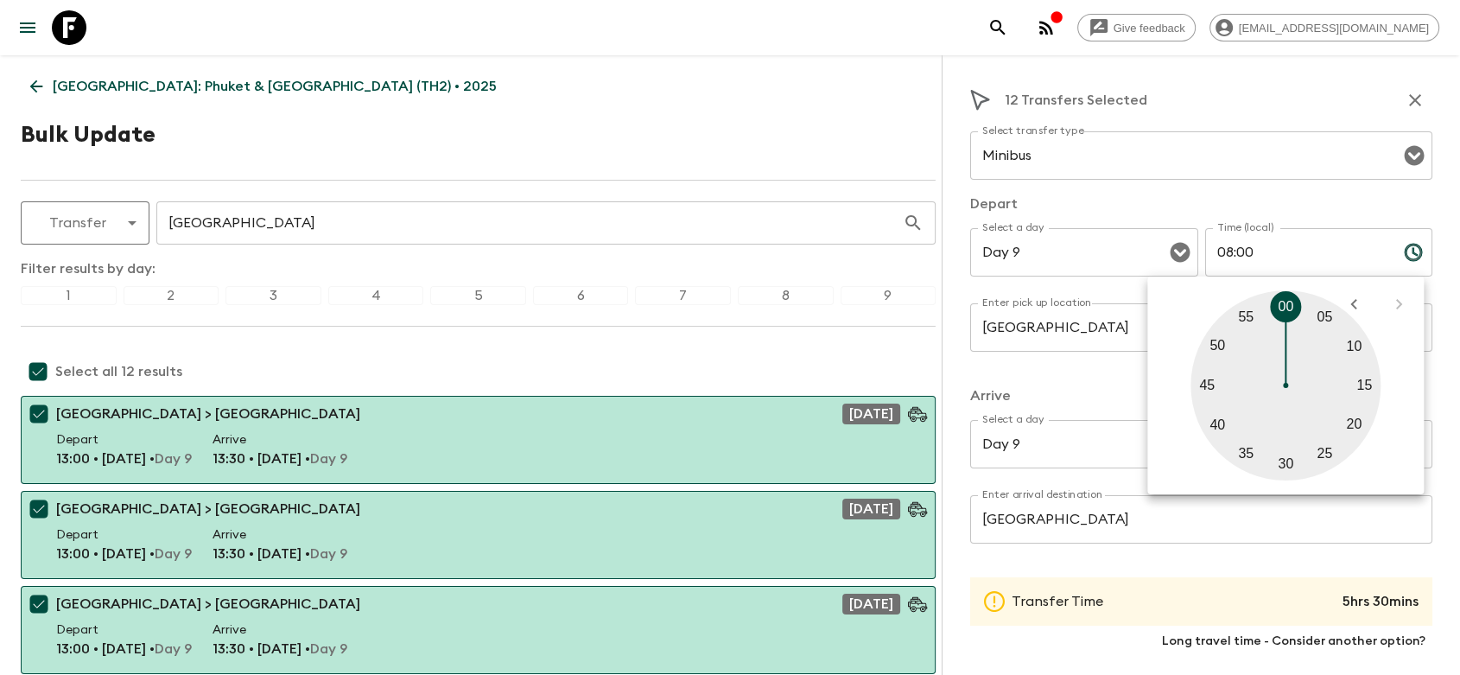
click at [1288, 303] on div at bounding box center [1286, 385] width 190 height 190
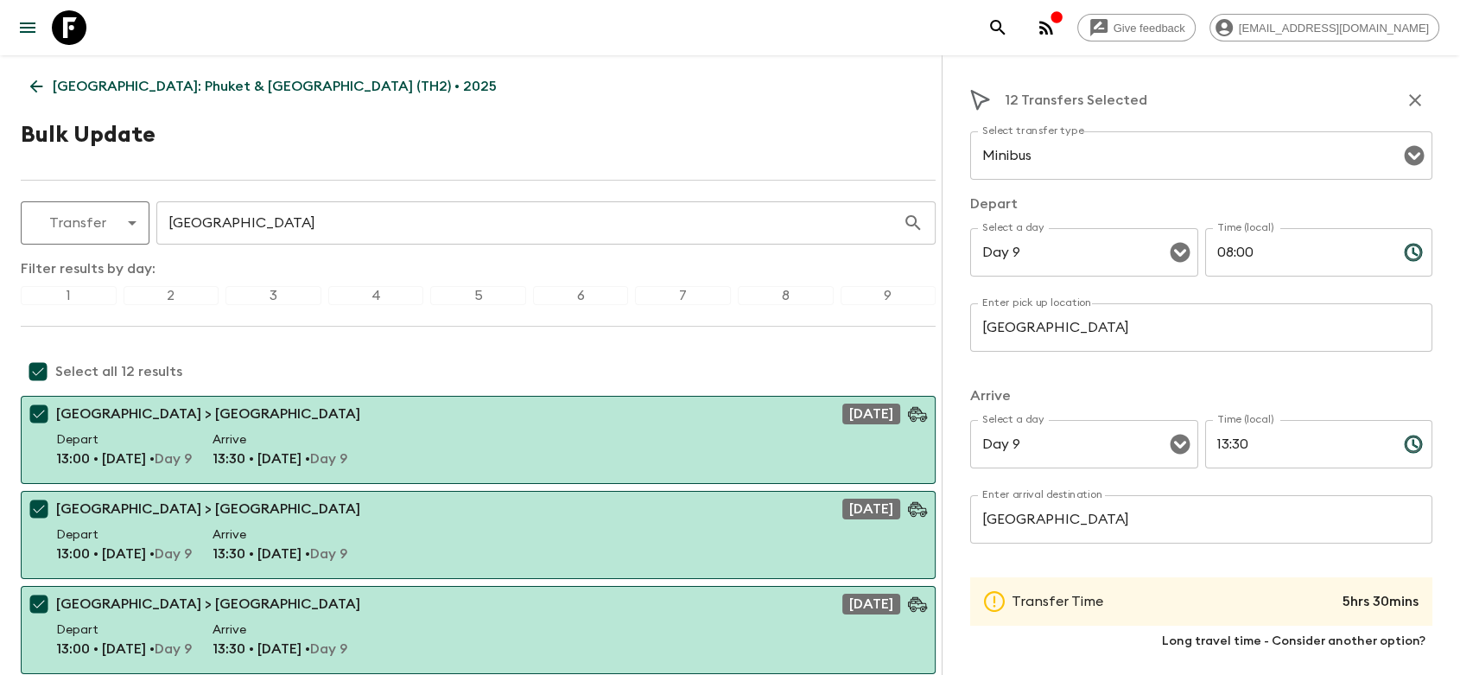
click at [1219, 446] on input "13:30" at bounding box center [1297, 444] width 185 height 48
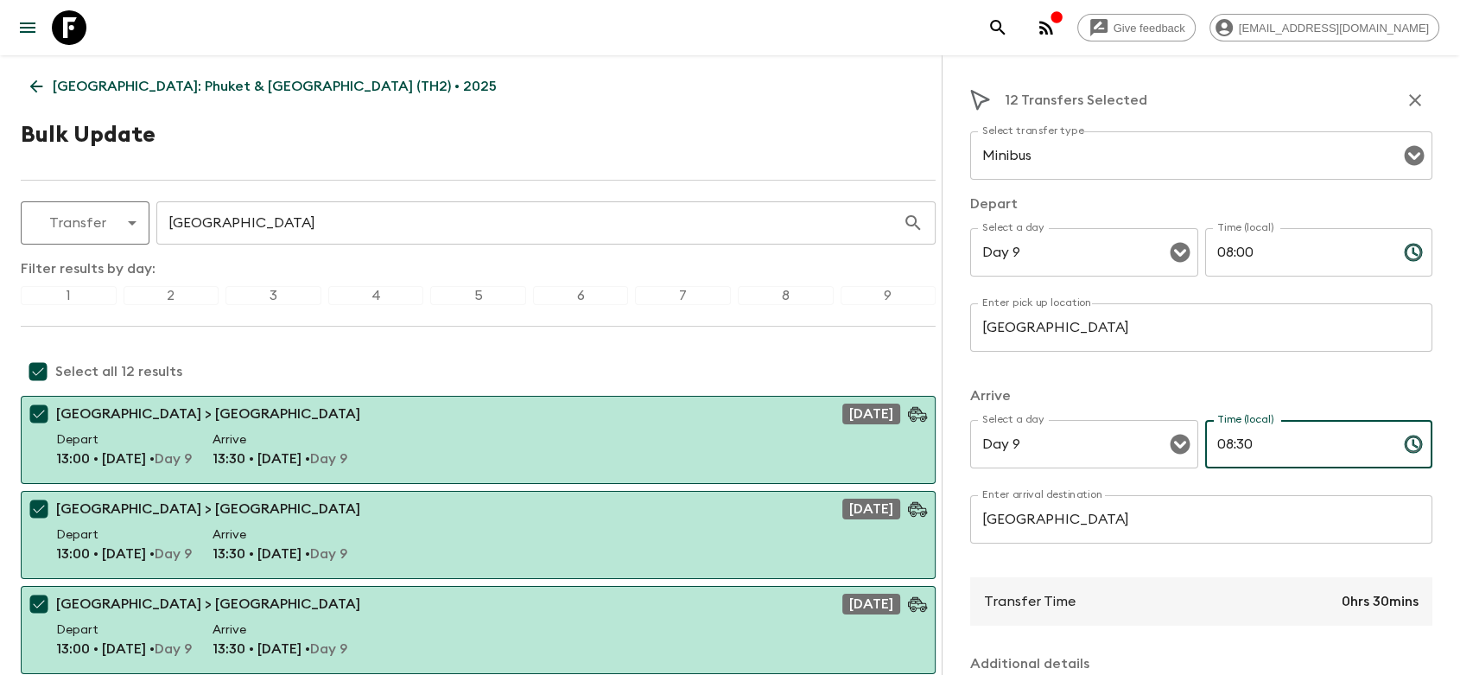
click at [1237, 442] on input "08:30" at bounding box center [1297, 444] width 185 height 48
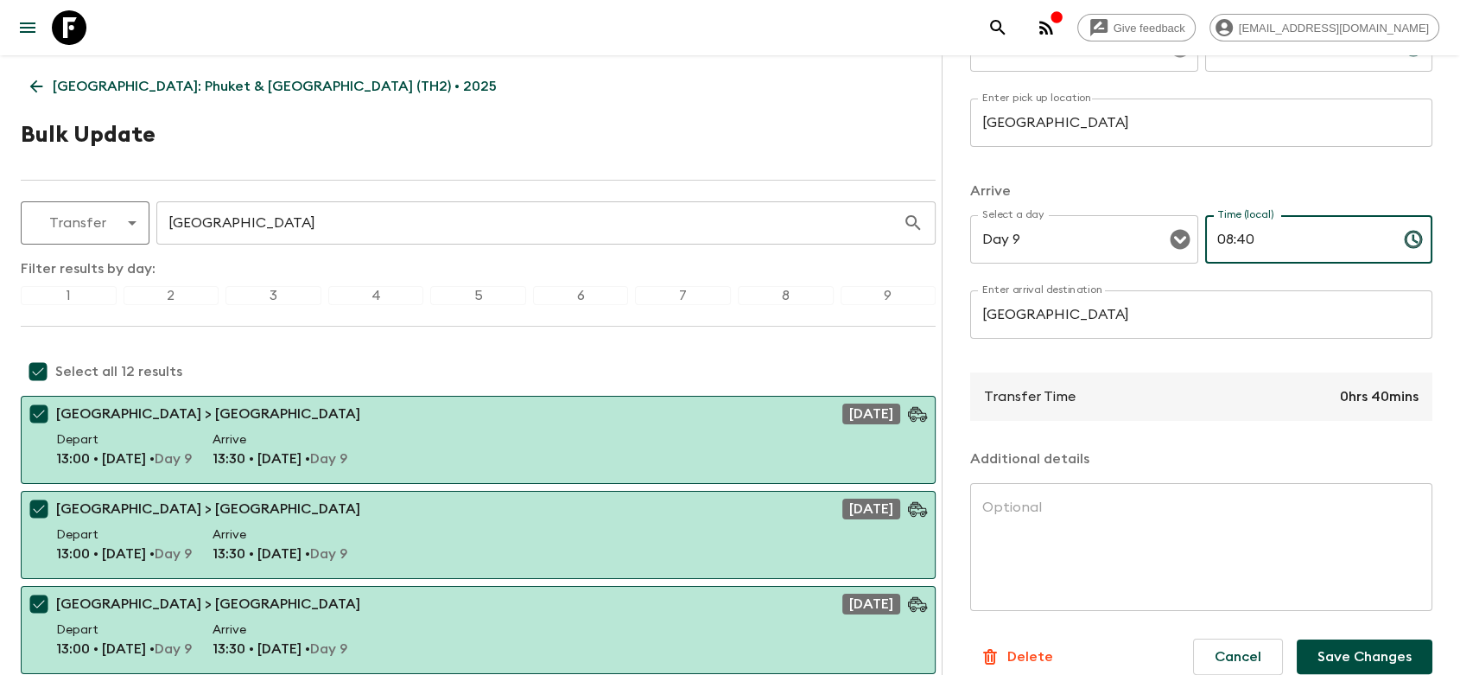
scroll to position [226, 0]
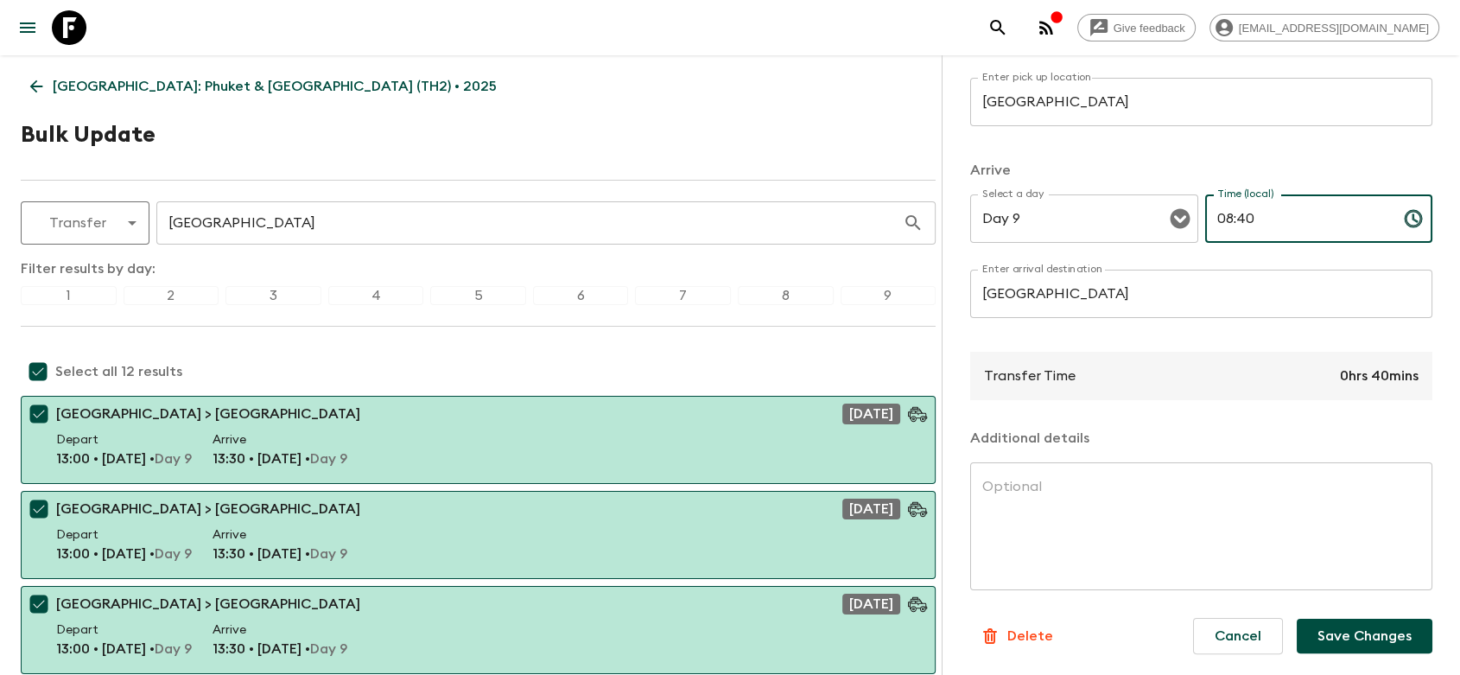
type input "08:40"
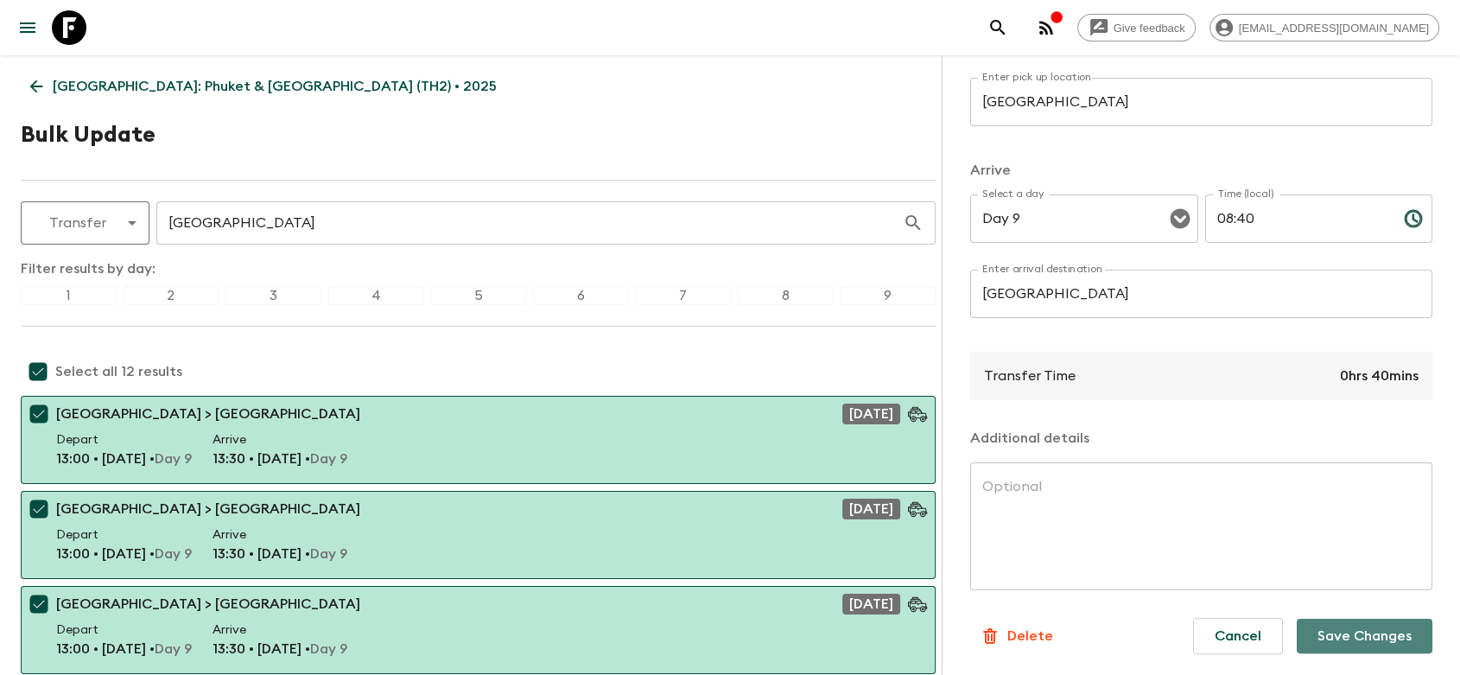
click at [1337, 628] on button "Save Changes" at bounding box center [1365, 636] width 136 height 35
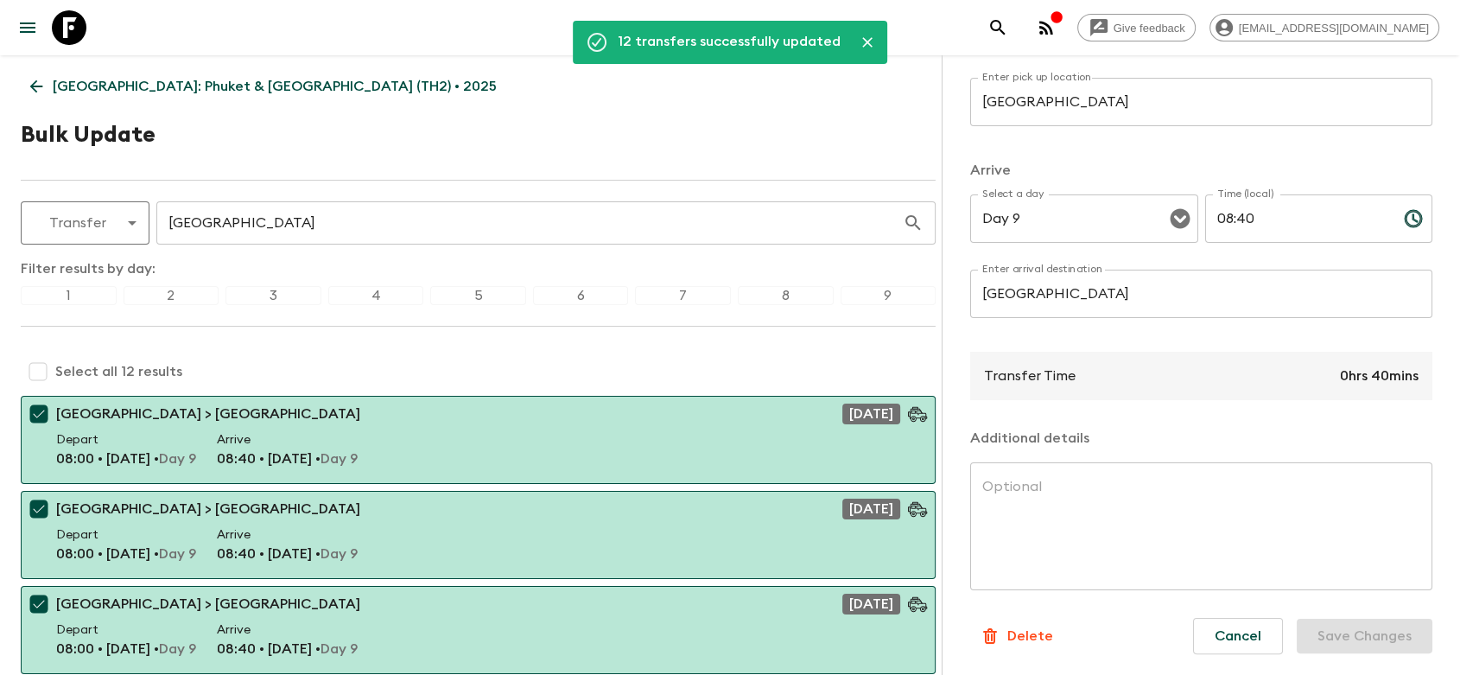
click at [41, 374] on input "checkbox" at bounding box center [38, 371] width 35 height 35
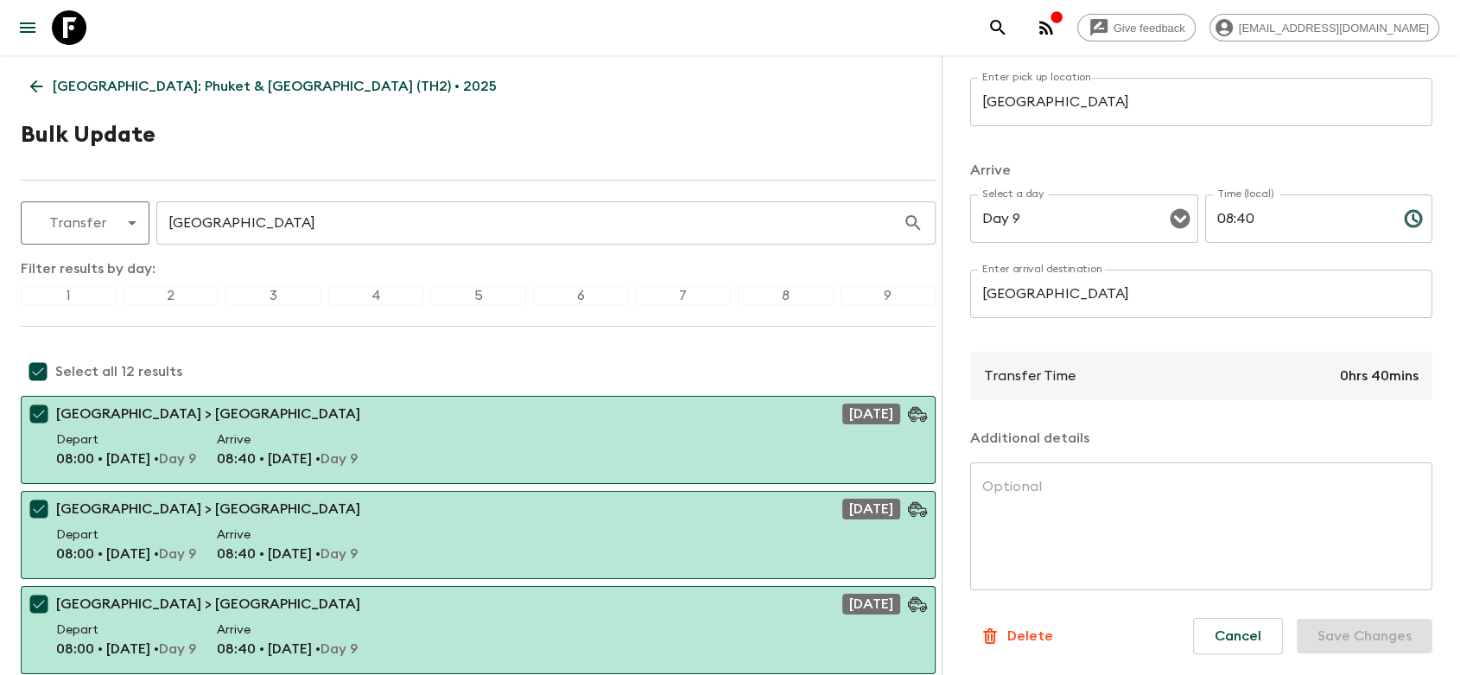
click at [41, 374] on input "checkbox" at bounding box center [38, 371] width 35 height 35
checkbox input "false"
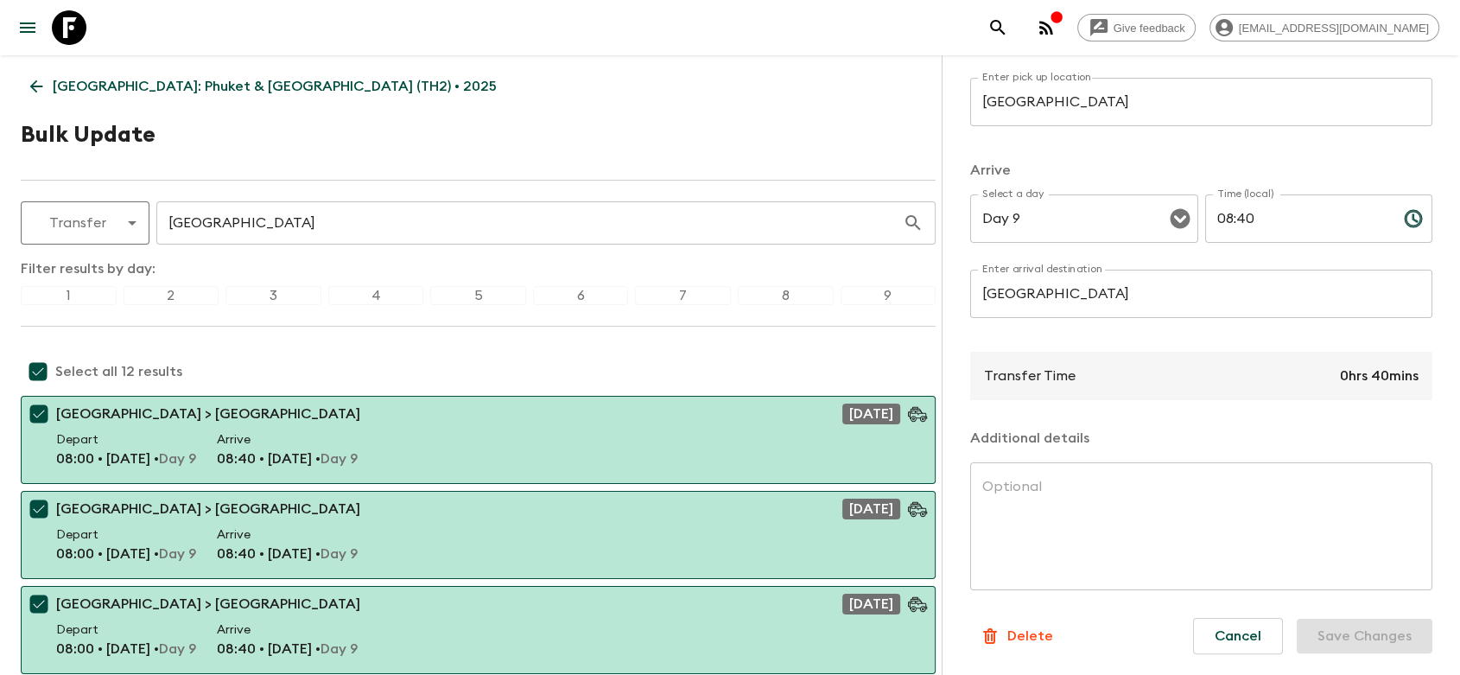
checkbox input "false"
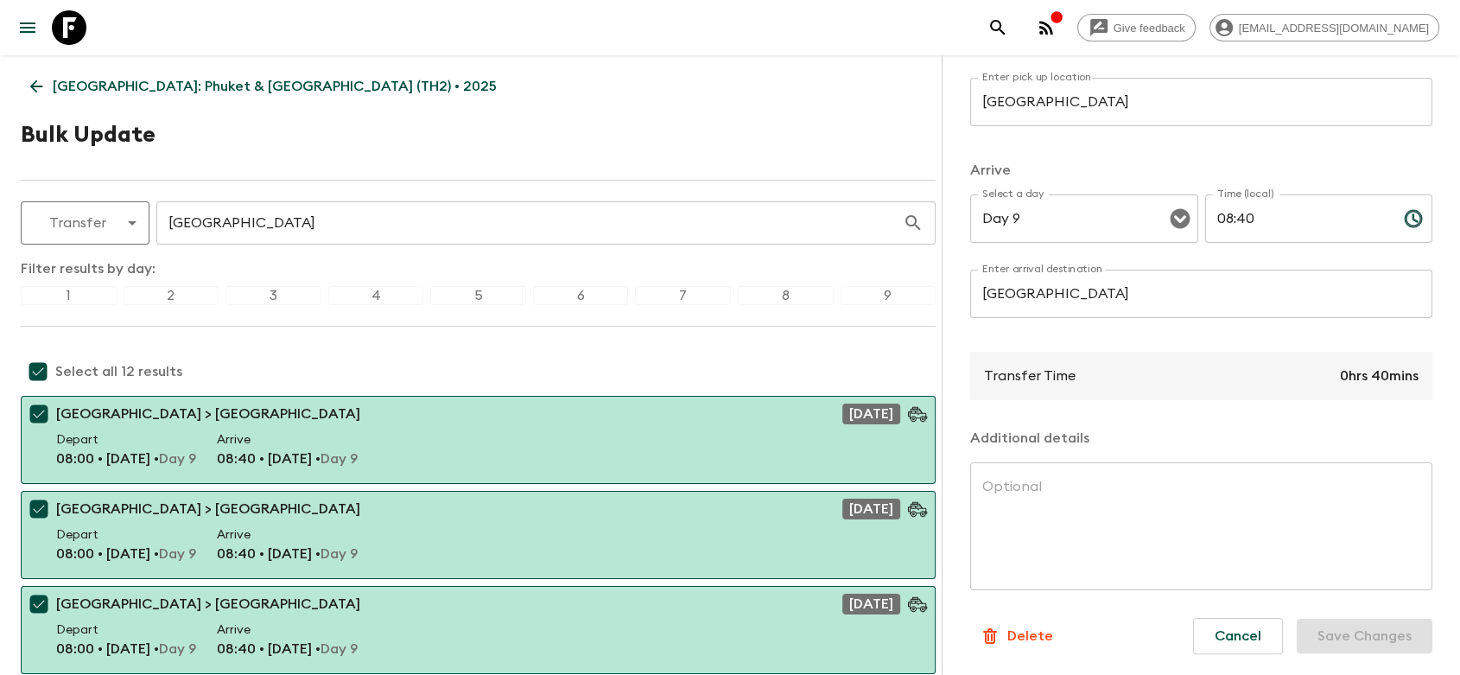
checkbox input "false"
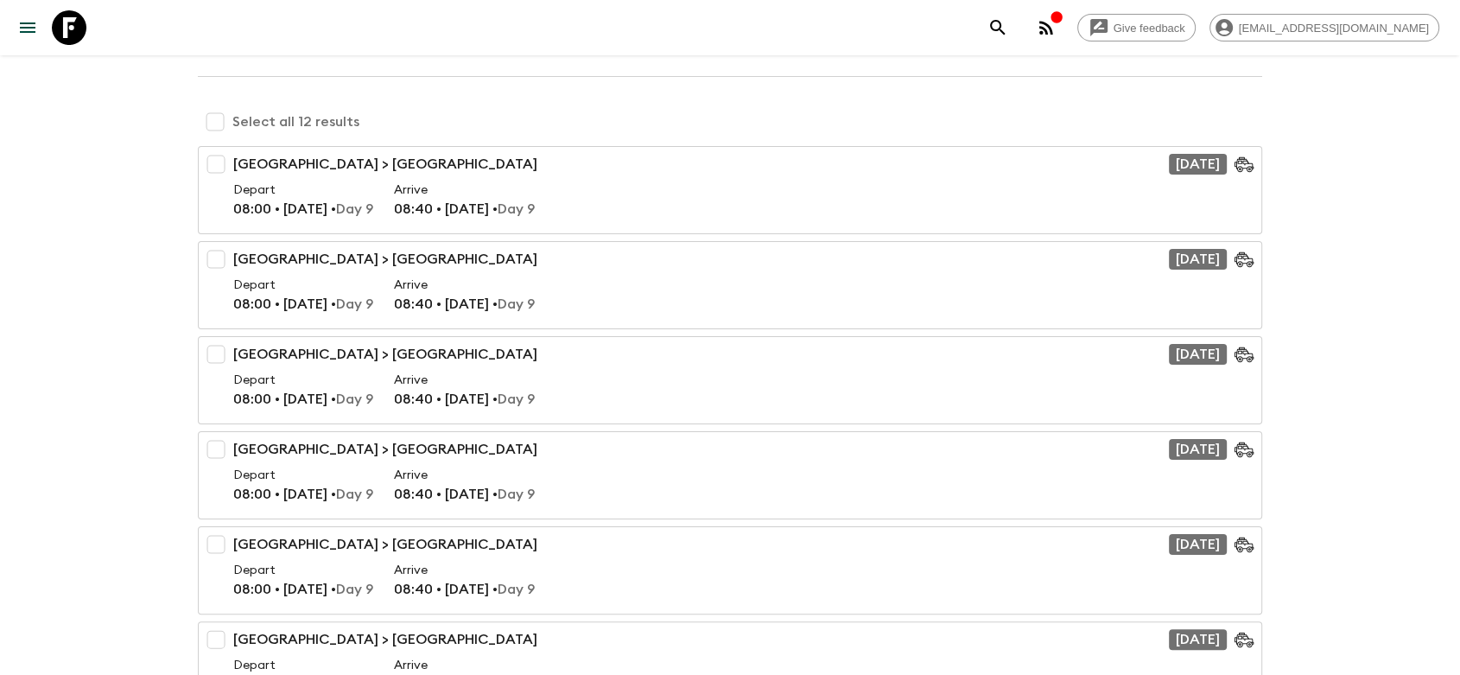
scroll to position [0, 0]
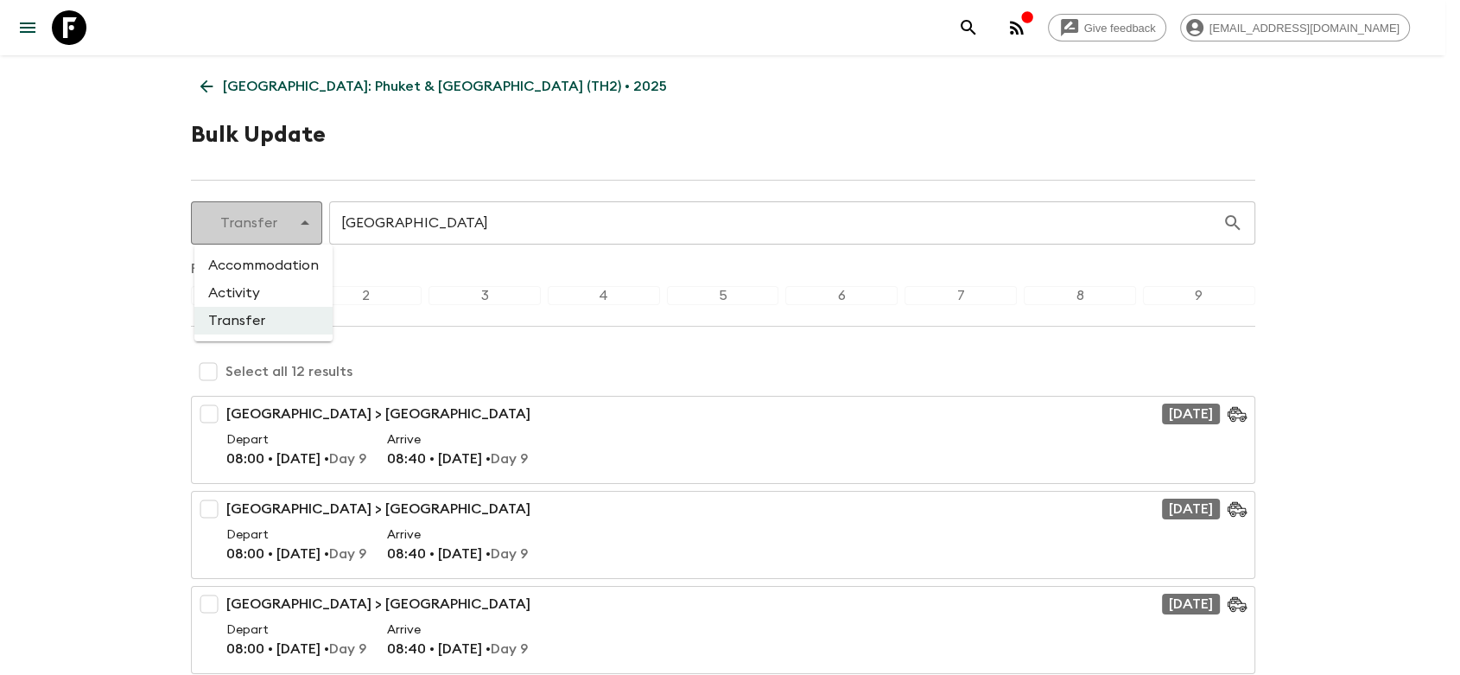
click at [264, 296] on li "Activity" at bounding box center [263, 293] width 138 height 28
type input "activity"
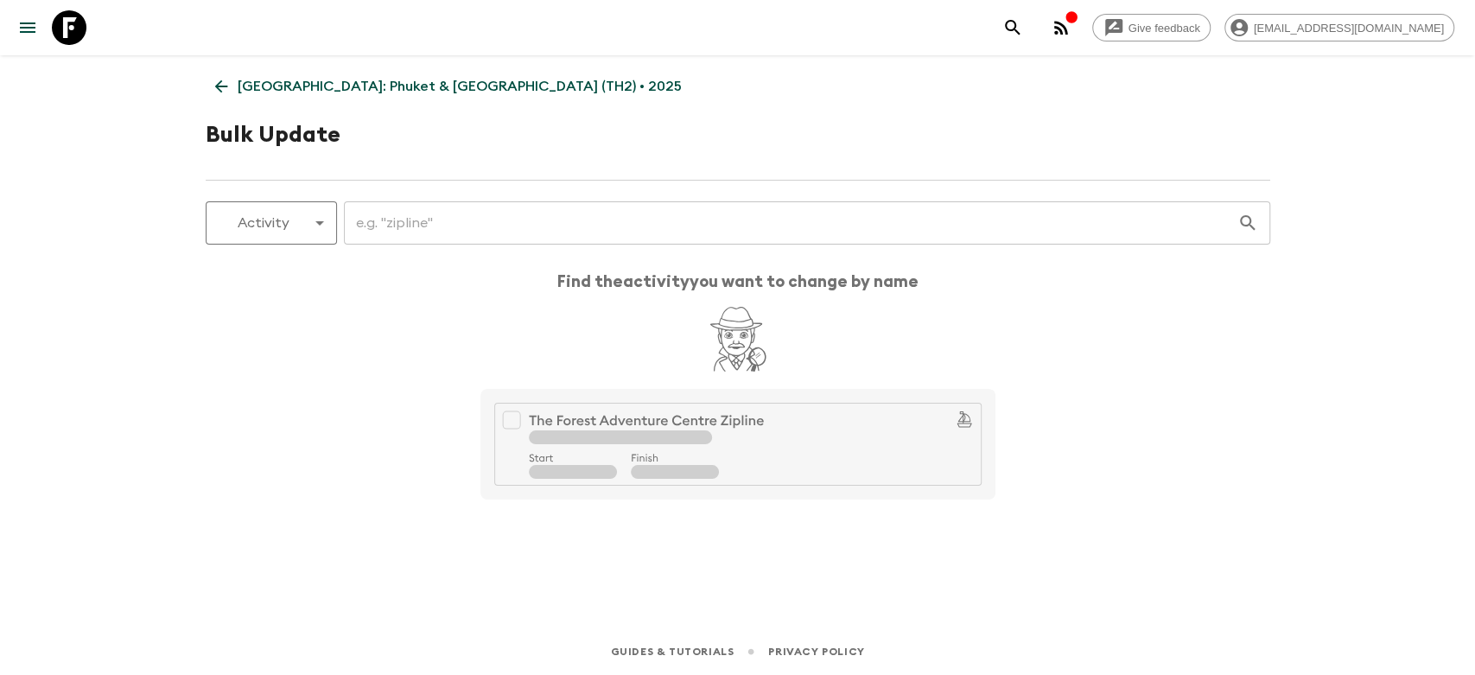
click at [418, 213] on input "text" at bounding box center [790, 223] width 893 height 48
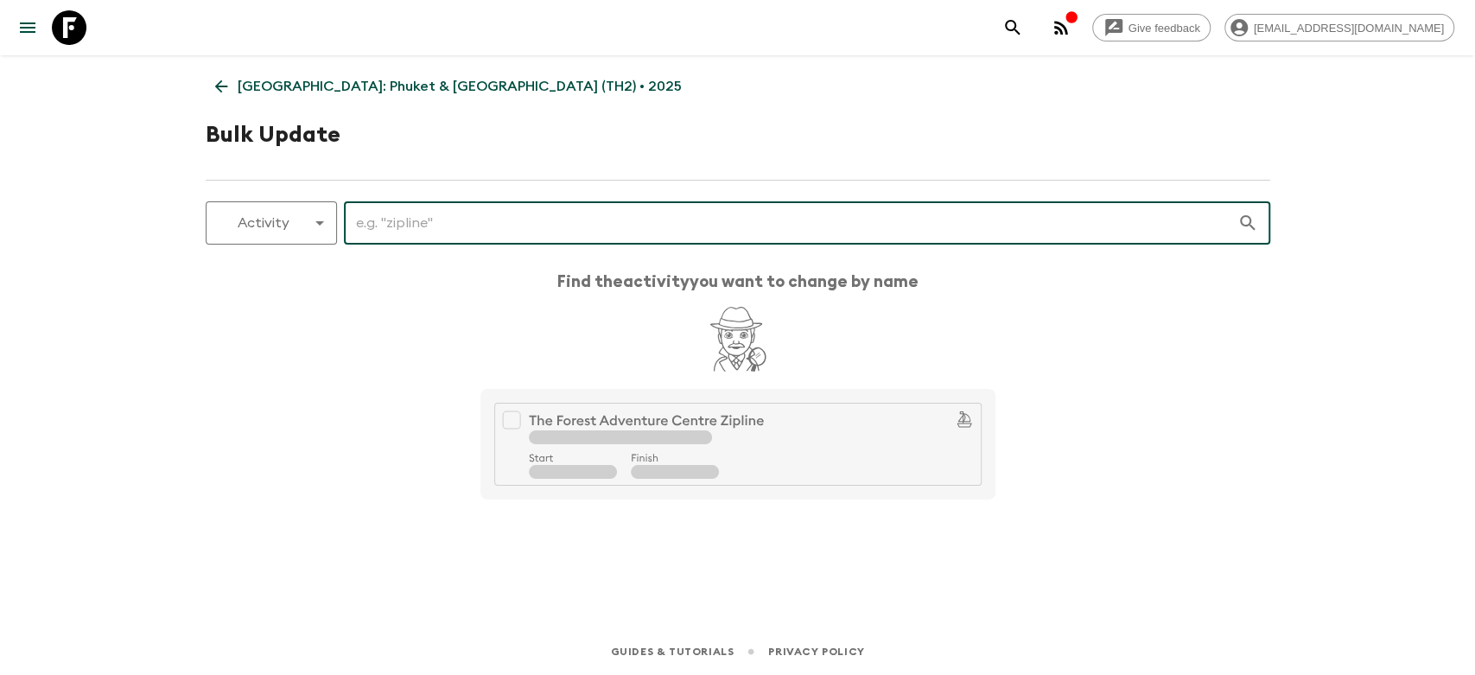
paste input "Elephant sanctuary visit (incl. late lunch)"
type input "Elephant sanctuary visit (incl. late lunch)"
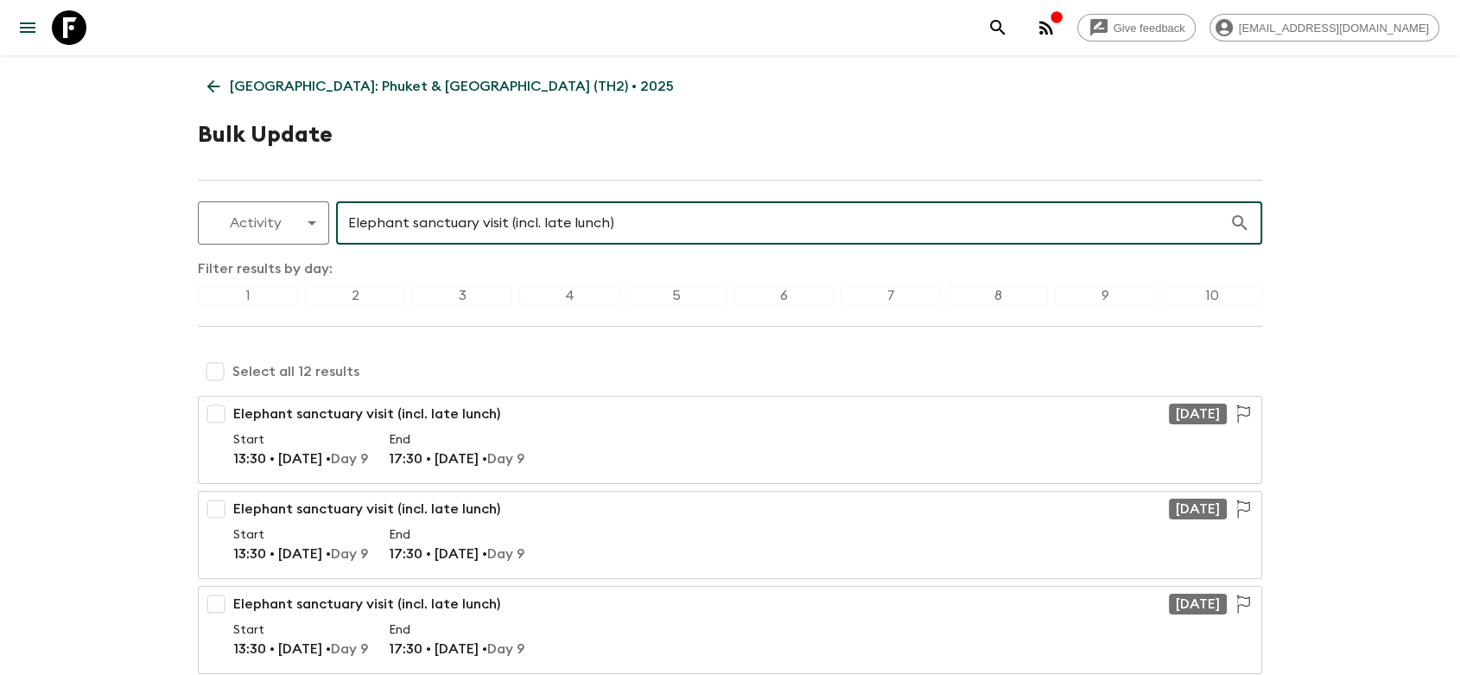
click at [218, 371] on input "checkbox" at bounding box center [215, 371] width 35 height 35
checkbox input "true"
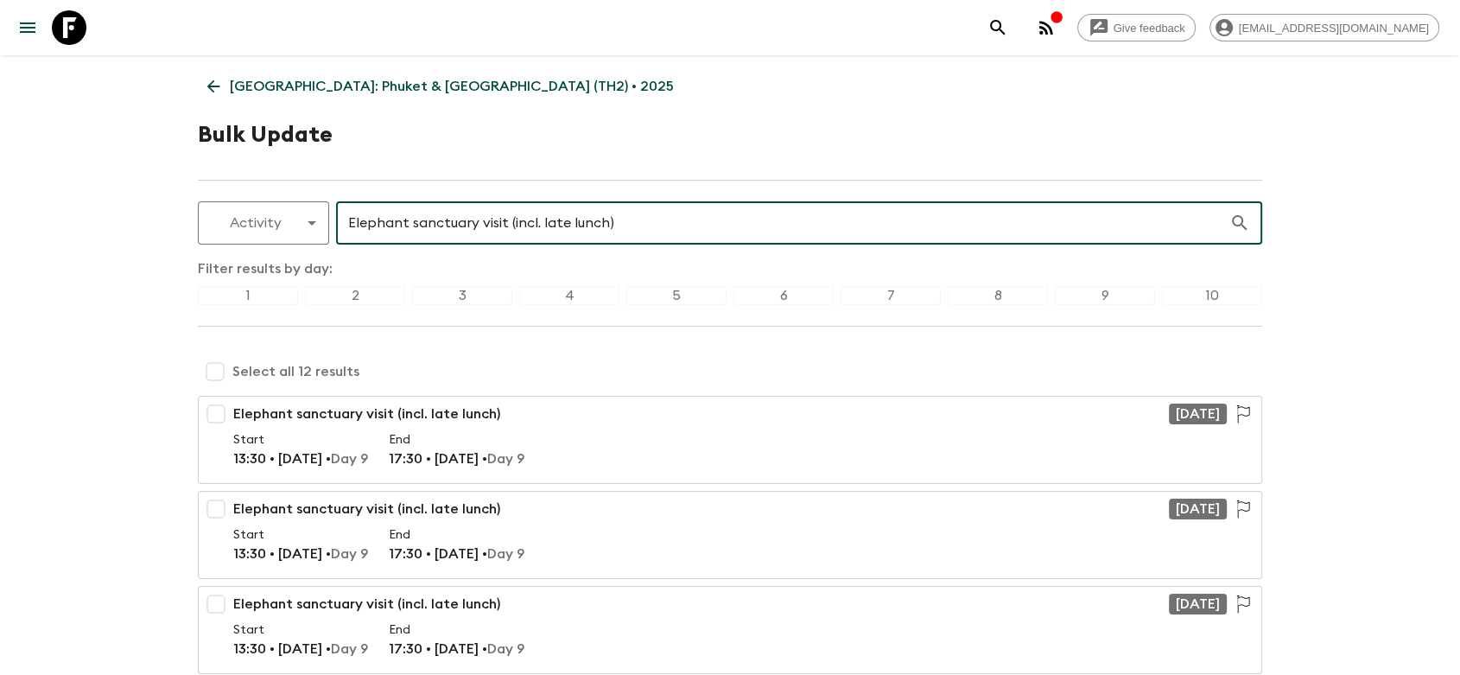
checkbox input "true"
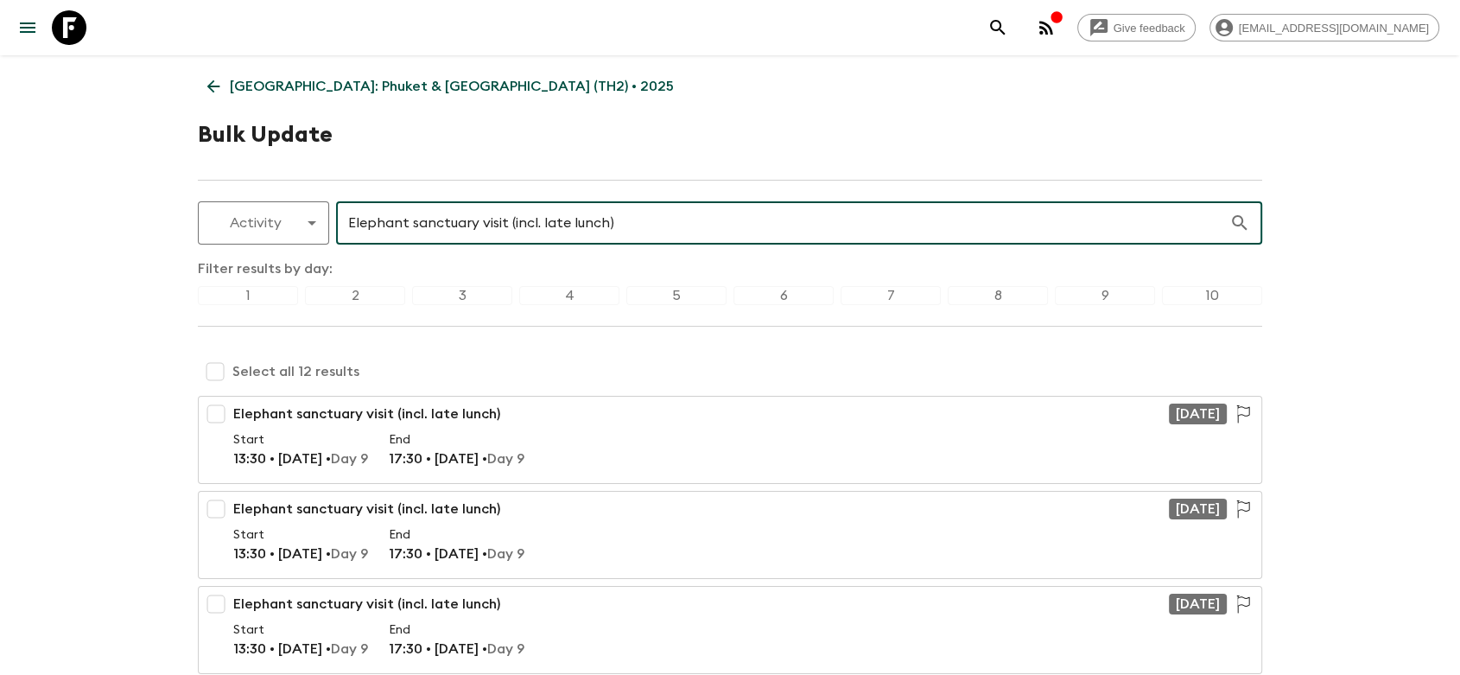
checkbox input "true"
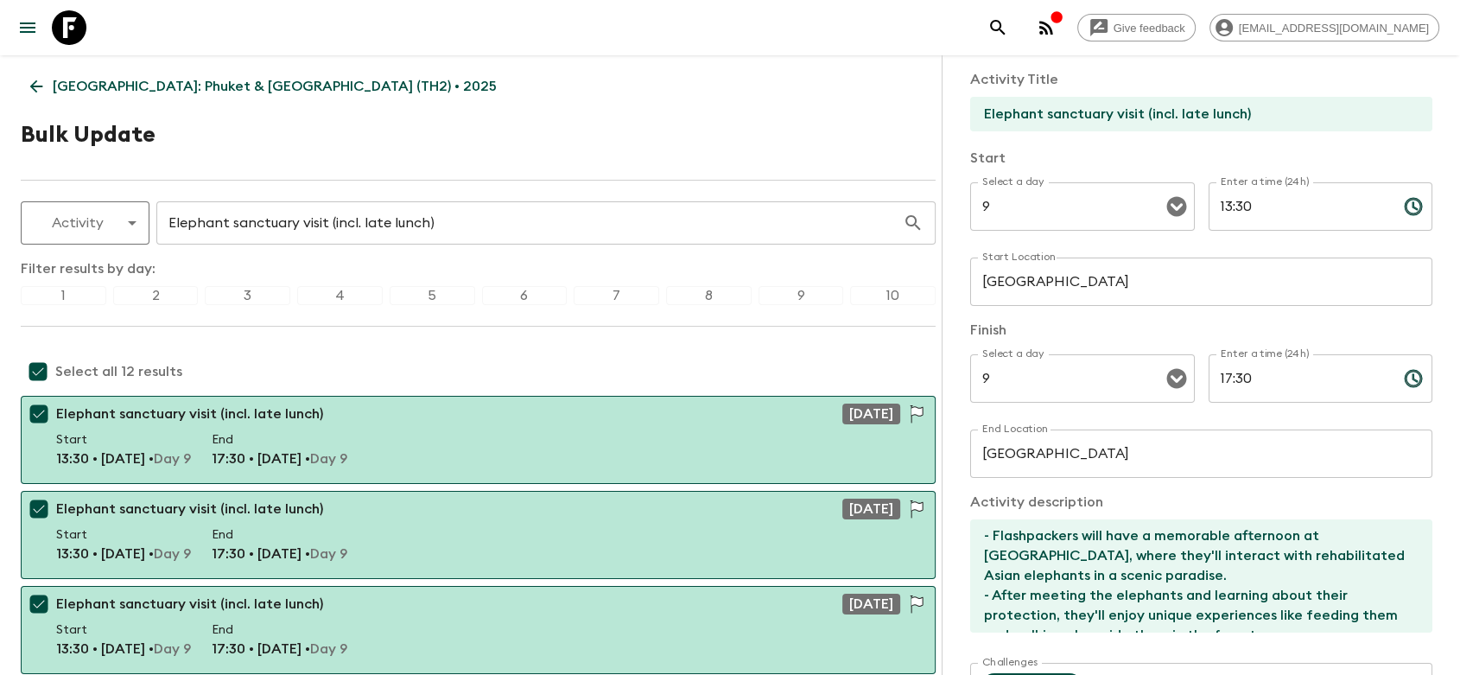
scroll to position [96, 0]
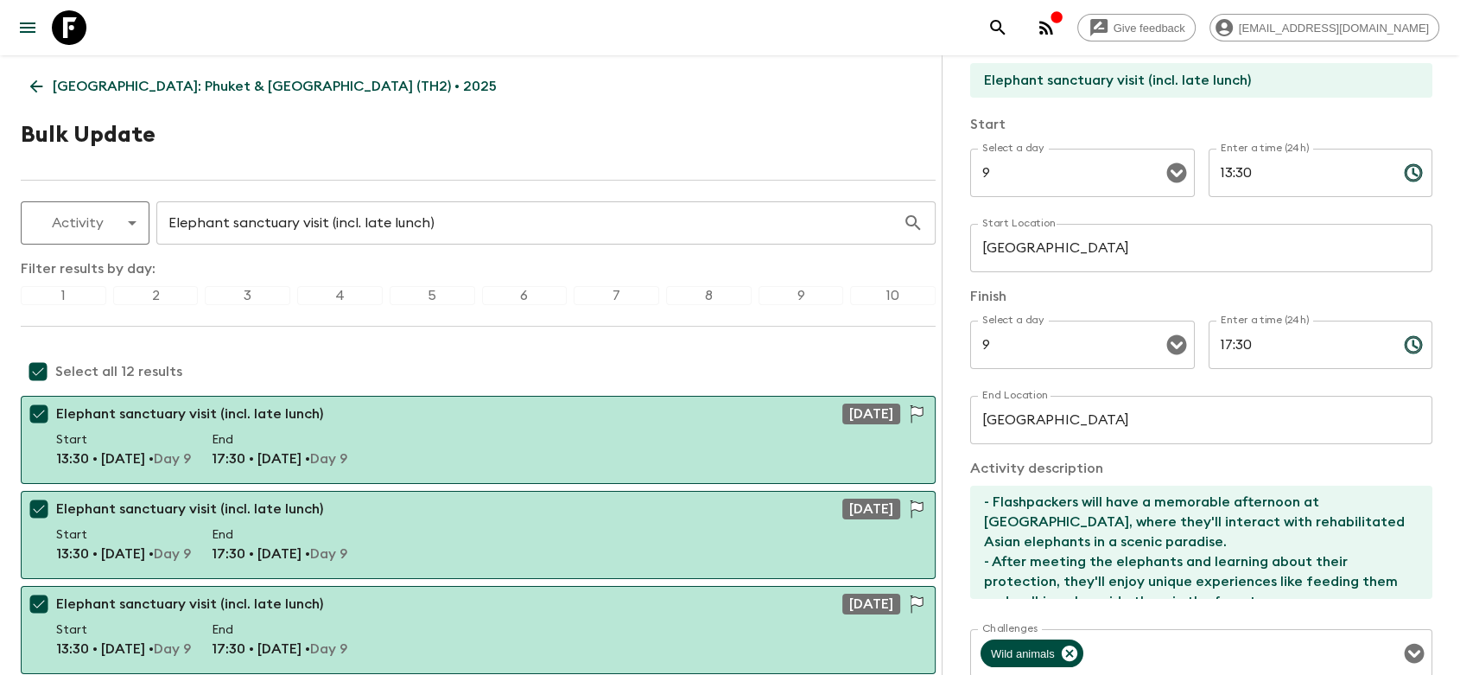
click at [1403, 175] on icon "Choose time, selected time is 1:30 PM" at bounding box center [1413, 172] width 21 height 21
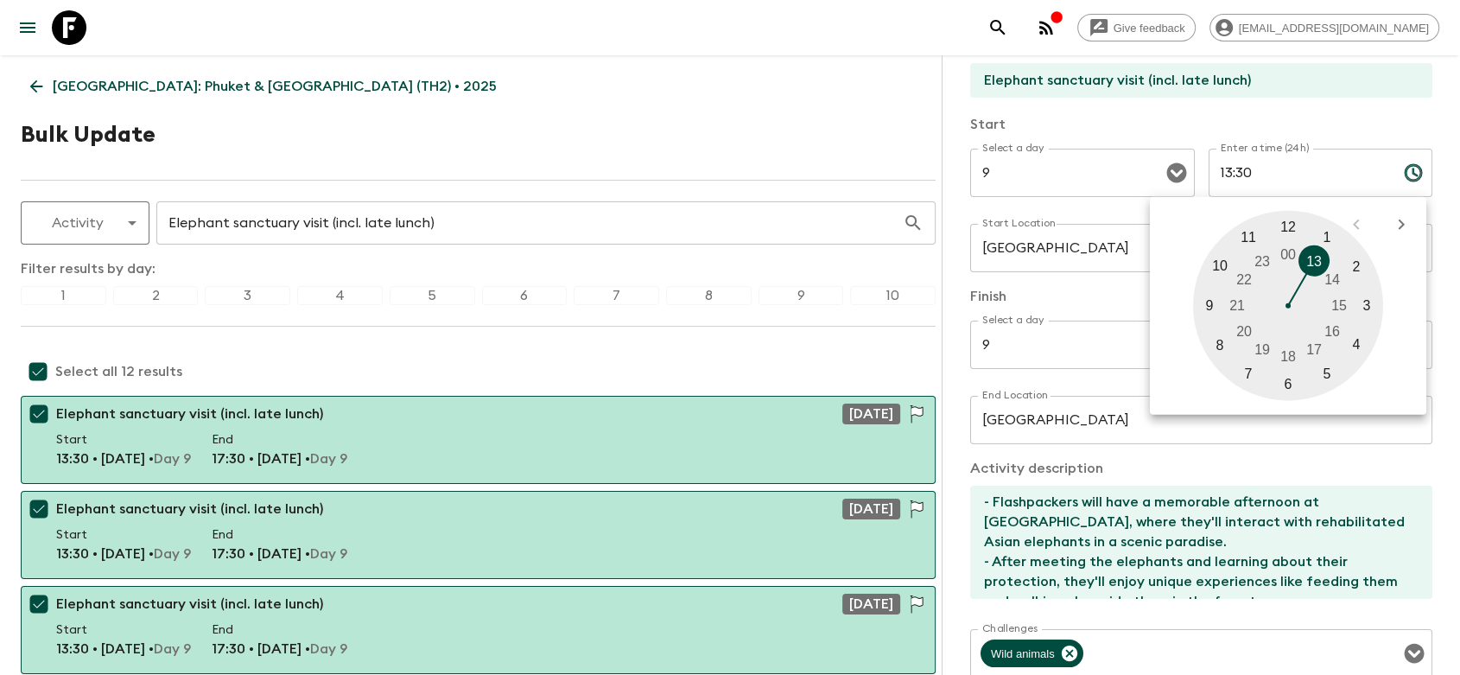
click at [1211, 303] on div at bounding box center [1288, 306] width 190 height 190
click at [1290, 223] on div at bounding box center [1288, 306] width 190 height 190
type input "09:00"
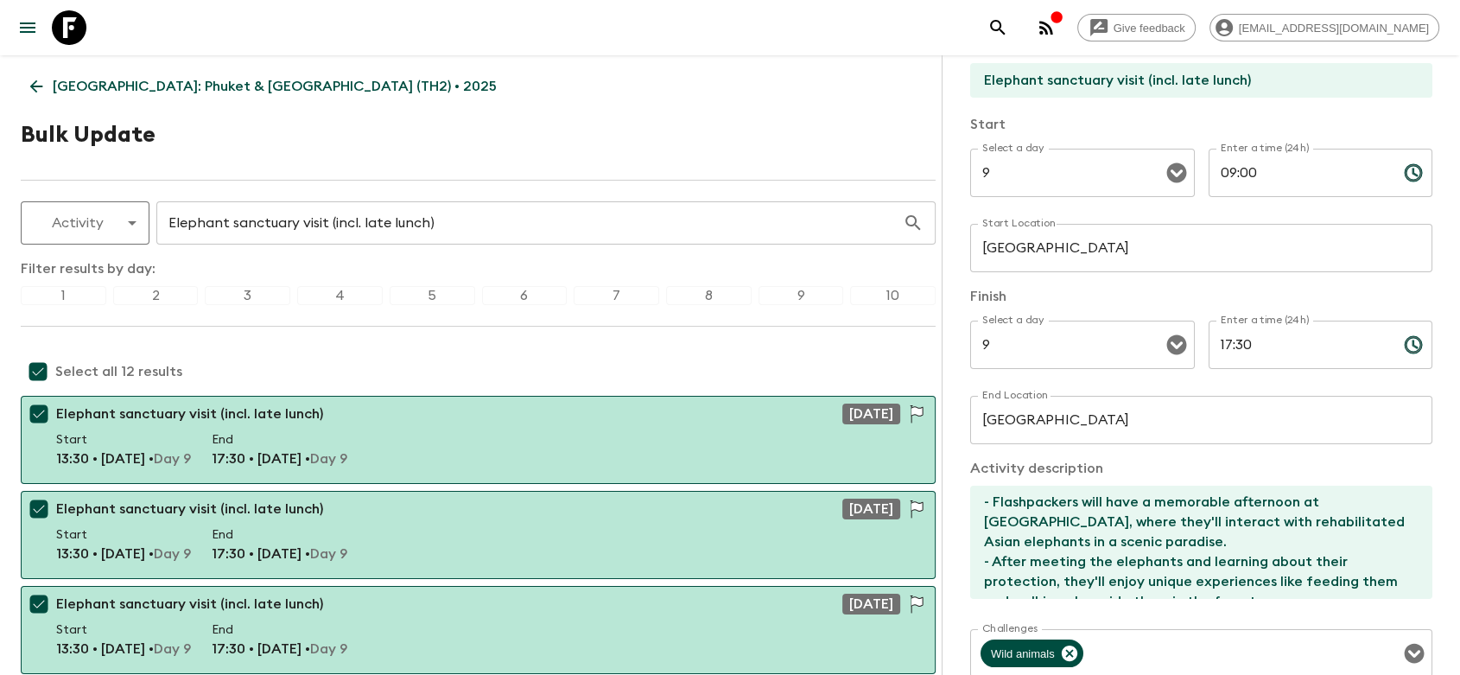
click at [1403, 347] on icon "Choose time, selected time is 5:30 PM" at bounding box center [1413, 344] width 21 height 21
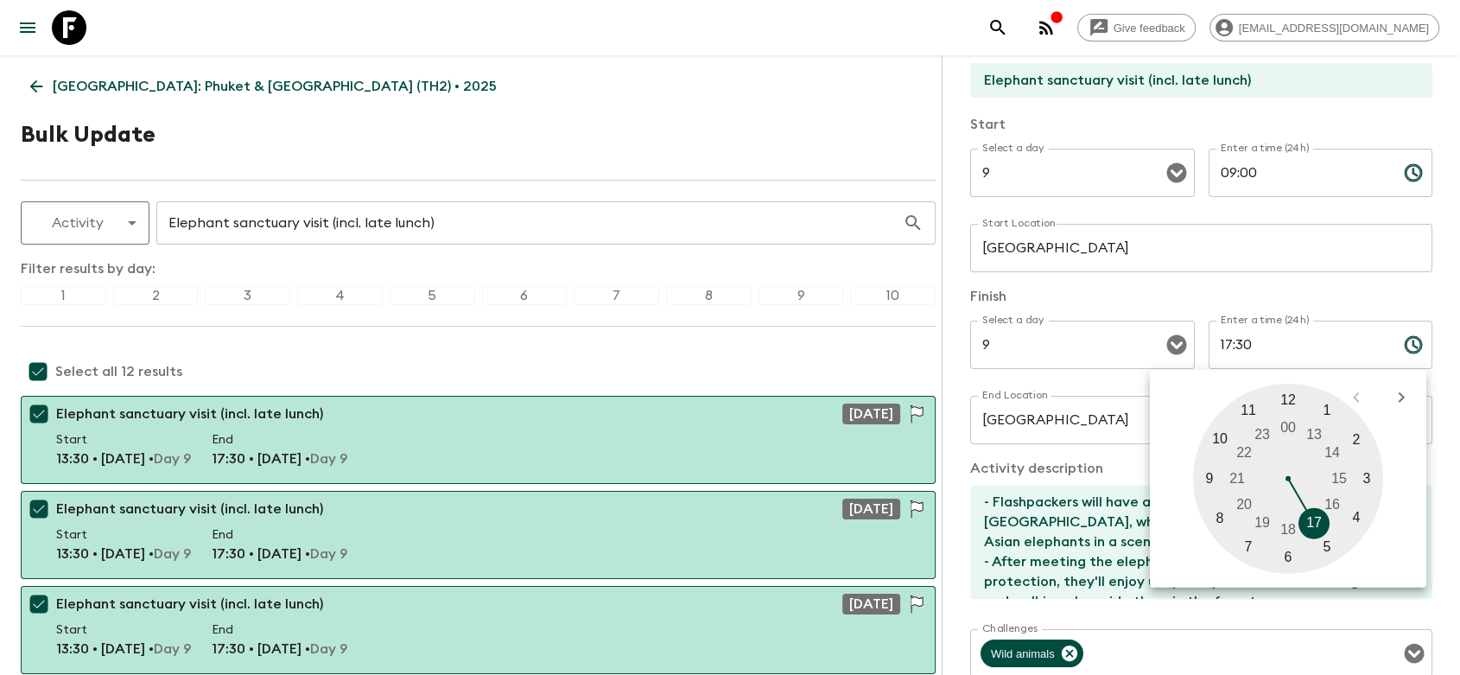
click at [1290, 399] on div at bounding box center [1288, 479] width 190 height 190
click at [1292, 402] on div at bounding box center [1288, 479] width 190 height 190
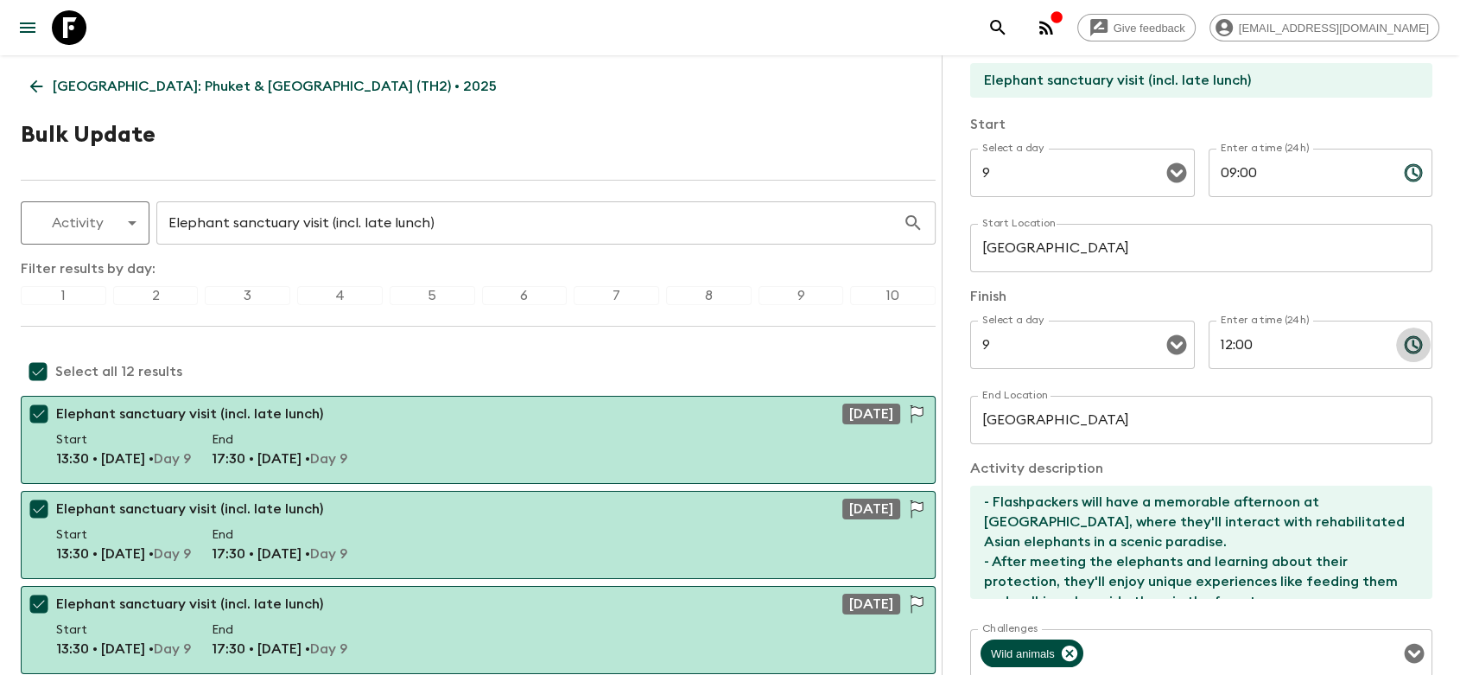
click at [1405, 347] on icon "Choose time, selected time is 12:00 PM" at bounding box center [1413, 344] width 17 height 17
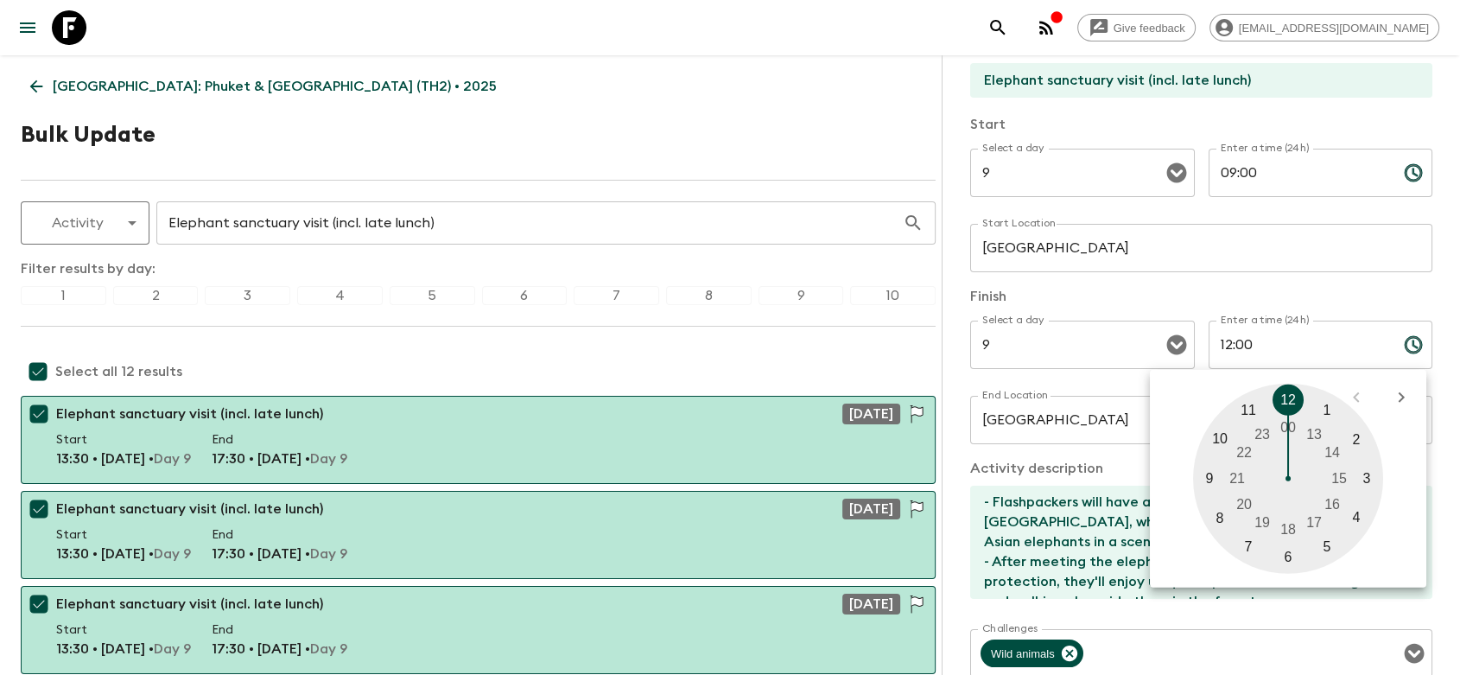
click at [1236, 345] on input "12:00" at bounding box center [1299, 345] width 181 height 48
type input "12:30"
click at [1226, 169] on input "09:00" at bounding box center [1299, 173] width 181 height 48
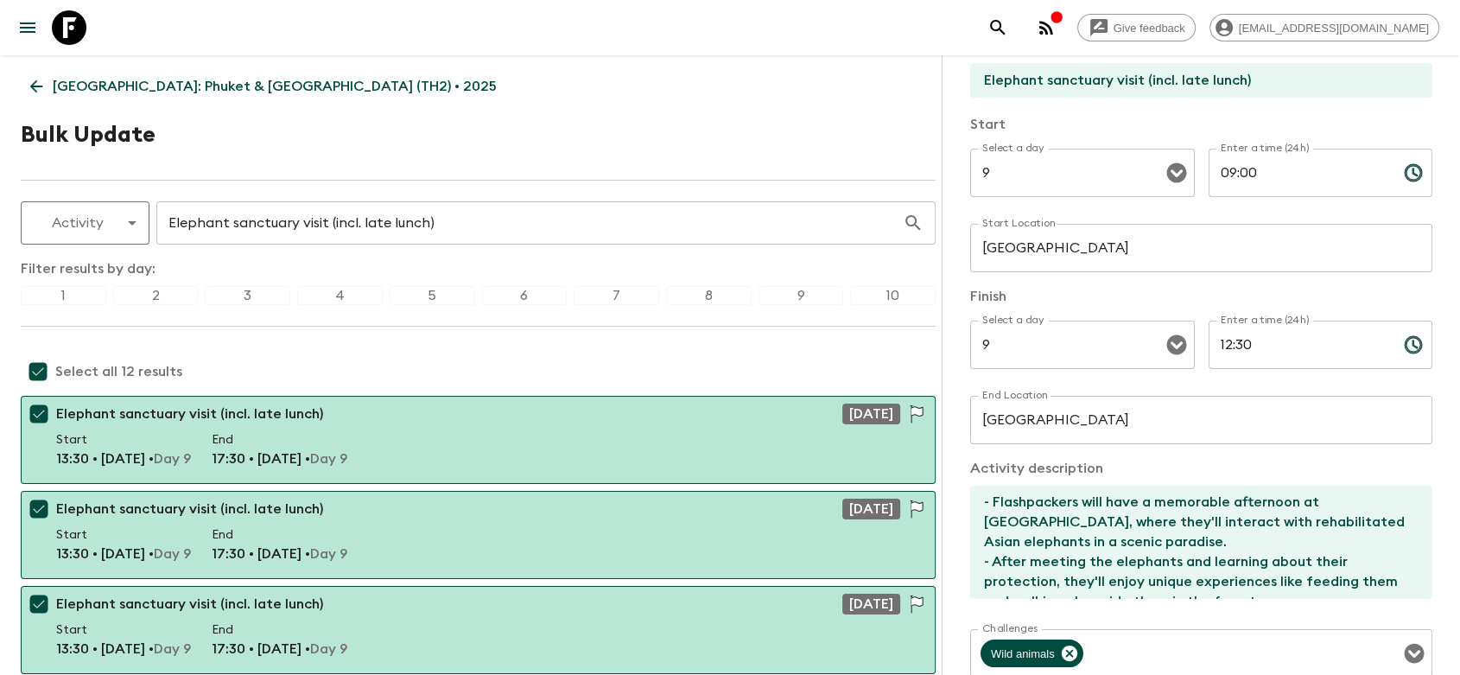
click at [1230, 174] on input "09:00" at bounding box center [1299, 173] width 181 height 48
click at [1243, 169] on input "08:00" at bounding box center [1299, 173] width 181 height 48
click at [1258, 169] on input "08:40" at bounding box center [1299, 173] width 181 height 48
type input "08:45"
click at [1242, 342] on input "12:30" at bounding box center [1299, 345] width 181 height 48
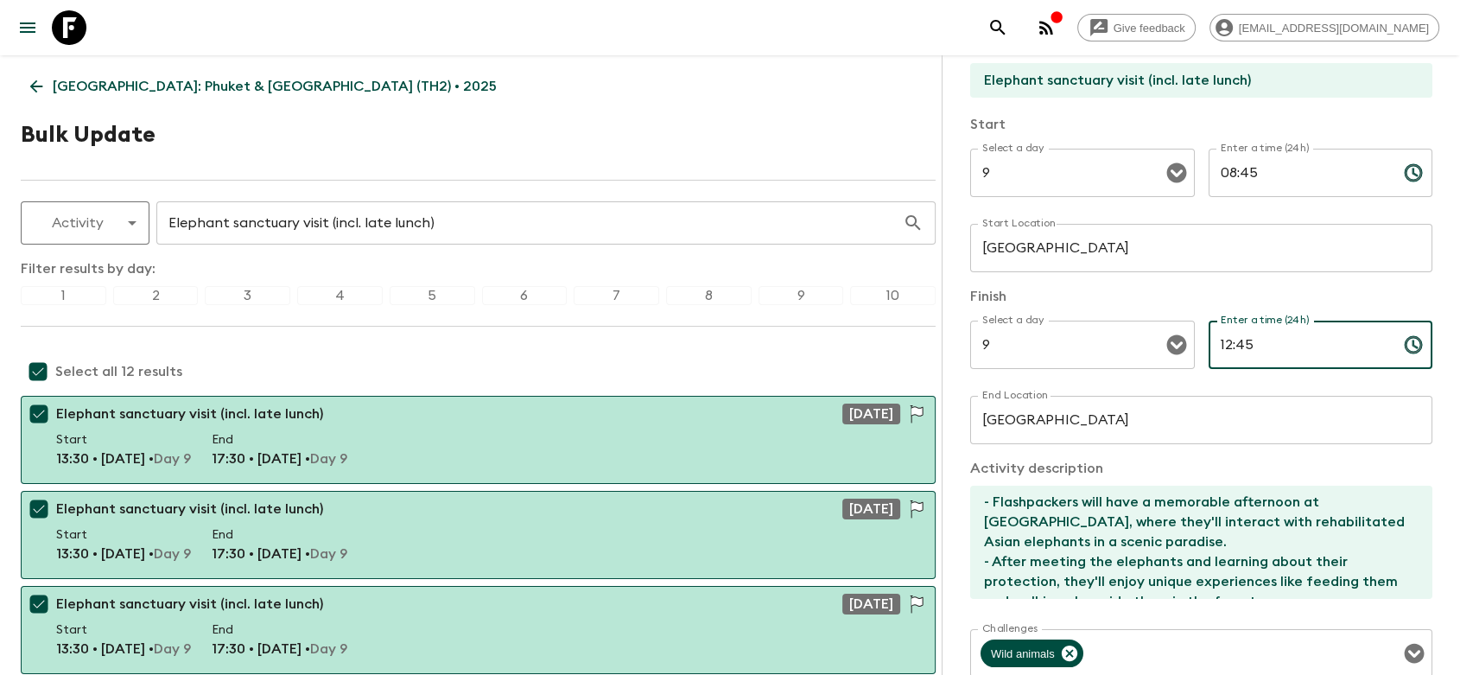
type input "12:45"
click at [1249, 382] on p "​" at bounding box center [1321, 380] width 200 height 17
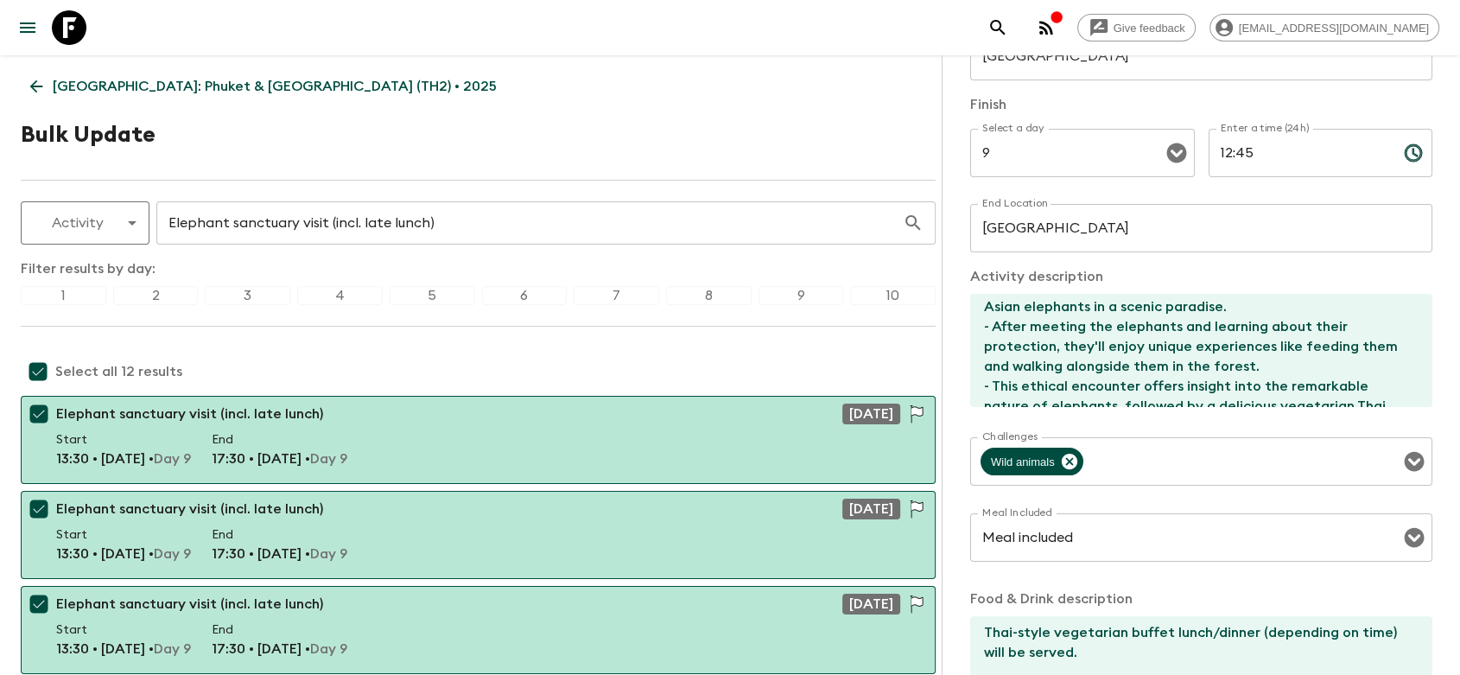
scroll to position [0, 0]
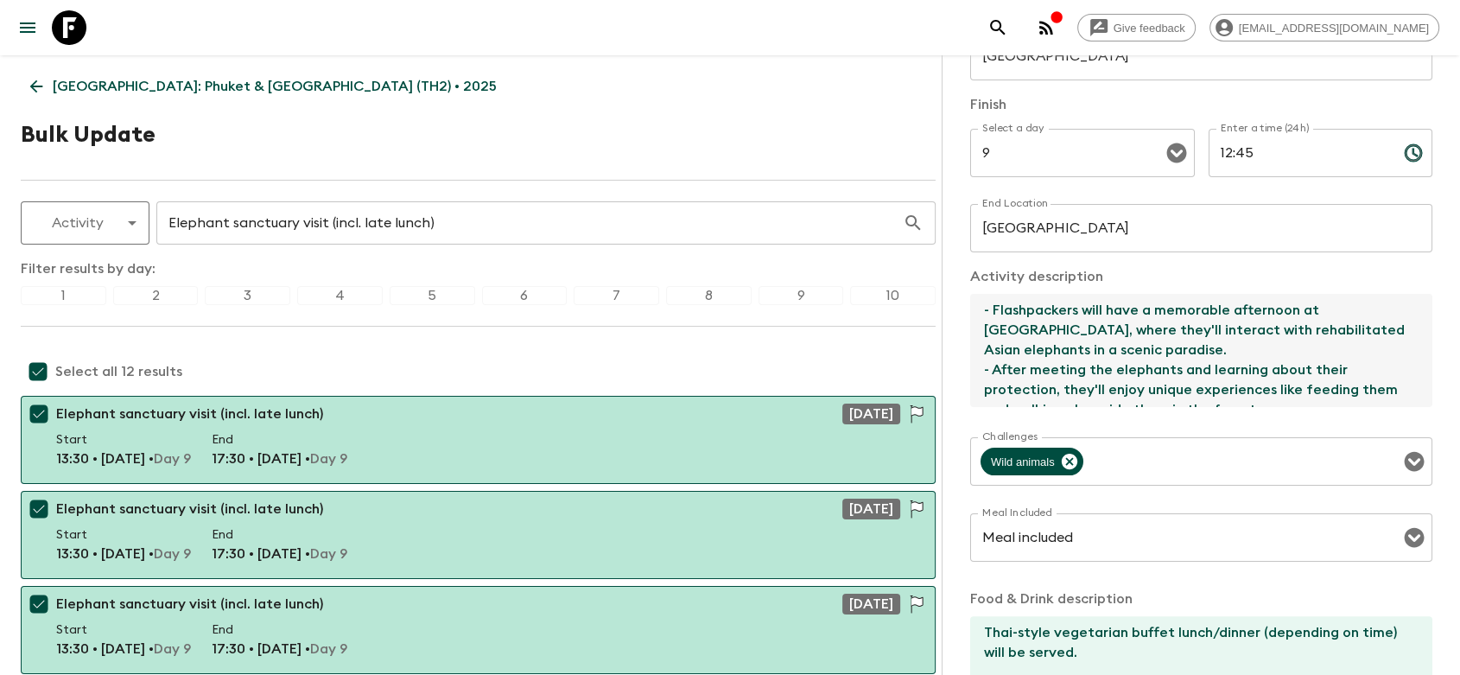
click at [1286, 309] on textarea "- Flashpackers will have a memorable afternoon at [GEOGRAPHIC_DATA], where they…" at bounding box center [1194, 350] width 448 height 113
drag, startPoint x: 1232, startPoint y: 311, endPoint x: 1293, endPoint y: 315, distance: 60.6
click at [1293, 315] on textarea "- Flashpackers will have a memorable afternoon at [GEOGRAPHIC_DATA], where they…" at bounding box center [1194, 350] width 448 height 113
click at [1140, 332] on textarea "- Flashpackers will have a memorable morning at [GEOGRAPHIC_DATA], where they'l…" at bounding box center [1194, 350] width 448 height 113
drag, startPoint x: 1300, startPoint y: 332, endPoint x: 1312, endPoint y: 338, distance: 13.5
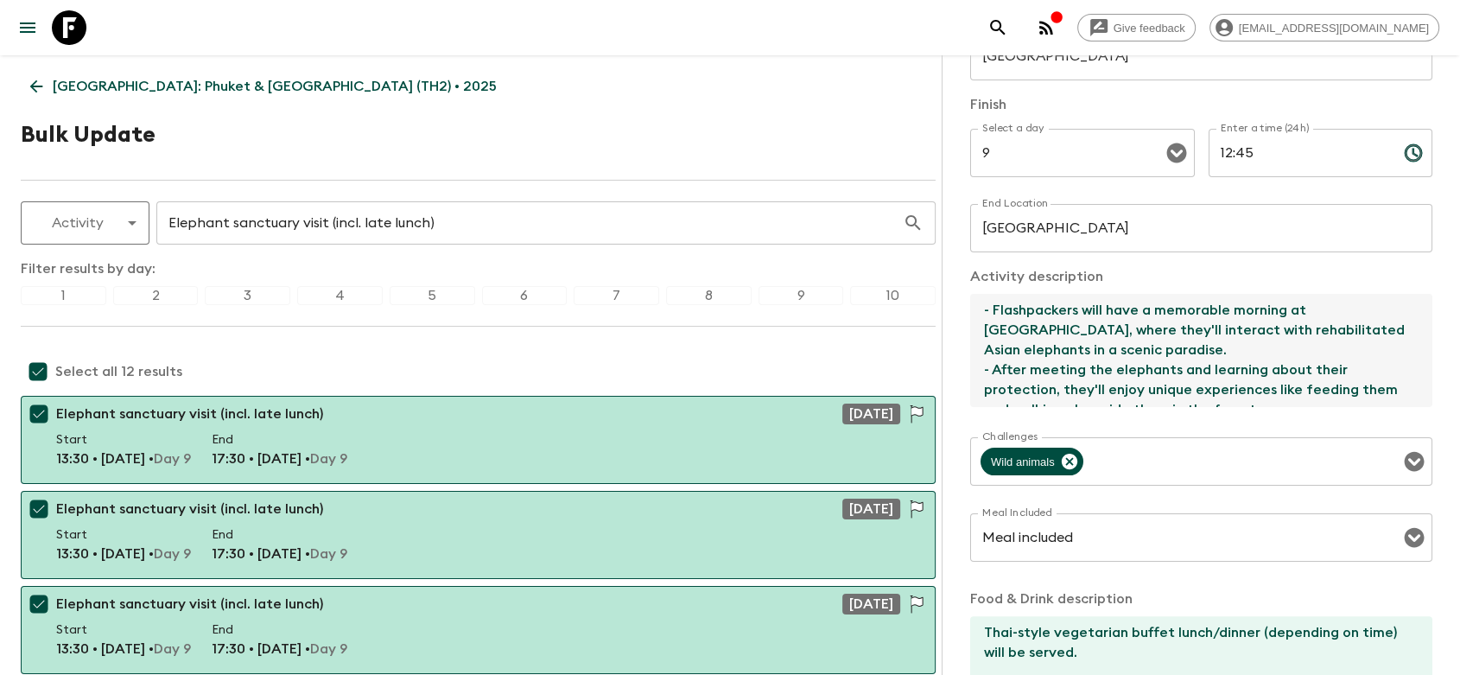
click at [1300, 332] on textarea "- Flashpackers will have a memorable morning at [GEOGRAPHIC_DATA], where they'l…" at bounding box center [1194, 350] width 448 height 113
click at [1202, 358] on textarea "- Flashpackers will have a memorable morning at [GEOGRAPHIC_DATA], where they'l…" at bounding box center [1194, 350] width 448 height 113
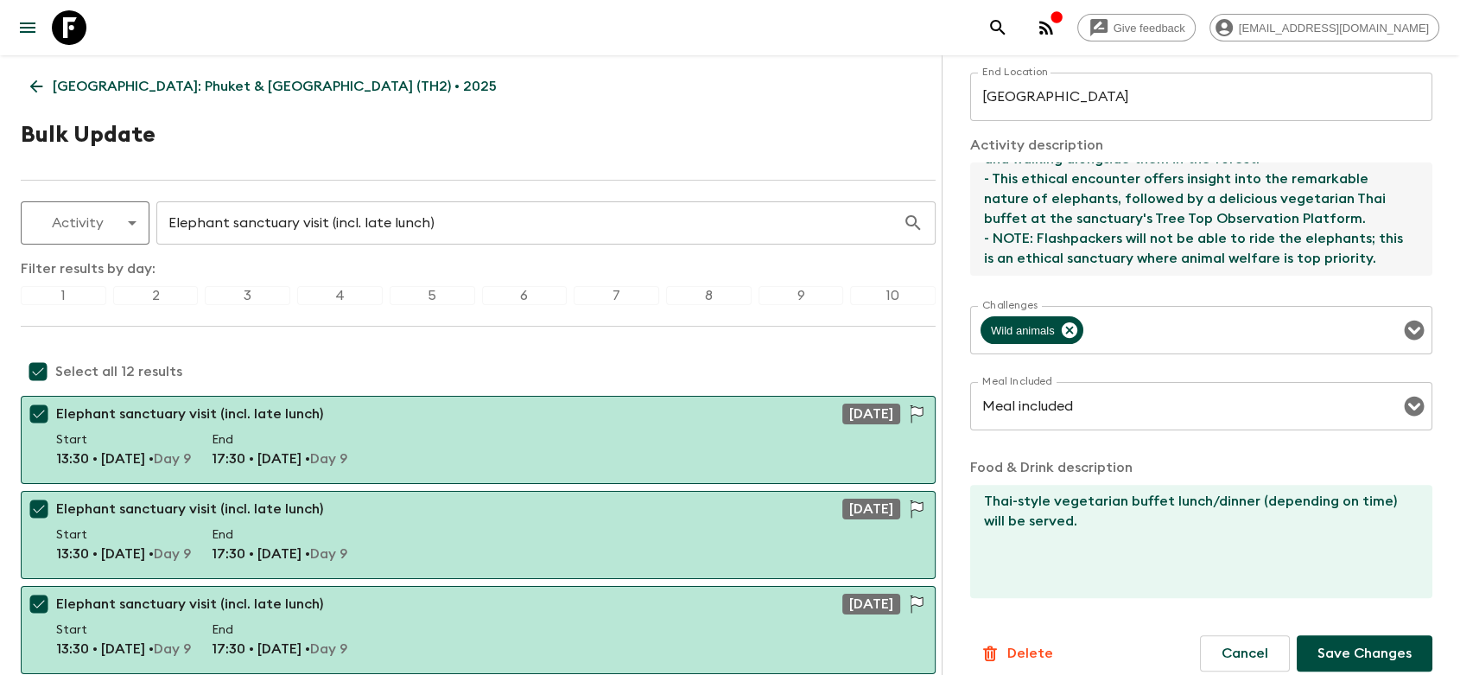
scroll to position [436, 0]
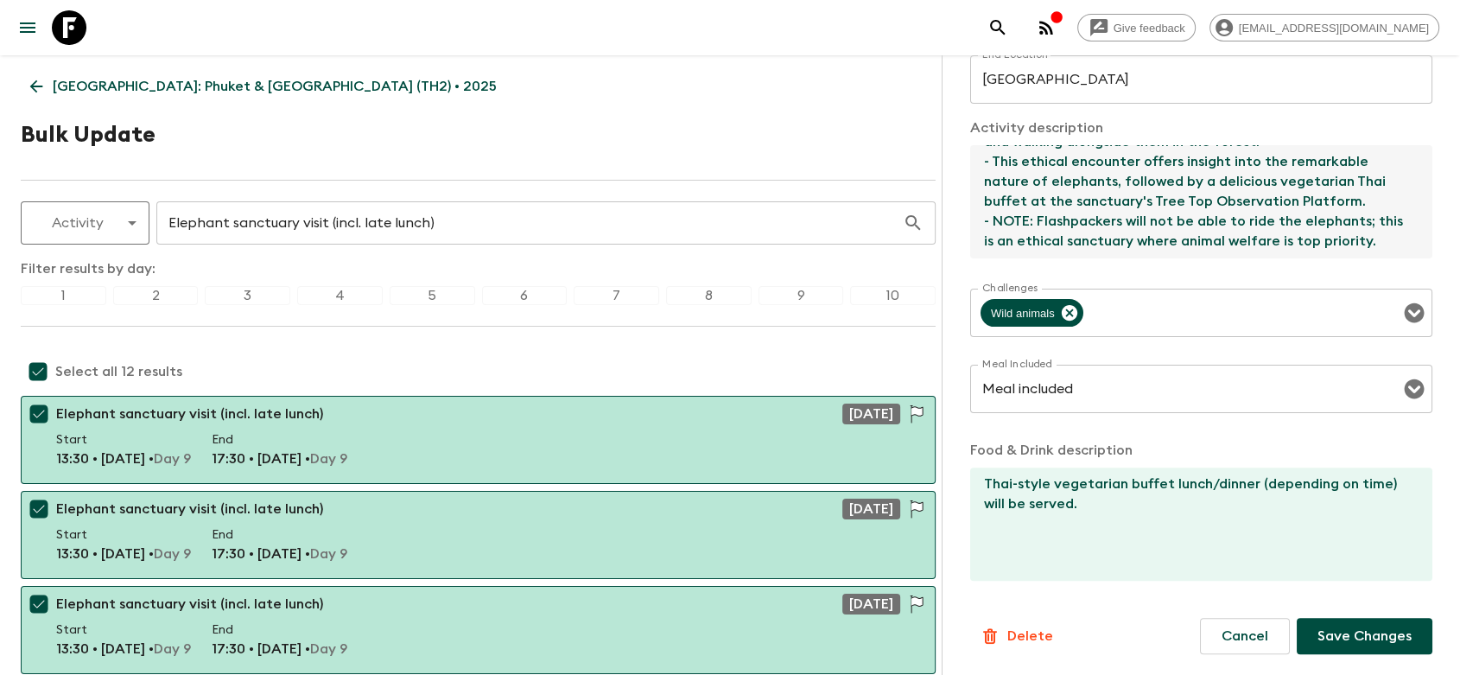
type textarea "- Flashpackers will have a memorable morning at [GEOGRAPHIC_DATA], where they'l…"
click at [1332, 637] on p "Save Changes" at bounding box center [1365, 636] width 94 height 21
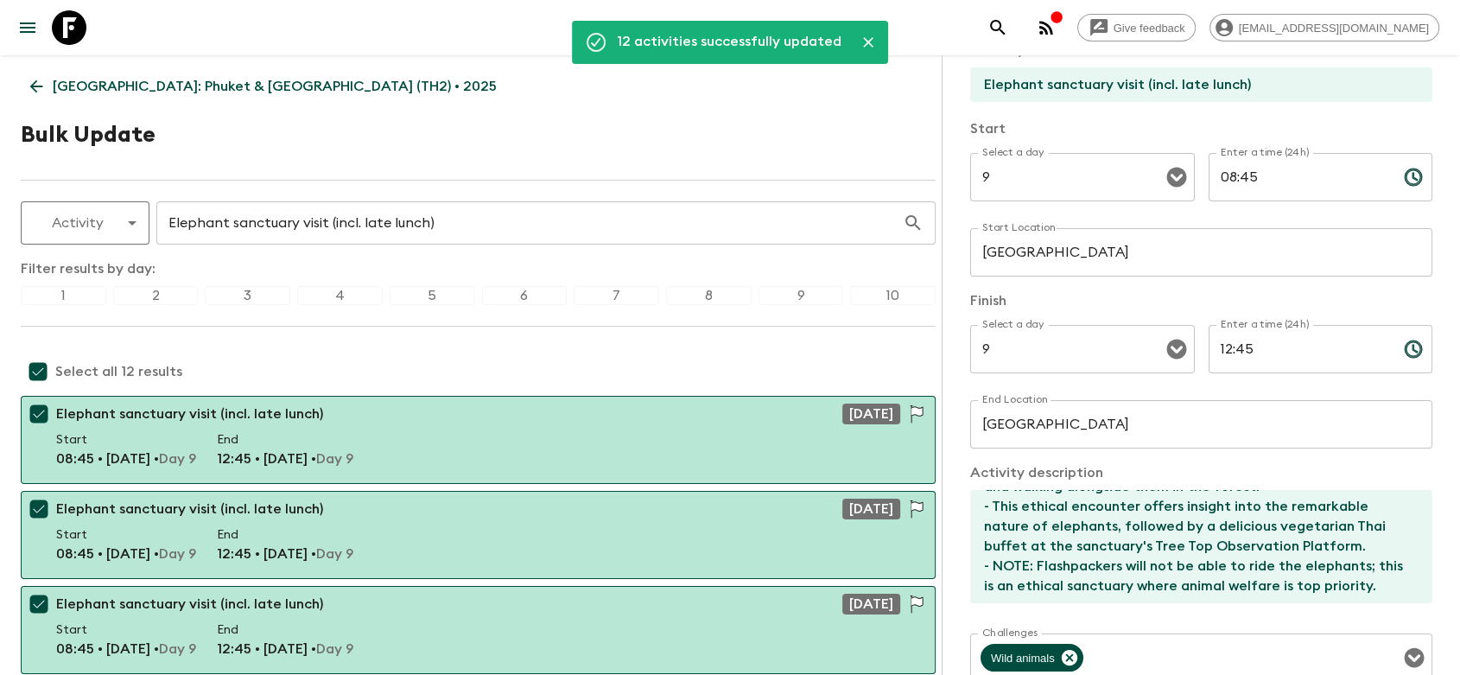
scroll to position [0, 0]
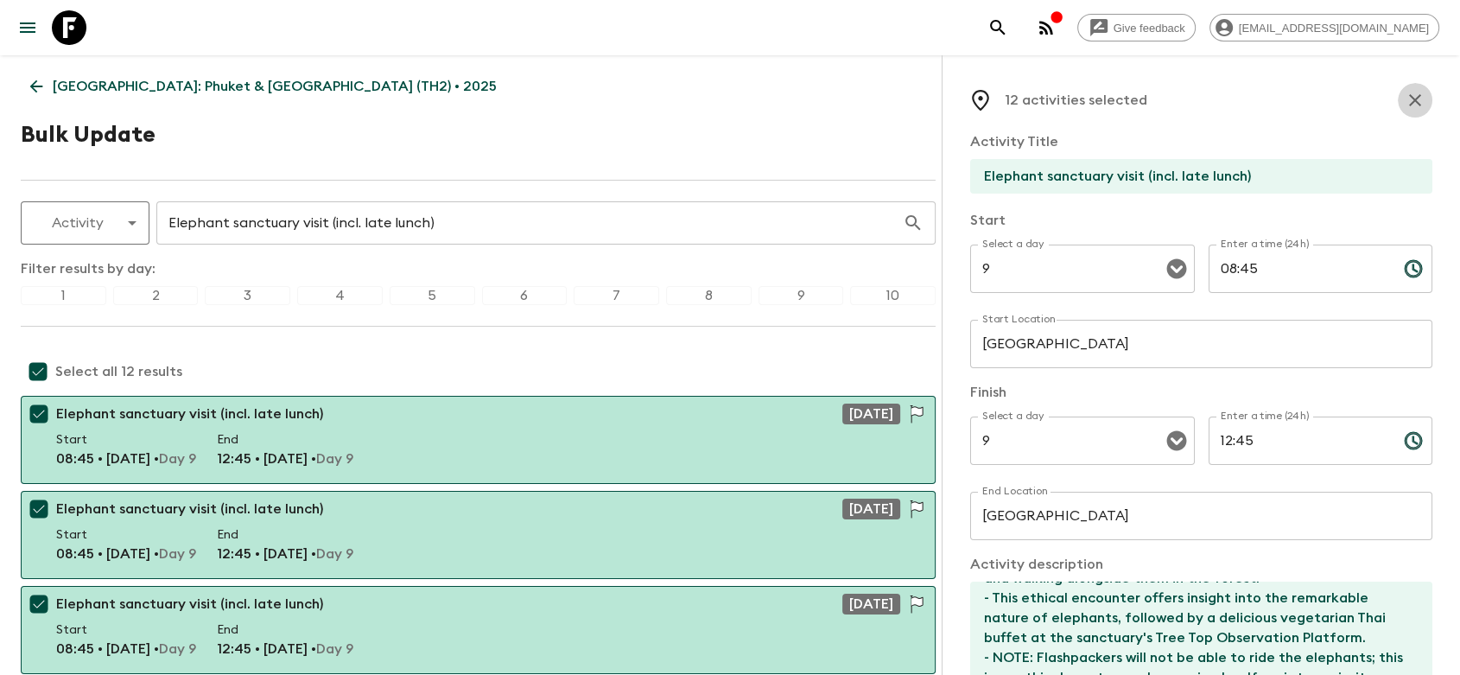
click at [1409, 99] on icon "button" at bounding box center [1415, 100] width 12 height 12
checkbox input "false"
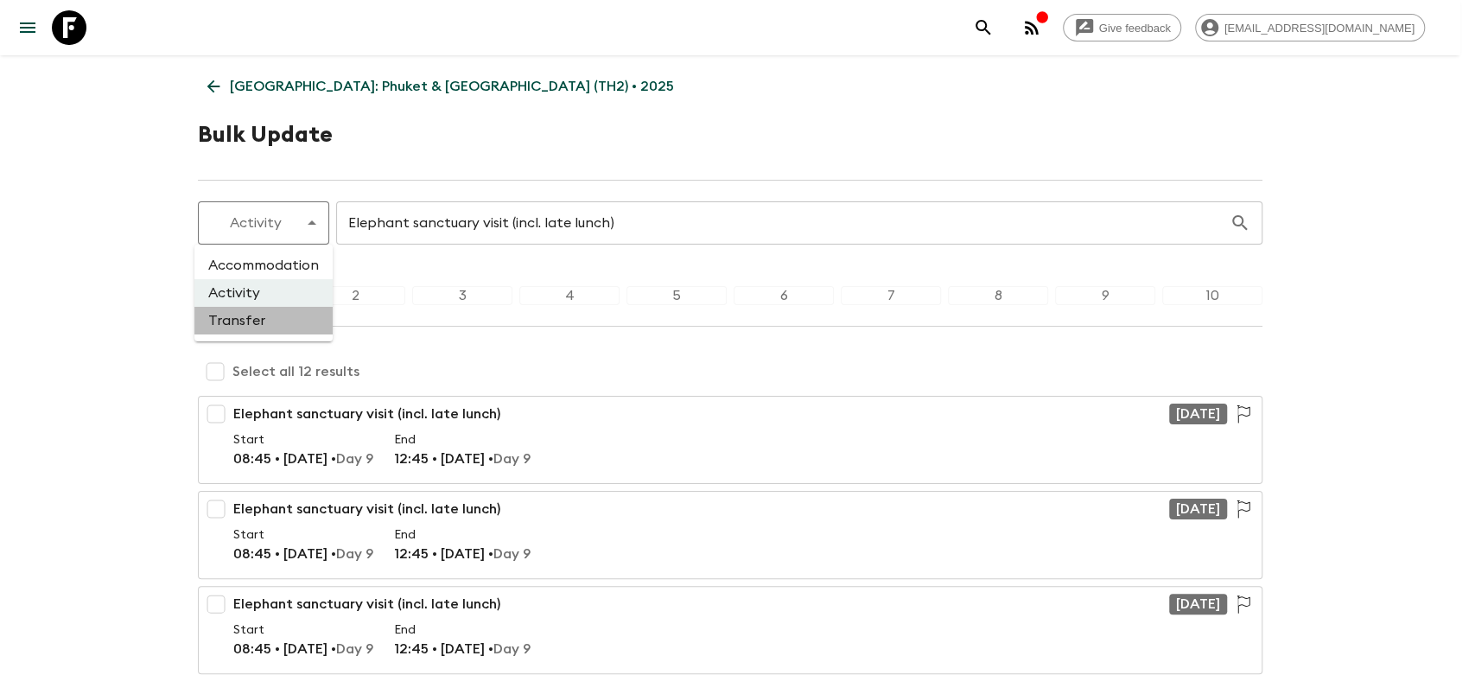
click at [273, 318] on li "Transfer" at bounding box center [263, 321] width 138 height 28
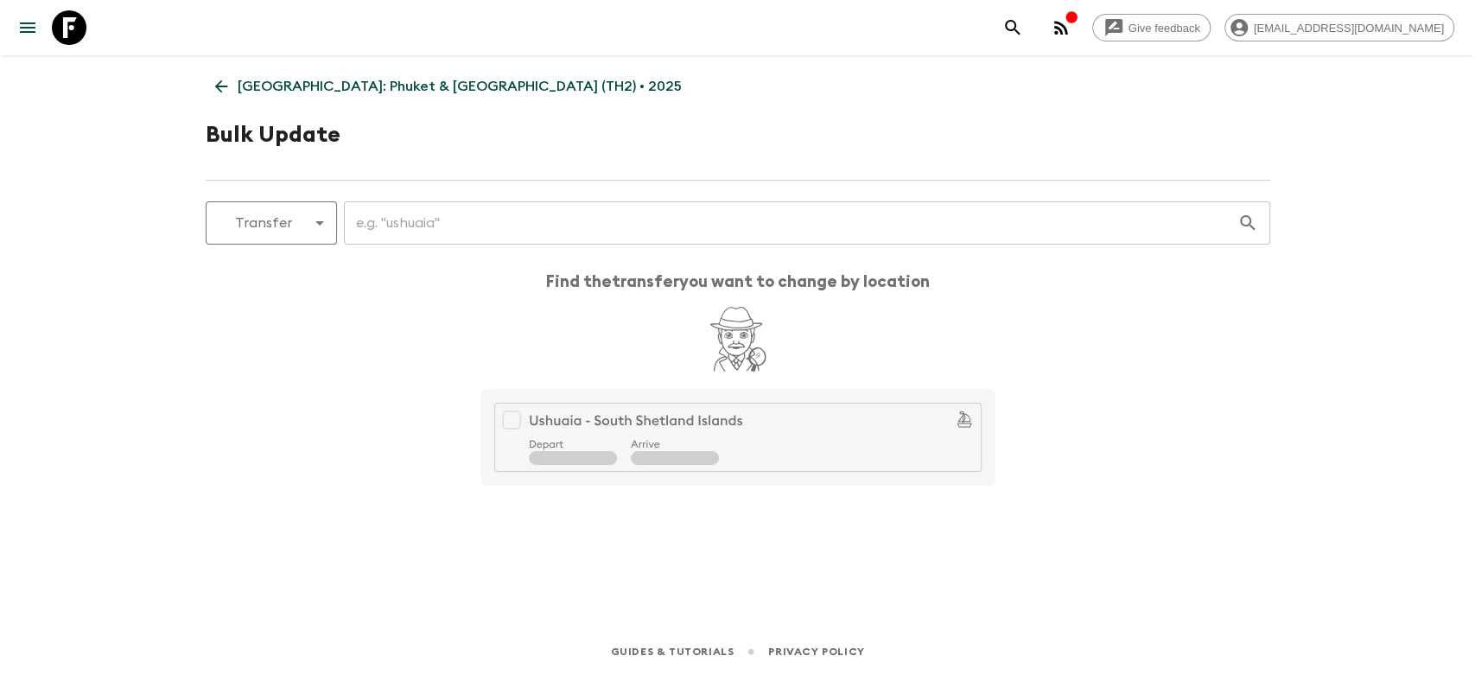
click at [390, 228] on input "text" at bounding box center [790, 223] width 893 height 48
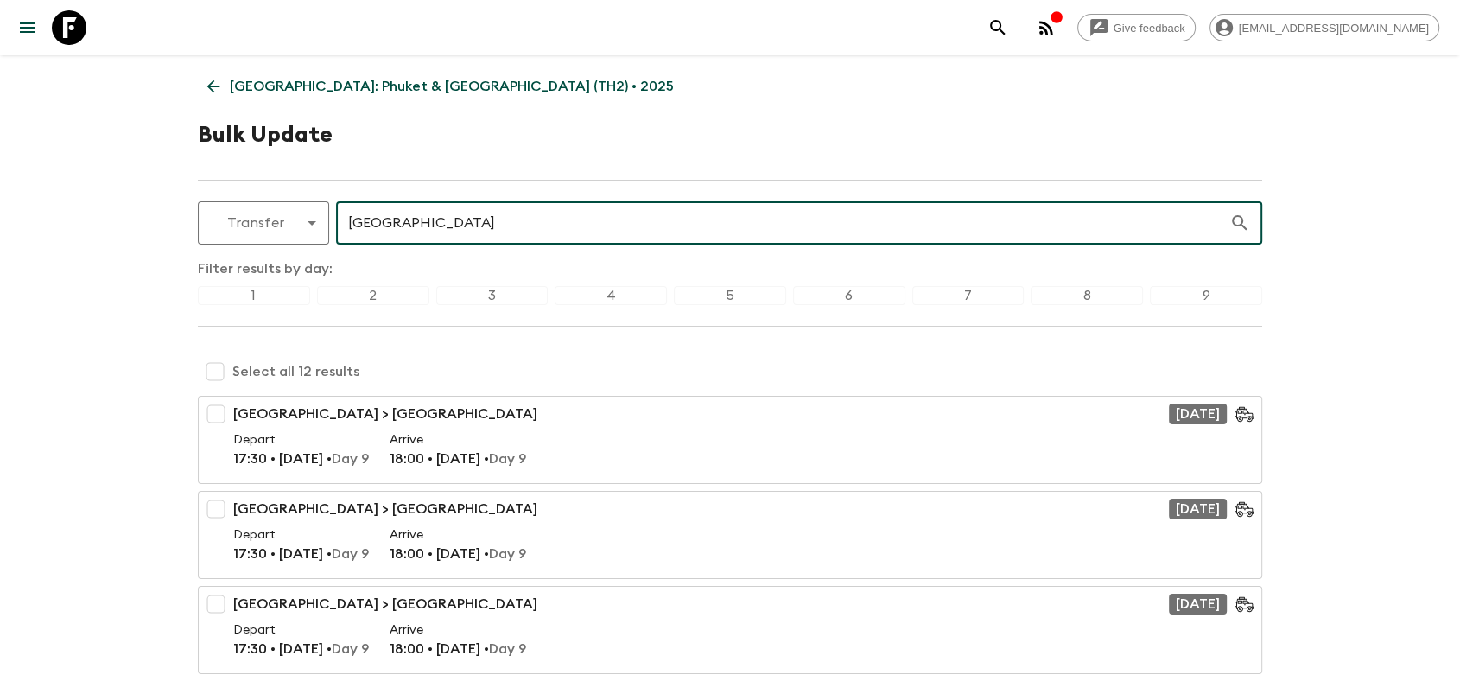
click at [221, 374] on input "checkbox" at bounding box center [215, 371] width 35 height 35
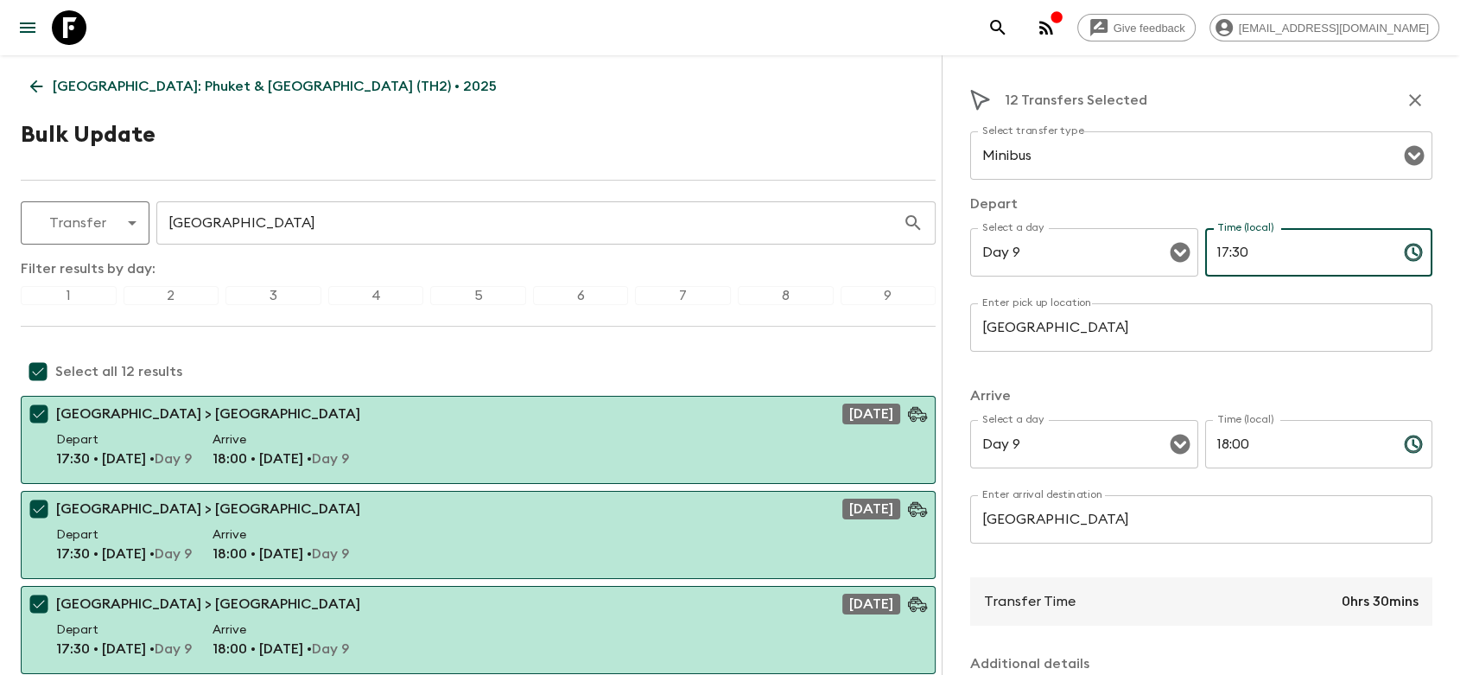
click at [1262, 250] on input "17:30" at bounding box center [1297, 252] width 185 height 48
click at [1403, 247] on icon "Choose time, selected time is 5:30 PM" at bounding box center [1413, 252] width 21 height 21
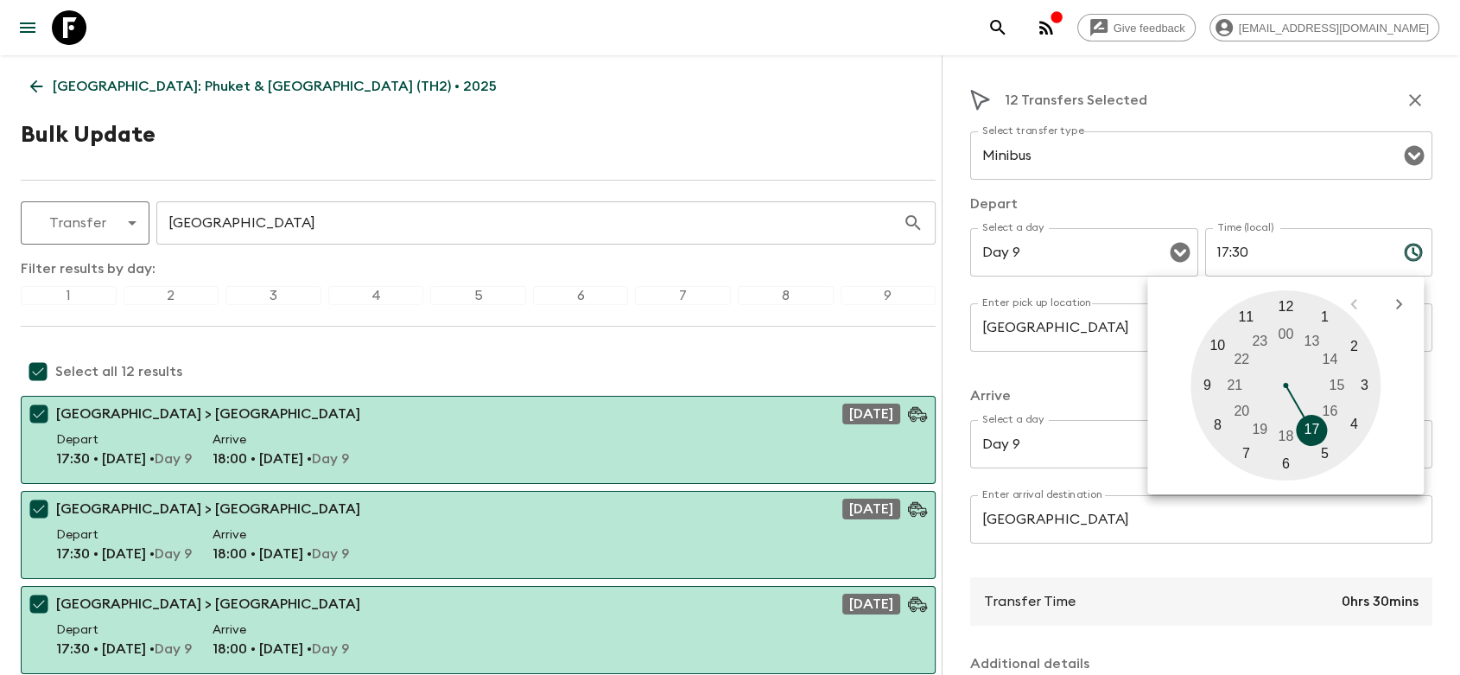
click at [1325, 318] on div at bounding box center [1286, 385] width 190 height 190
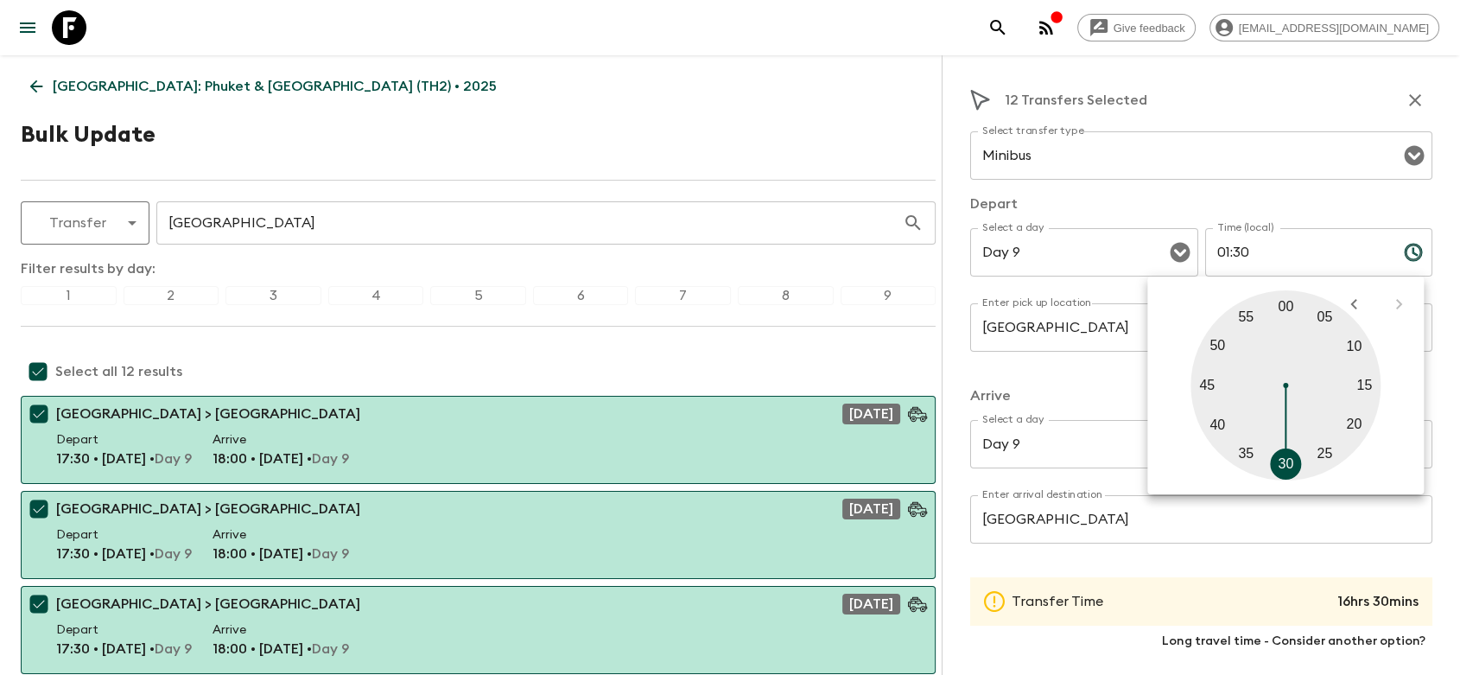
click at [1287, 311] on div at bounding box center [1286, 385] width 190 height 190
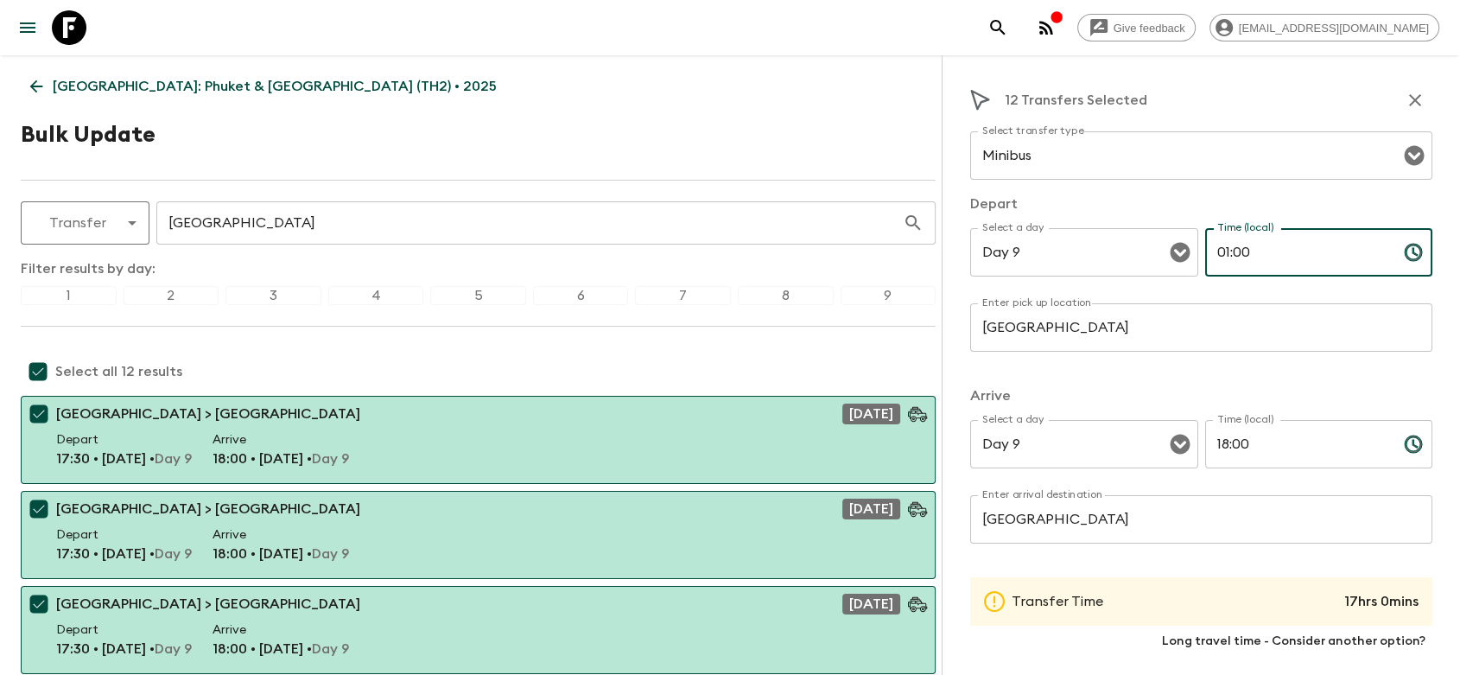
click at [1271, 242] on input "01:00" at bounding box center [1297, 252] width 185 height 48
drag, startPoint x: 1404, startPoint y: 255, endPoint x: 1396, endPoint y: 259, distance: 8.9
click at [1403, 257] on icon "Choose time, selected time is 1:00 AM" at bounding box center [1413, 252] width 21 height 21
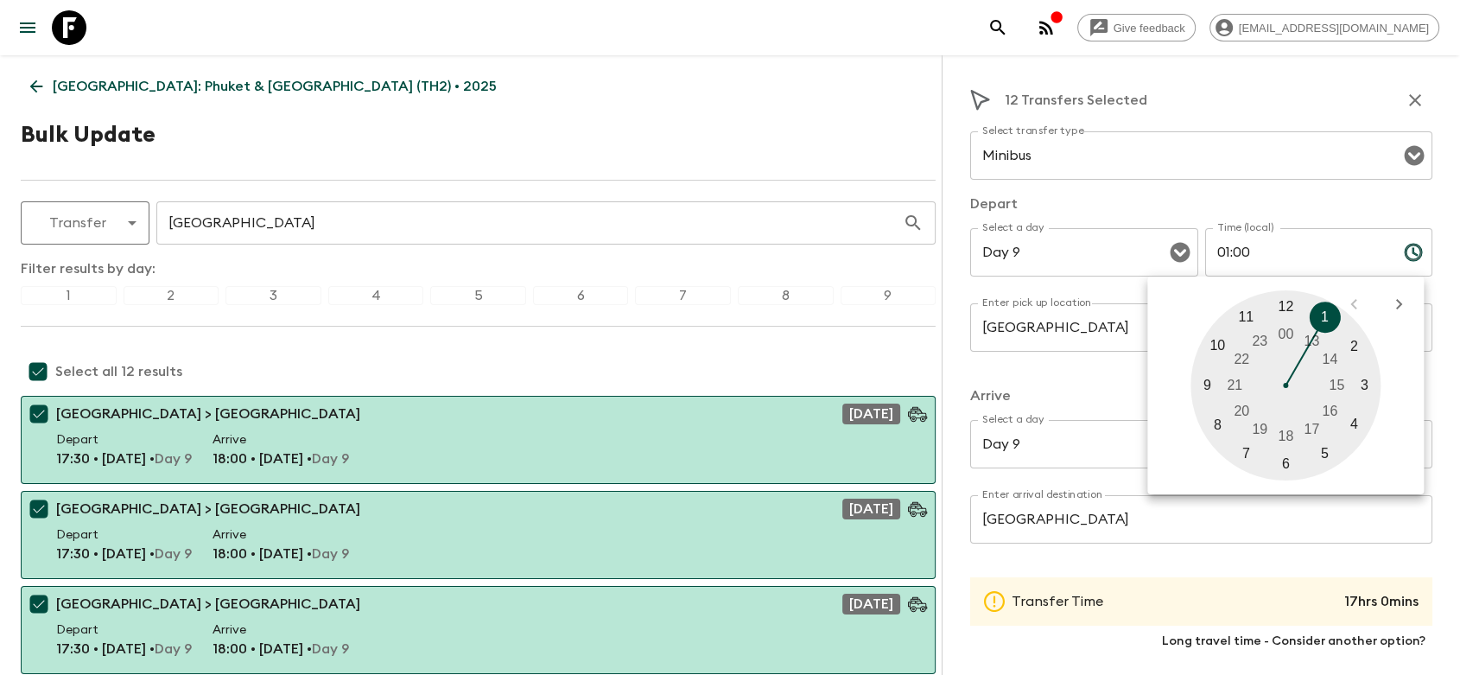
click at [1311, 340] on div at bounding box center [1286, 385] width 190 height 190
click at [1099, 284] on p "​" at bounding box center [1084, 287] width 204 height 17
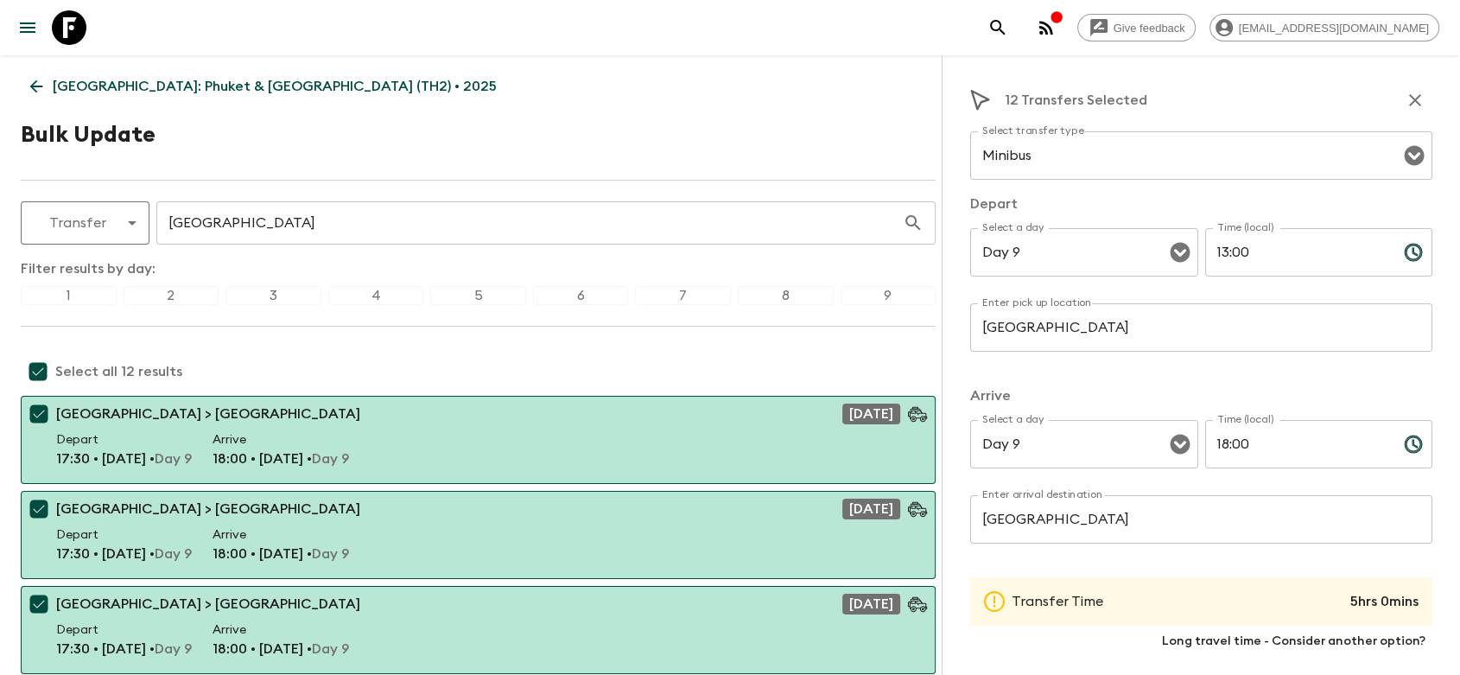
click at [1255, 437] on input "18:00" at bounding box center [1297, 444] width 185 height 48
click at [1405, 452] on icon "Choose time, selected time is 6:00 PM" at bounding box center [1413, 443] width 17 height 17
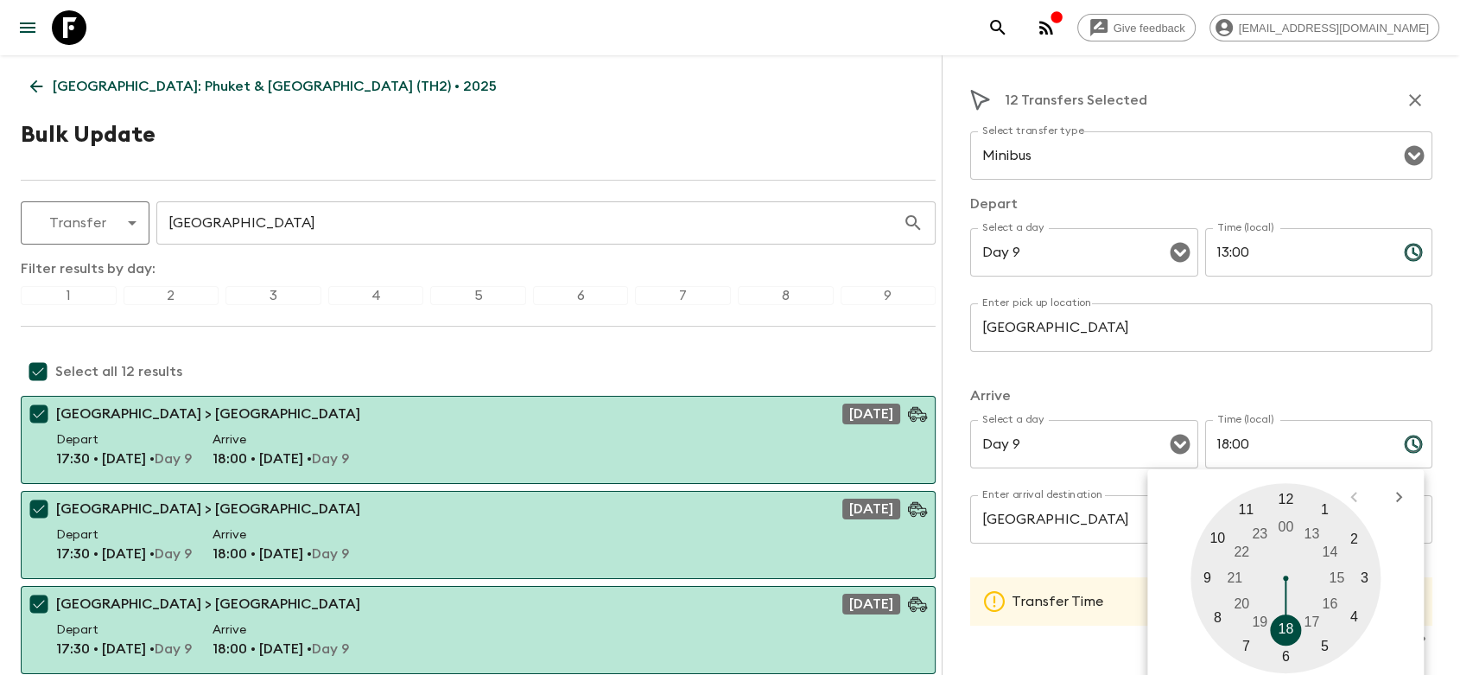
click at [1334, 551] on div at bounding box center [1286, 578] width 190 height 190
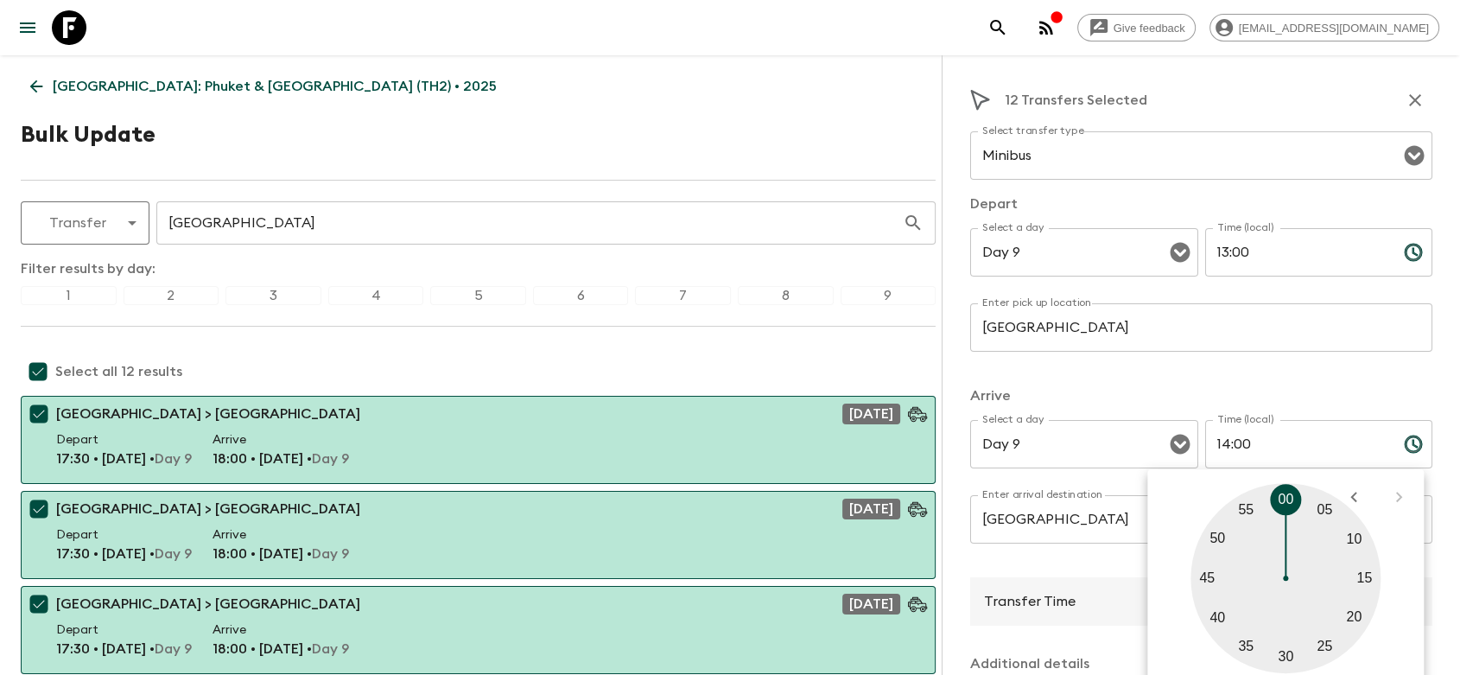
click at [1294, 391] on p "Arrive" at bounding box center [1201, 395] width 462 height 21
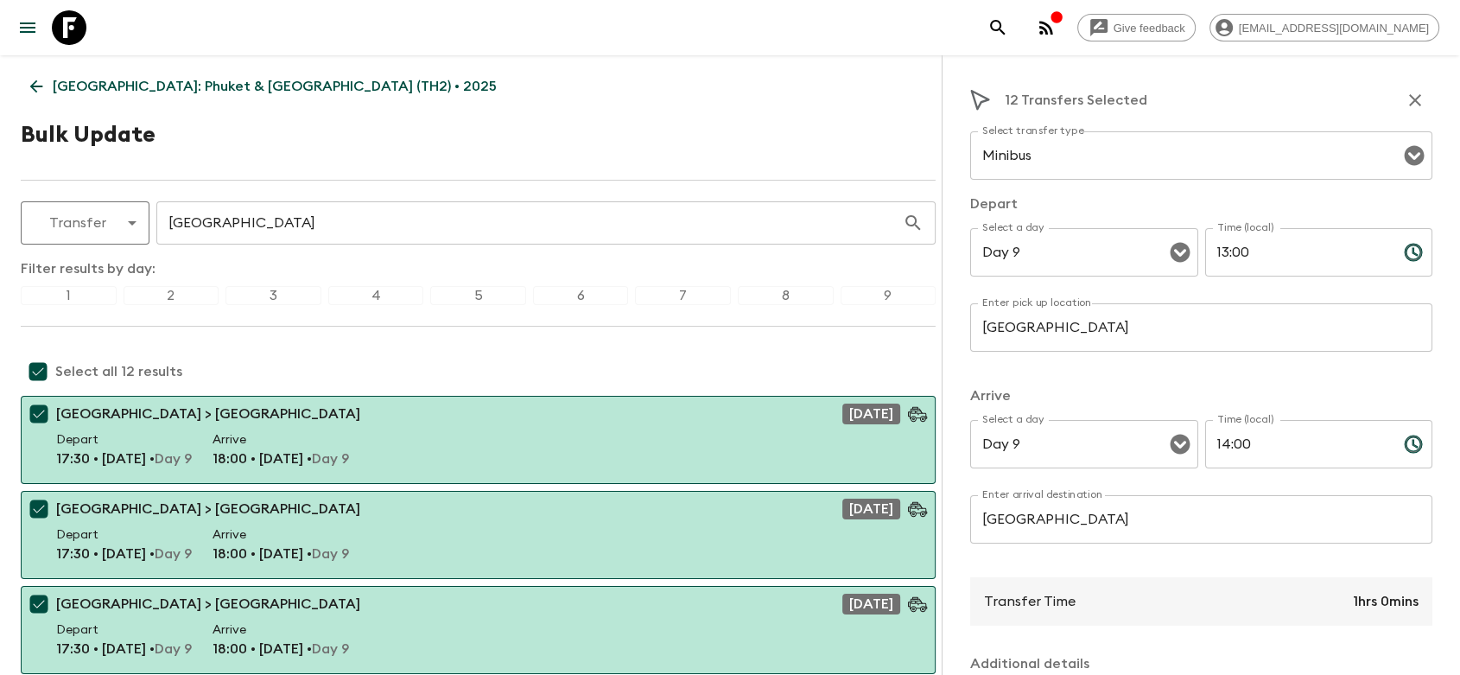
click at [1255, 448] on input "14:00" at bounding box center [1297, 444] width 185 height 48
click at [1224, 448] on input "14:00" at bounding box center [1297, 444] width 185 height 48
click at [1250, 444] on input "13:00" at bounding box center [1297, 444] width 185 height 48
click at [1236, 382] on div "Select transfer type Minibus Select transfer type Depart Select a day Day 9 Sel…" at bounding box center [1201, 529] width 462 height 797
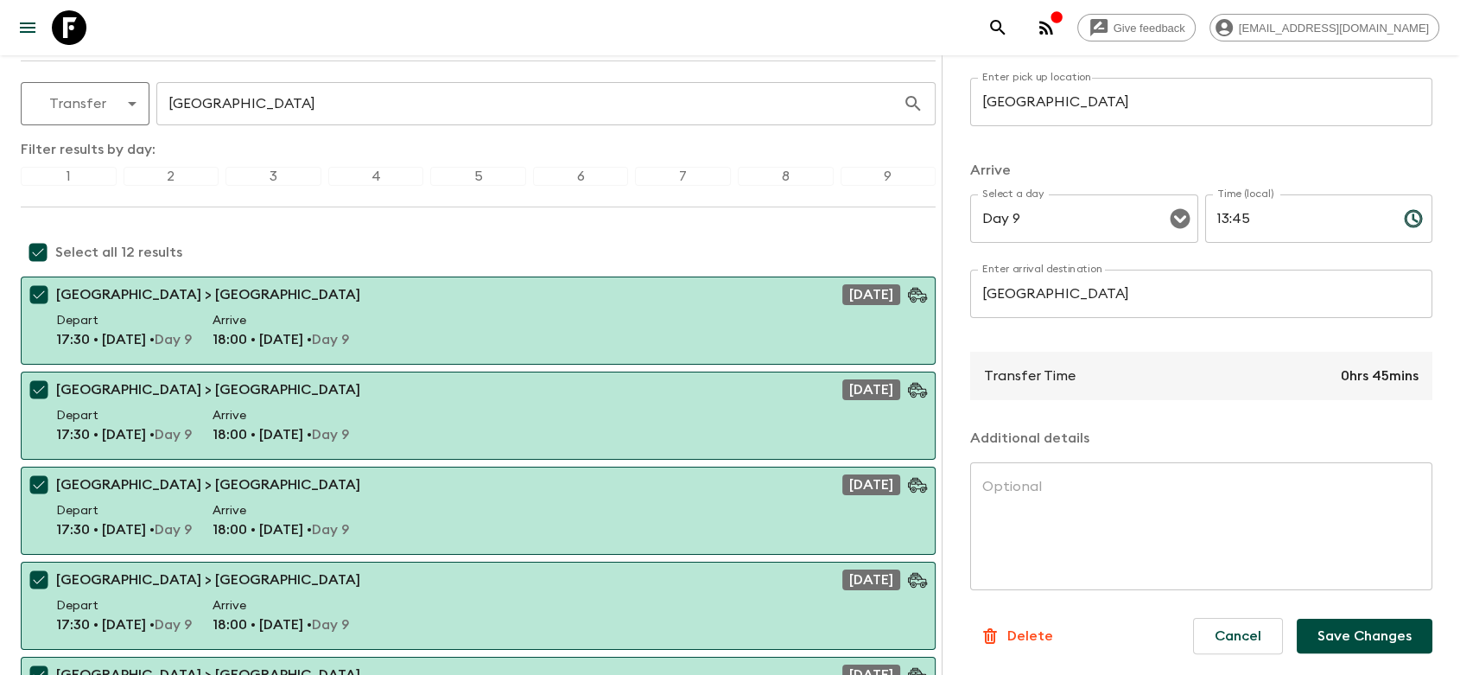
scroll to position [192, 0]
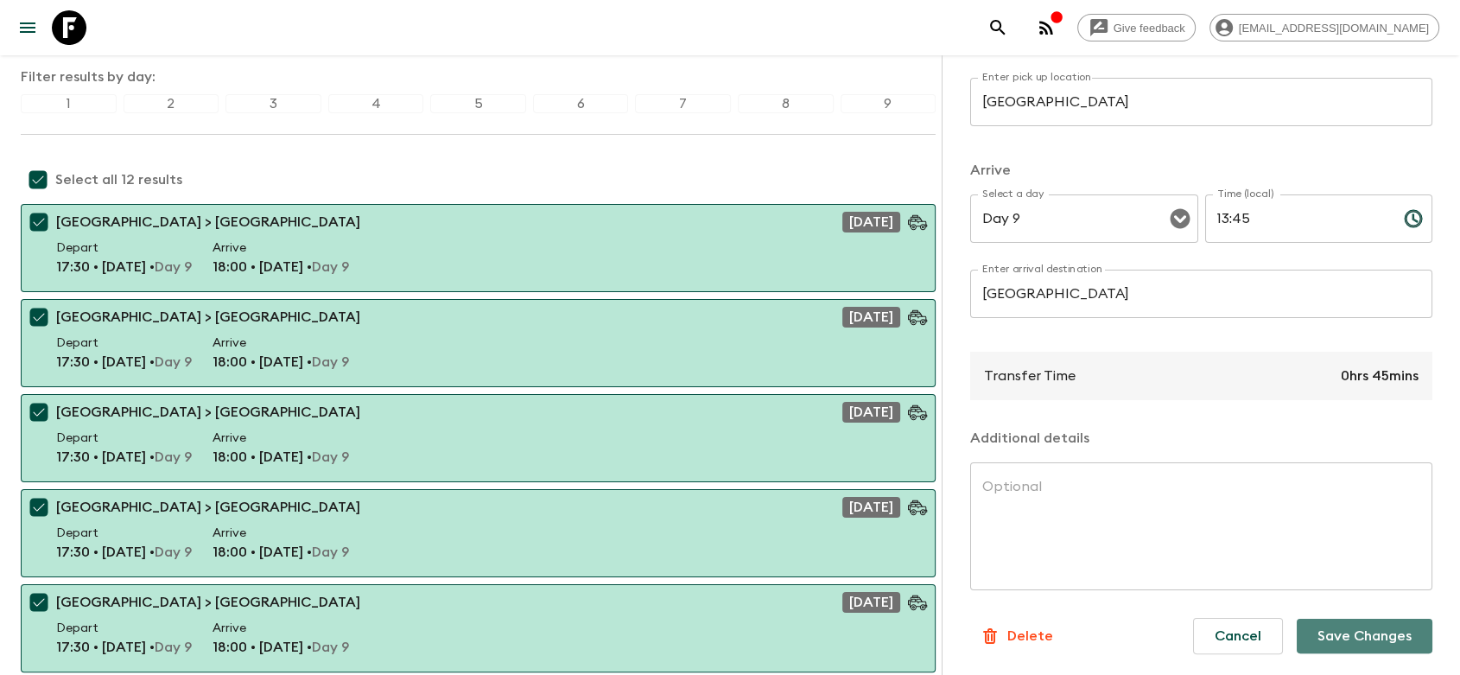
click at [1353, 629] on button "Save Changes" at bounding box center [1365, 636] width 136 height 35
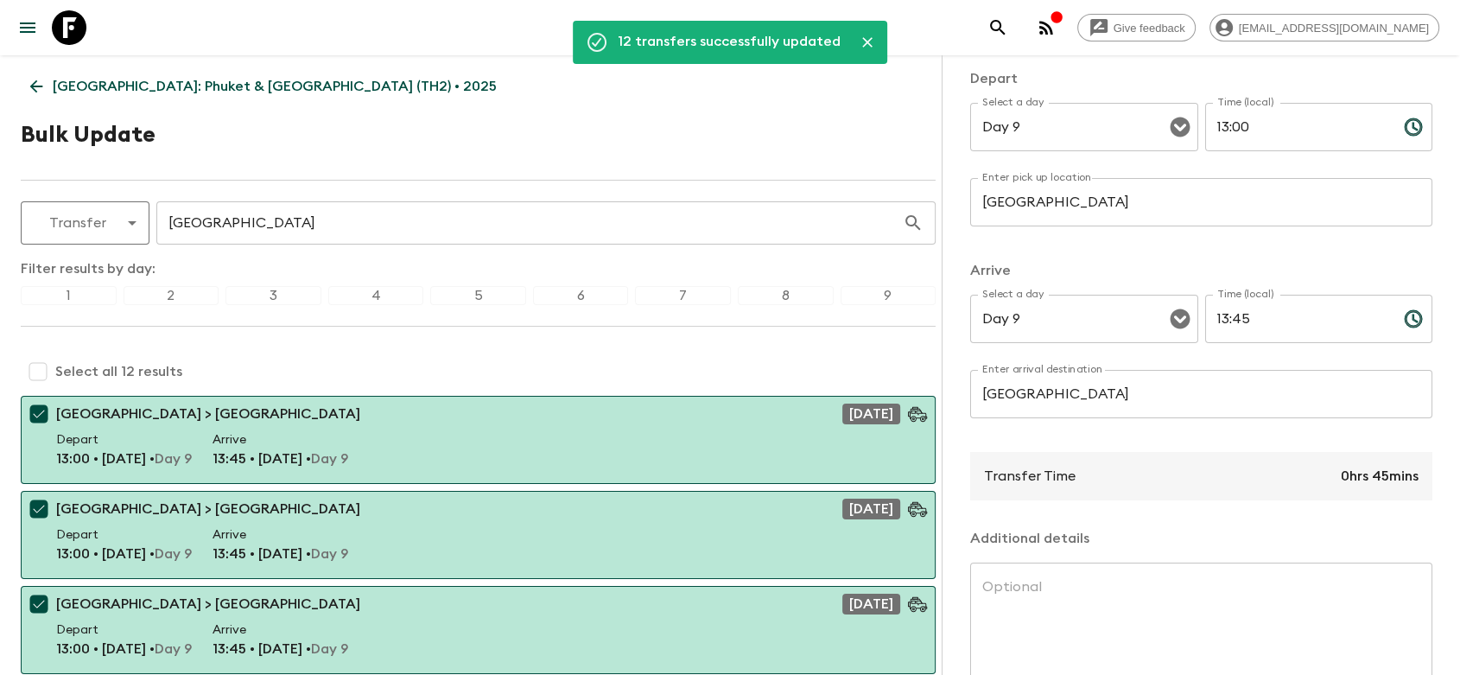
scroll to position [0, 0]
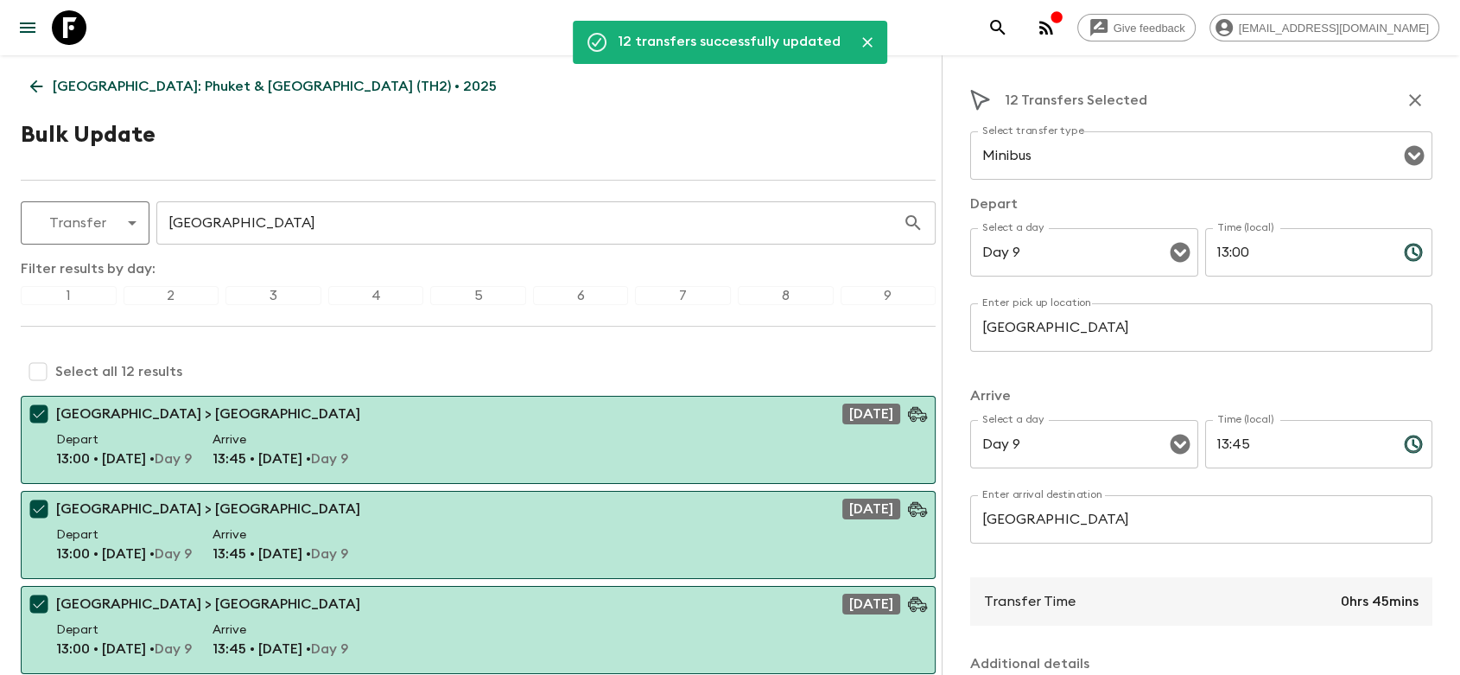
click at [1405, 109] on icon "button" at bounding box center [1415, 100] width 21 height 21
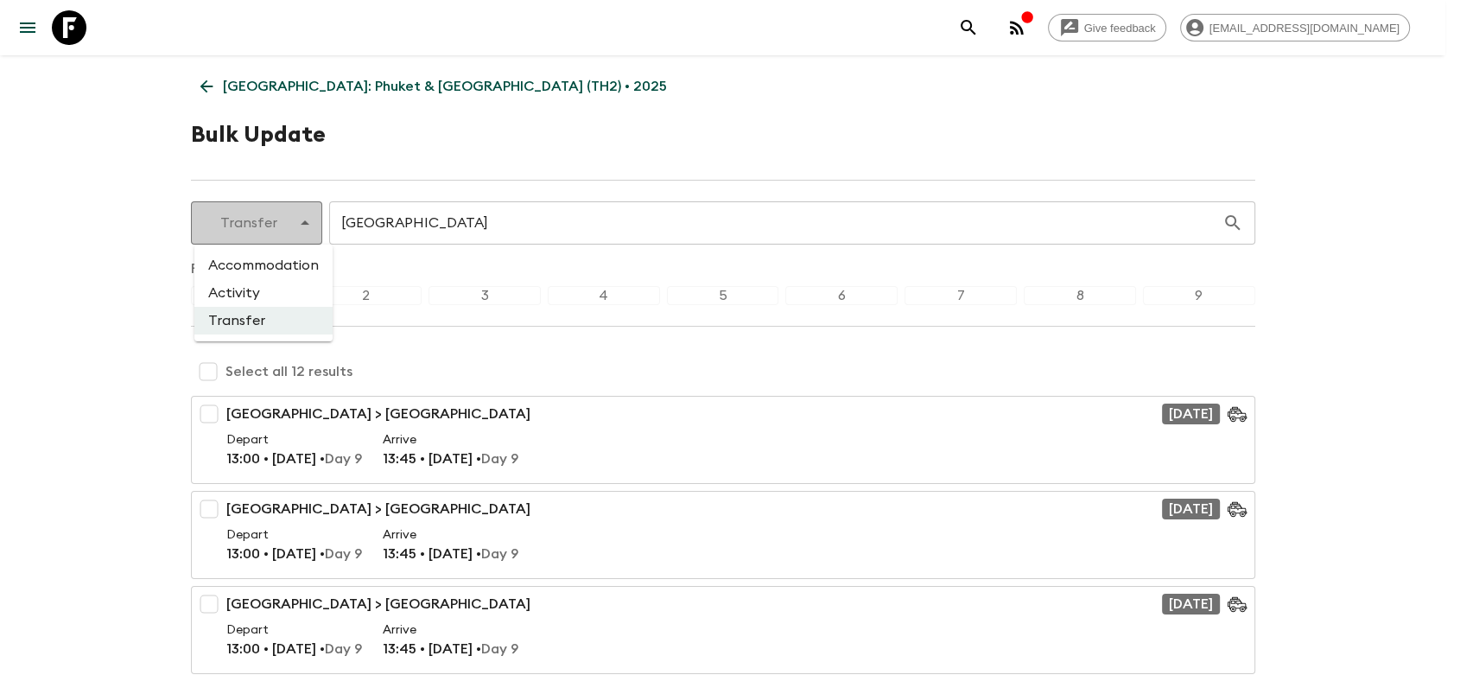
click at [283, 266] on li "Accommodation" at bounding box center [263, 265] width 138 height 28
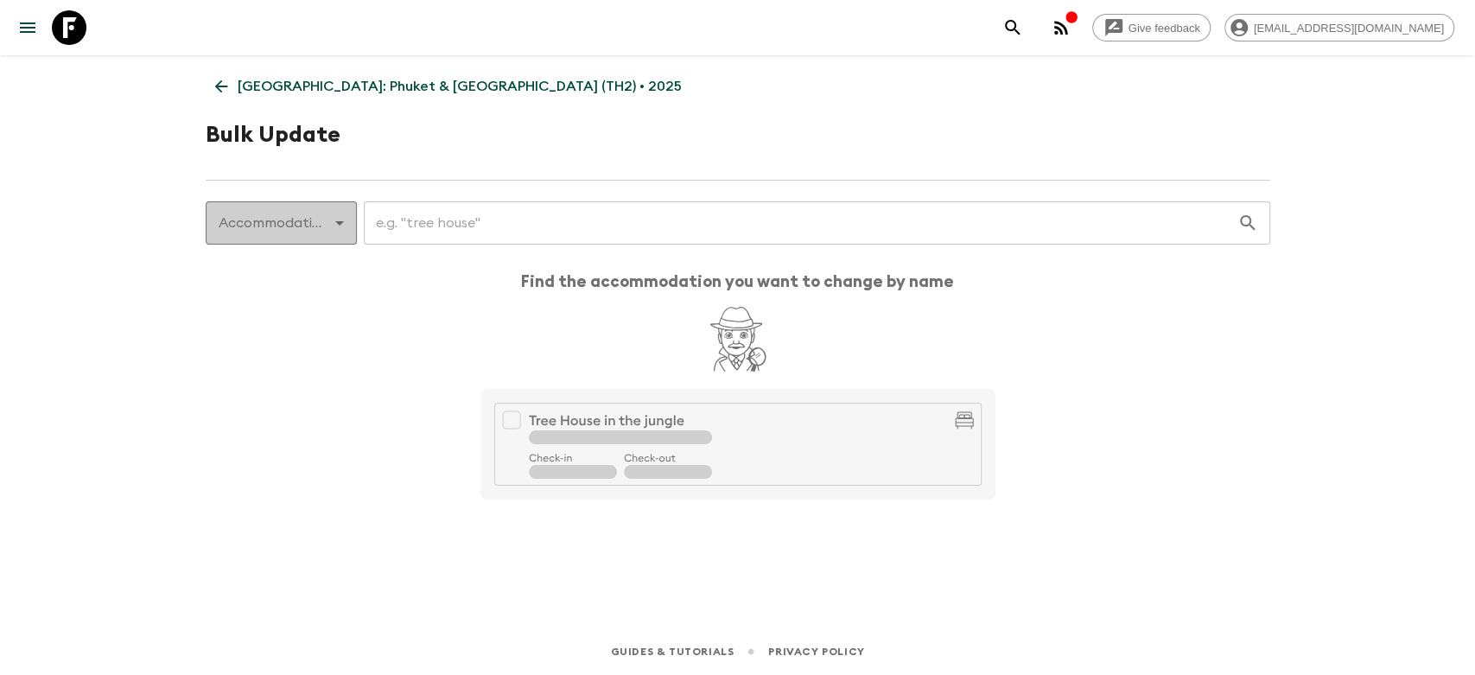
click at [282, 229] on body "Give feedback [EMAIL_ADDRESS][DOMAIN_NAME] [GEOGRAPHIC_DATA]: [GEOGRAPHIC_DATA]…" at bounding box center [737, 337] width 1475 height 675
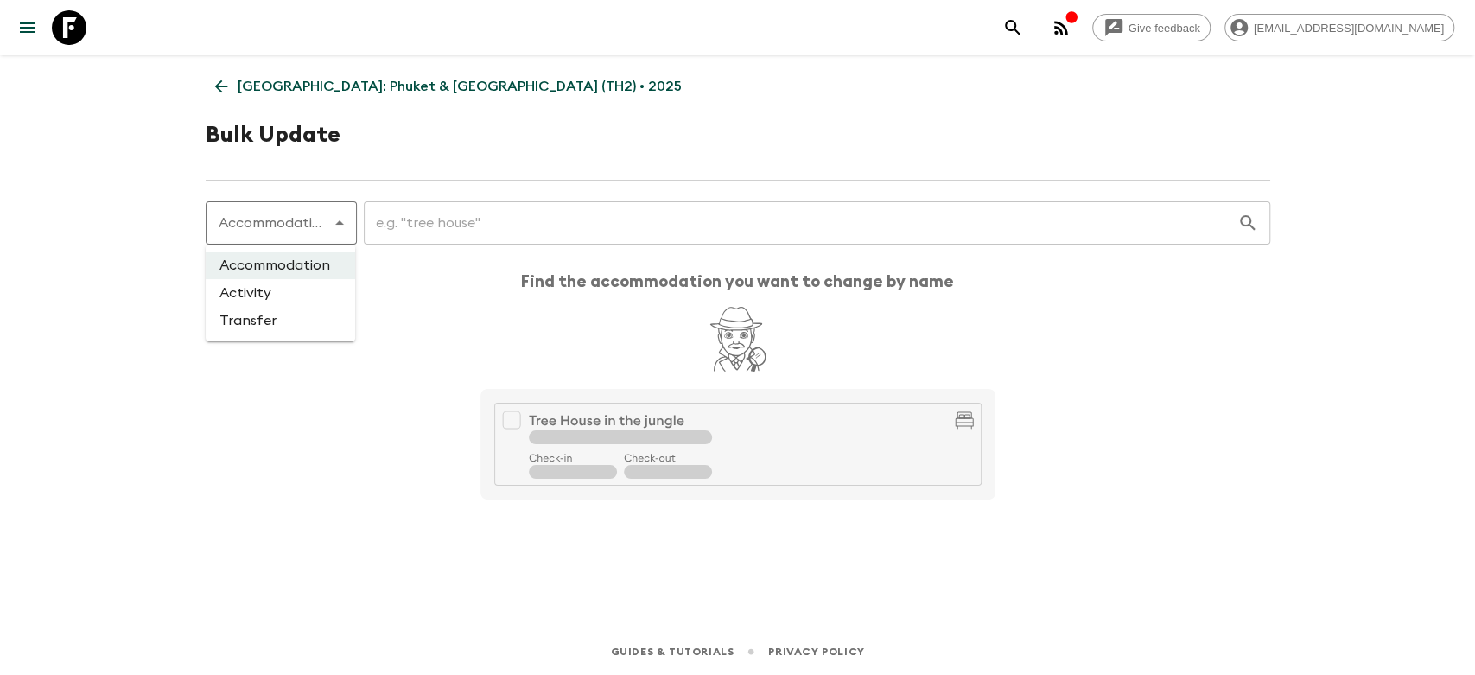
click at [263, 289] on li "Activity" at bounding box center [280, 293] width 149 height 28
click at [408, 217] on input "text" at bounding box center [790, 223] width 893 height 48
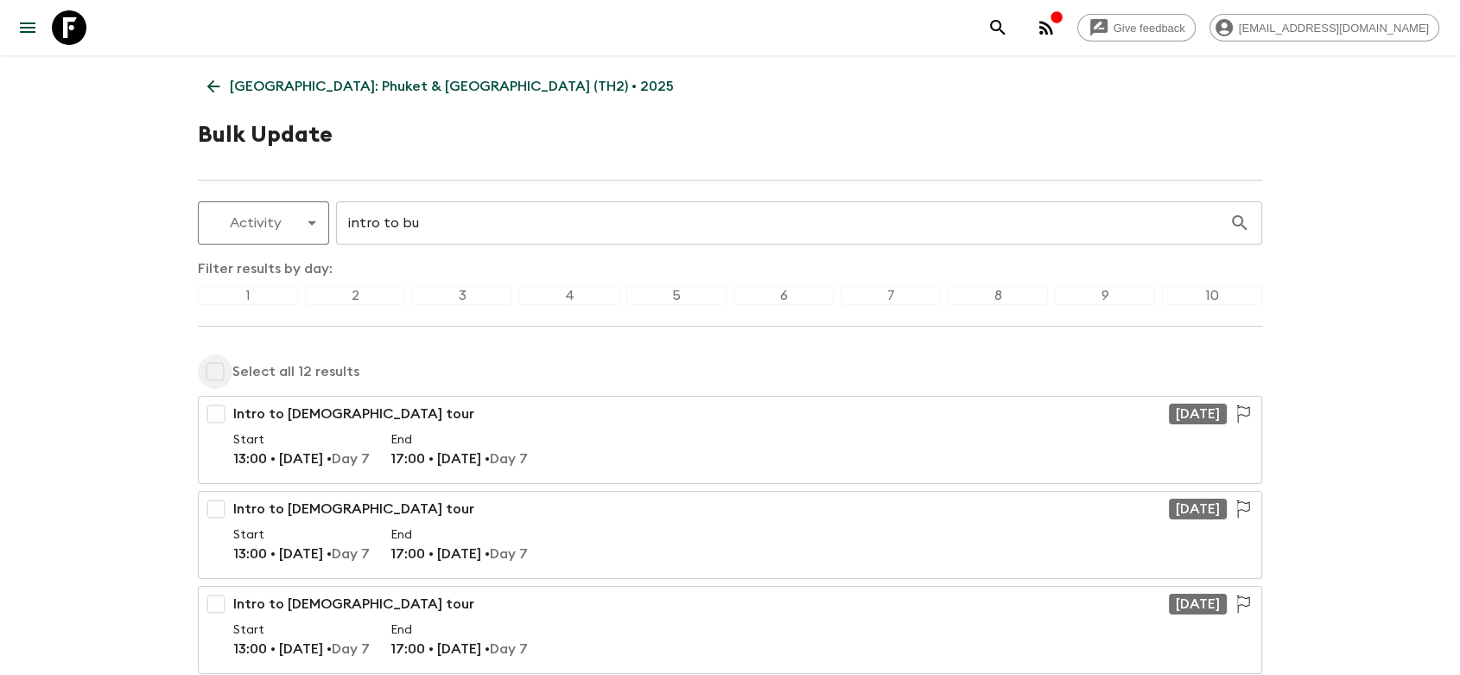
click at [210, 366] on input "checkbox" at bounding box center [215, 371] width 35 height 35
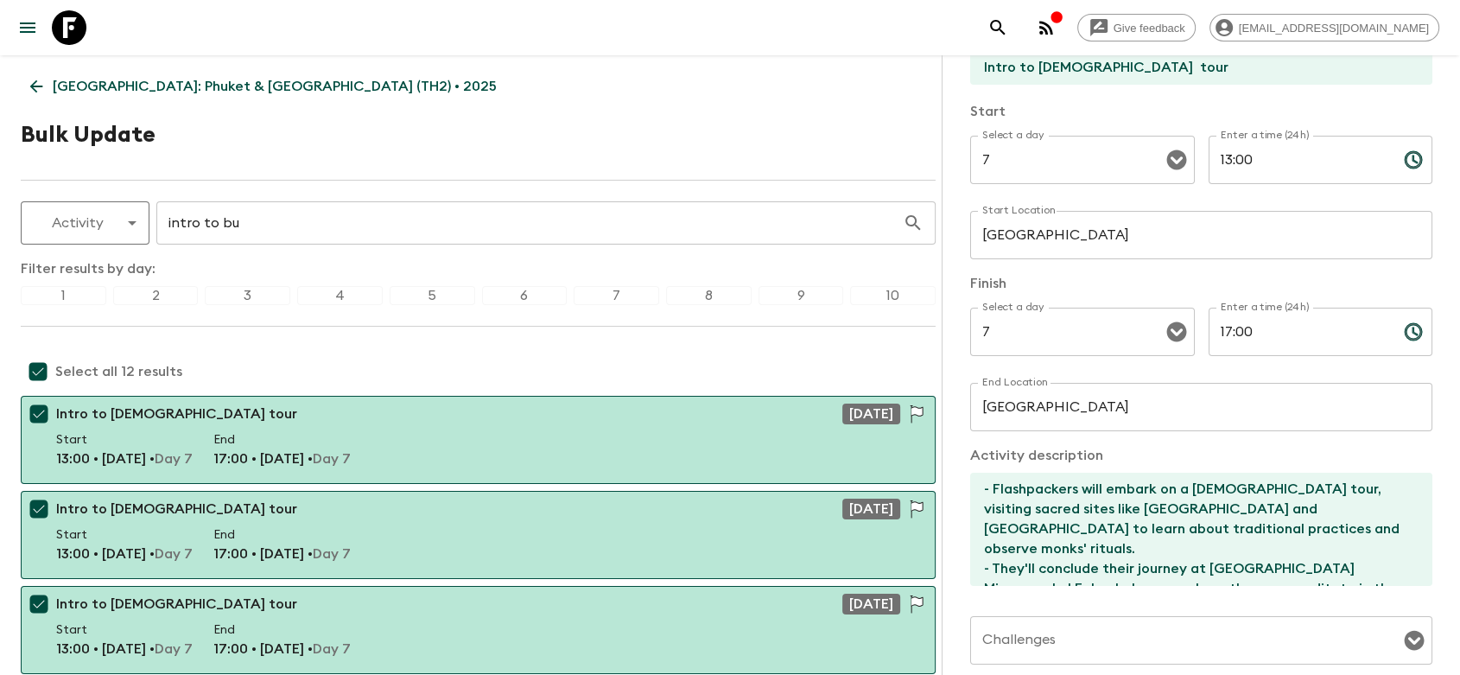
scroll to position [192, 0]
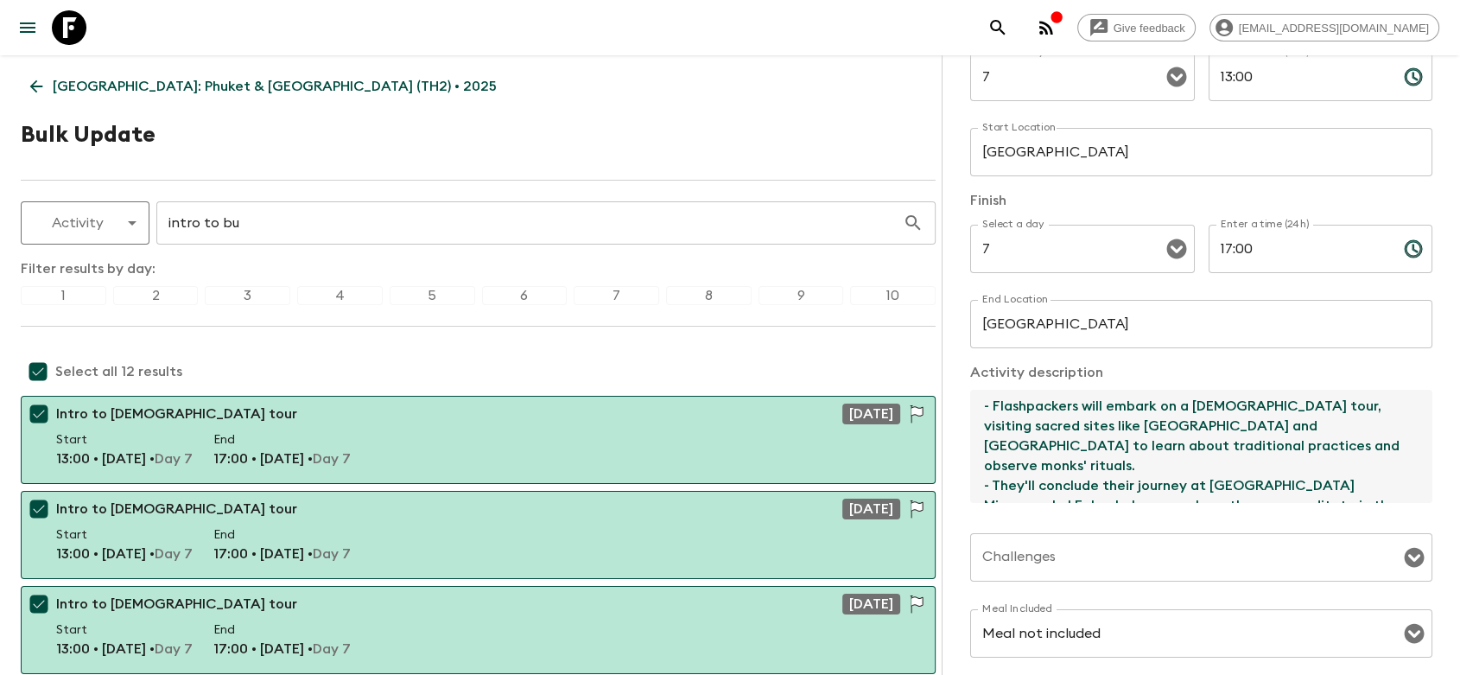
click at [1176, 425] on textarea "- Flashpackers will embark on a [DEMOGRAPHIC_DATA] tour, visiting sacred sites …" at bounding box center [1194, 446] width 448 height 113
drag, startPoint x: 1095, startPoint y: 427, endPoint x: 1253, endPoint y: 427, distance: 158.1
click at [1253, 427] on textarea "- Flashpackers will embark on a [DEMOGRAPHIC_DATA] tour, visiting sacred sites …" at bounding box center [1194, 446] width 448 height 113
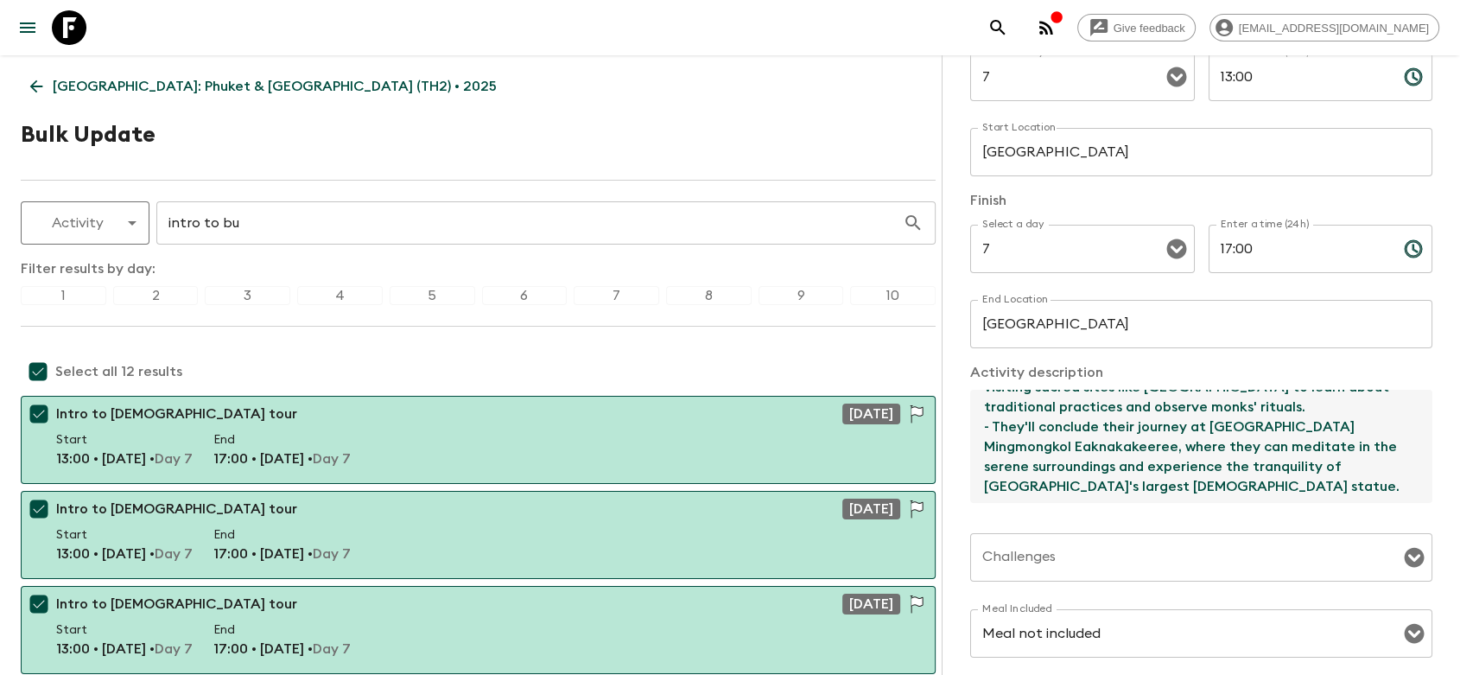
scroll to position [40, 0]
drag, startPoint x: 979, startPoint y: 426, endPoint x: 1258, endPoint y: 486, distance: 285.6
click at [1258, 486] on textarea "- Flashpackers will embark on a [DEMOGRAPHIC_DATA] tour, visiting sacred sites …" at bounding box center [1194, 446] width 448 height 113
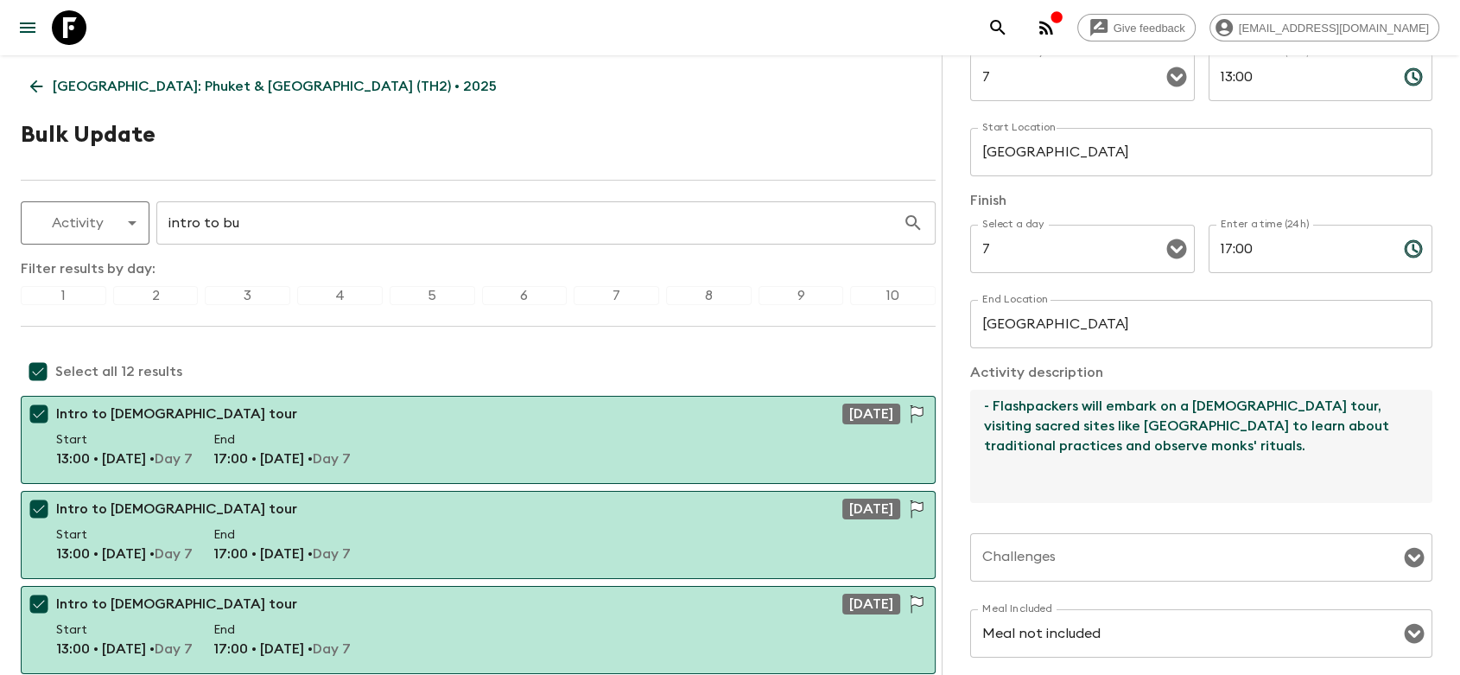
scroll to position [0, 0]
click at [1006, 414] on textarea "- Flashpackers will embark on a [DEMOGRAPHIC_DATA] tour, visiting sacred sites …" at bounding box center [1194, 446] width 448 height 113
drag, startPoint x: 992, startPoint y: 469, endPoint x: 995, endPoint y: 480, distance: 11.8
click at [992, 471] on textarea "- Flashpackers will embark on a [DEMOGRAPHIC_DATA] tour, visiting sacred sites …" at bounding box center [1194, 446] width 448 height 113
paste textarea "- They'll conclude their journey at"
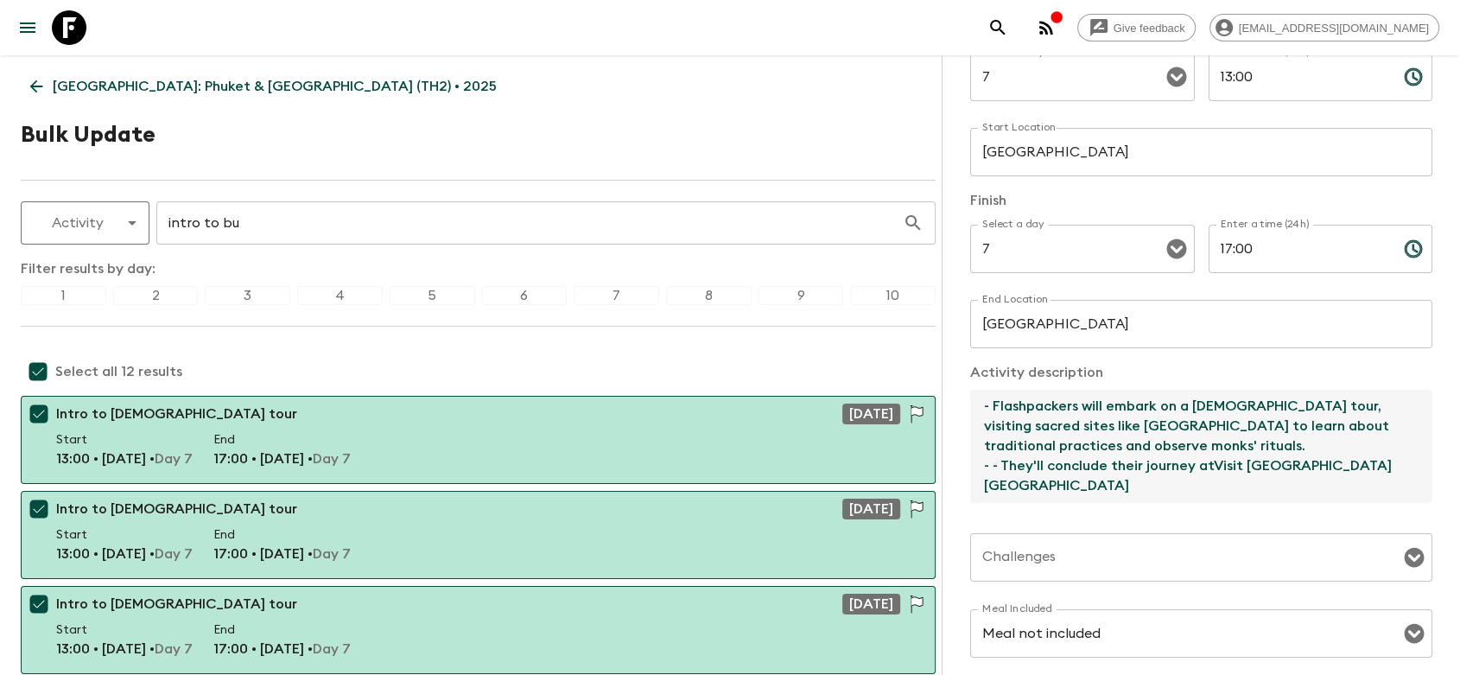
click at [1002, 467] on textarea "- Flashpackers will embark on a [DEMOGRAPHIC_DATA] tour, visiting sacred sites …" at bounding box center [1194, 446] width 448 height 113
drag, startPoint x: 1187, startPoint y: 467, endPoint x: 1230, endPoint y: 469, distance: 43.2
click at [1230, 469] on textarea "- Flashpackers will embark on a [DEMOGRAPHIC_DATA] tour, visiting sacred sites …" at bounding box center [1194, 446] width 448 height 113
click at [1351, 461] on textarea "- Flashpackers will embark on a [DEMOGRAPHIC_DATA] tour, visiting sacred sites …" at bounding box center [1194, 446] width 448 height 113
click at [1326, 476] on textarea "- Flashpackers will embark on a [DEMOGRAPHIC_DATA] tour, visiting sacred sites …" at bounding box center [1194, 446] width 448 height 113
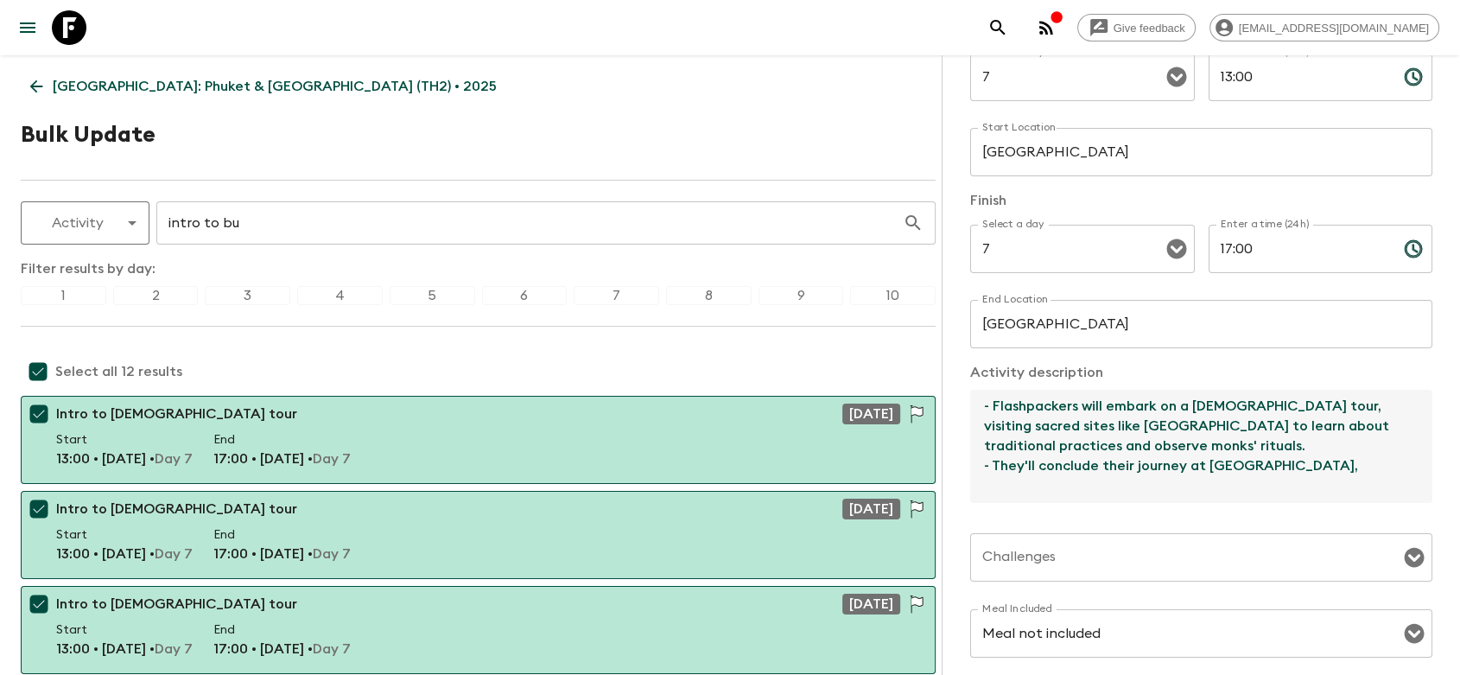
paste textarea "- They'll conclude their journey at"
click at [1131, 441] on textarea "- Flashpackers will embark on a [DEMOGRAPHIC_DATA] tour, visiting sacred sites …" at bounding box center [1194, 446] width 448 height 113
drag, startPoint x: 1092, startPoint y: 385, endPoint x: 1100, endPoint y: 401, distance: 17.4
click at [1096, 393] on div "Activity description - Flashpackers will embark on a [DEMOGRAPHIC_DATA] tour, v…" at bounding box center [1201, 433] width 462 height 143
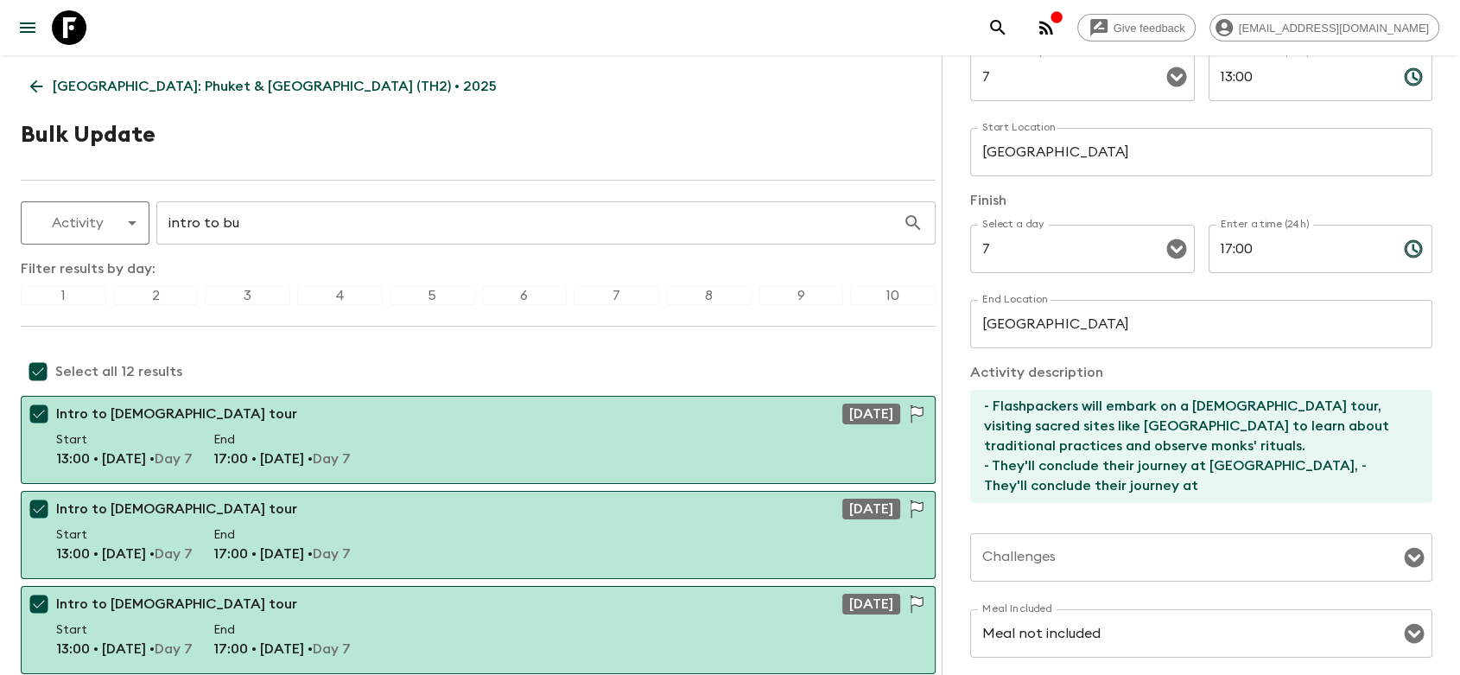
click at [1113, 451] on textarea "- Flashpackers will embark on a [DEMOGRAPHIC_DATA] tour, visiting sacred sites …" at bounding box center [1194, 446] width 448 height 113
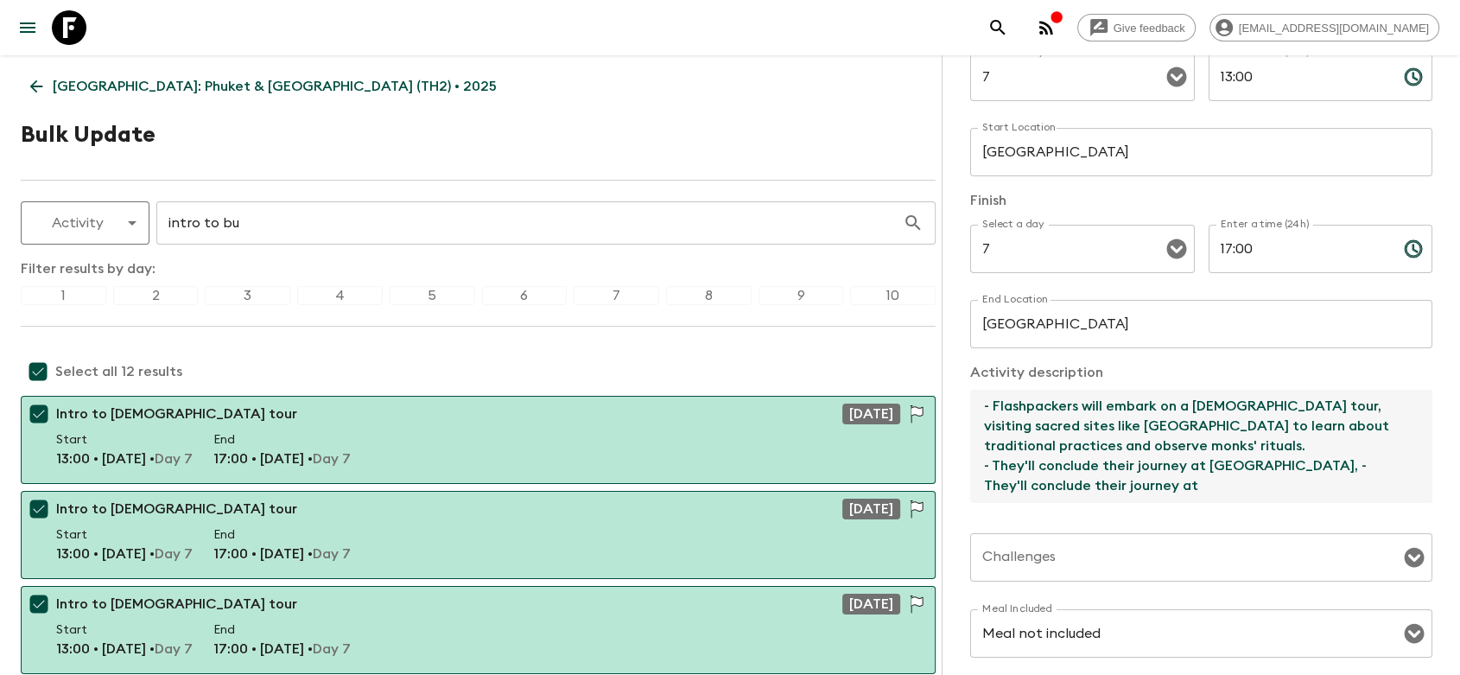
click at [1180, 455] on textarea "- Flashpackers will embark on a [DEMOGRAPHIC_DATA] tour, visiting sacred sites …" at bounding box center [1194, 446] width 448 height 113
drag, startPoint x: 1319, startPoint y: 468, endPoint x: 1361, endPoint y: 488, distance: 46.0
click at [1361, 488] on textarea "- Flashpackers will embark on a [DEMOGRAPHIC_DATA] tour, visiting sacred sites …" at bounding box center [1194, 446] width 448 height 113
paste textarea "A nice traditional way"
click at [1330, 468] on textarea "- Flashpackers will embark on a [DEMOGRAPHIC_DATA] tour, visiting sacred sites …" at bounding box center [1194, 446] width 448 height 113
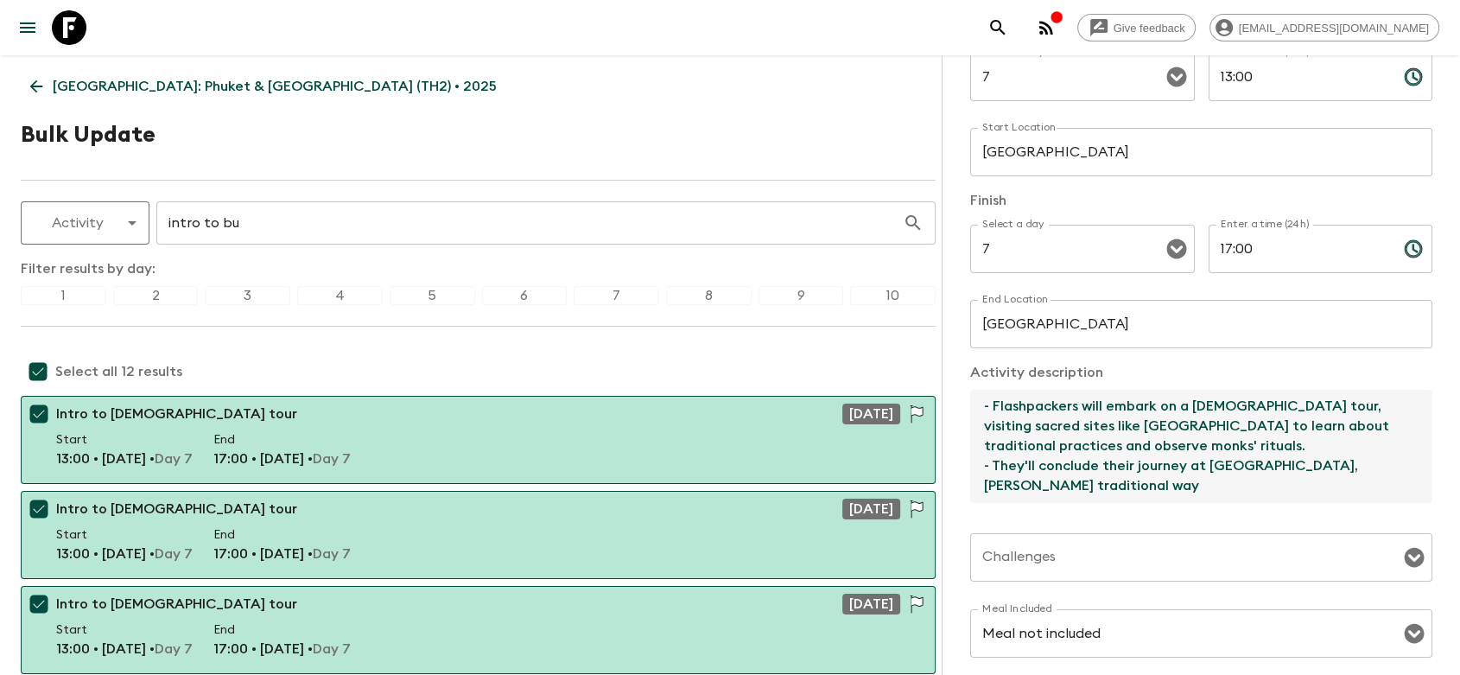
click at [1147, 478] on textarea "- Flashpackers will embark on a [DEMOGRAPHIC_DATA] tour, visiting sacred sites …" at bounding box center [1194, 446] width 448 height 113
click at [1107, 487] on textarea "- Flashpackers will embark on a [DEMOGRAPHIC_DATA] tour, visiting sacred sites …" at bounding box center [1194, 446] width 448 height 113
paste textarea "See former Chinese schools that are repurposed into museums and restaurants as …"
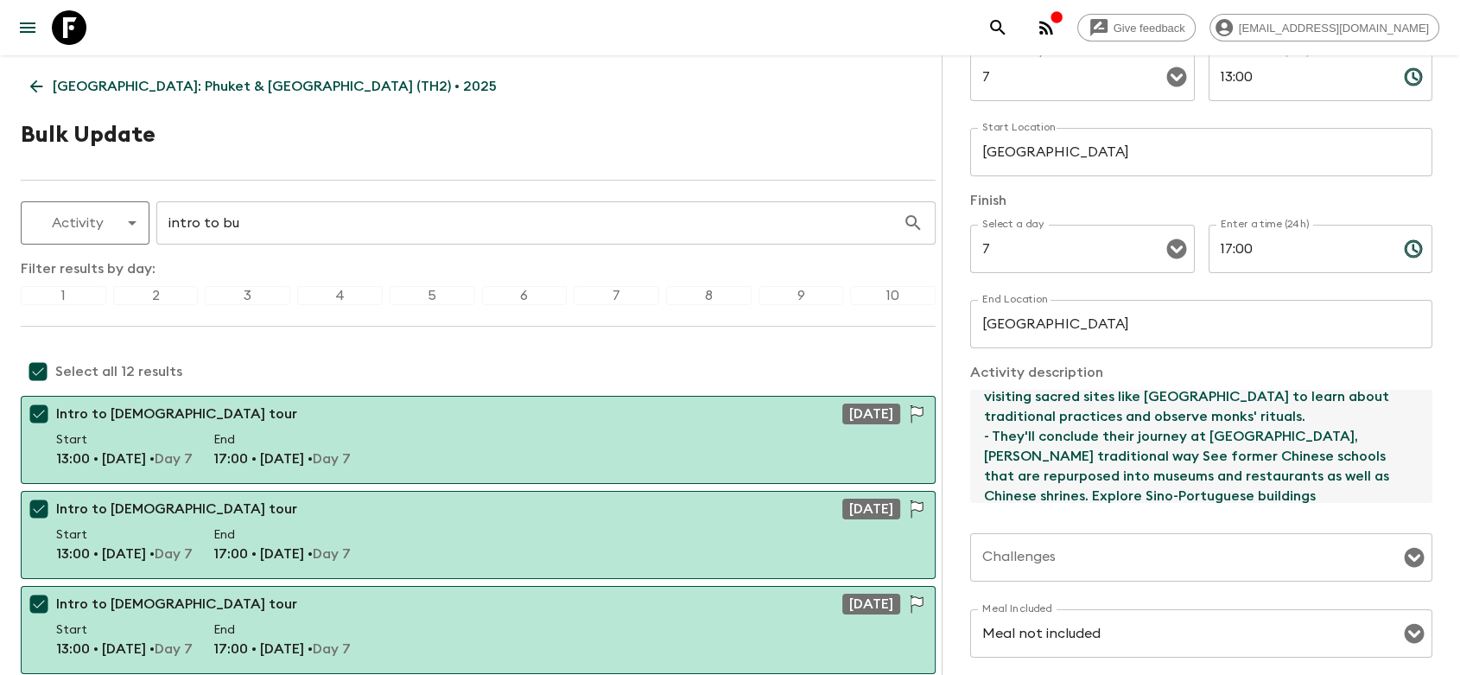
click at [1086, 455] on textarea "- Flashpackers will embark on a [DEMOGRAPHIC_DATA] tour, visiting sacred sites …" at bounding box center [1194, 446] width 448 height 113
click at [1331, 437] on textarea "- Flashpackers will embark on a [DEMOGRAPHIC_DATA] tour, visiting sacred sites …" at bounding box center [1194, 446] width 448 height 113
click at [1088, 455] on textarea "- Flashpackers will embark on a [DEMOGRAPHIC_DATA] tour, visiting sacred sites …" at bounding box center [1194, 446] width 448 height 113
click at [1112, 452] on textarea "- Flashpackers will embark on a [DEMOGRAPHIC_DATA] tour, visiting sacred sites …" at bounding box center [1194, 446] width 448 height 113
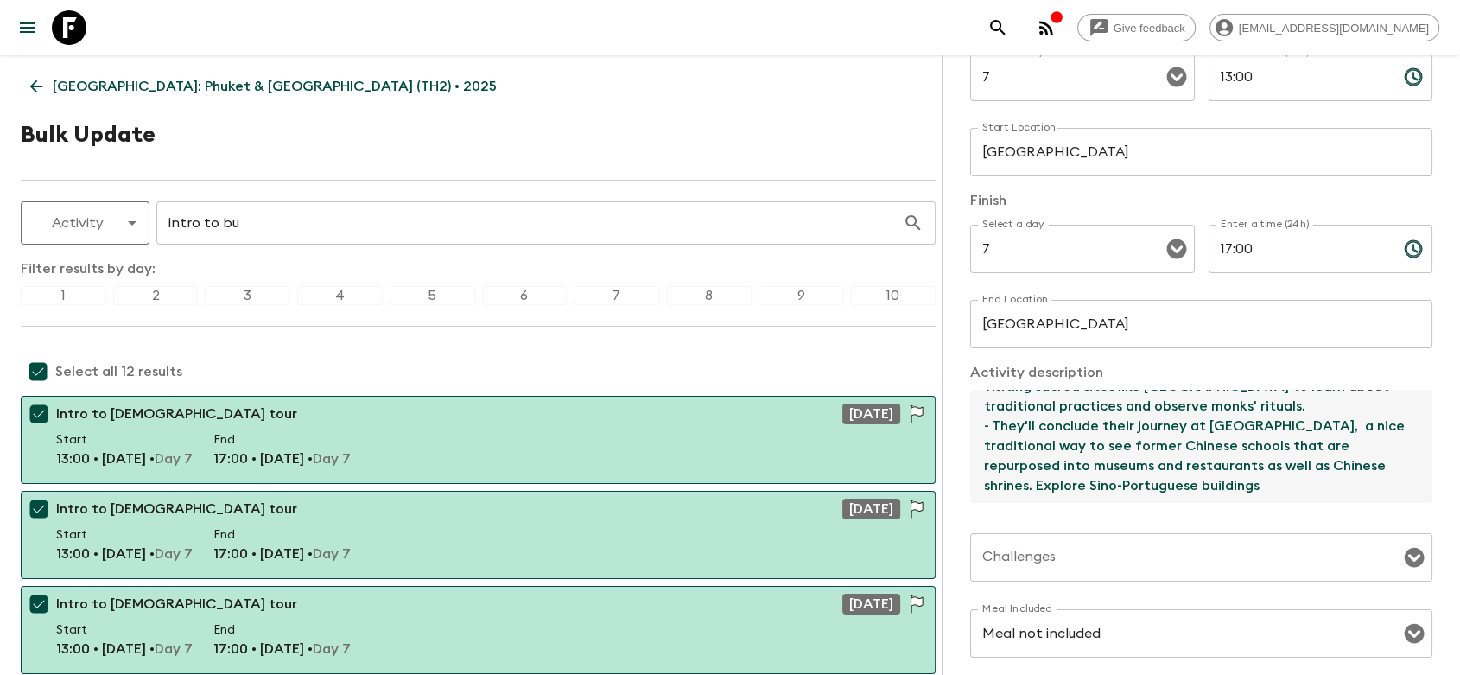
drag, startPoint x: 1286, startPoint y: 456, endPoint x: 1044, endPoint y: 485, distance: 243.6
click at [1044, 485] on textarea "- Flashpackers will embark on a [DEMOGRAPHIC_DATA] tour, visiting sacred sites …" at bounding box center [1194, 446] width 448 height 113
click at [1039, 488] on textarea "- Flashpackers will embark on a [DEMOGRAPHIC_DATA] tour, visiting sacred sites …" at bounding box center [1194, 446] width 448 height 113
click at [1237, 480] on textarea "- Flashpackers will embark on a [DEMOGRAPHIC_DATA] tour, visiting sacred sites …" at bounding box center [1194, 446] width 448 height 113
click at [1313, 483] on textarea "- Flashpackers will embark on a [DEMOGRAPHIC_DATA] tour, visiting sacred sites …" at bounding box center [1194, 446] width 448 height 113
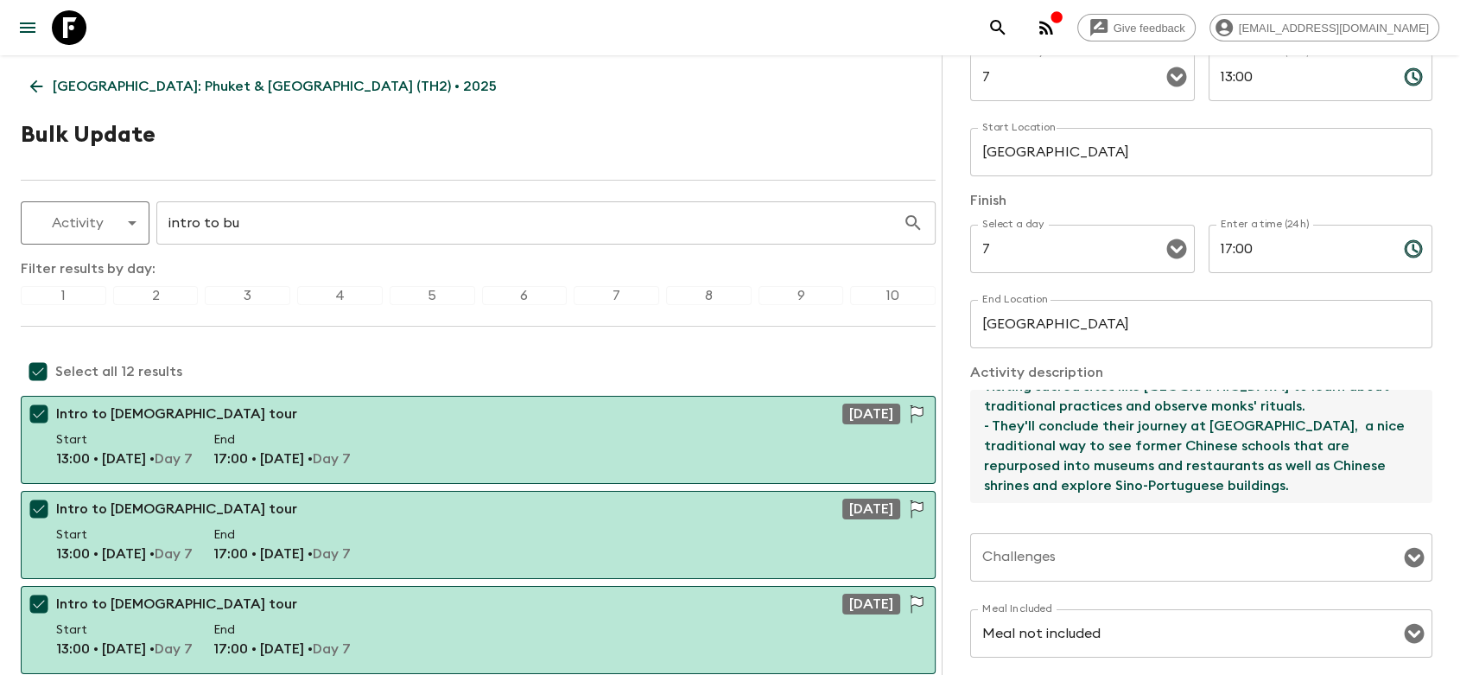
click at [1037, 521] on div "Activity Title Intro to [DEMOGRAPHIC_DATA] tour Start Select a day 7 Select a d…" at bounding box center [1201, 384] width 462 height 888
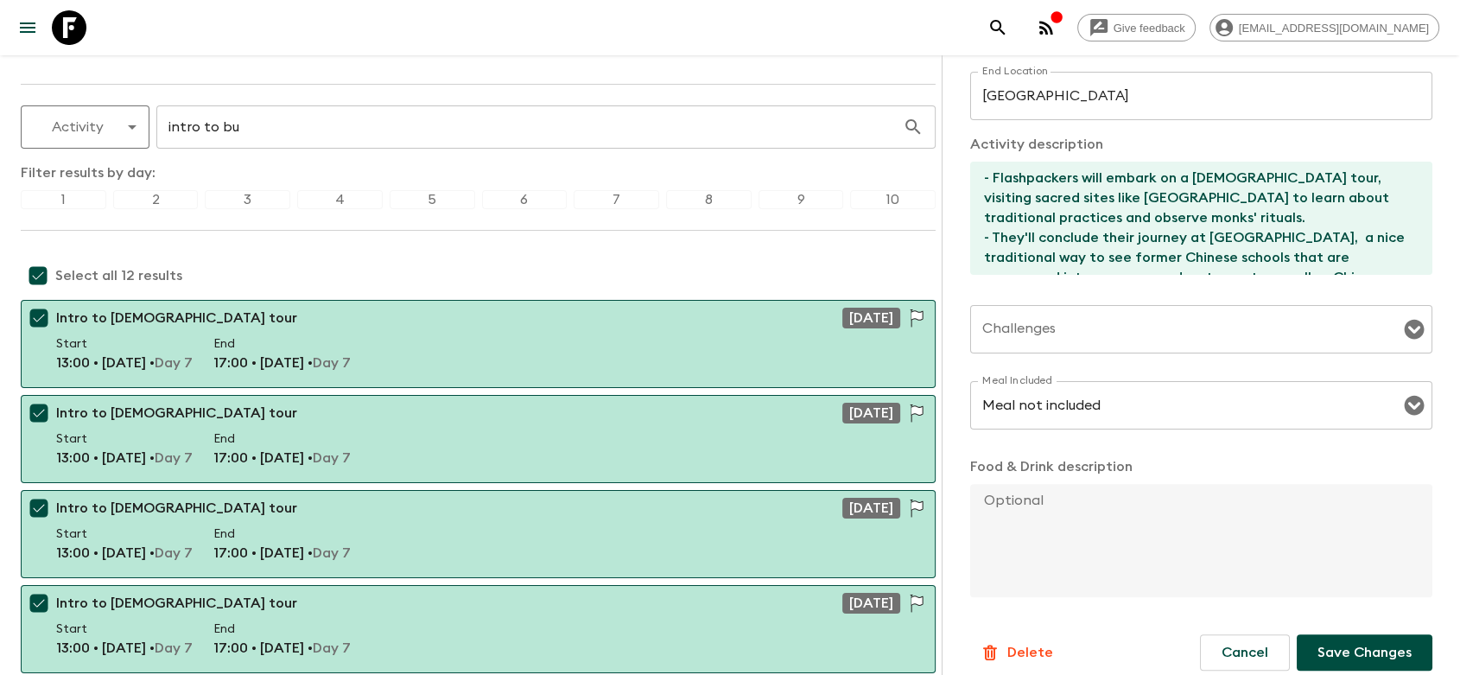
scroll to position [436, 0]
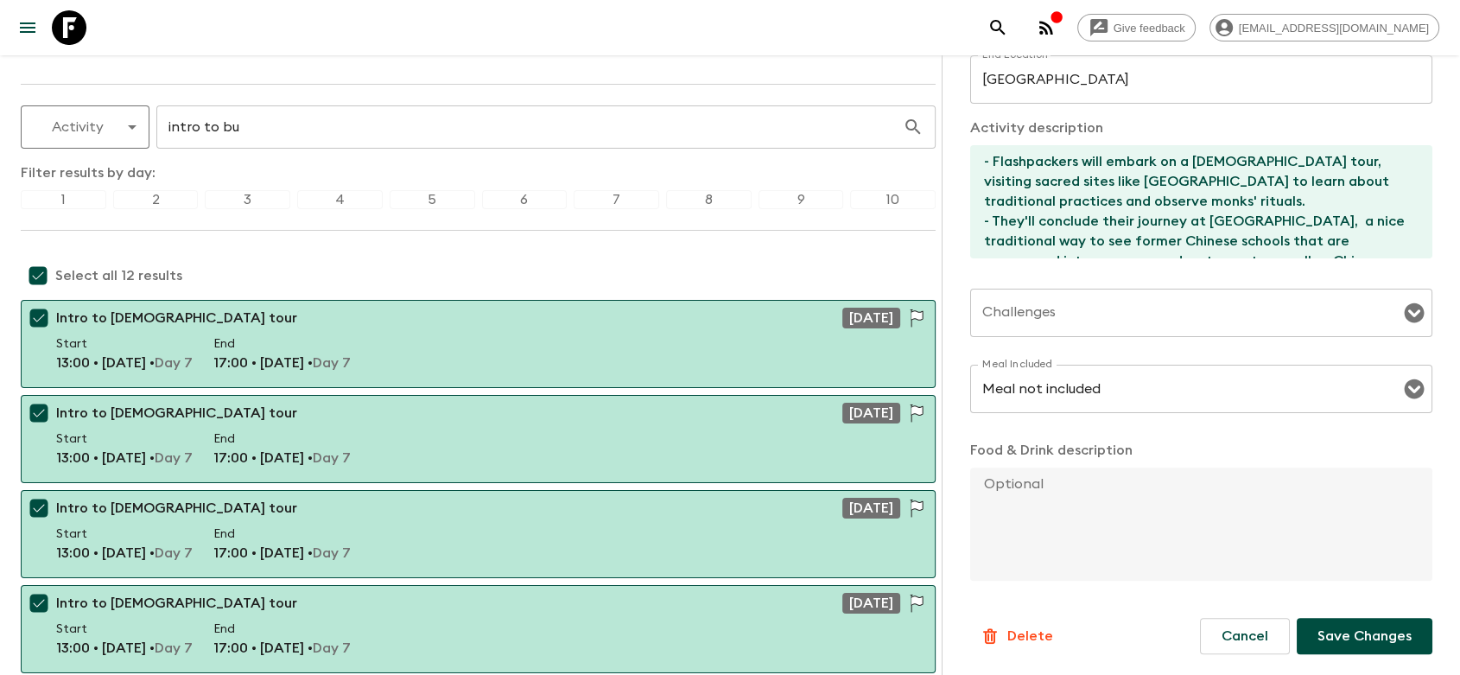
click at [1326, 634] on p "Save Changes" at bounding box center [1365, 636] width 94 height 21
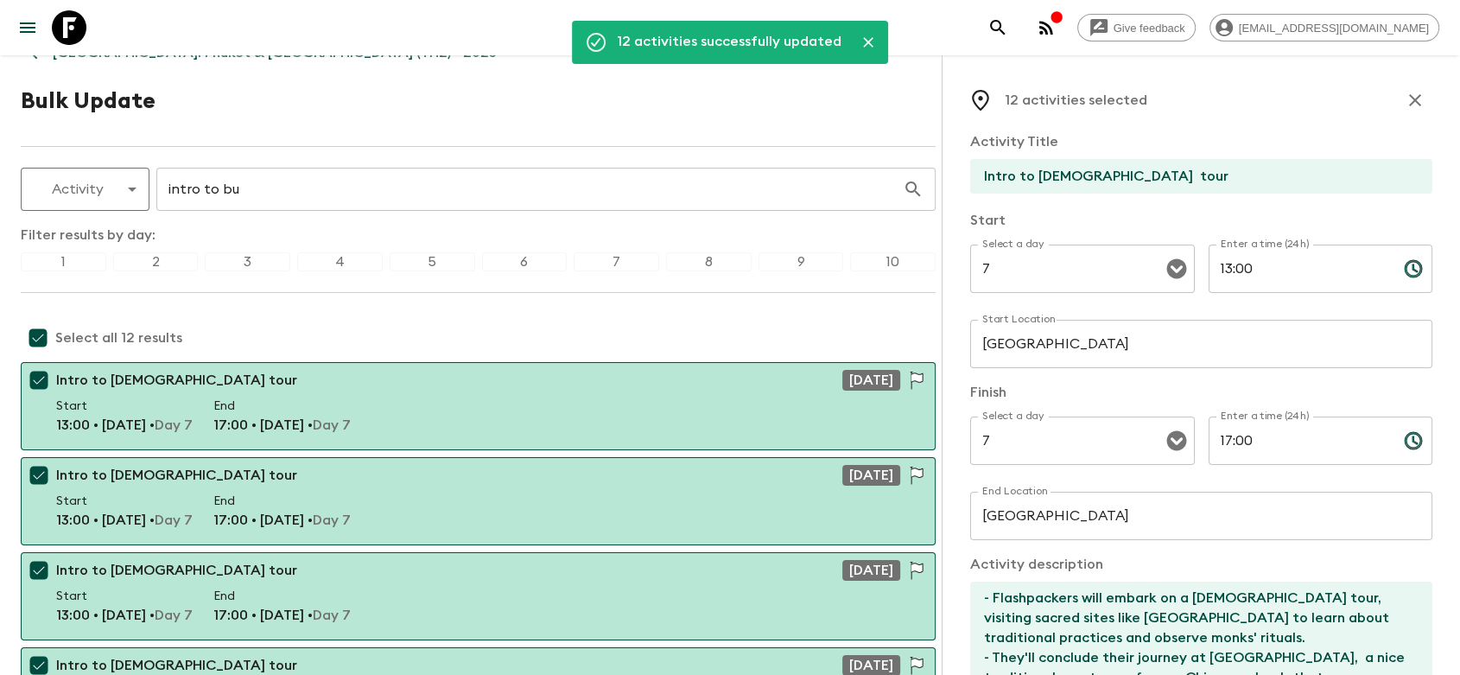
scroll to position [0, 0]
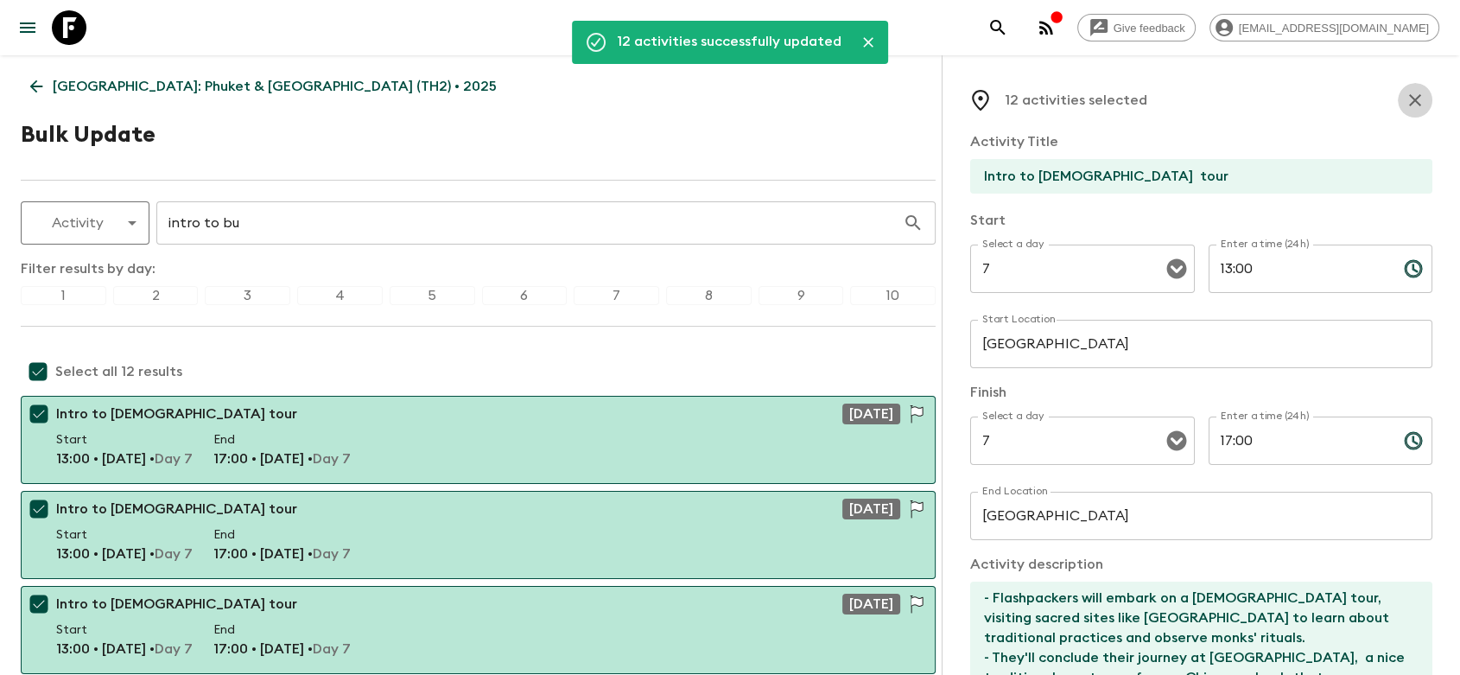
drag, startPoint x: 1408, startPoint y: 101, endPoint x: 1365, endPoint y: 126, distance: 49.9
click at [1407, 100] on icon "button" at bounding box center [1415, 100] width 21 height 21
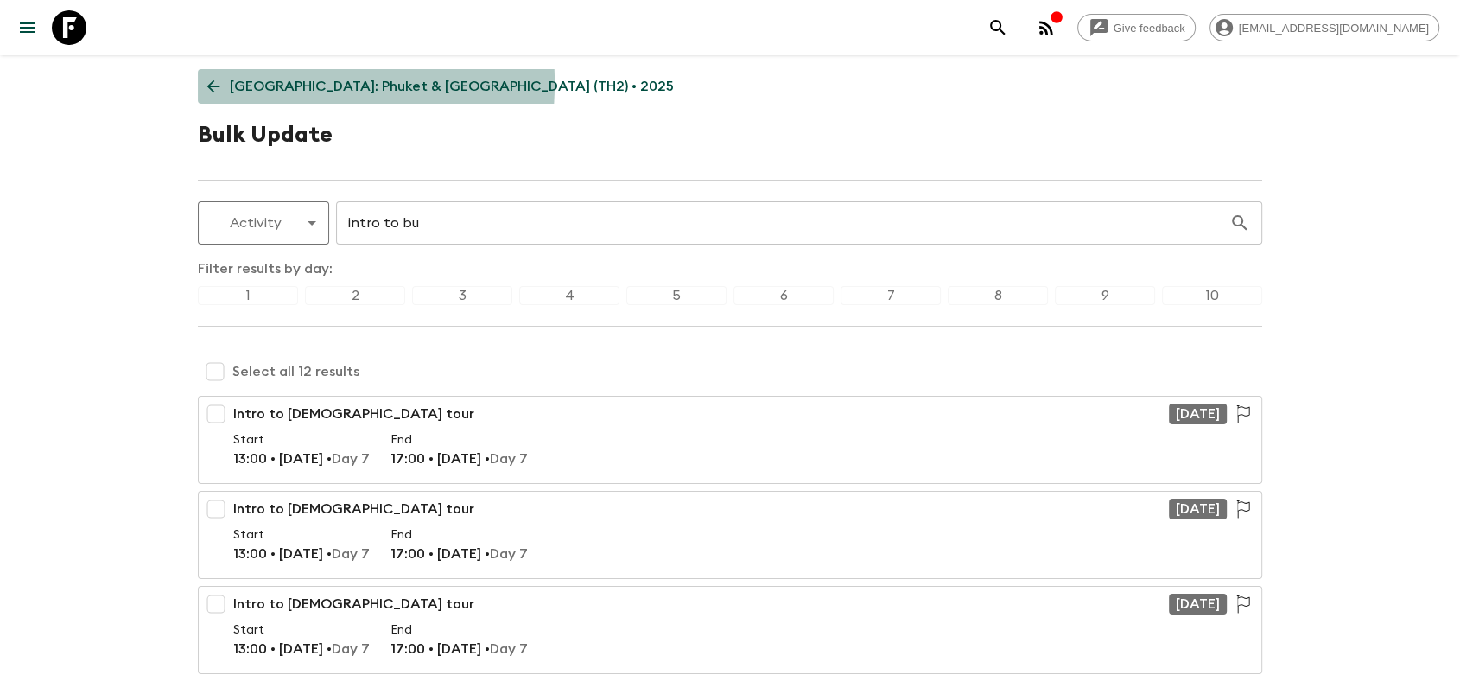
click at [218, 83] on icon at bounding box center [213, 86] width 19 height 19
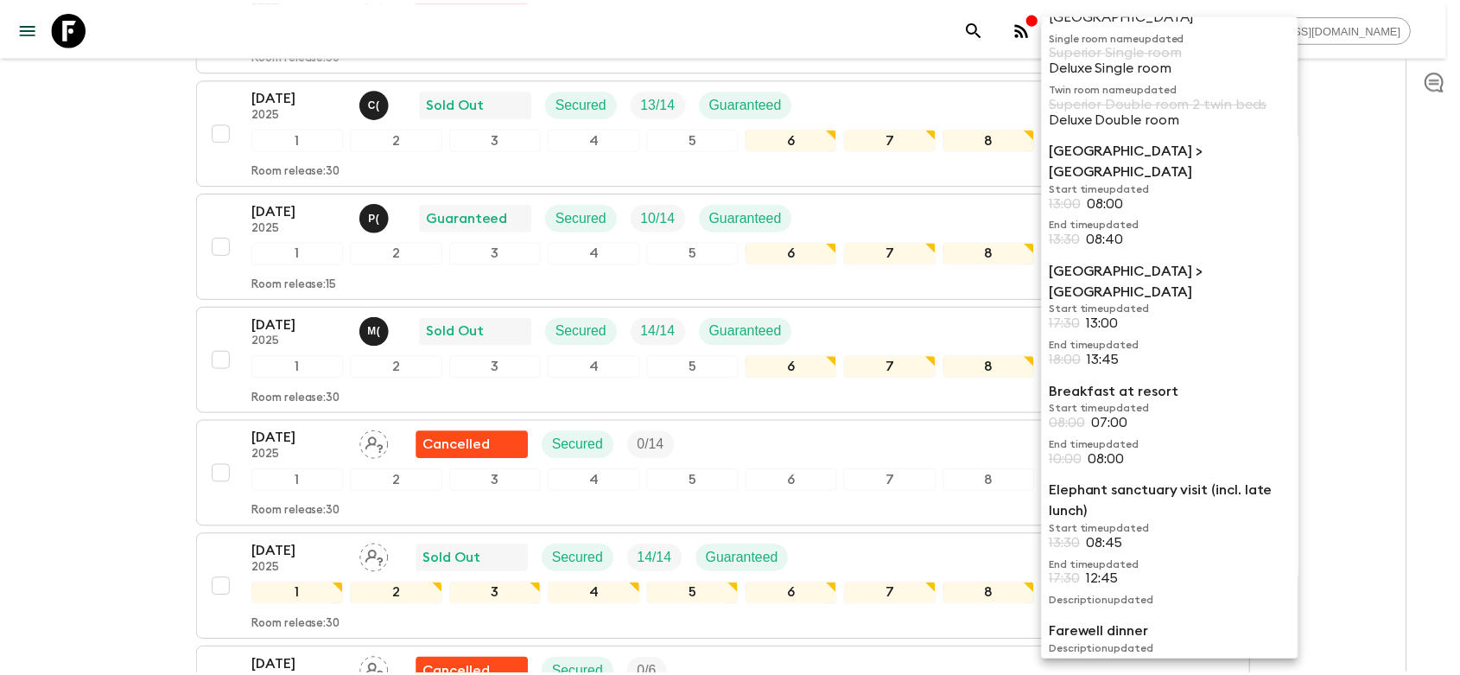
scroll to position [112, 0]
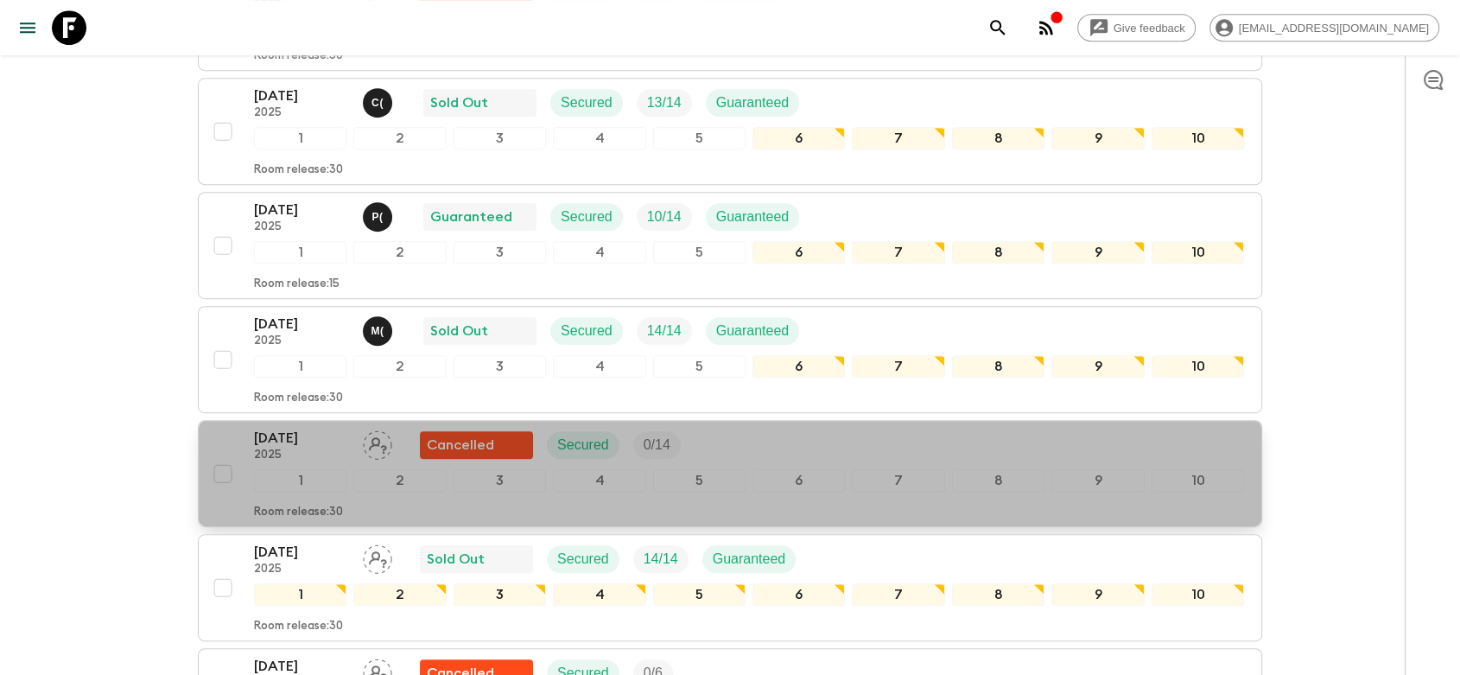
click at [933, 428] on div "[DATE] 2025 Cancelled Secured 0 / 14" at bounding box center [749, 445] width 990 height 35
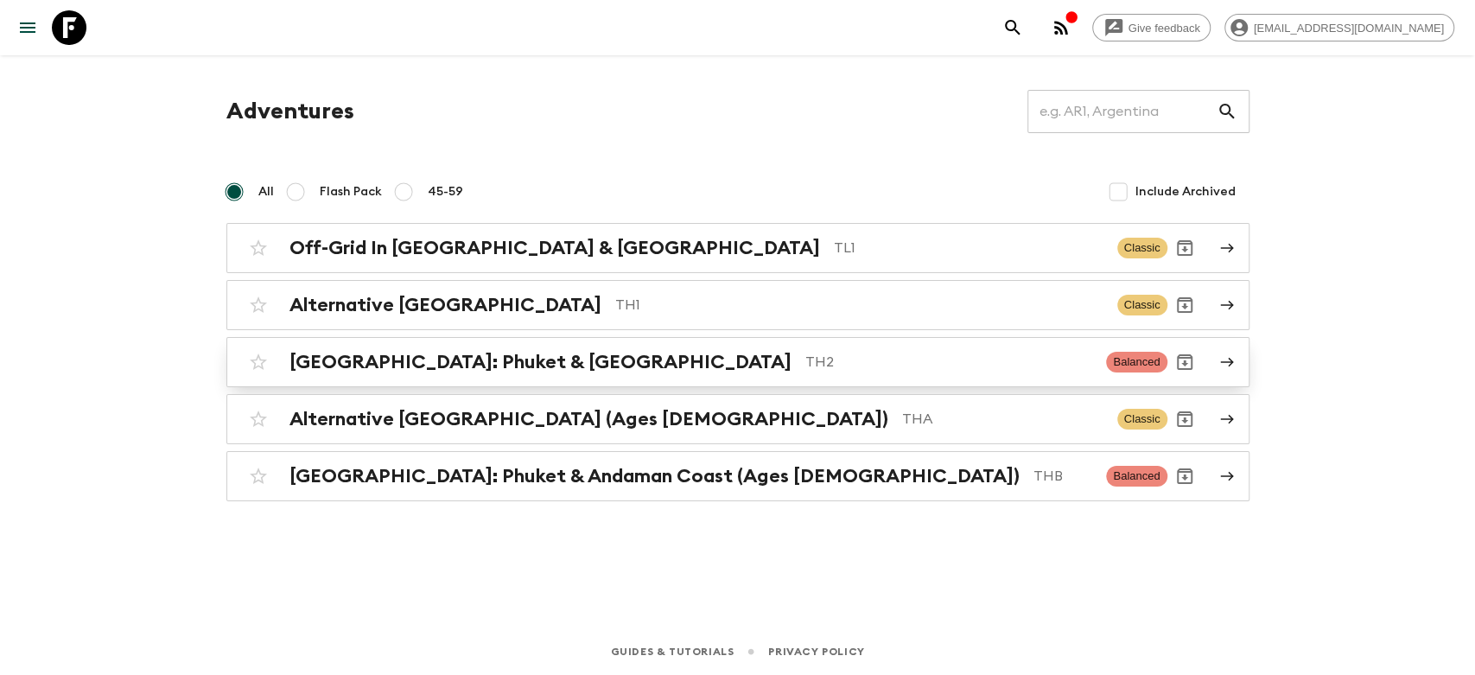
click at [486, 365] on h2 "[GEOGRAPHIC_DATA]: Phuket & [GEOGRAPHIC_DATA]" at bounding box center [540, 362] width 502 height 22
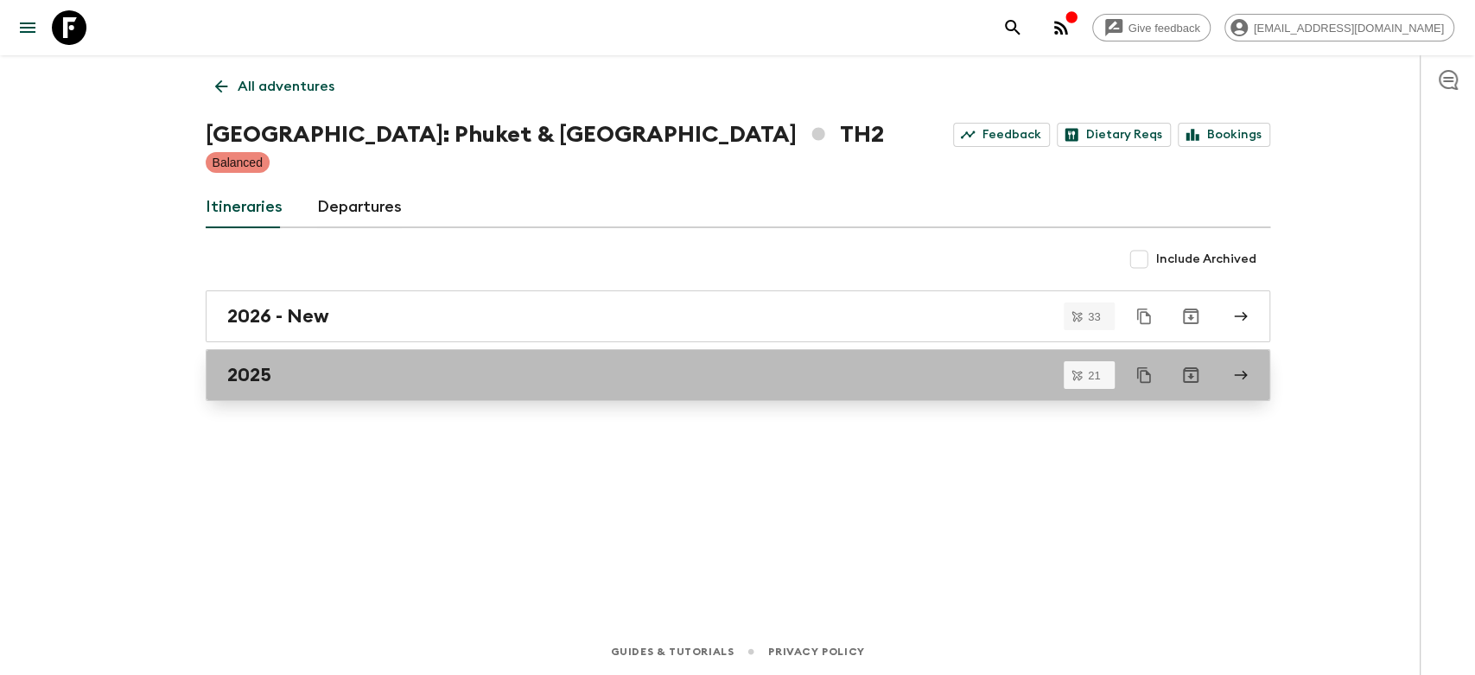
click at [320, 385] on link "2025" at bounding box center [738, 375] width 1065 height 52
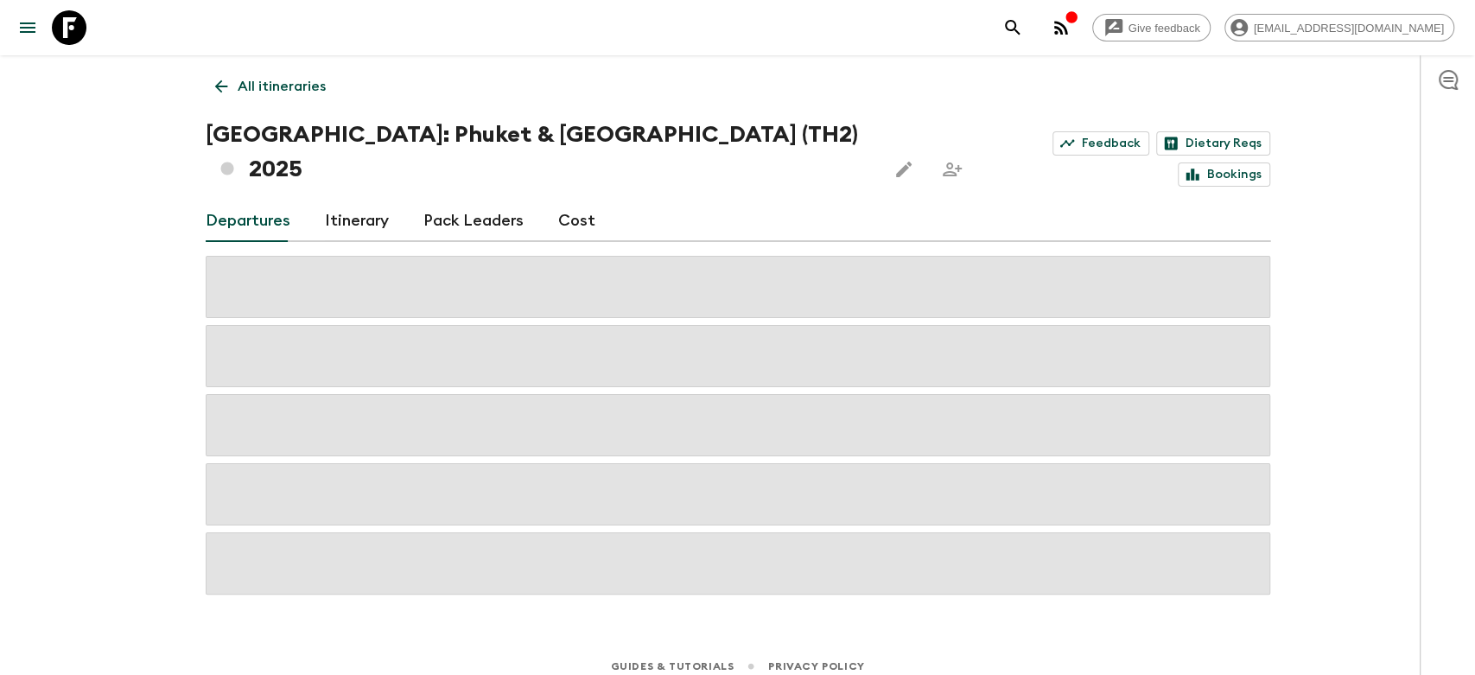
click at [347, 200] on link "Itinerary" at bounding box center [357, 220] width 64 height 41
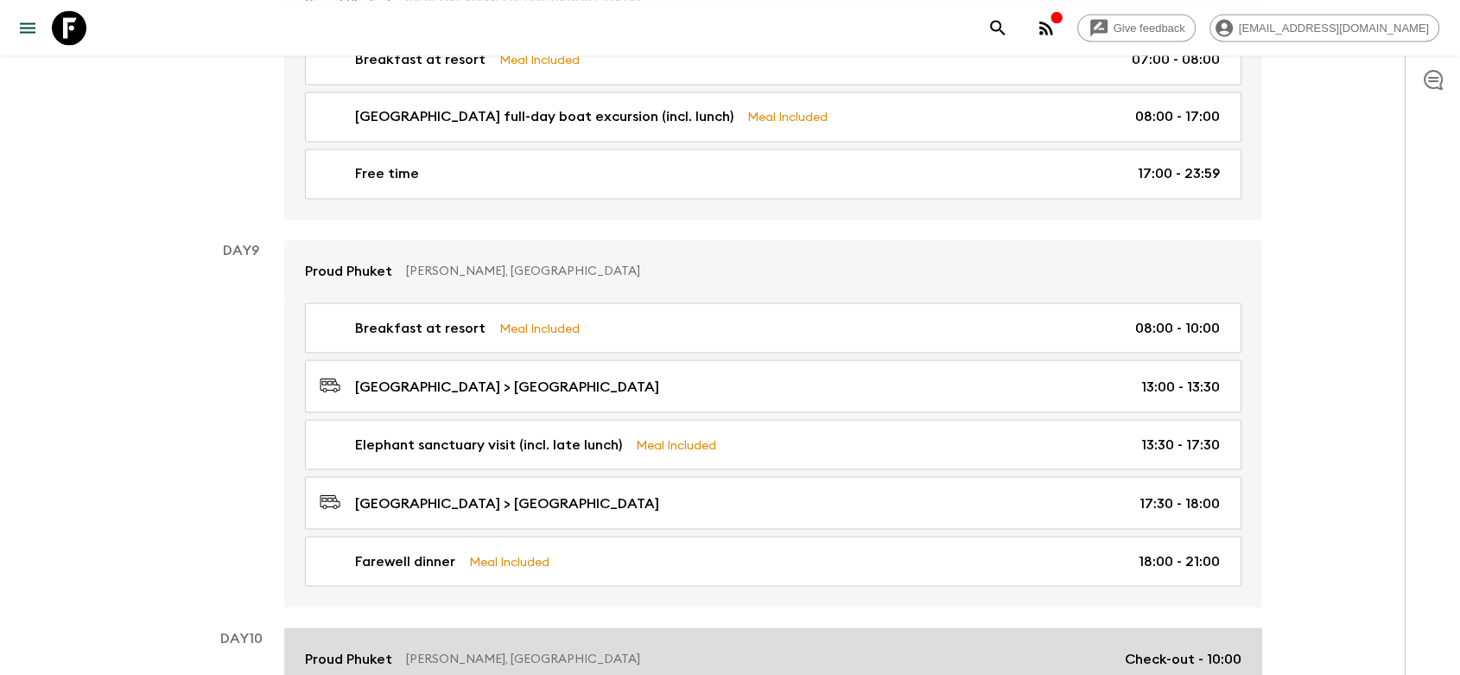
scroll to position [3072, 0]
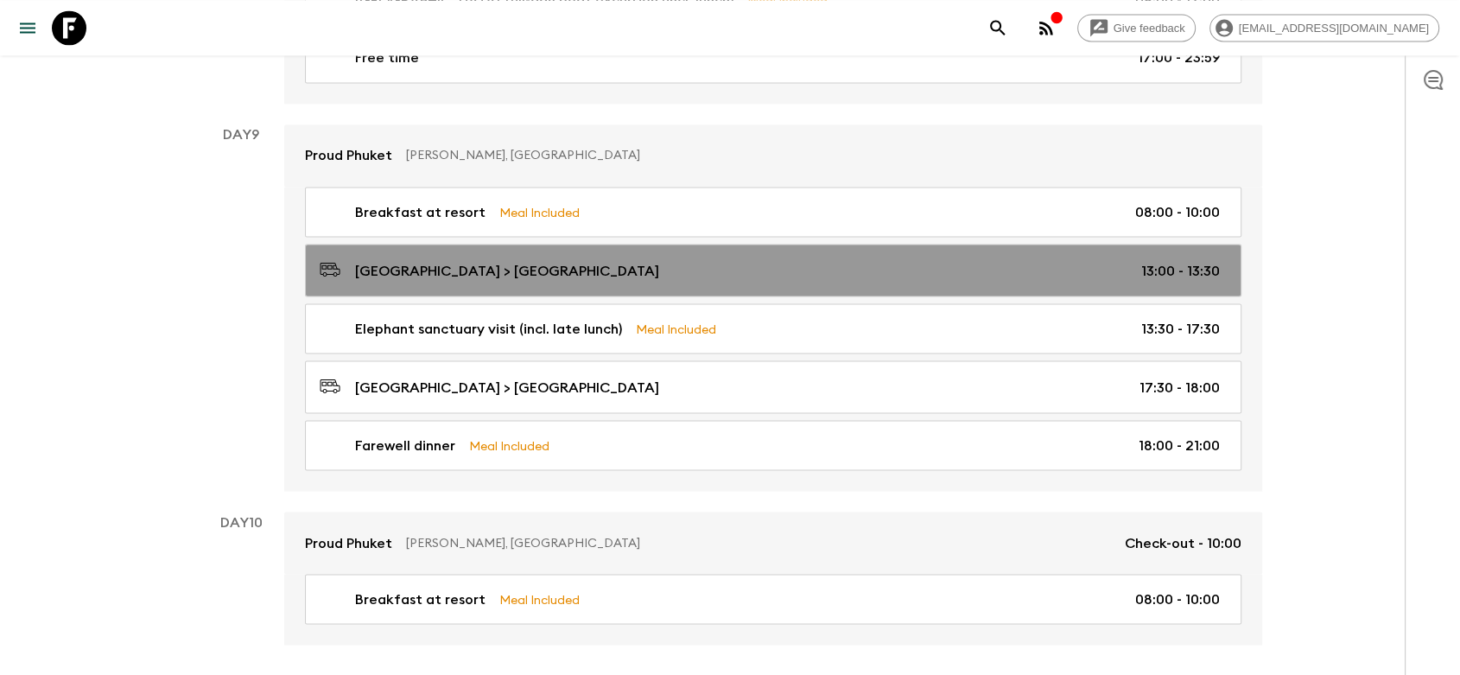
click at [470, 260] on p "[GEOGRAPHIC_DATA] > [GEOGRAPHIC_DATA]" at bounding box center [507, 270] width 304 height 21
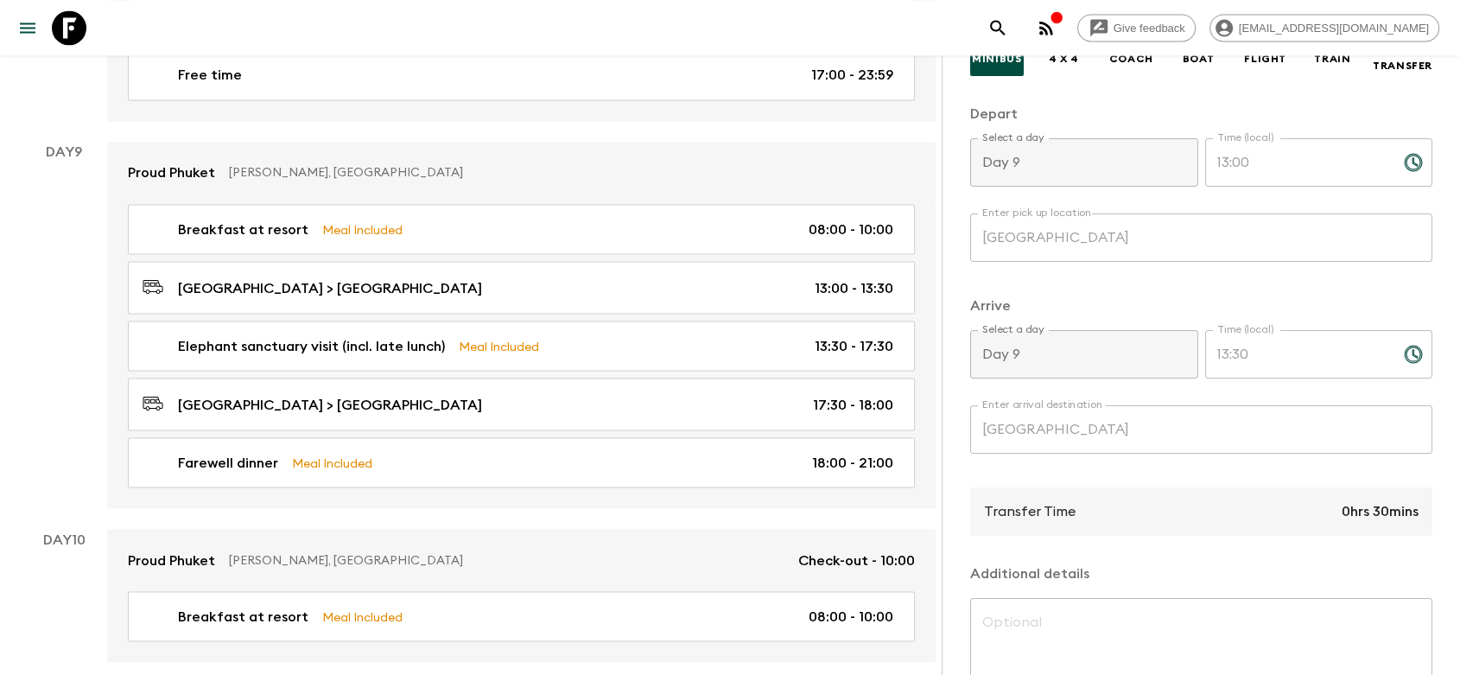
scroll to position [288, 0]
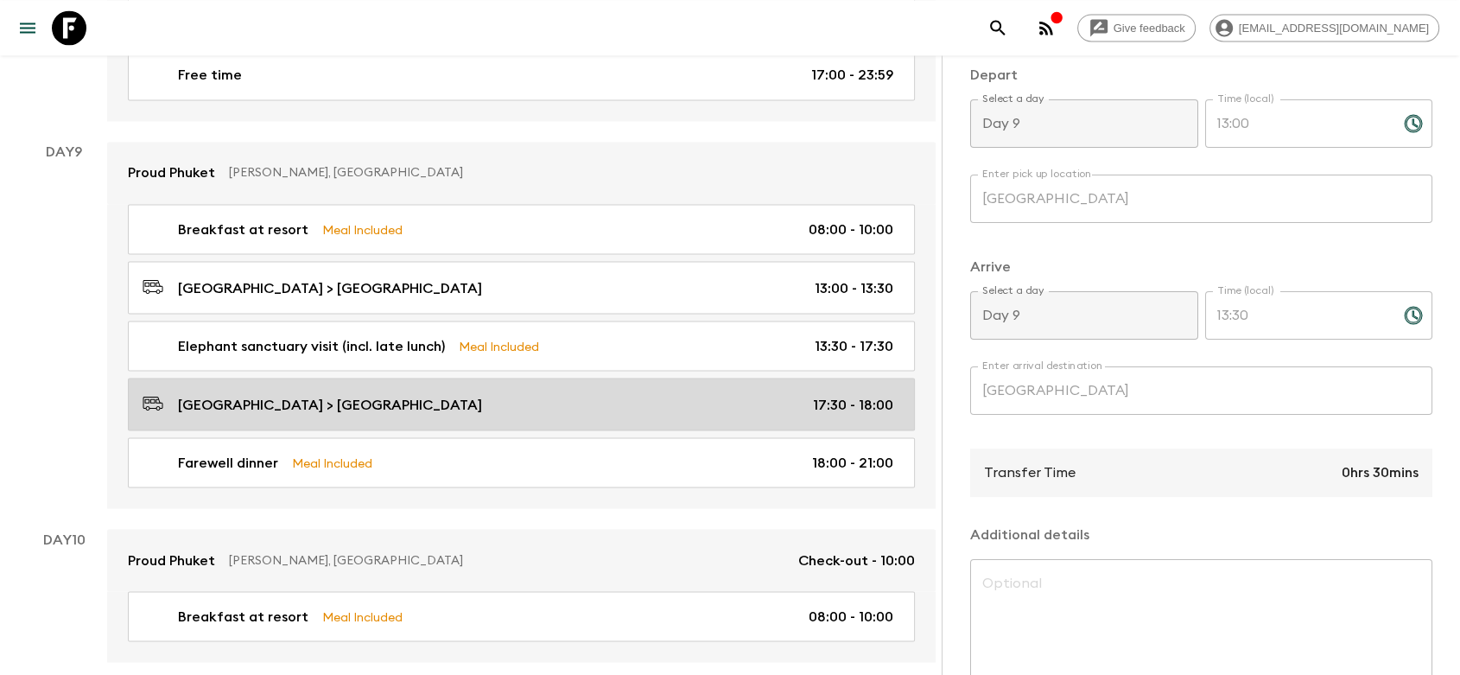
click at [329, 394] on p "[GEOGRAPHIC_DATA] > [GEOGRAPHIC_DATA]" at bounding box center [330, 404] width 304 height 21
type input "[GEOGRAPHIC_DATA]"
type input "17:30"
type input "18:00"
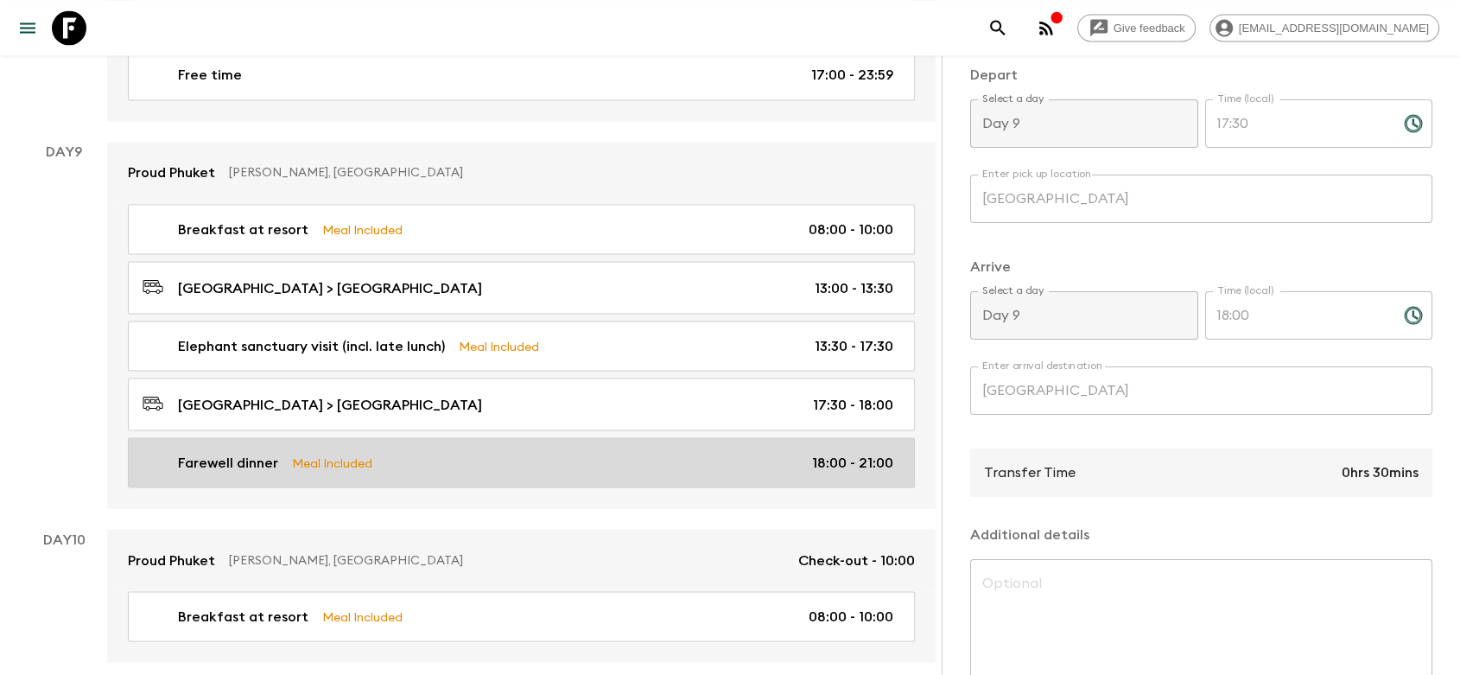
click at [273, 457] on p "Farewell dinner" at bounding box center [228, 462] width 100 height 21
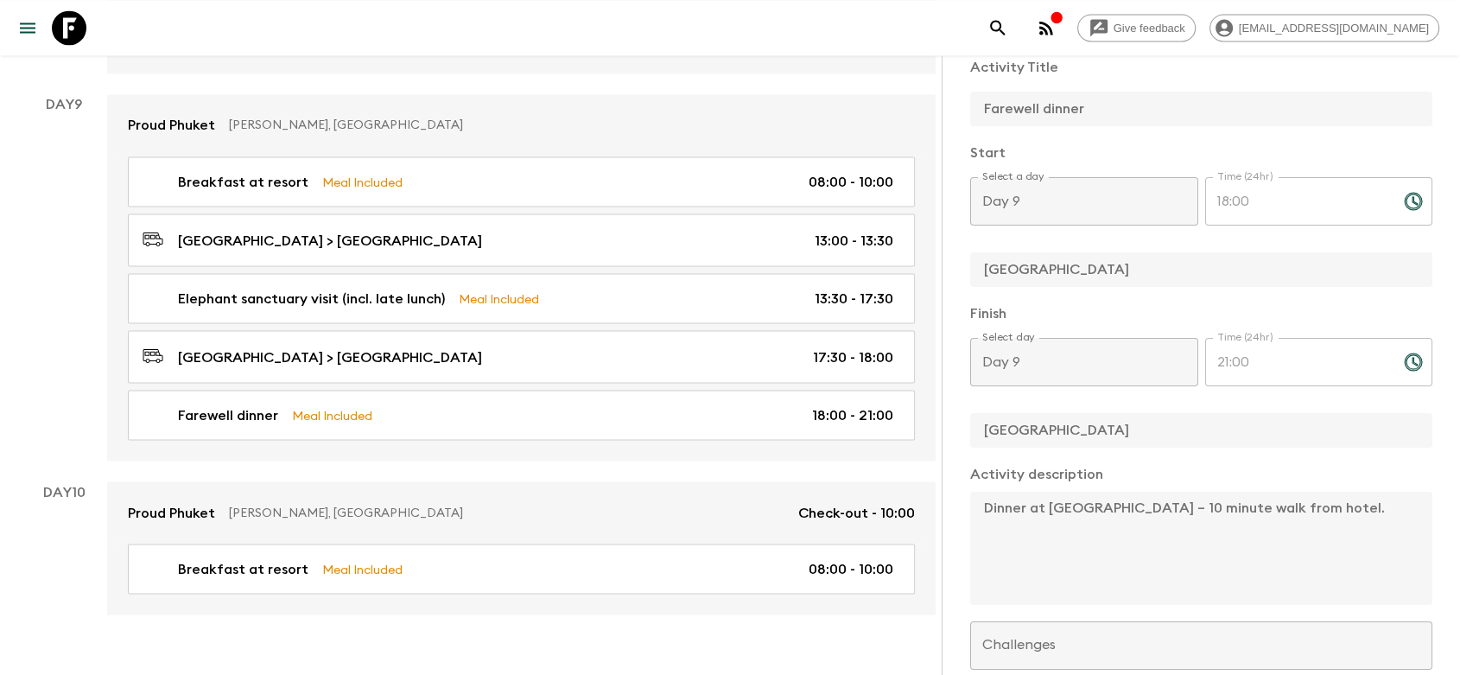
scroll to position [3144, 0]
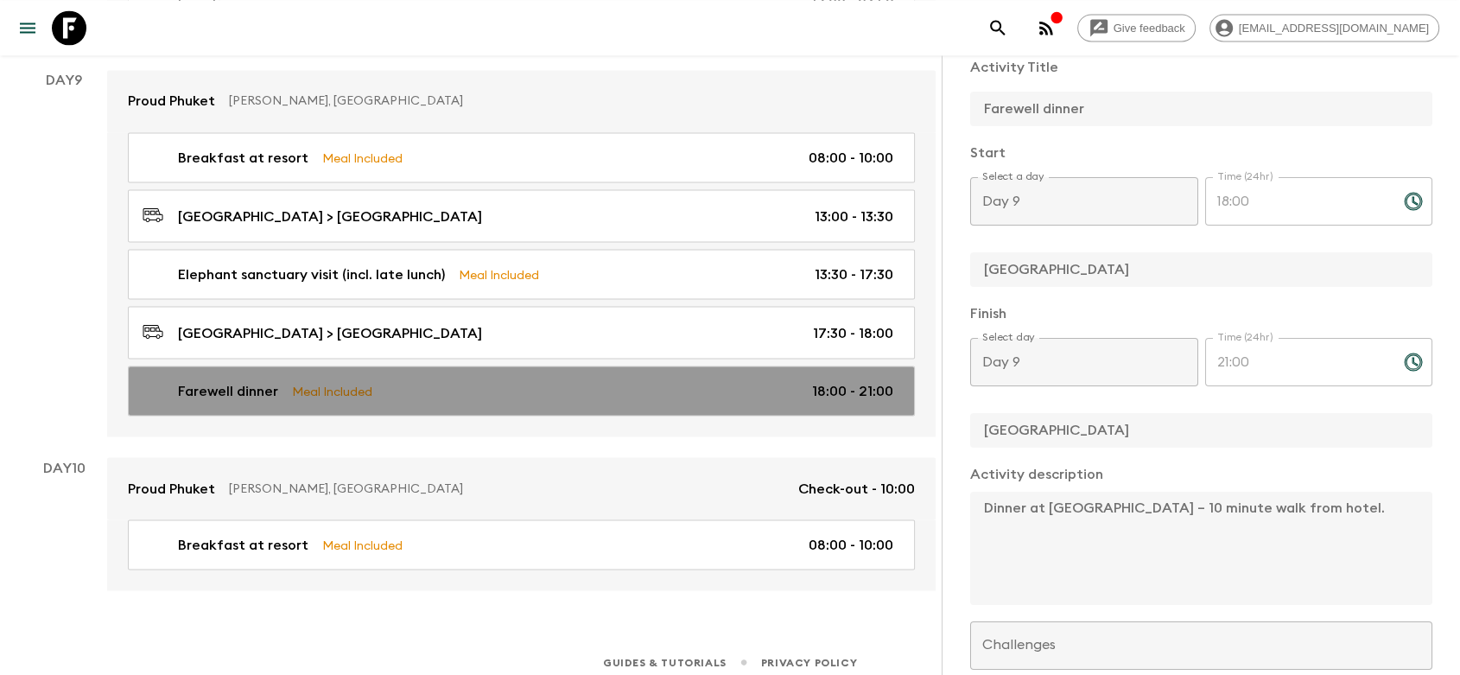
click at [388, 380] on div "Farewell dinner Meal Included 18:00 - 21:00" at bounding box center [518, 390] width 751 height 21
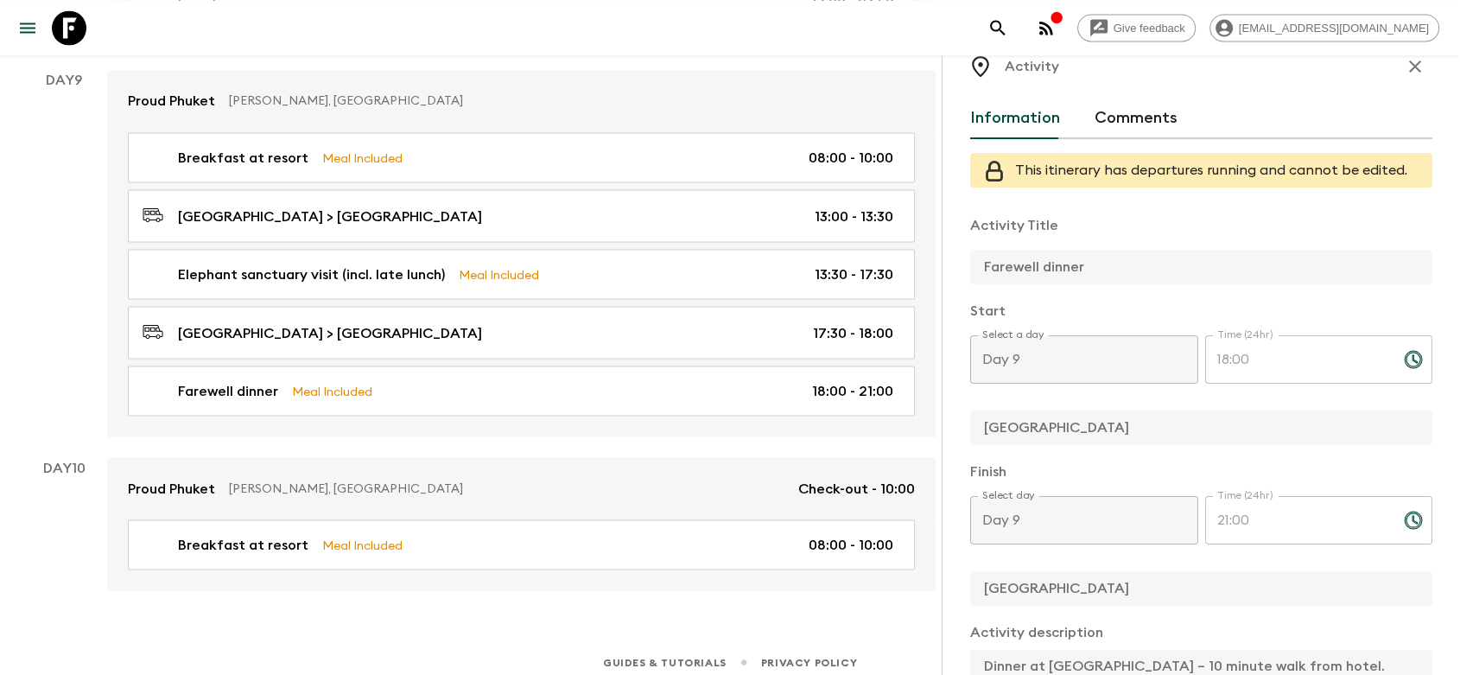
scroll to position [0, 0]
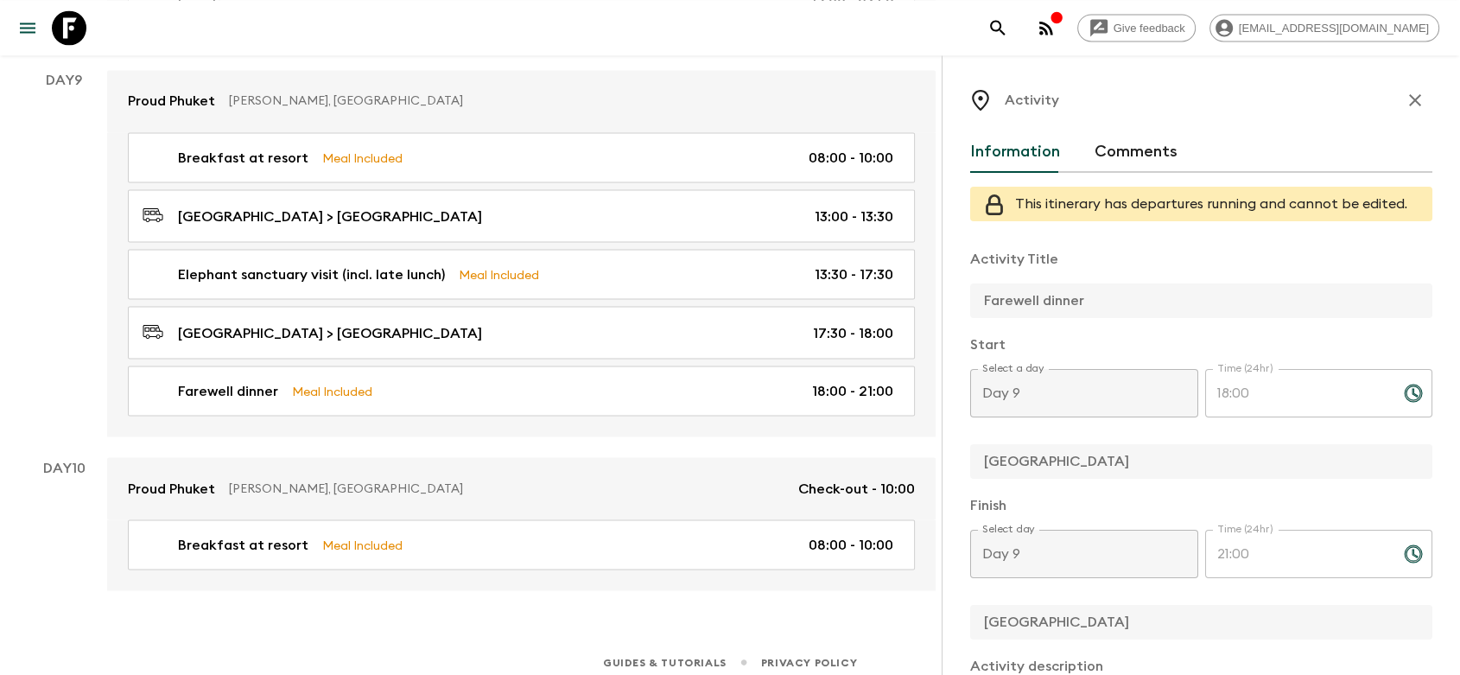
click at [1405, 97] on icon "button" at bounding box center [1415, 100] width 21 height 21
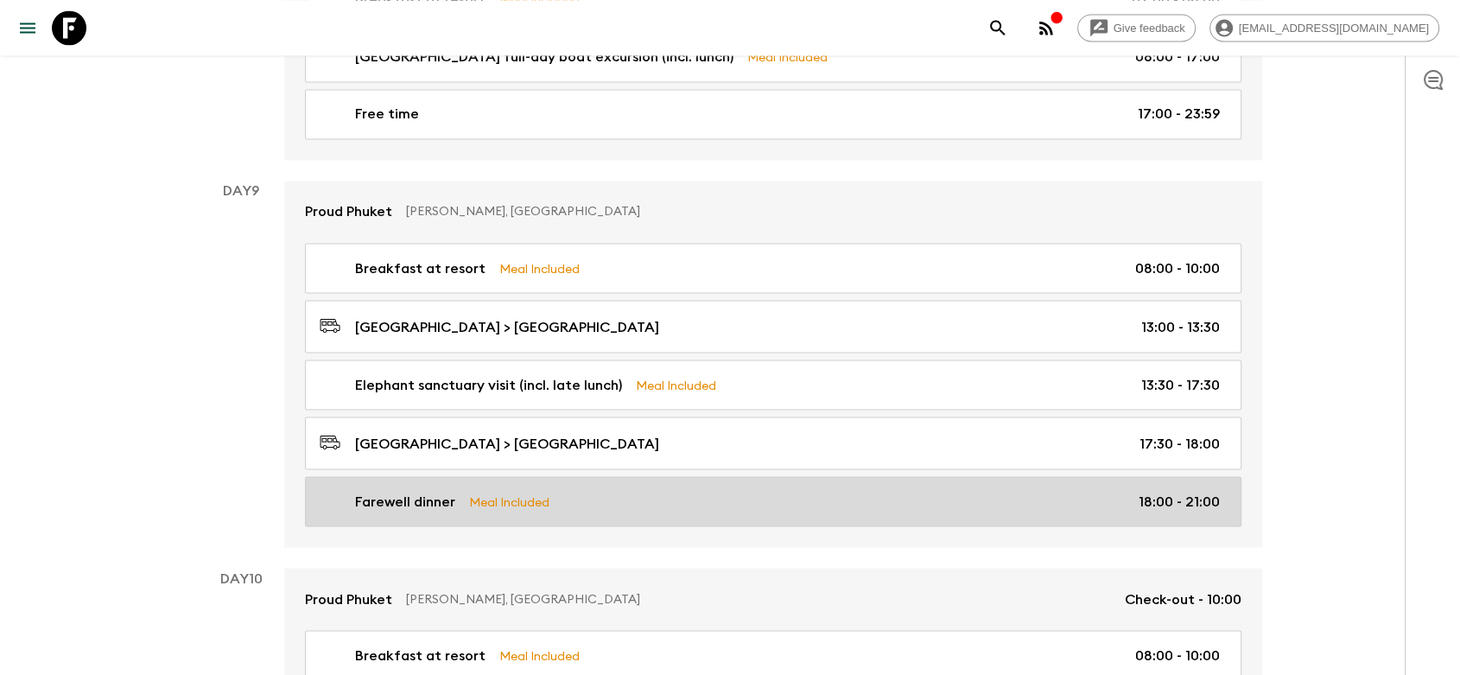
scroll to position [2900, 0]
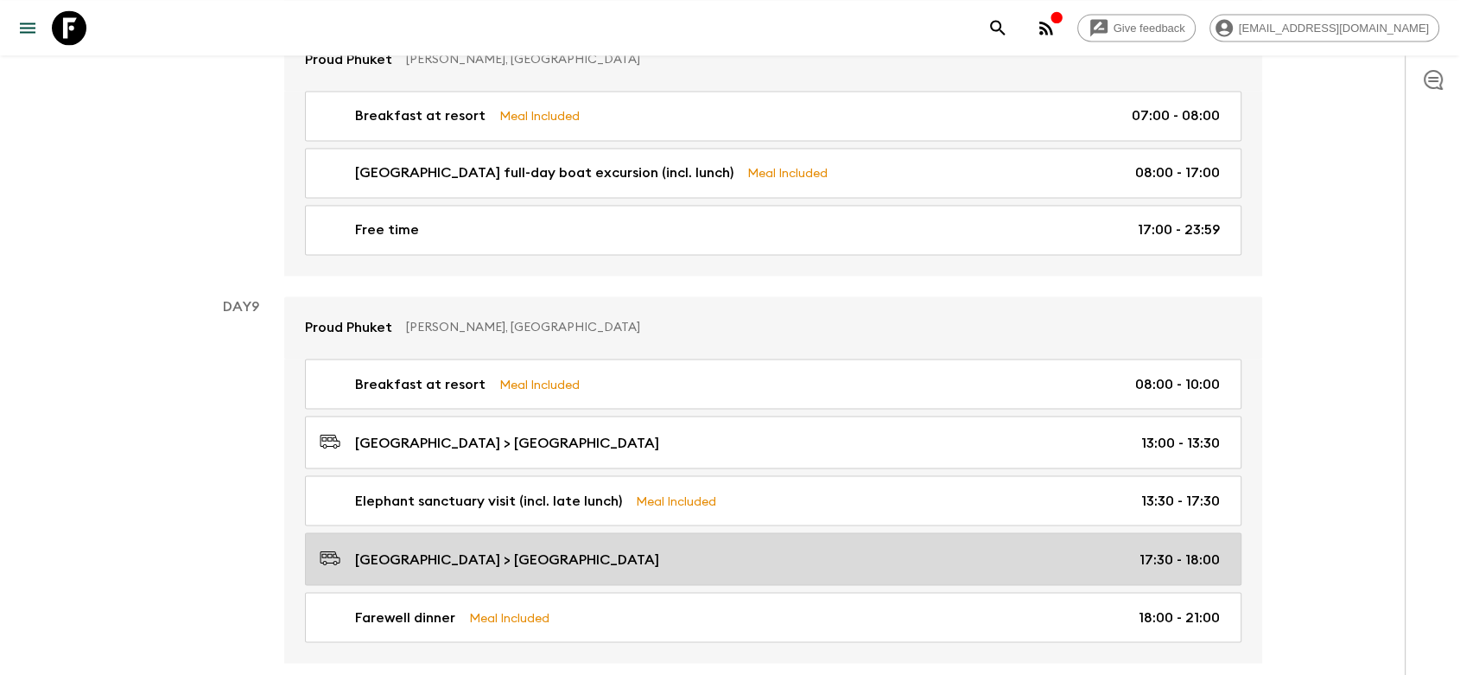
click at [650, 547] on div "Phuket Elephant Sanctuary > Phuket Hotel 17:30 - 18:00" at bounding box center [770, 558] width 900 height 23
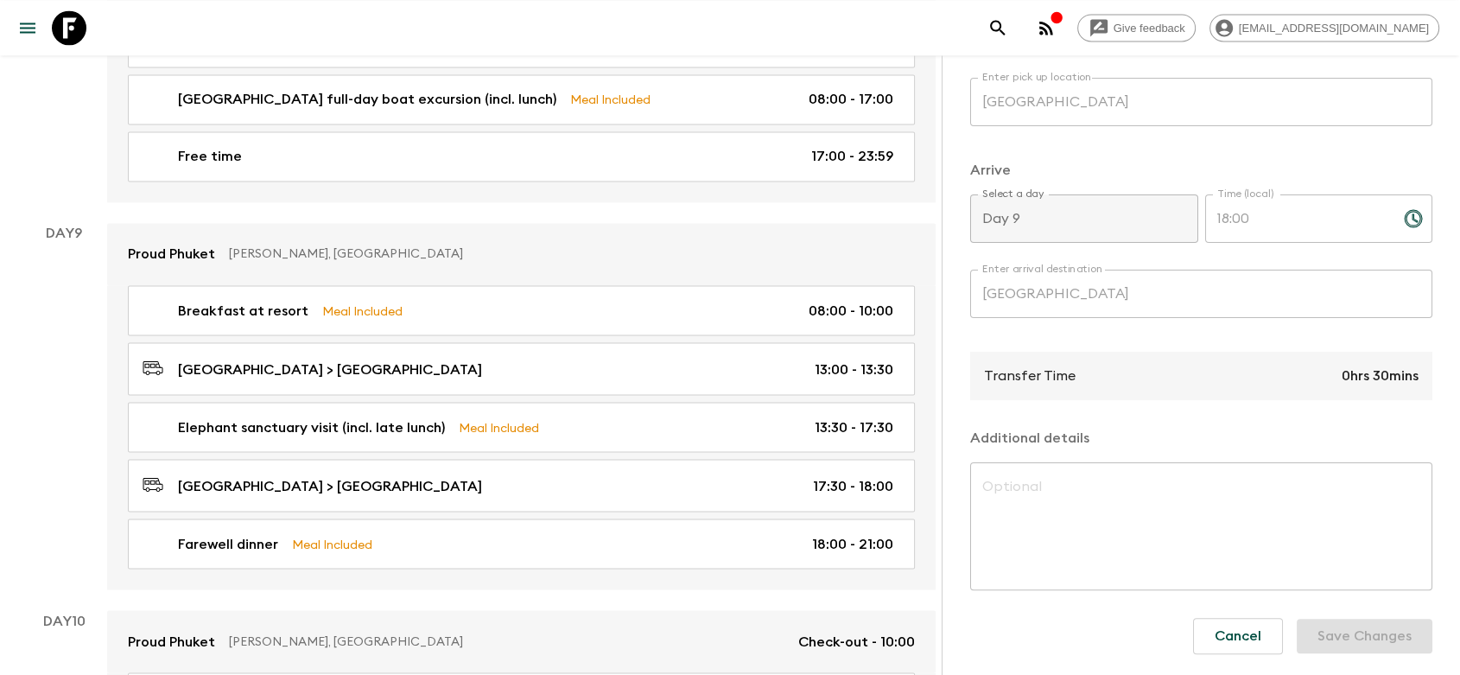
scroll to position [3144, 0]
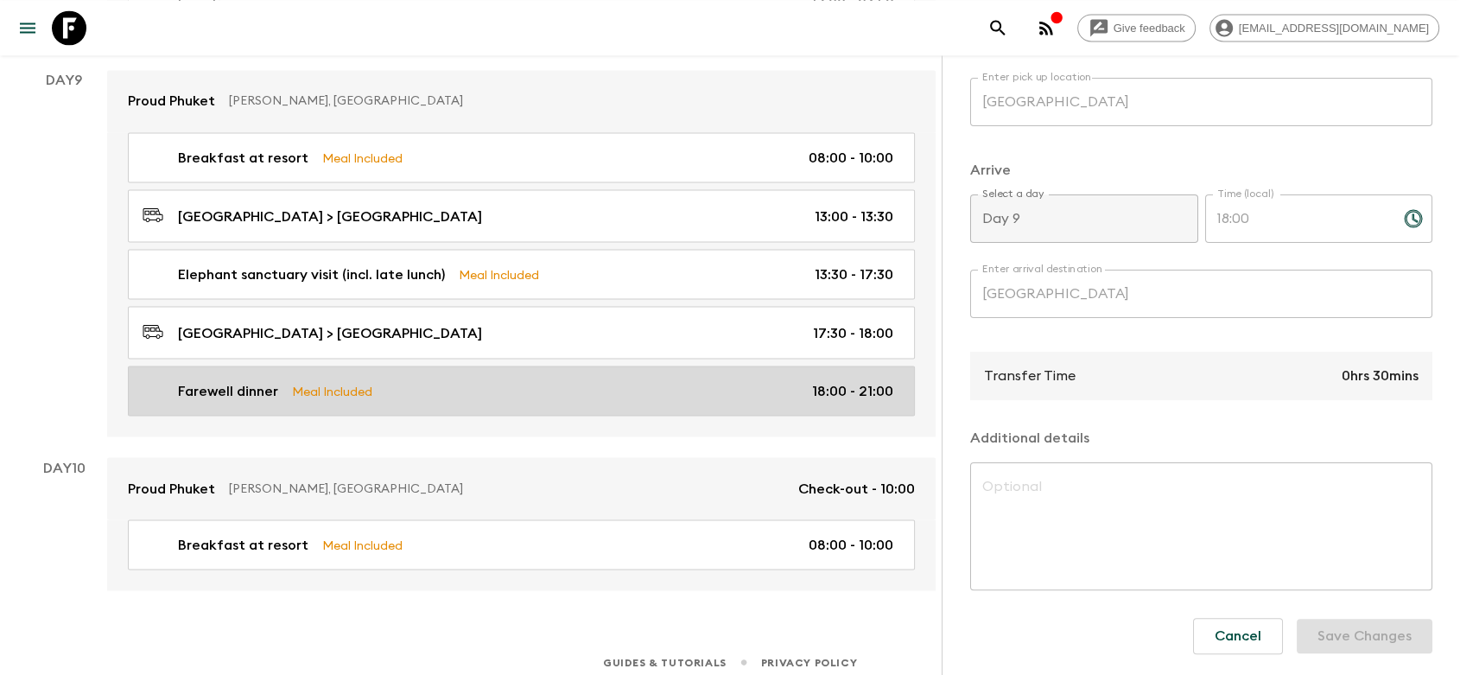
click at [391, 369] on link "Farewell dinner Meal Included 18:00 - 21:00" at bounding box center [521, 391] width 787 height 50
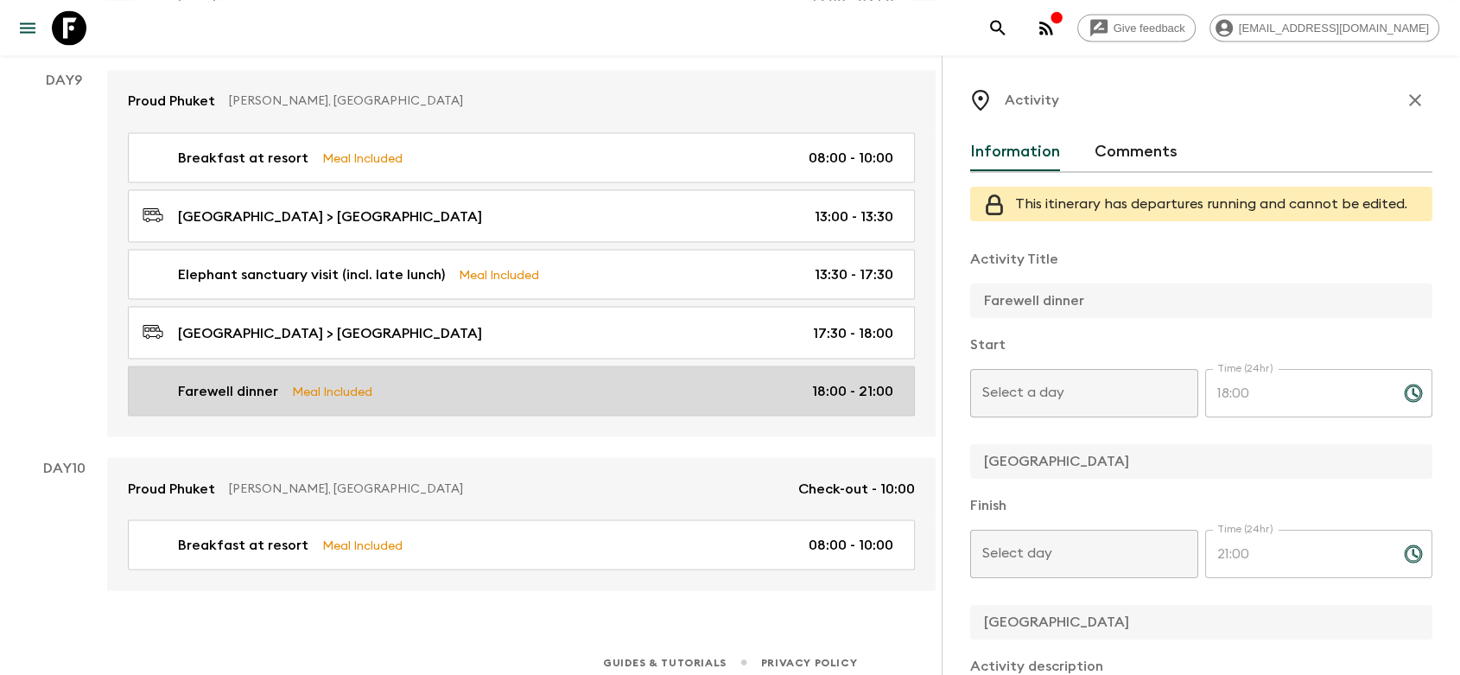
type input "Day 9"
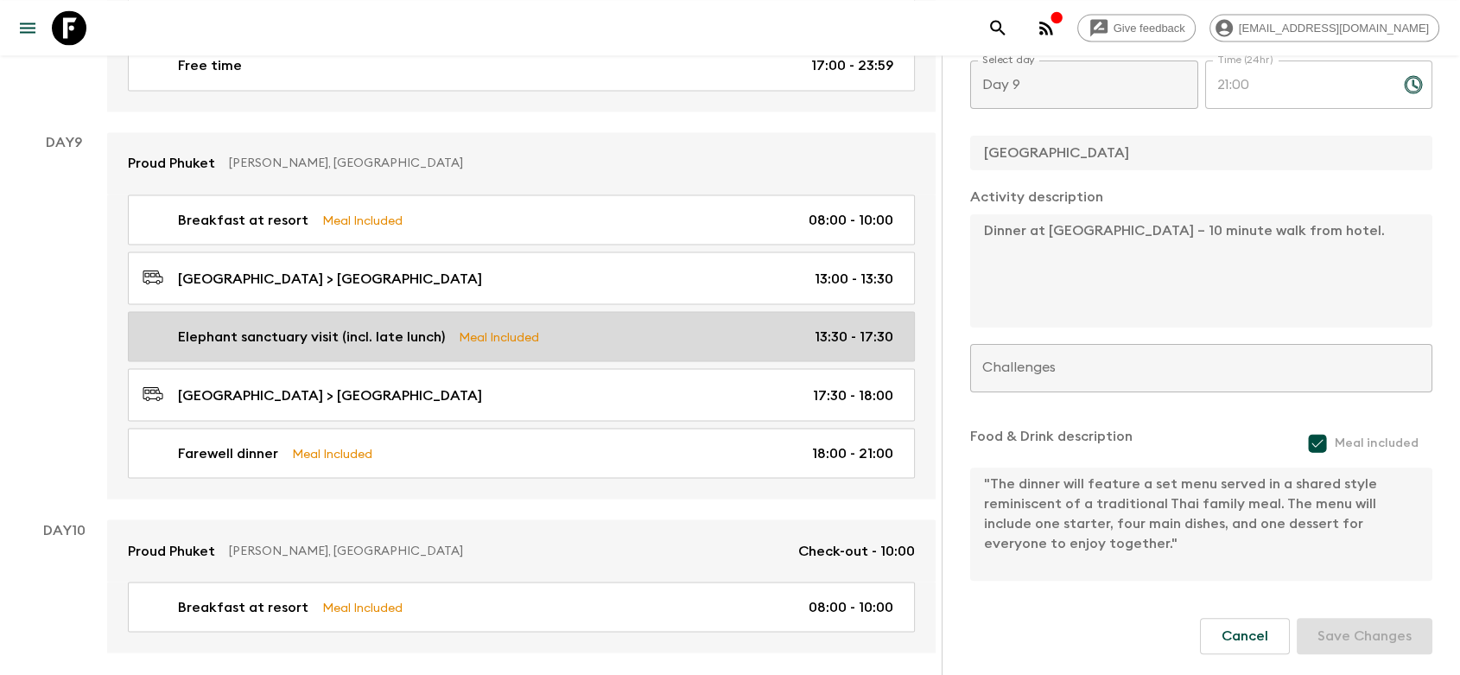
scroll to position [3048, 0]
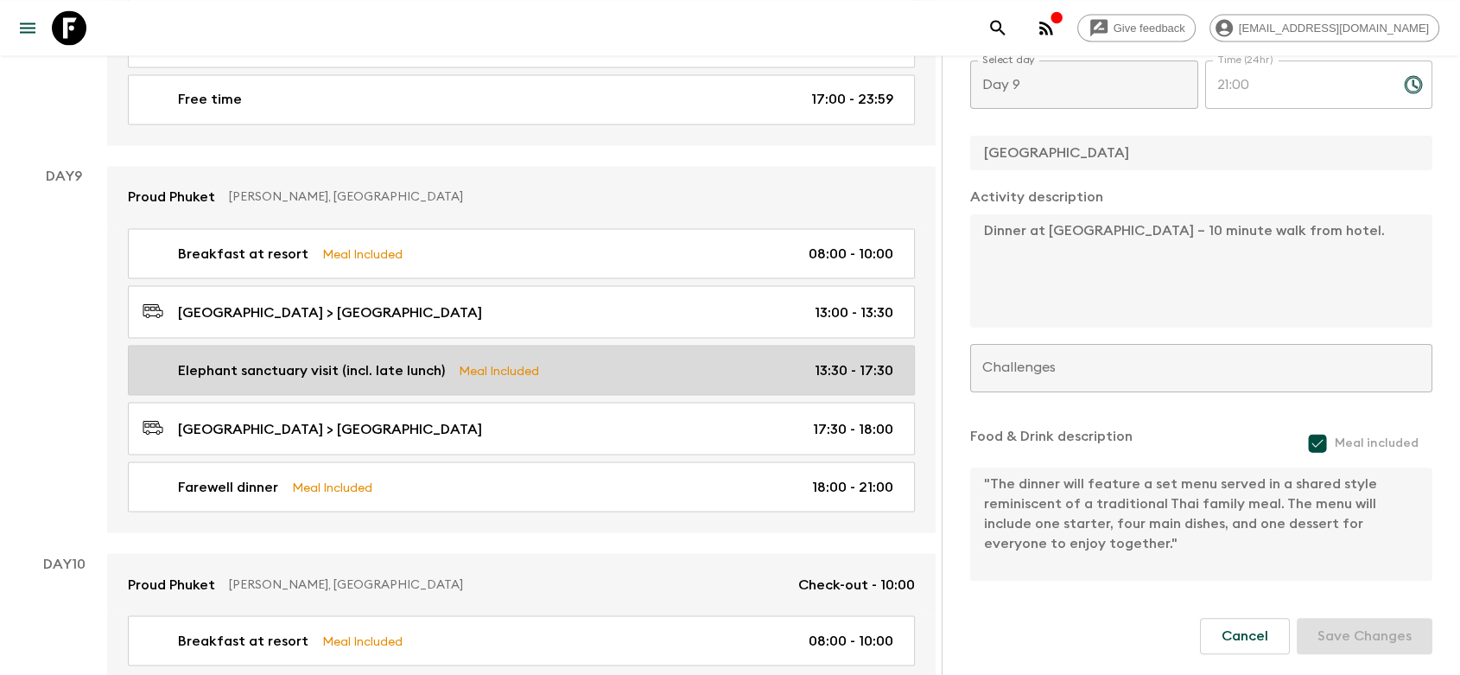
click at [575, 359] on div "Elephant sanctuary visit (incl. late lunch) Meal Included 13:30 - 17:30" at bounding box center [518, 369] width 751 height 21
type input "Elephant sanctuary visit (incl. late lunch)"
type input "[GEOGRAPHIC_DATA]"
type textarea "- Flashpackers will have a memorable afternoon at [GEOGRAPHIC_DATA], where they…"
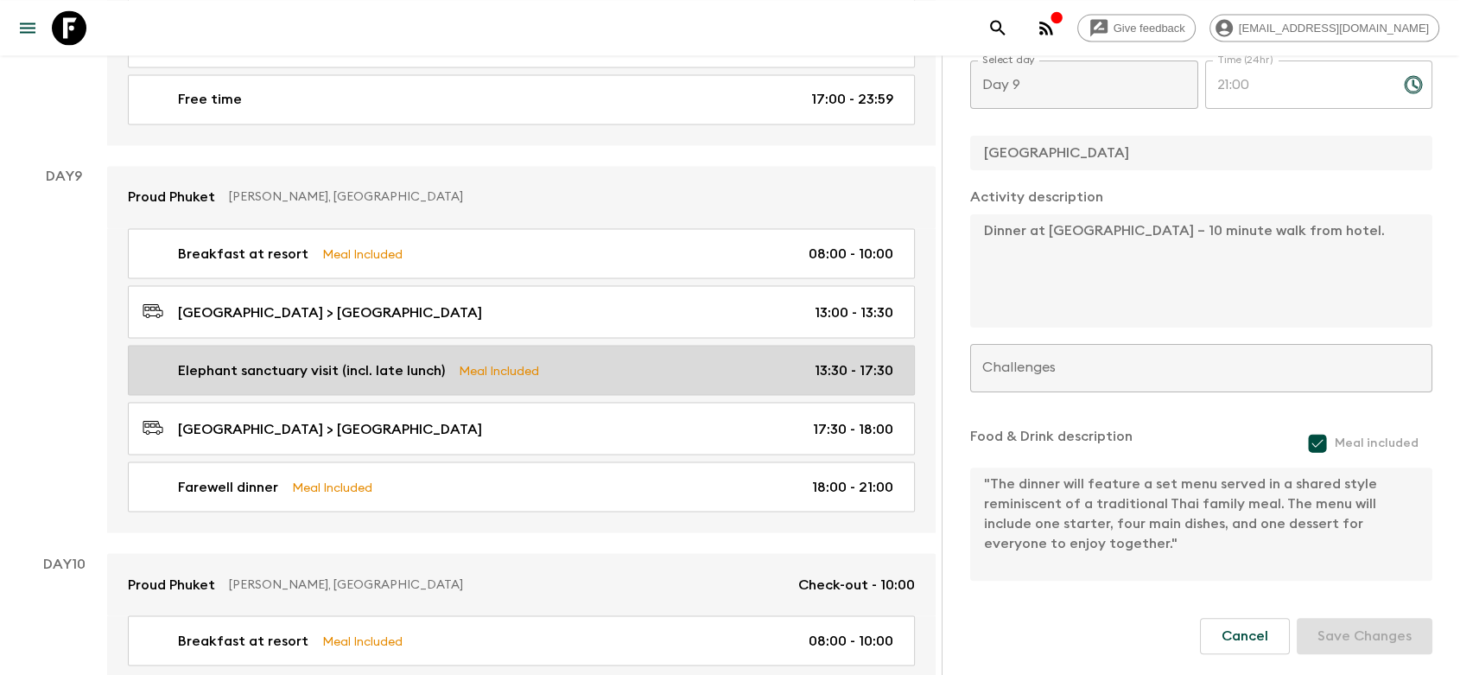
type textarea "Thai-style vegetarian buffet lunch/dinner (depending on time) will be served."
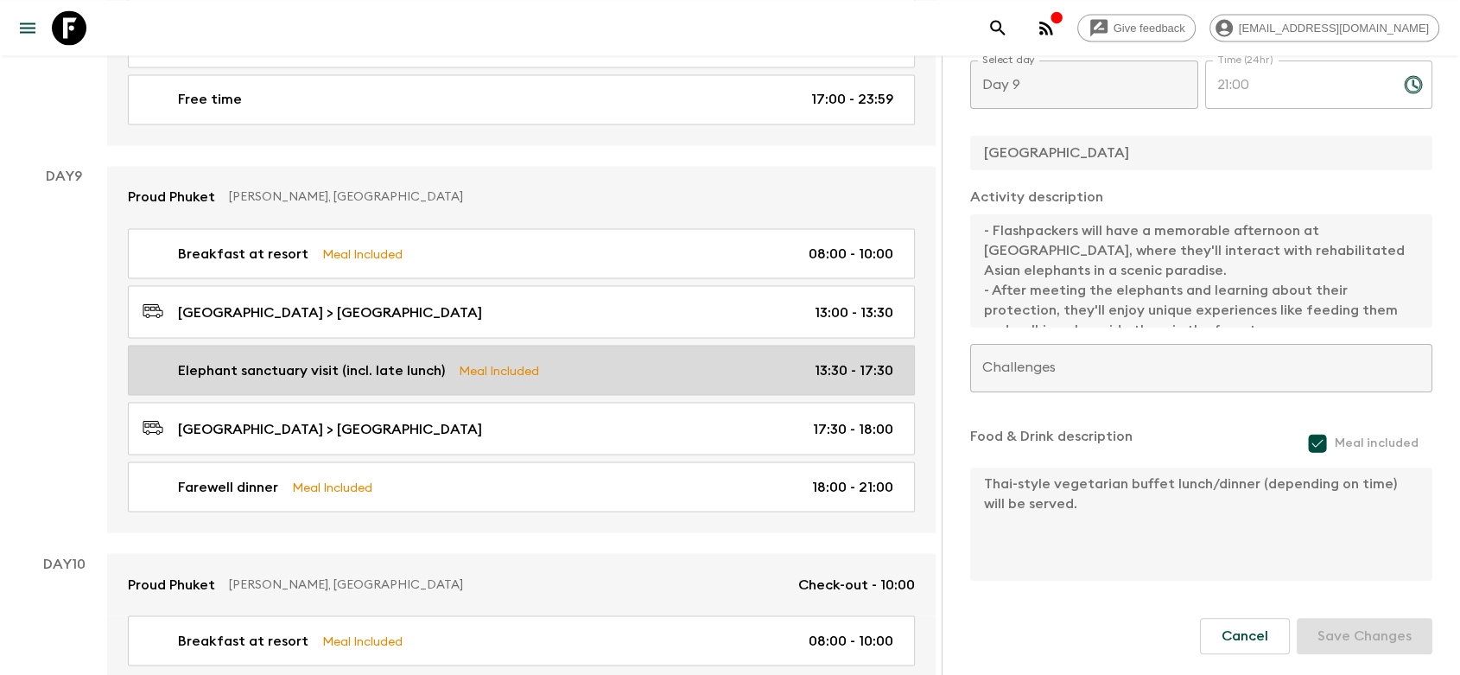
type input "13:30"
type input "17:30"
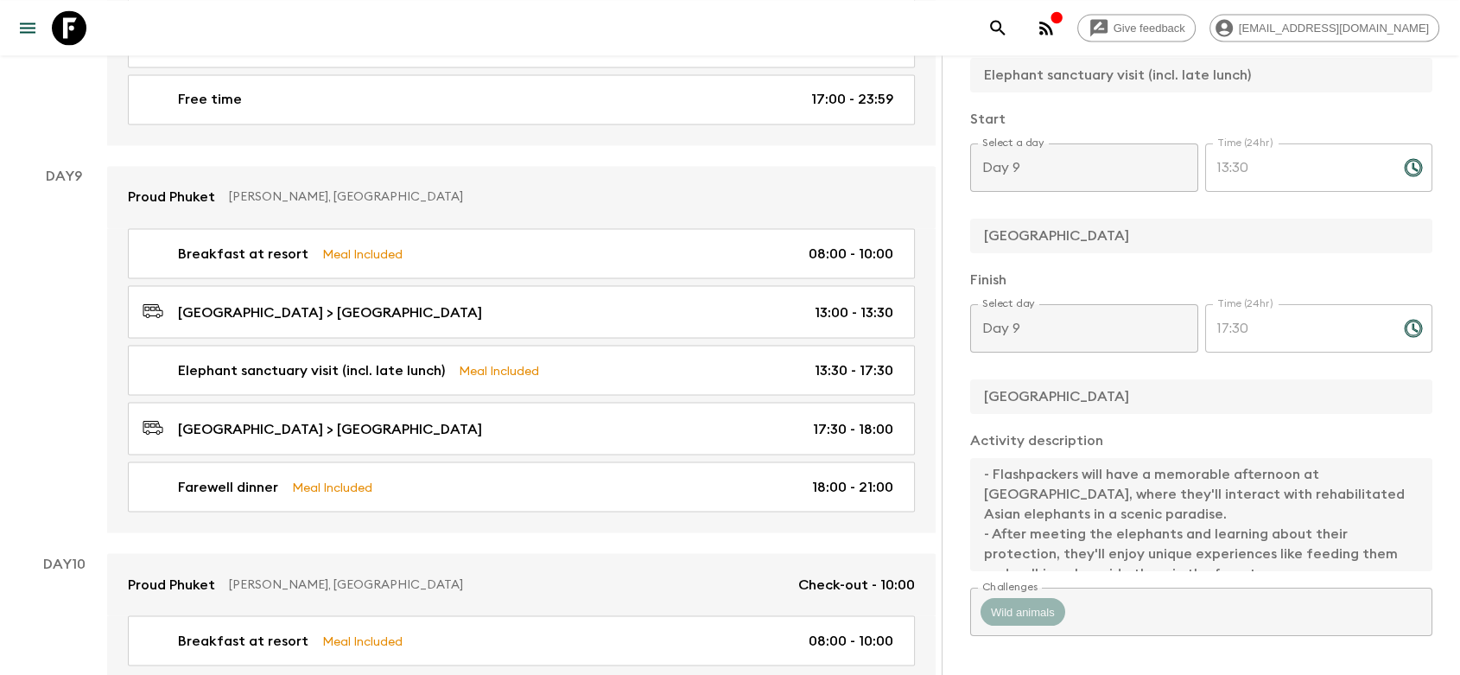
scroll to position [181, 0]
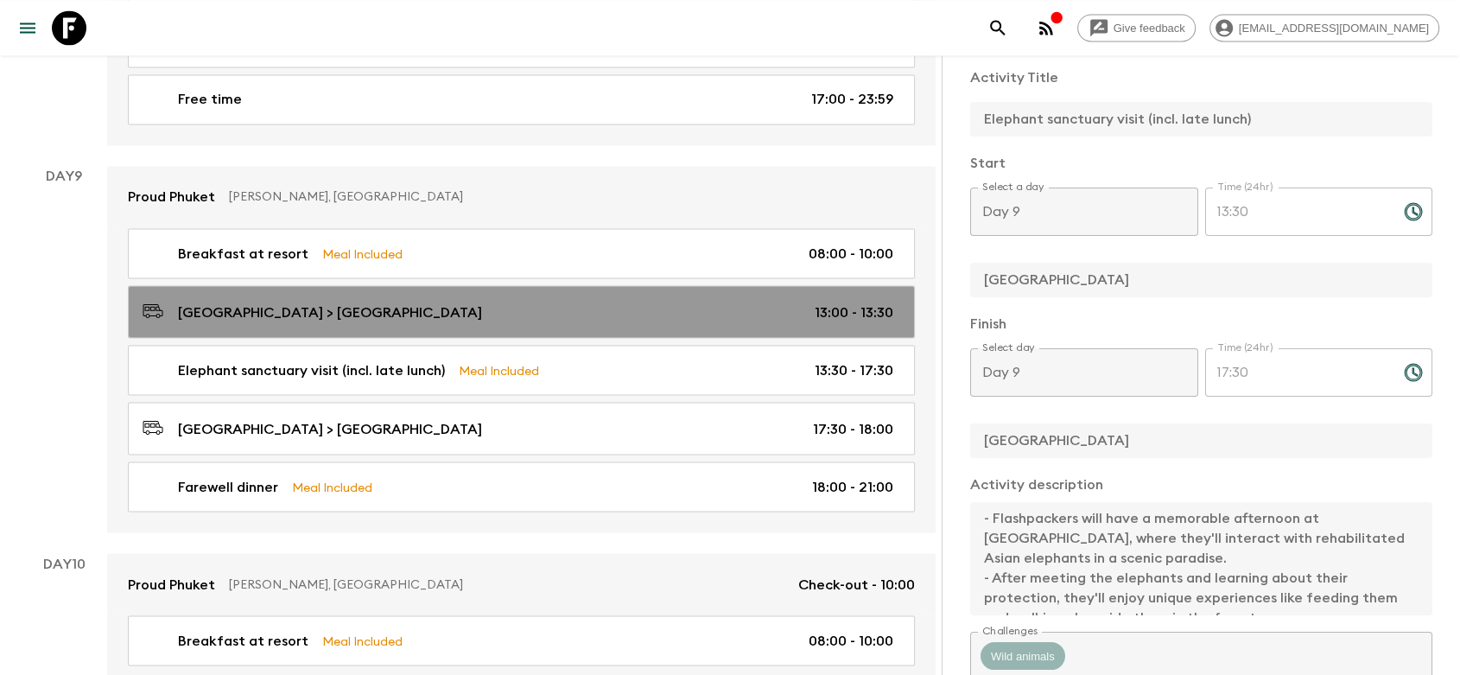
click at [506, 309] on div "Phuket Hotel > Phuket Elephant Sanctuary 13:00 - 13:30" at bounding box center [518, 311] width 751 height 23
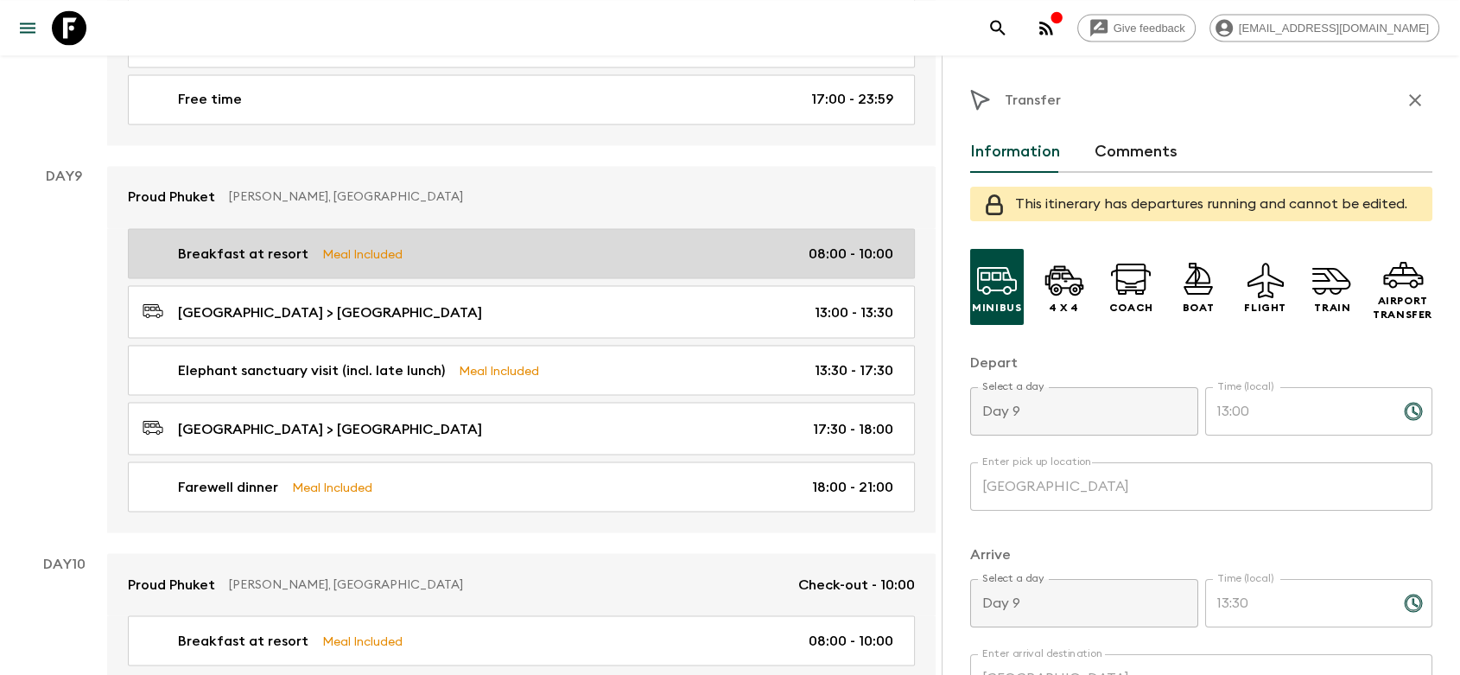
click at [167, 247] on div "Breakfast at resort Meal Included 08:00 - 10:00" at bounding box center [518, 253] width 751 height 21
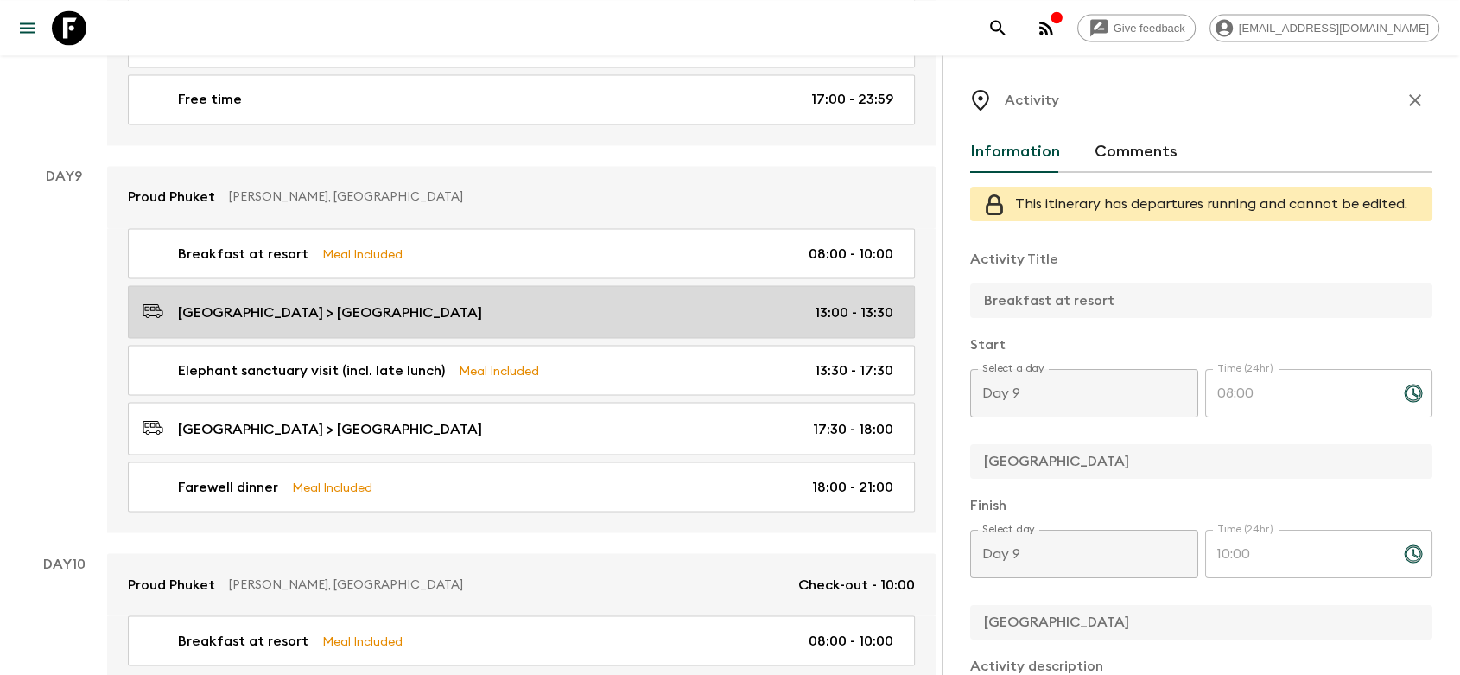
click at [467, 309] on div "Phuket Hotel > Phuket Elephant Sanctuary 13:00 - 13:30" at bounding box center [518, 311] width 751 height 23
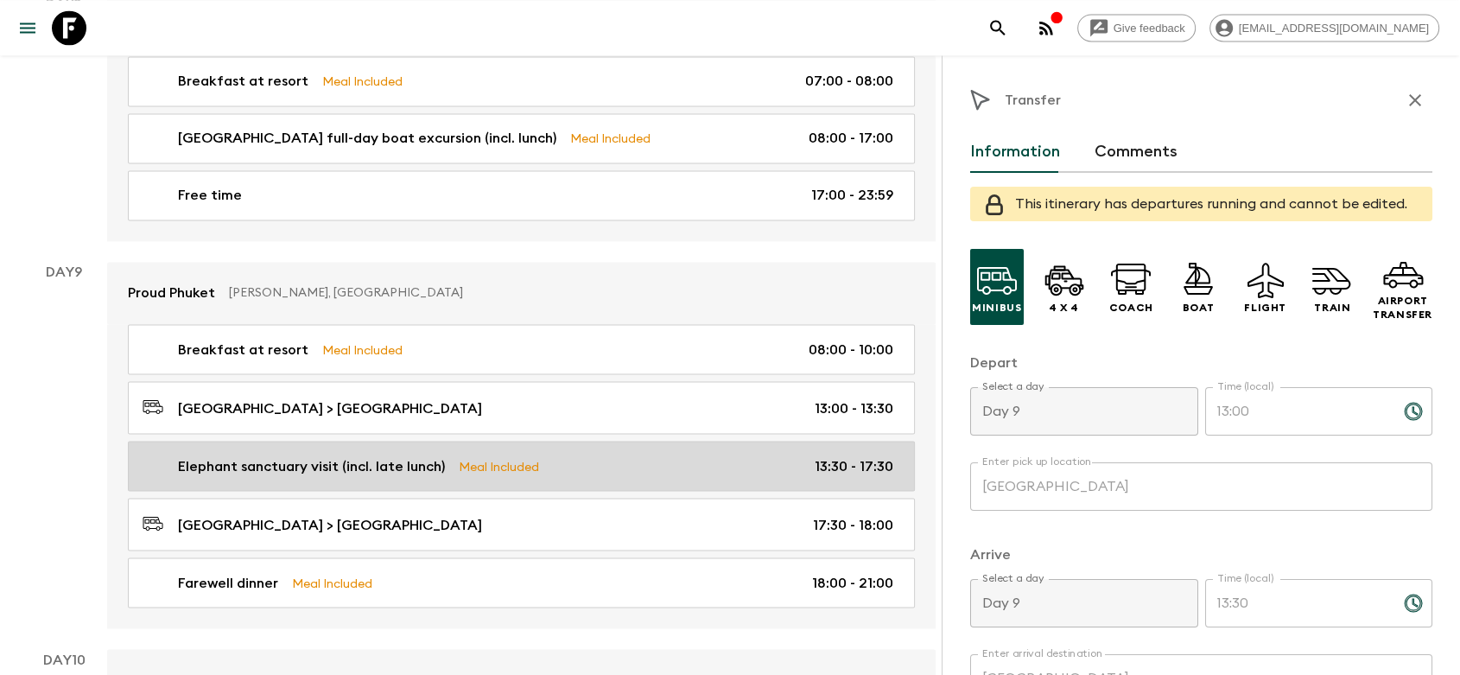
click at [251, 459] on p "Elephant sanctuary visit (incl. late lunch)" at bounding box center [311, 465] width 267 height 21
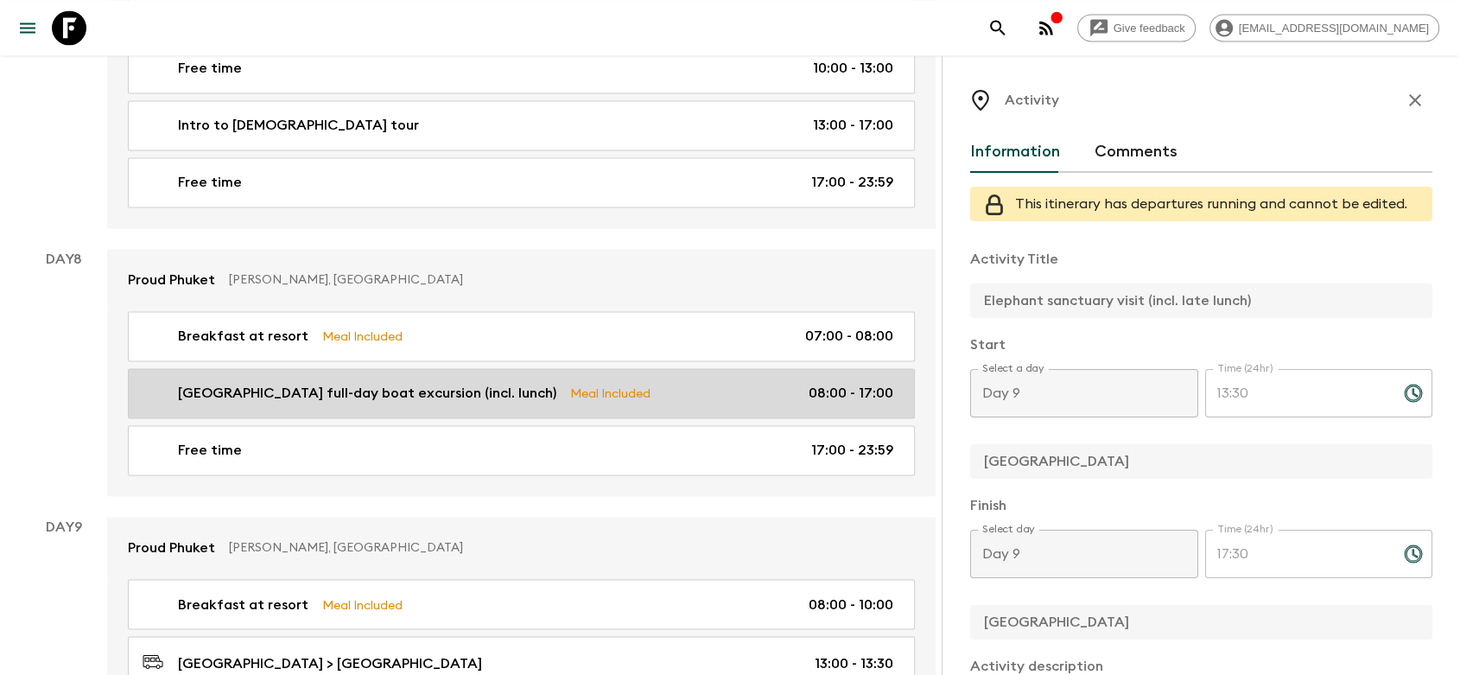
scroll to position [2663, 0]
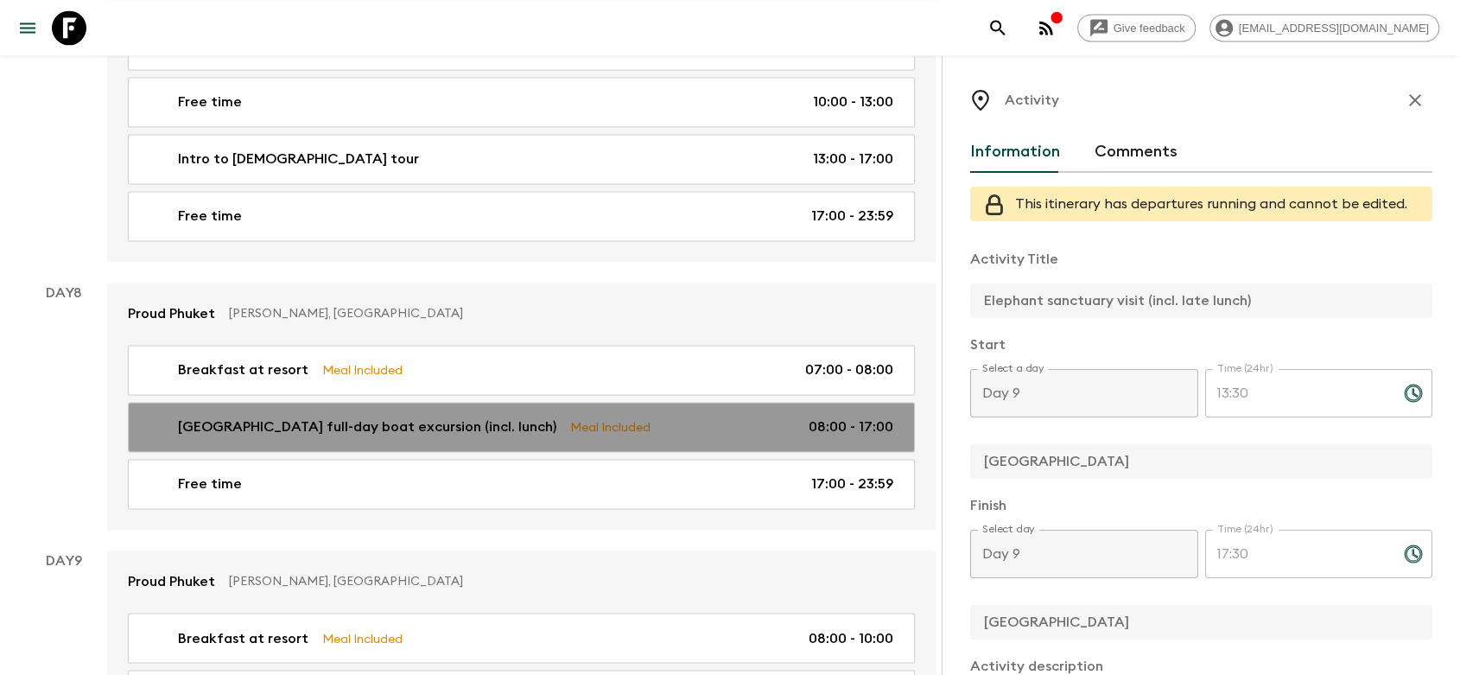
click at [436, 402] on link "Phi Phi Islands full-day boat excursion (incl. lunch) Meal Included 08:00 - 17:…" at bounding box center [521, 427] width 787 height 50
type input "[GEOGRAPHIC_DATA] full-day boat excursion (incl. lunch)"
type input "[GEOGRAPHIC_DATA]"
type textarea "- Pick-up time is at 8am. - Flashpackers will embark on a day trip from Phuket …"
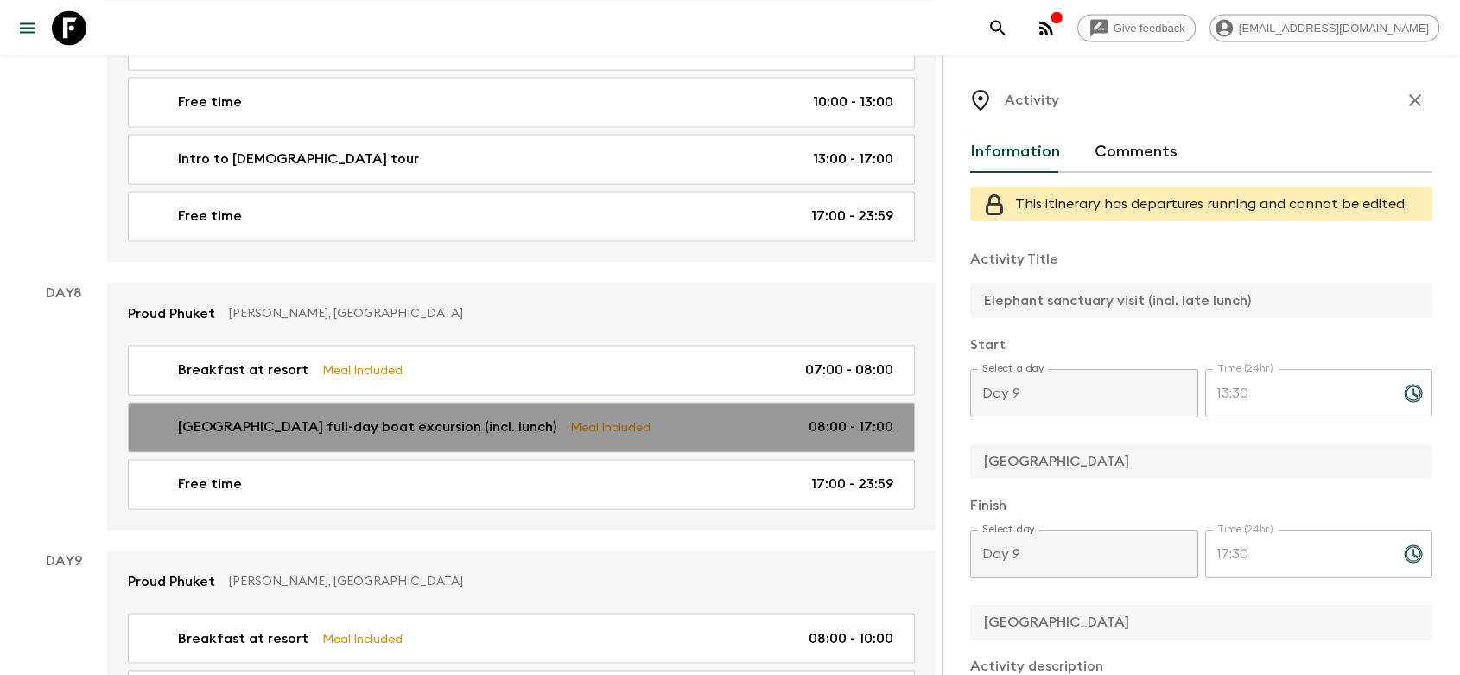
type textarea "A buffet-style lunch will be served at Tonsai Bay with dishes such as stir-frie…"
type input "Day 8"
type input "08:00"
type input "Day 8"
type input "17:00"
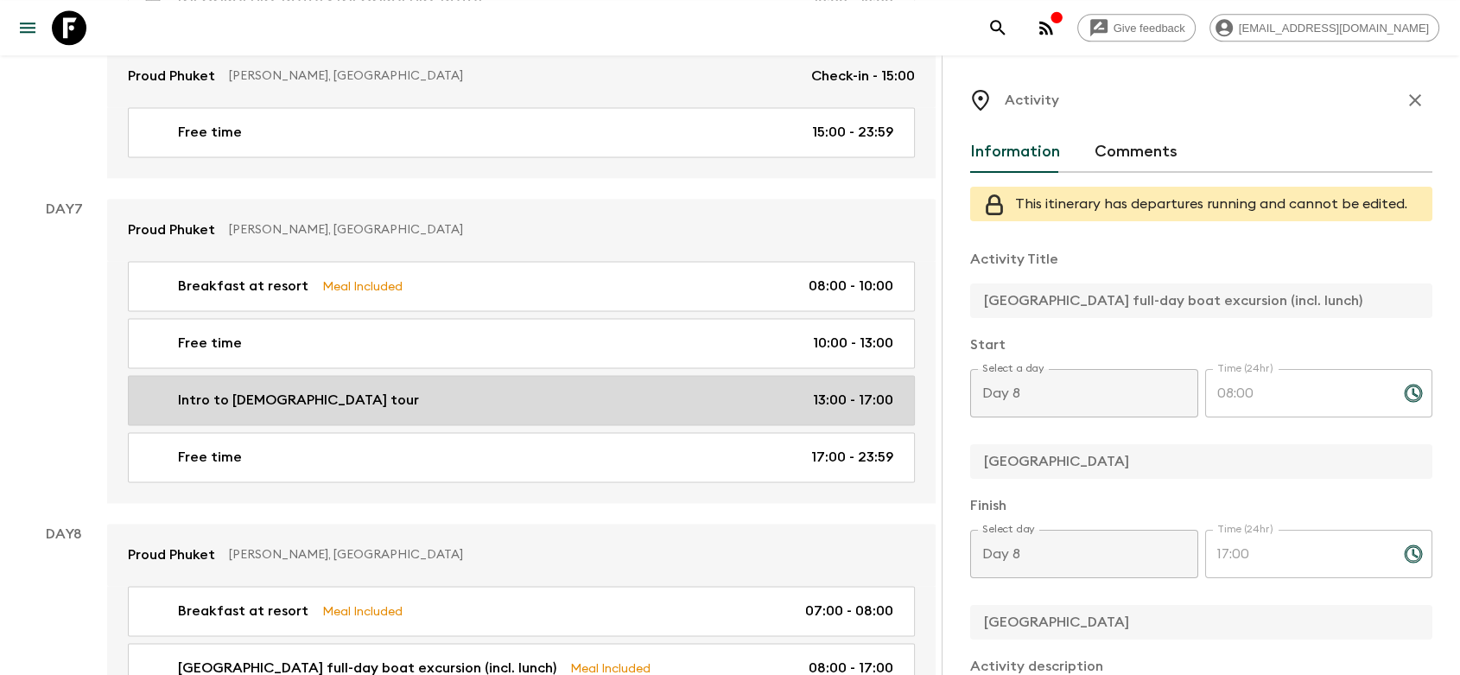
scroll to position [2375, 0]
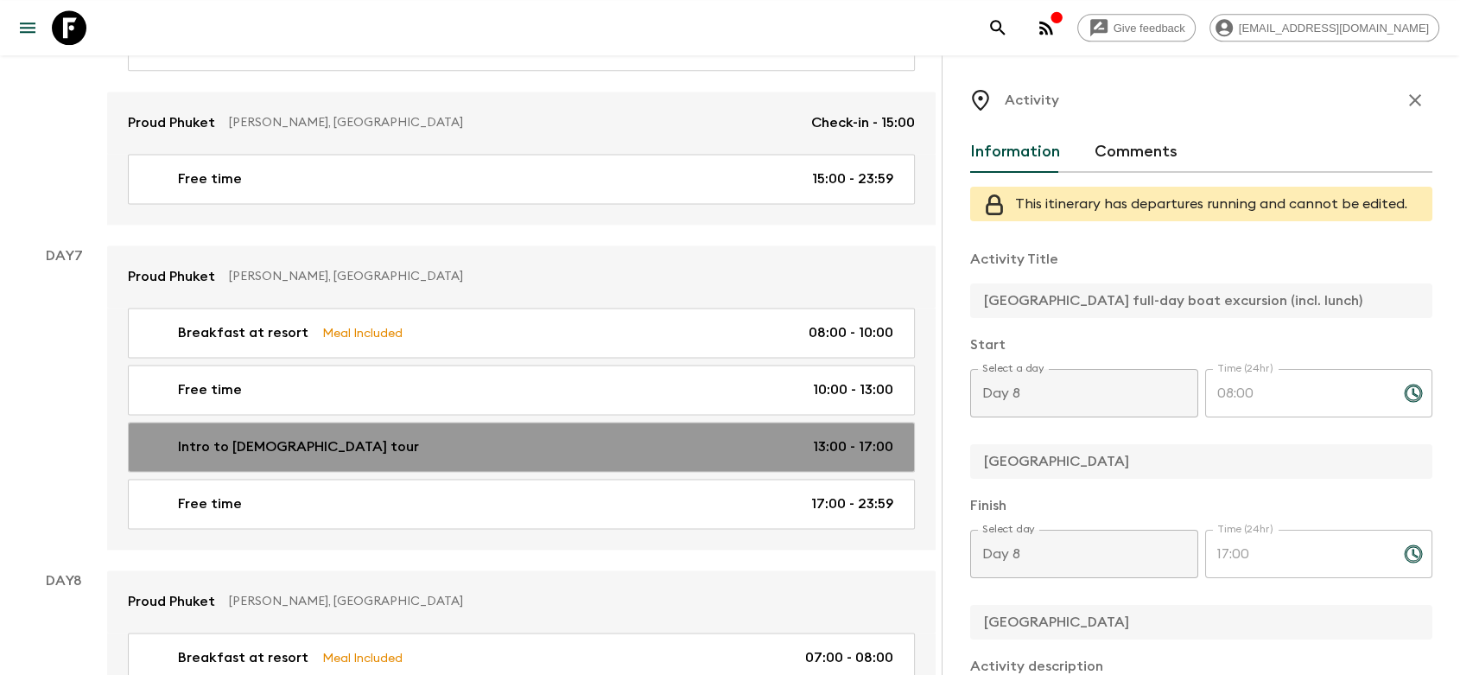
click at [346, 440] on div "Intro to Buddhism tour 13:00 - 17:00" at bounding box center [518, 446] width 751 height 21
type input "Intro to [DEMOGRAPHIC_DATA] tour"
type textarea "- Flashpackers will embark on a [DEMOGRAPHIC_DATA] tour, visiting sacred sites …"
checkbox input "false"
type input "Day 7"
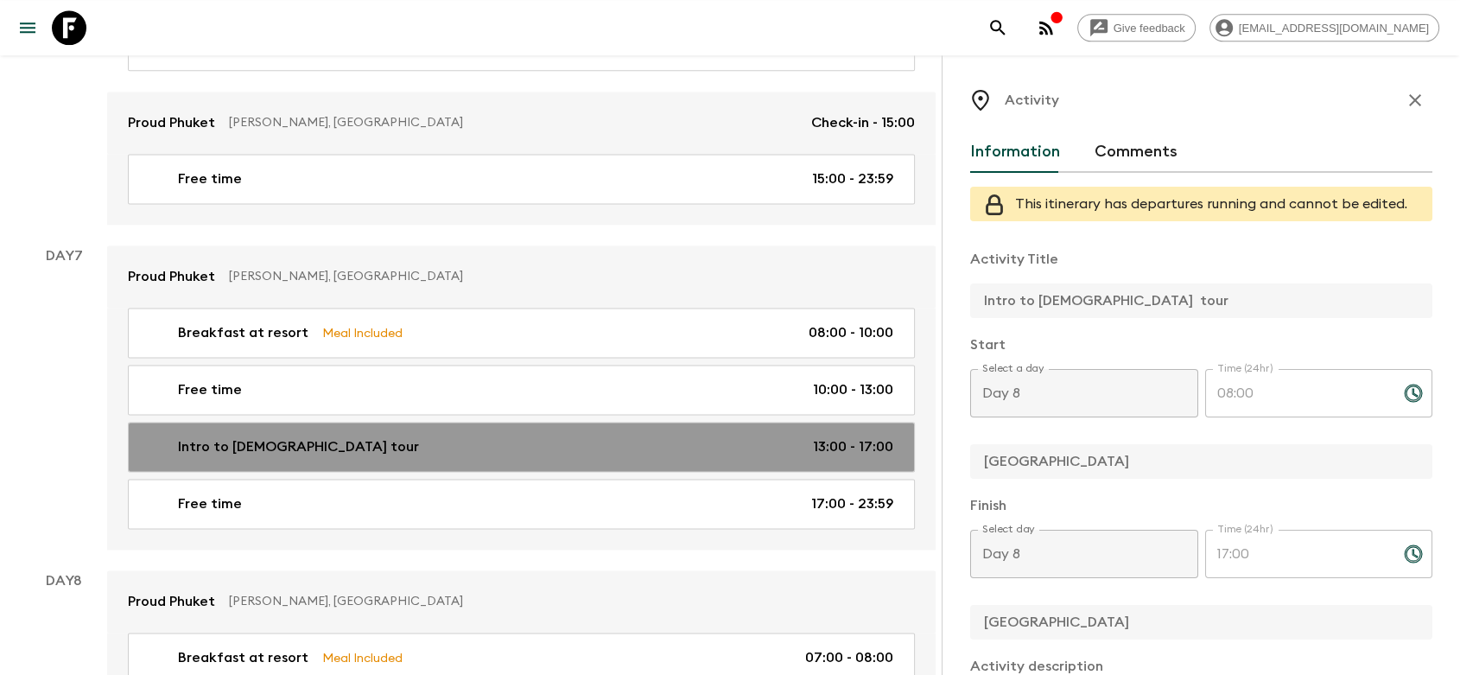
type input "13:00"
type input "Day 7"
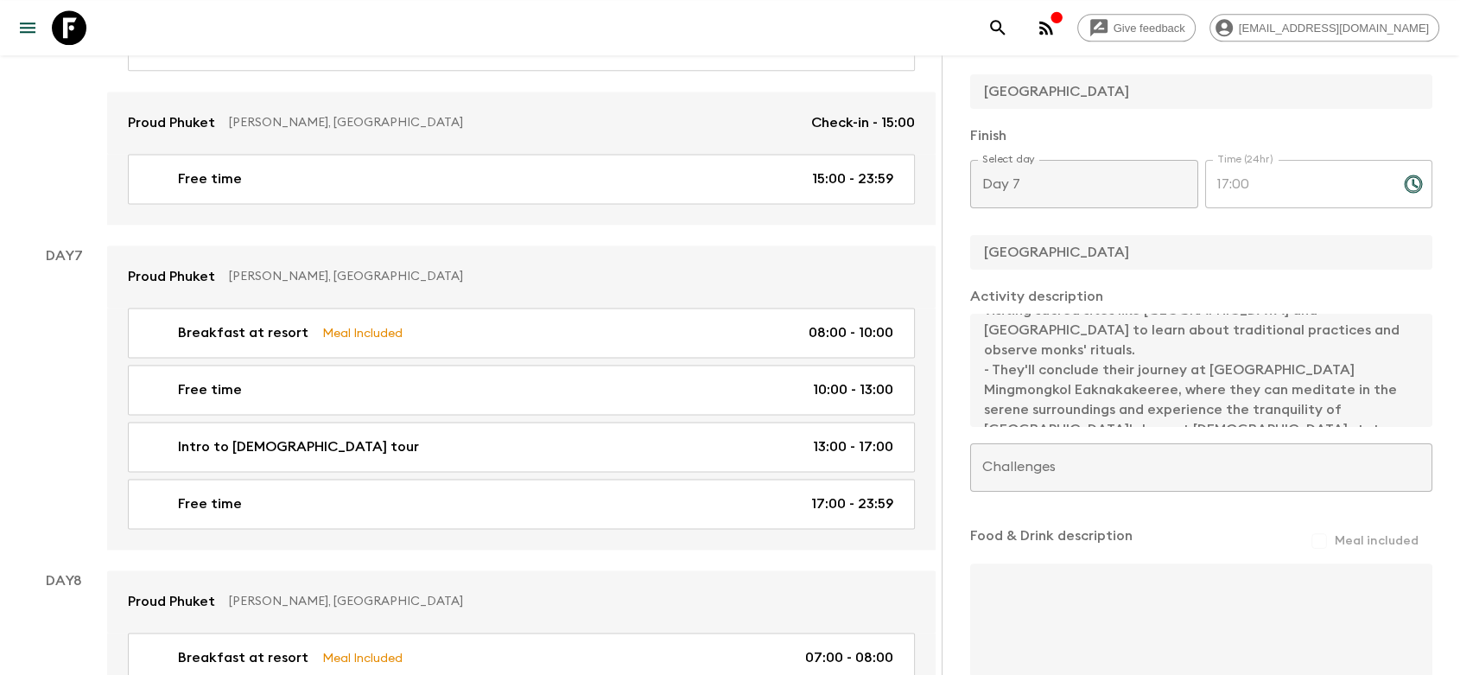
scroll to position [60, 0]
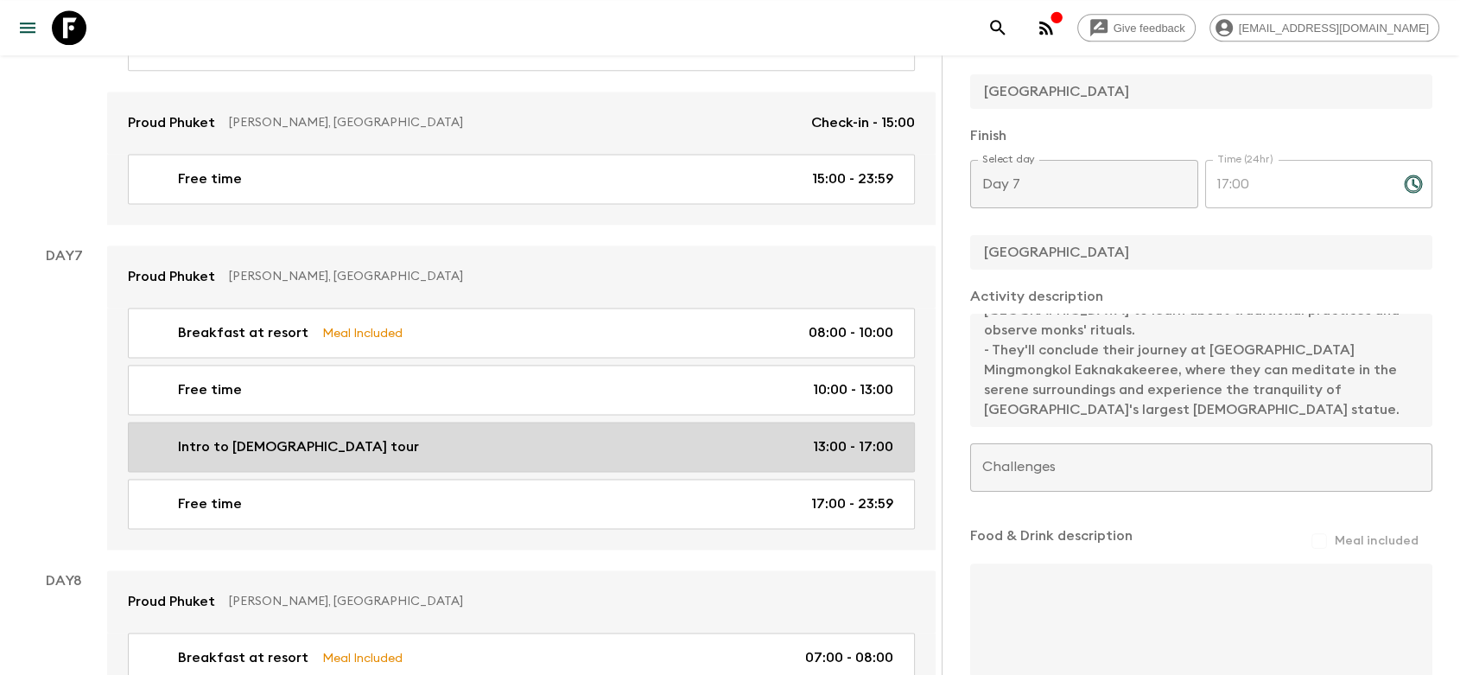
click at [468, 440] on div "Intro to Buddhism tour 13:00 - 17:00" at bounding box center [518, 446] width 751 height 21
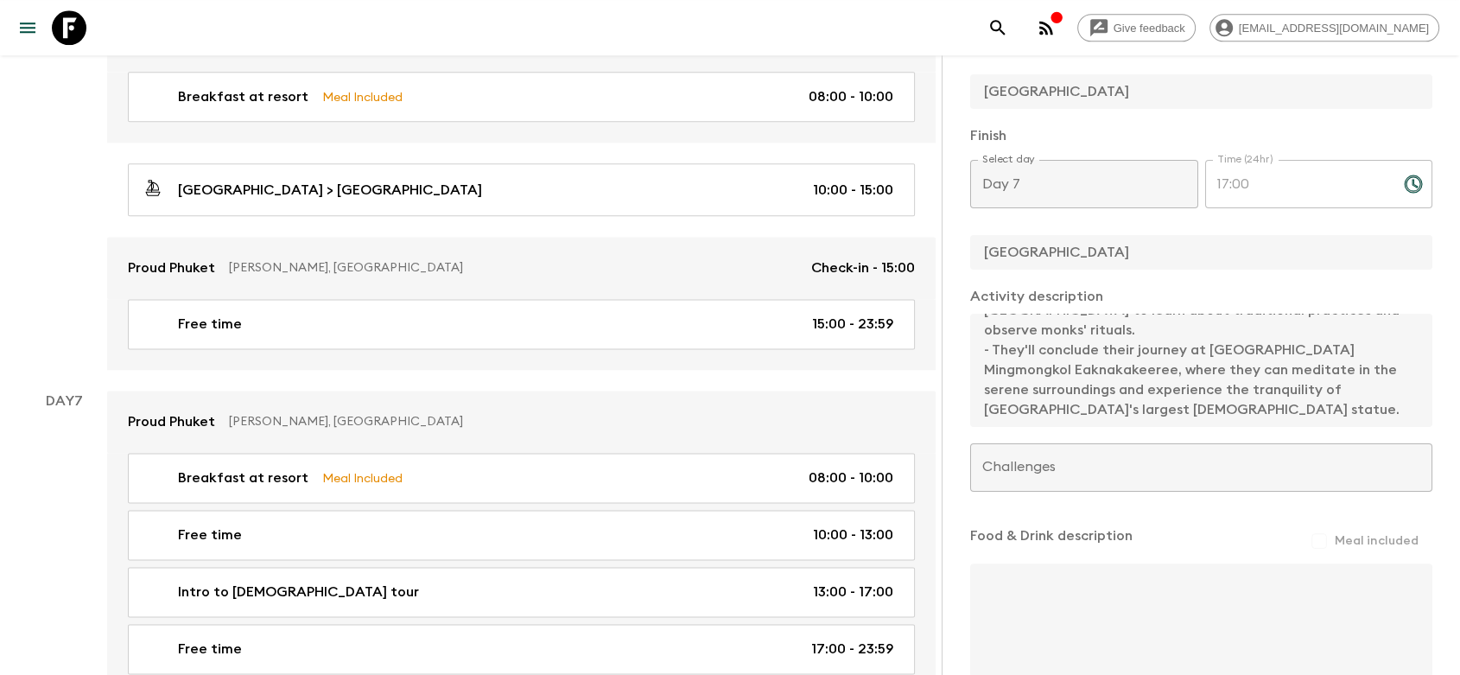
scroll to position [2184, 0]
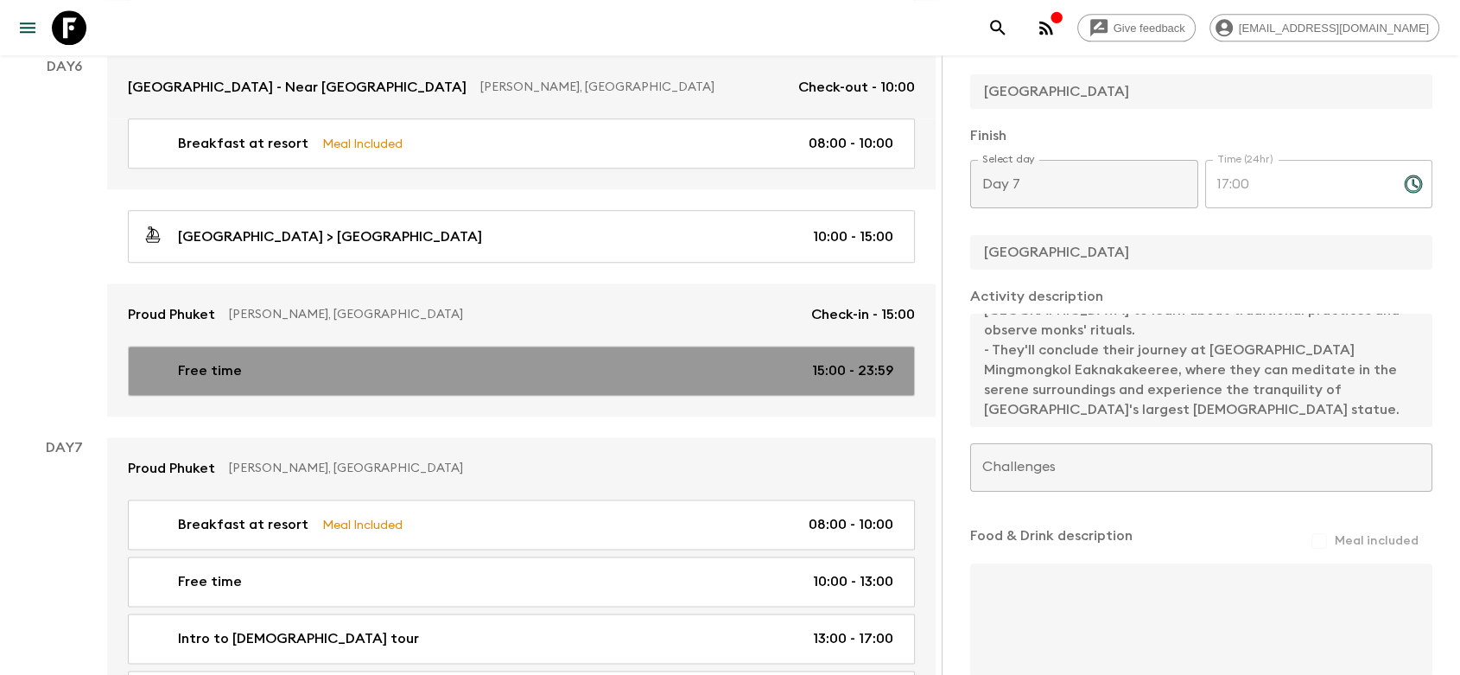
click at [405, 371] on div "Free time 15:00 - 23:59" at bounding box center [518, 370] width 751 height 21
type input "Free time"
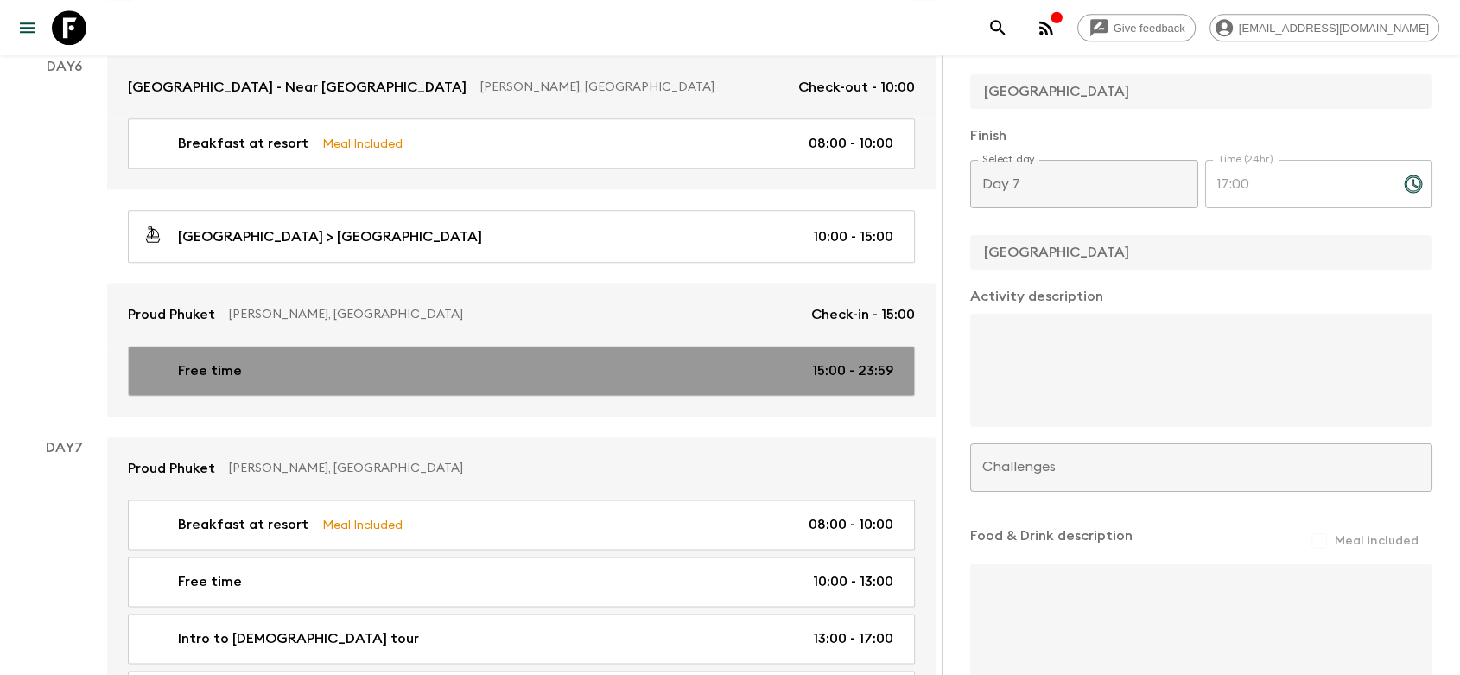
type input "Day 6"
type input "15:00"
type input "Day 6"
type input "23:59"
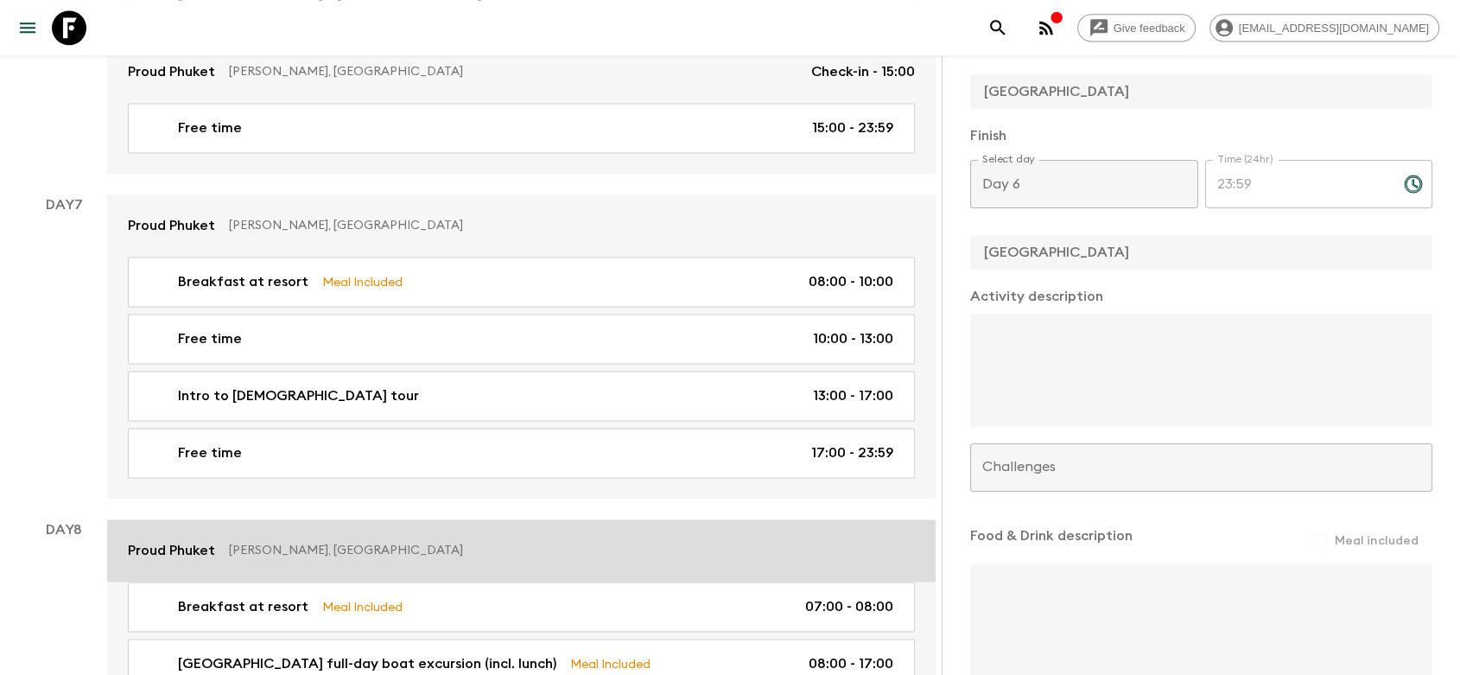
scroll to position [2567, 0]
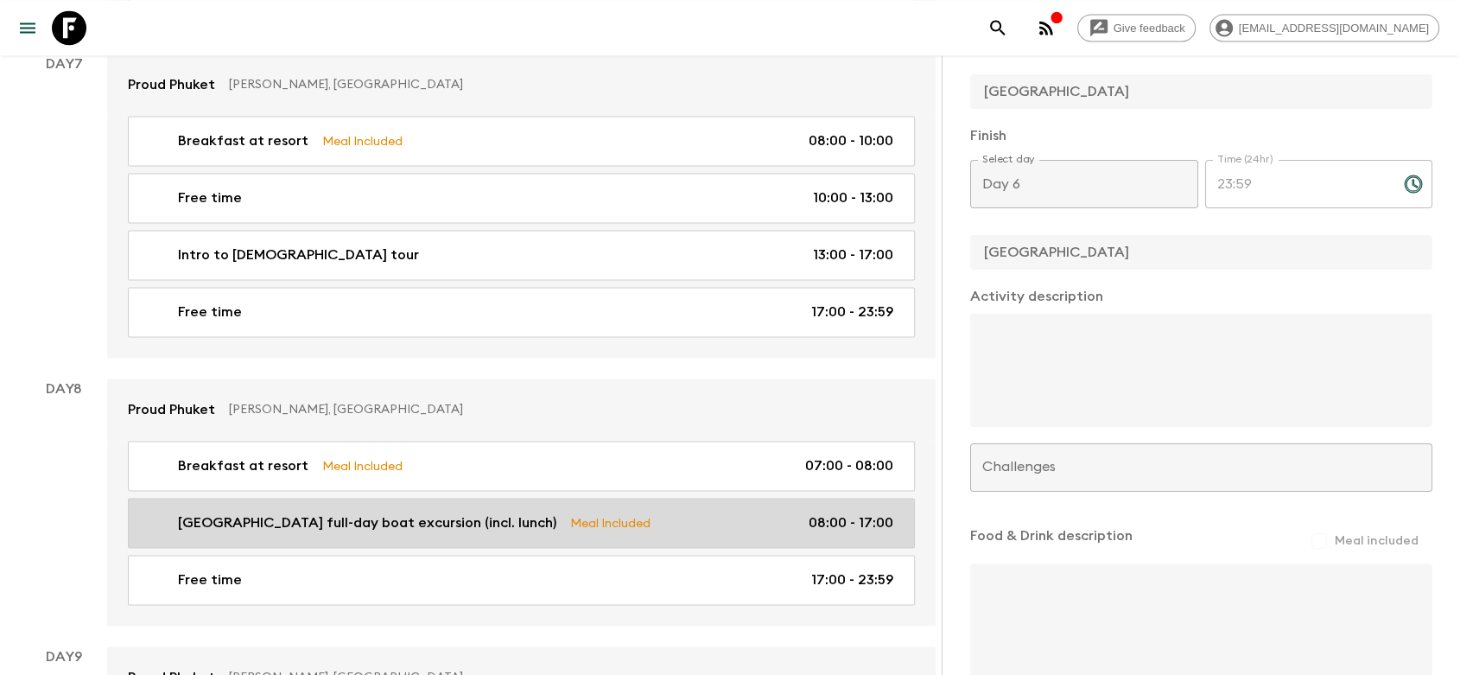
click at [393, 526] on link "Phi Phi Islands full-day boat excursion (incl. lunch) Meal Included 08:00 - 17:…" at bounding box center [521, 523] width 787 height 50
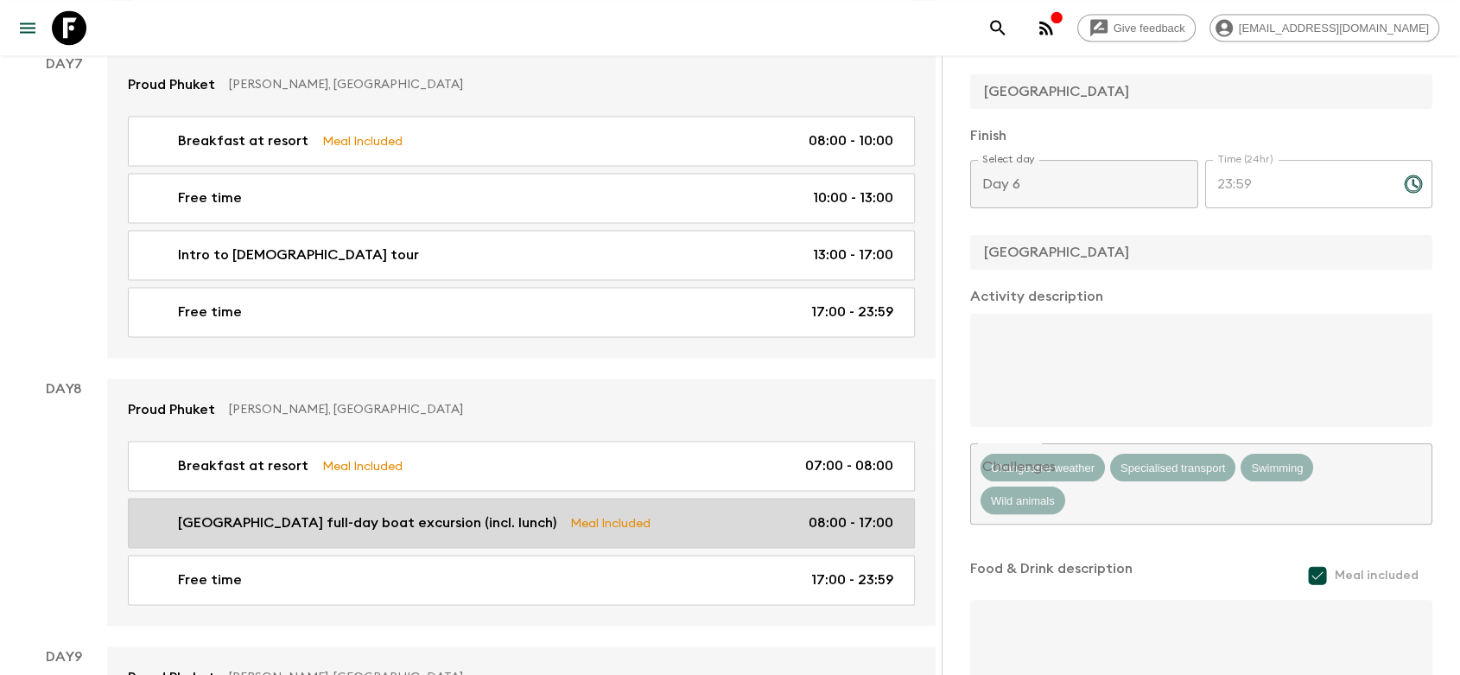
type input "[GEOGRAPHIC_DATA] full-day boat excursion (incl. lunch)"
type textarea "- Pick-up time is at 8am. - Flashpackers will embark on a day trip from Phuket …"
checkbox input "true"
type textarea "A buffet-style lunch will be served at Tonsai Bay with dishes such as stir-frie…"
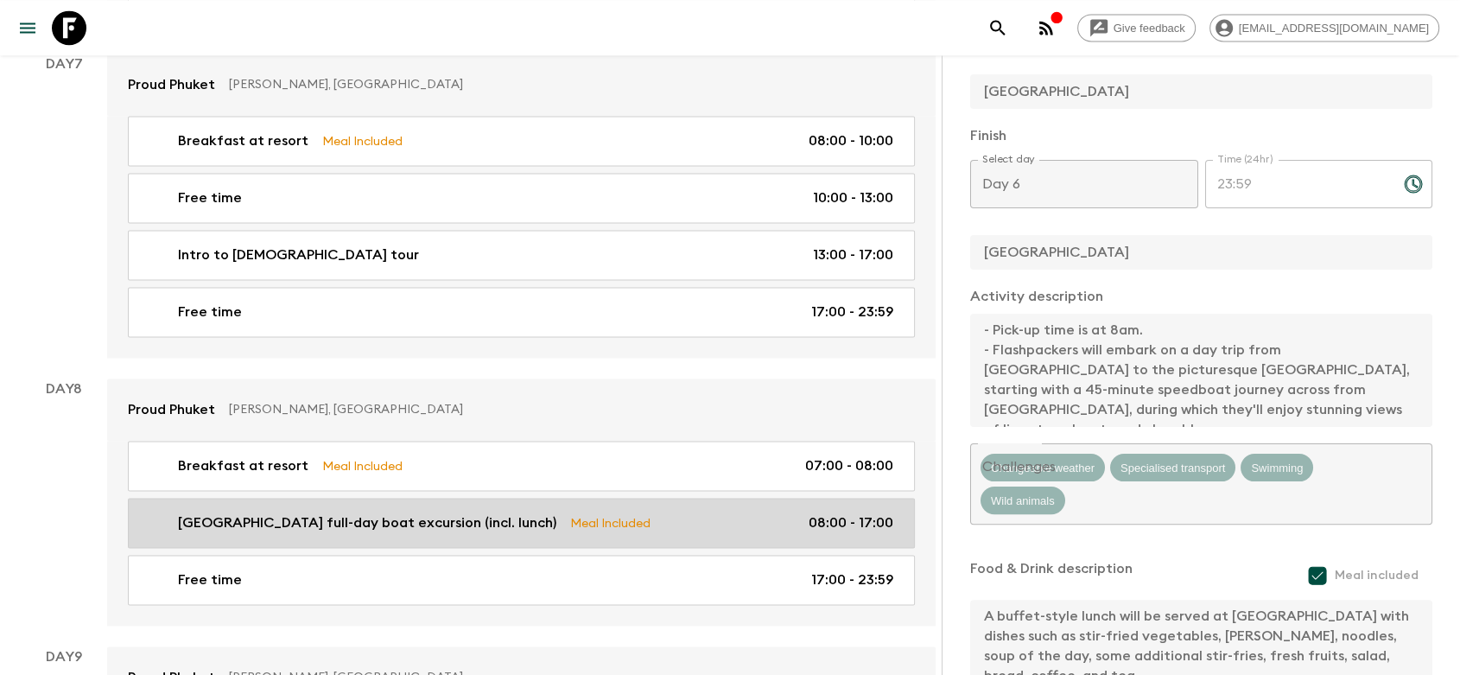
type input "Day 8"
type input "08:00"
type input "Day 8"
type input "17:00"
